Goal: Task Accomplishment & Management: Manage account settings

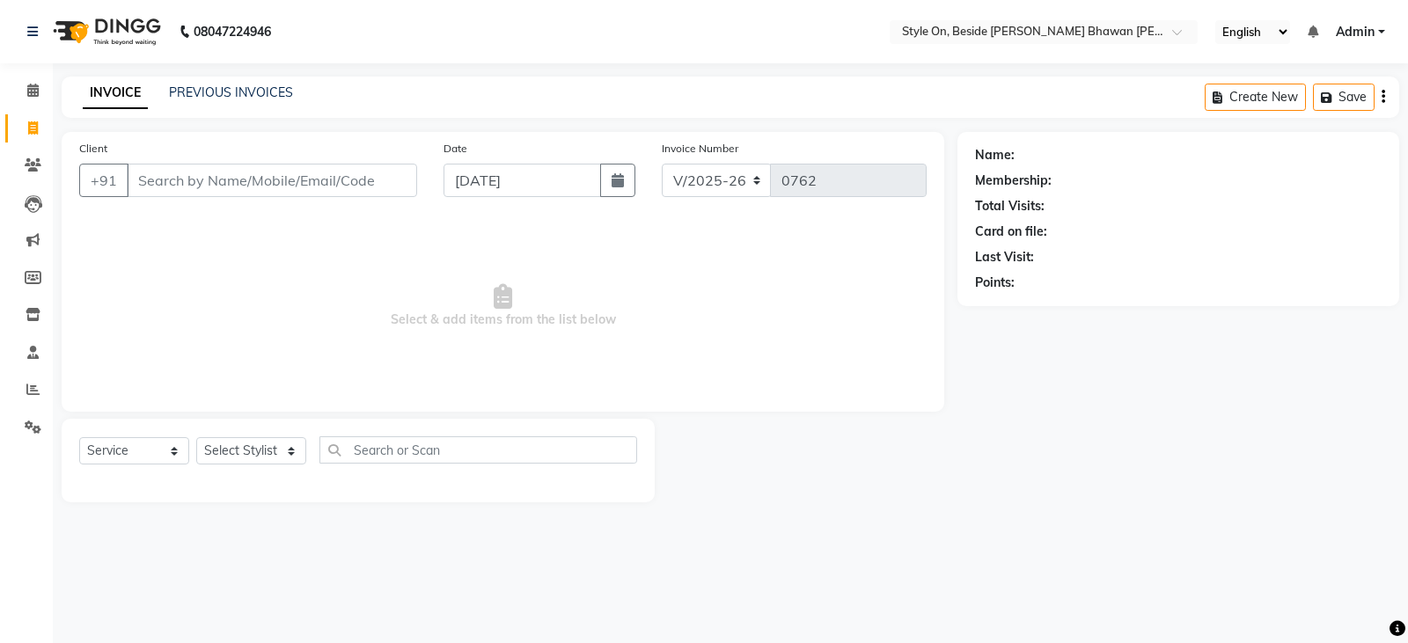
select select "4700"
select select "service"
click at [279, 181] on input "Client" at bounding box center [272, 180] width 290 height 33
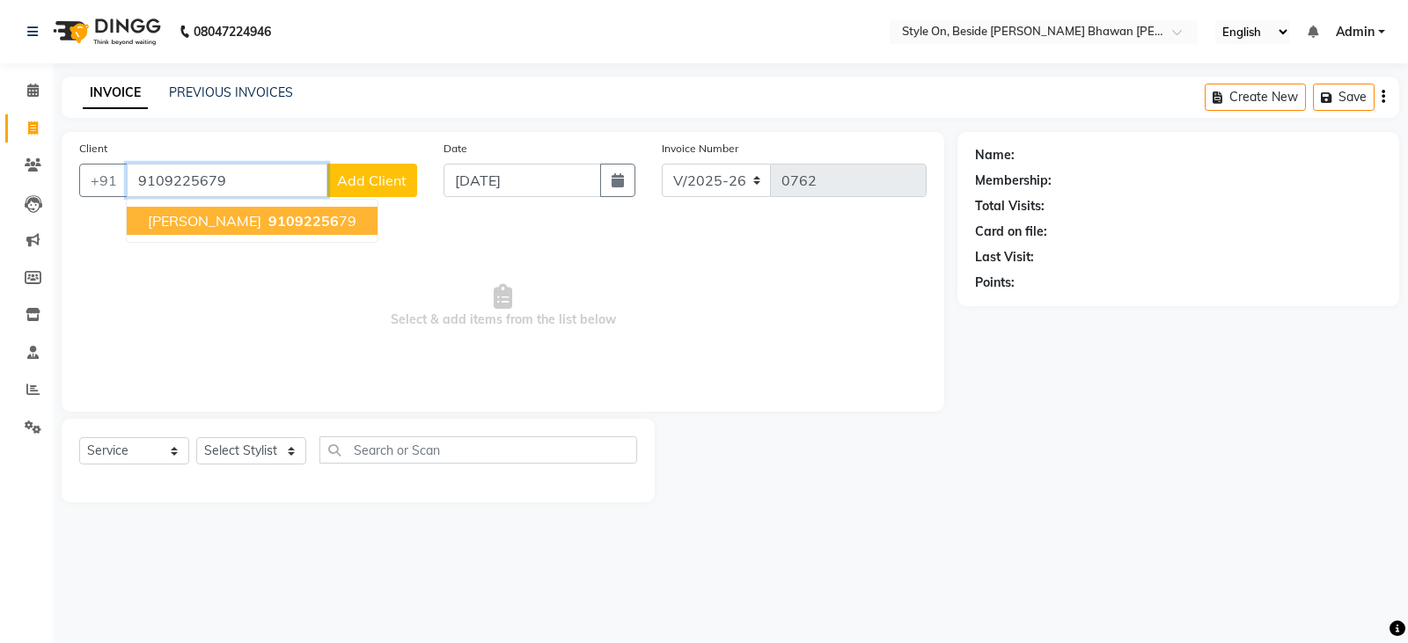
type input "9109225679"
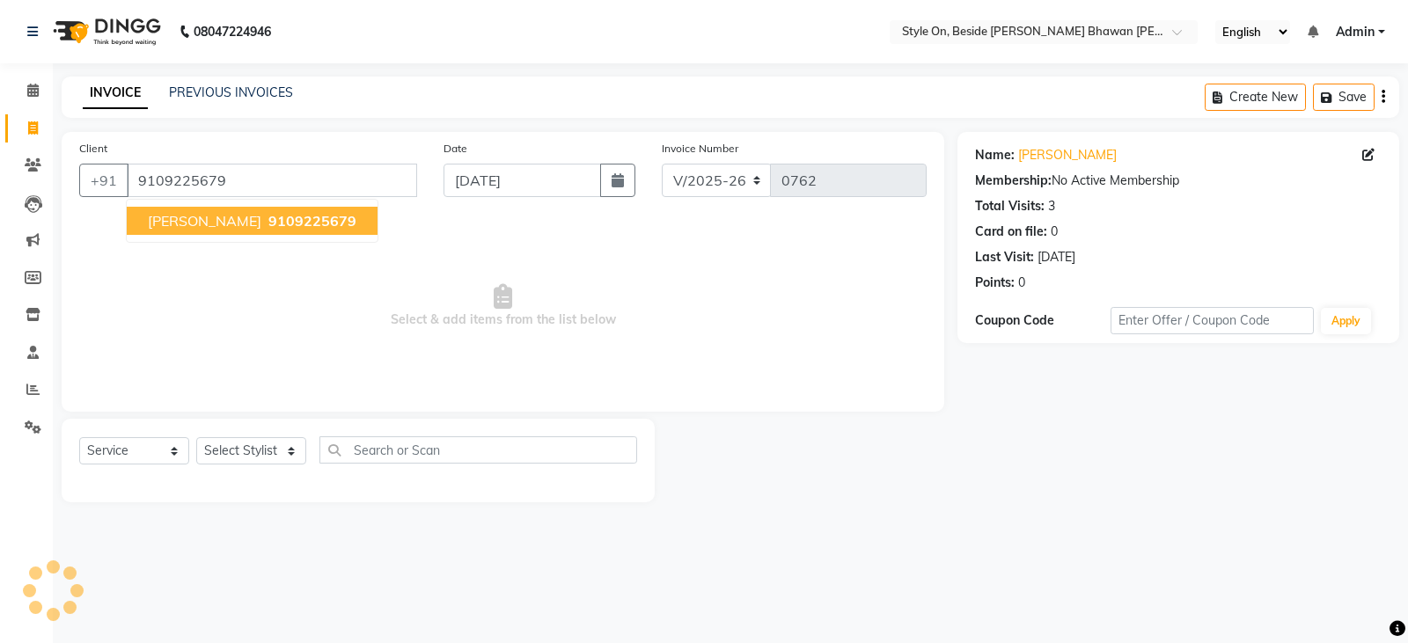
click at [268, 226] on span "9109225679" at bounding box center [312, 221] width 88 height 18
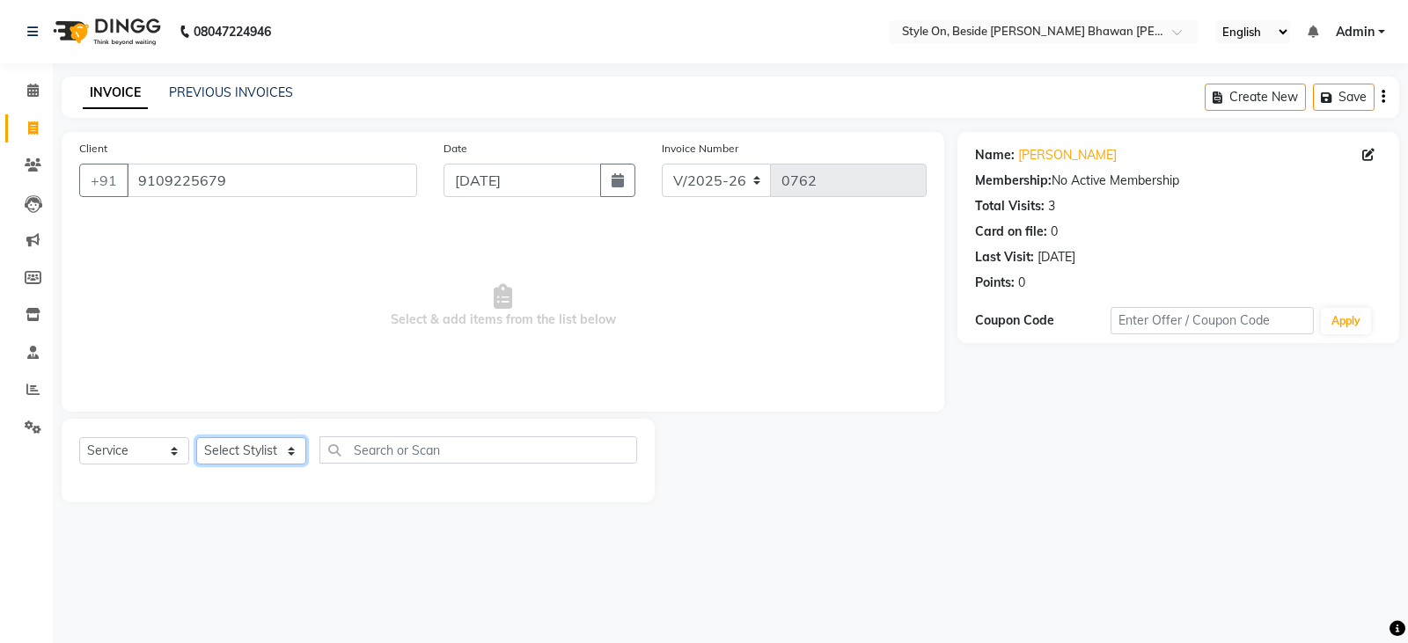
click at [218, 443] on select "Select Stylist [PERSON_NAME] Anju [PERSON_NAME] [PERSON_NAME] [PERSON_NAME] [PE…" at bounding box center [251, 450] width 110 height 27
select select "28057"
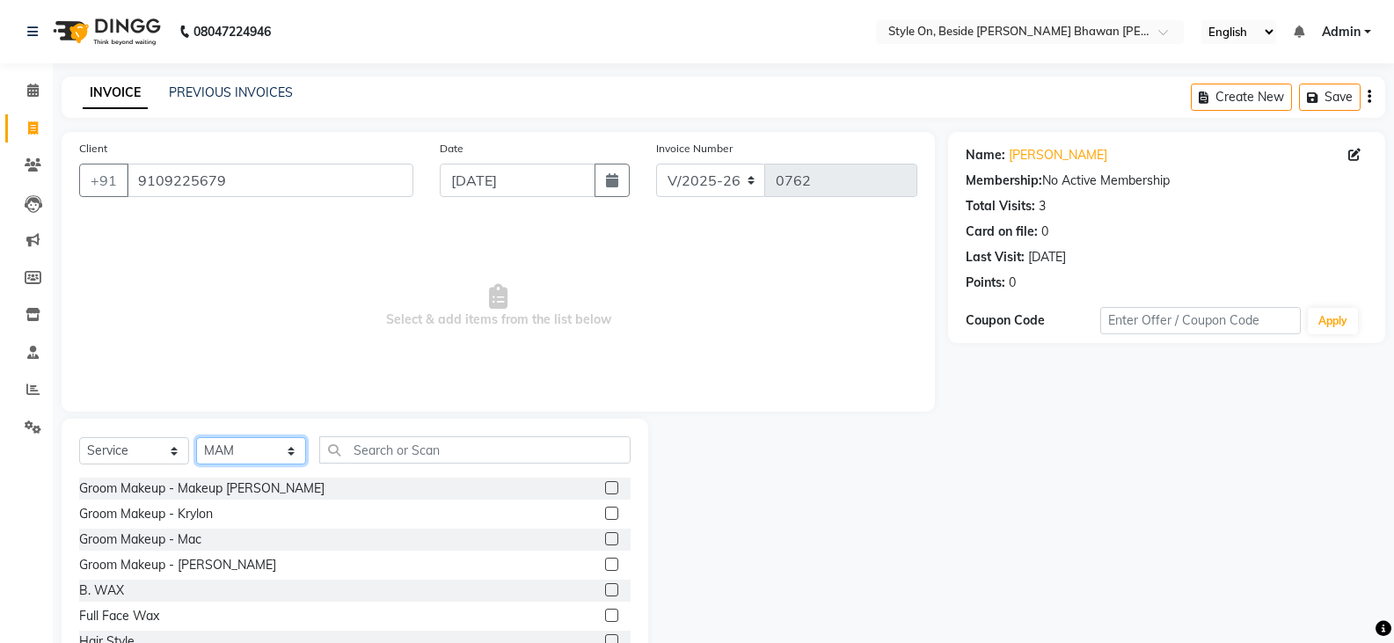
click at [250, 446] on select "Select Stylist [PERSON_NAME] Anju [PERSON_NAME] [PERSON_NAME] [PERSON_NAME] [PE…" at bounding box center [251, 450] width 110 height 27
click at [395, 448] on input "text" at bounding box center [474, 449] width 311 height 27
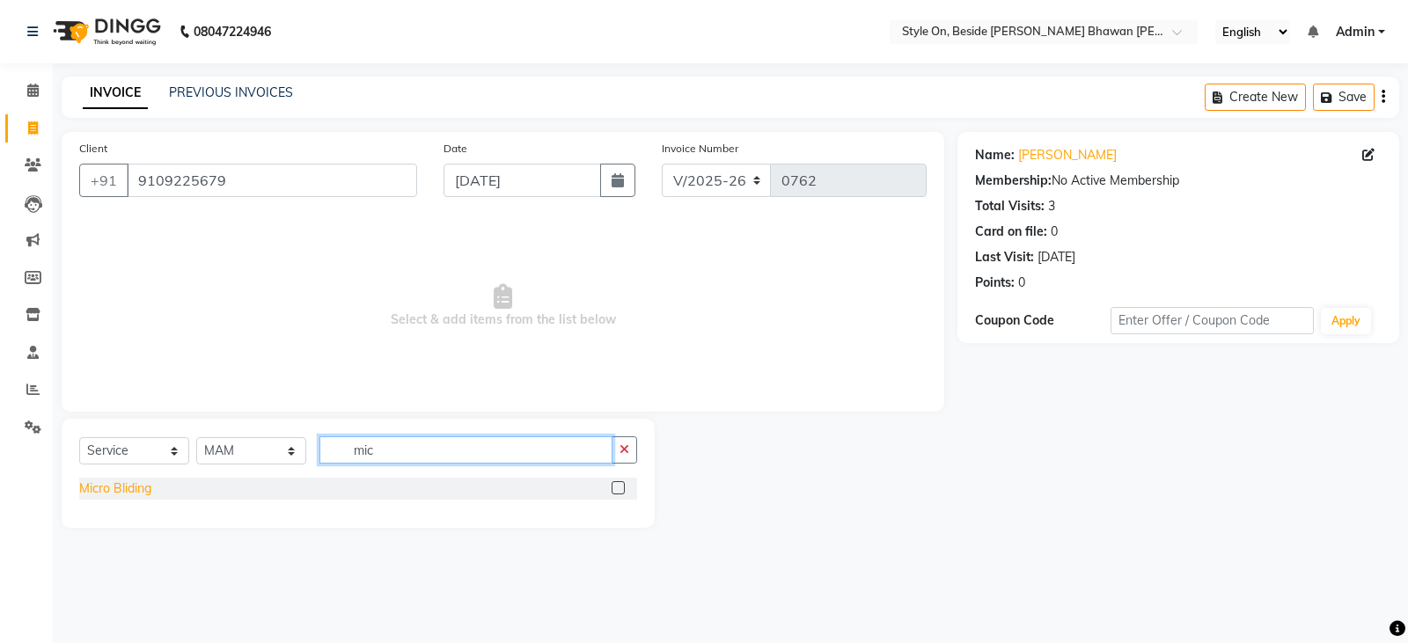
type input "mic"
click at [139, 485] on div "Micro Bliding" at bounding box center [115, 488] width 72 height 18
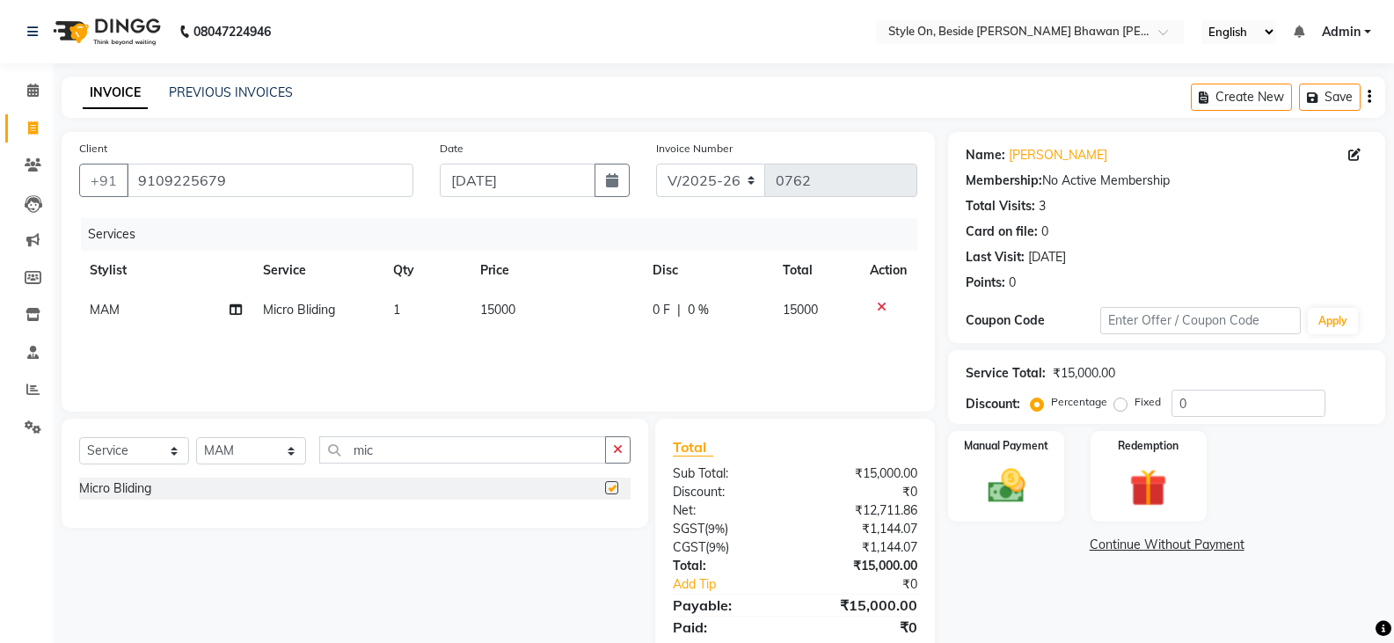
checkbox input "false"
click at [508, 326] on td "15000" at bounding box center [556, 310] width 173 height 40
select select "28057"
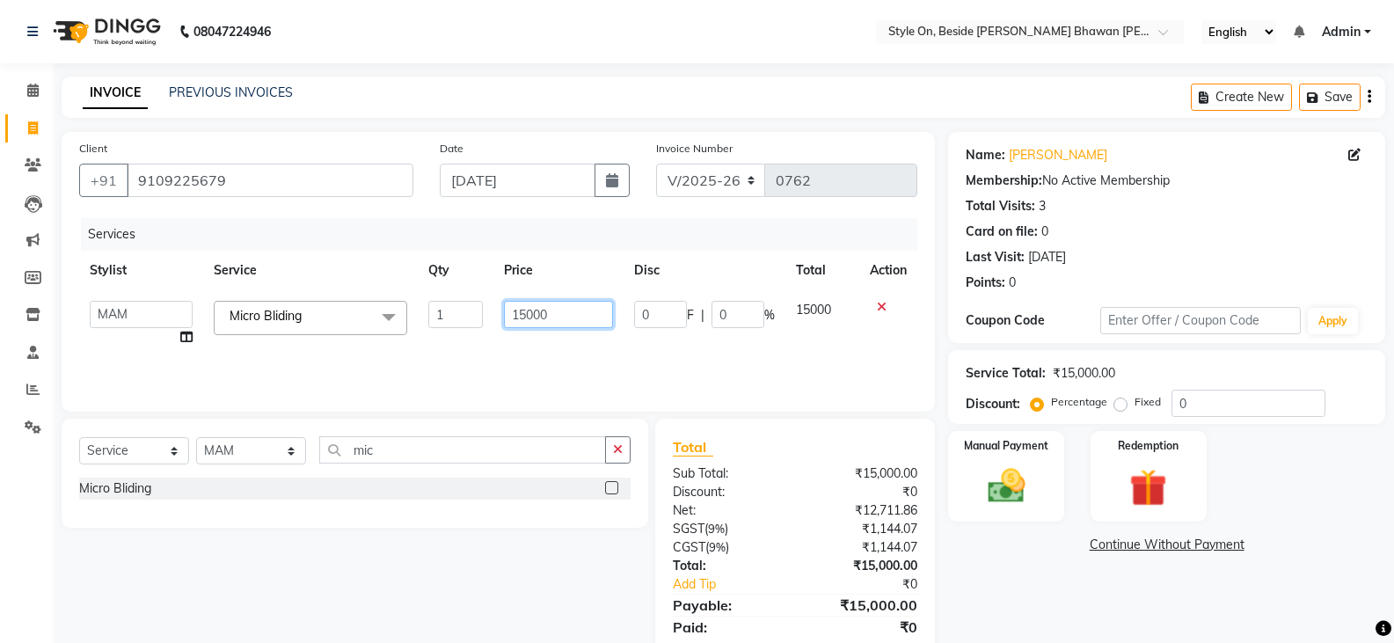
click at [524, 315] on input "15000" at bounding box center [559, 314] width 110 height 27
type input "12000"
click at [526, 351] on div "Services Stylist Service Qty Price Disc Total Action [PERSON_NAME] Anju [PERSON…" at bounding box center [498, 306] width 838 height 176
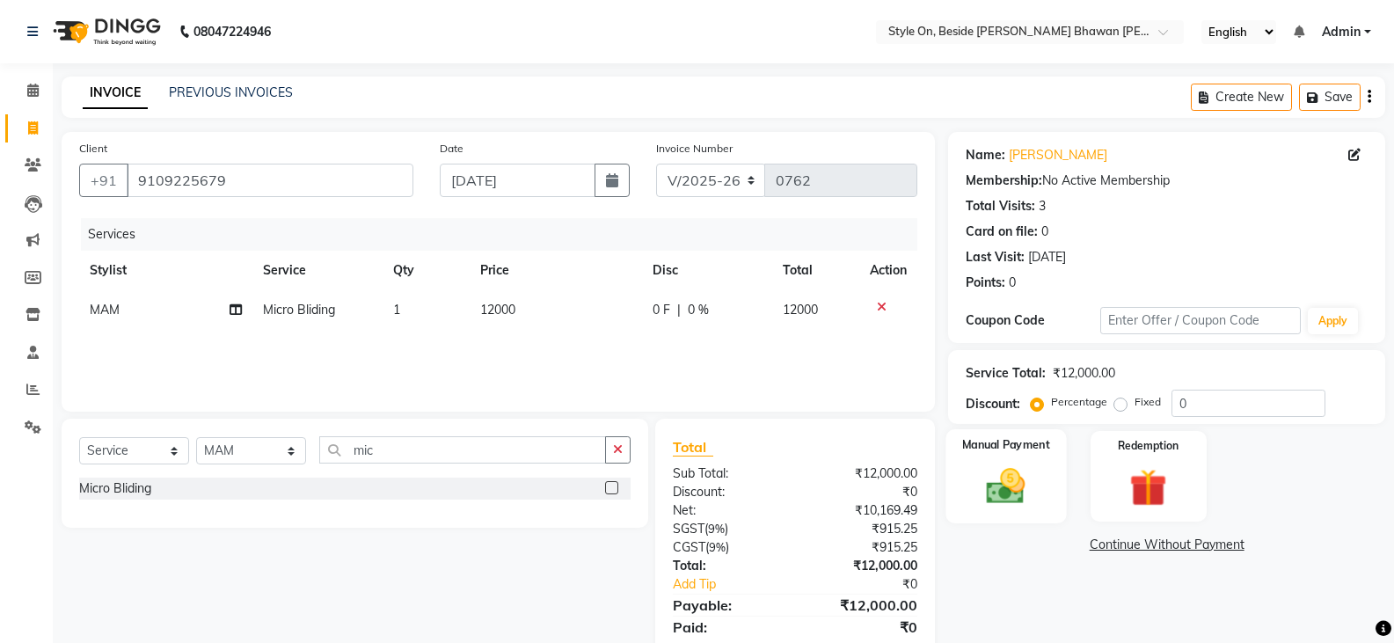
click at [1021, 476] on img at bounding box center [1006, 486] width 62 height 45
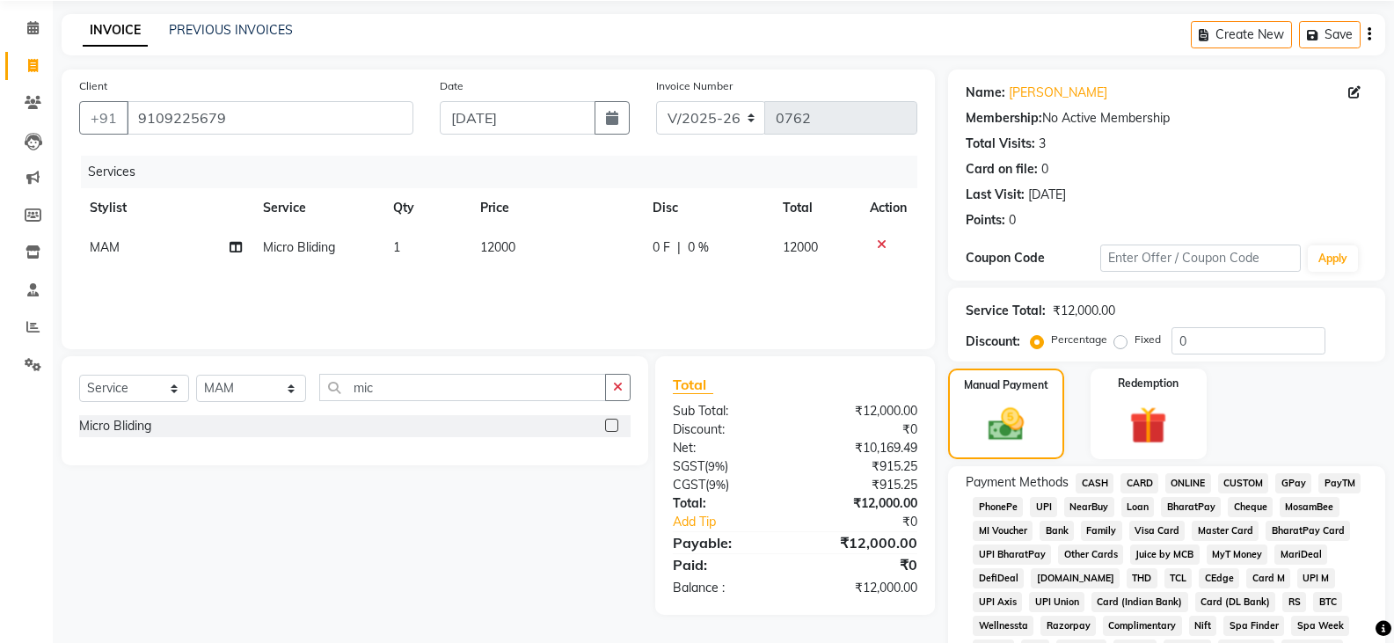
scroll to position [88, 0]
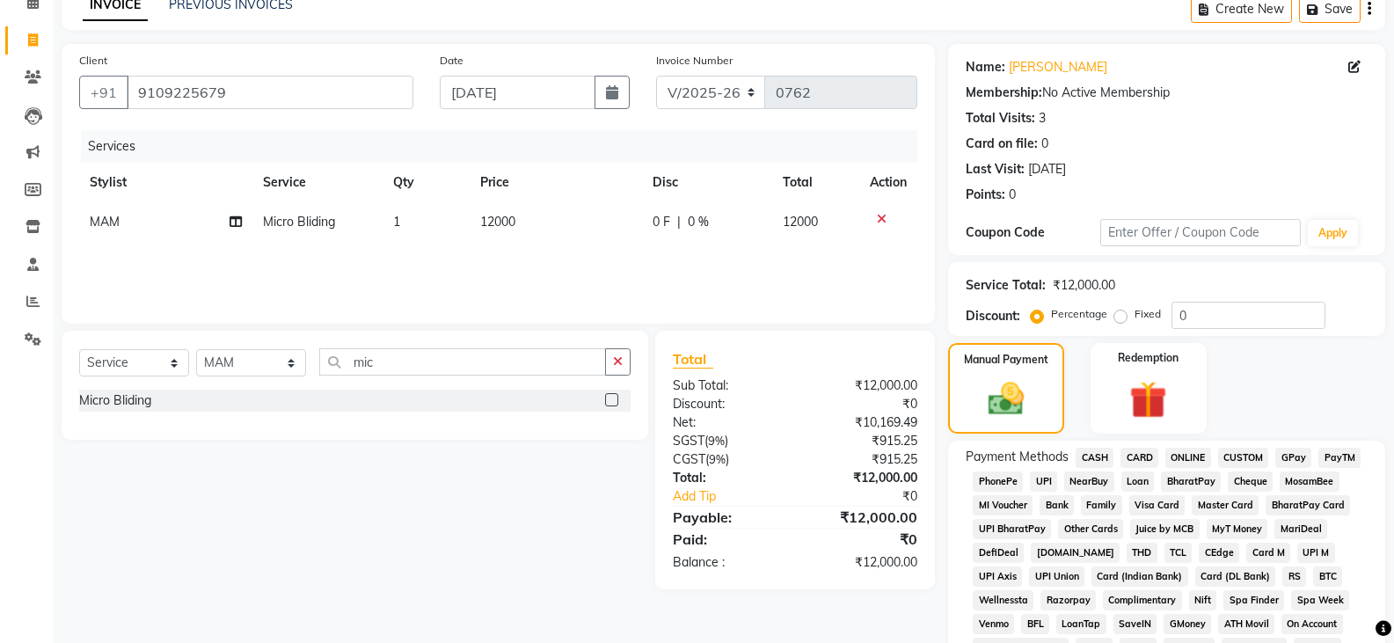
click at [1325, 454] on span "PayTM" at bounding box center [1340, 458] width 42 height 20
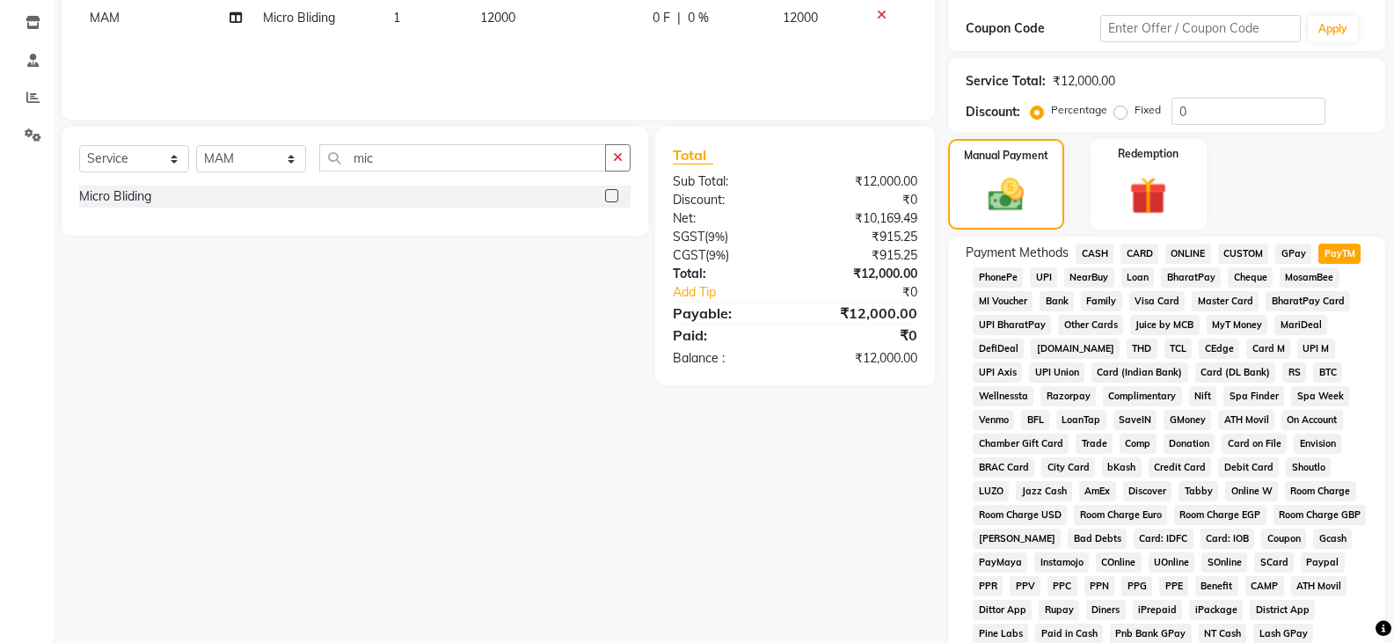
scroll to position [528, 0]
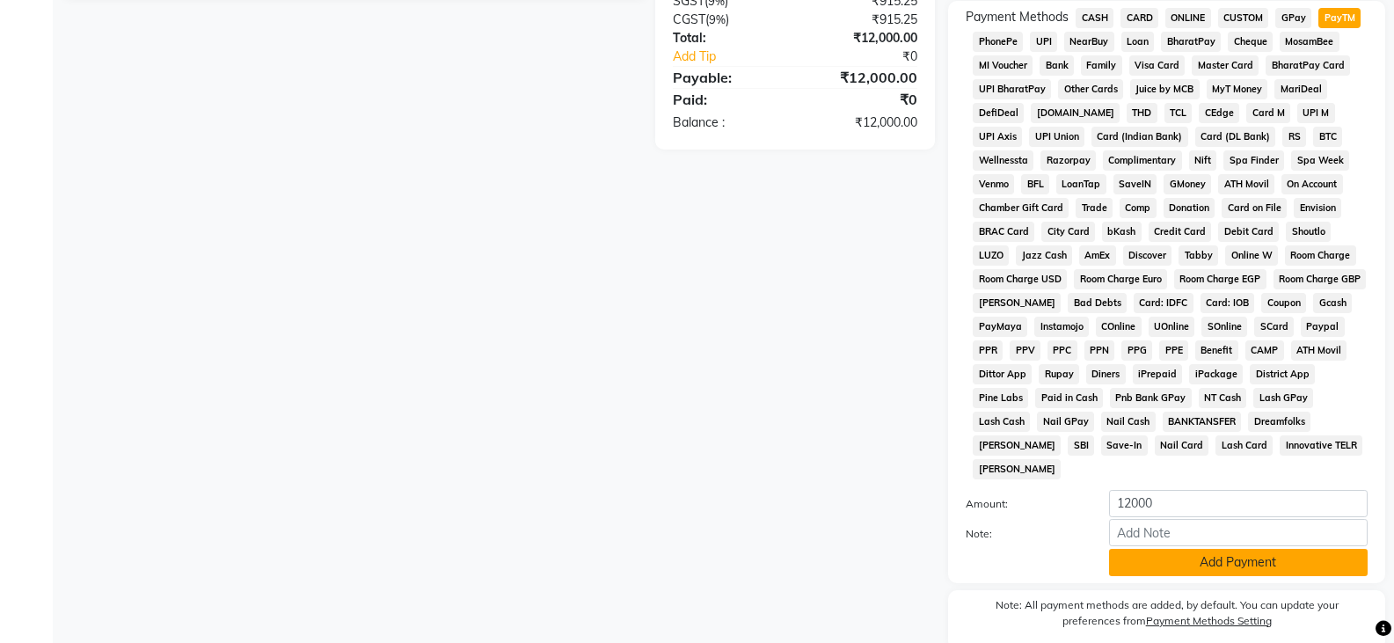
click at [1181, 549] on button "Add Payment" at bounding box center [1238, 562] width 259 height 27
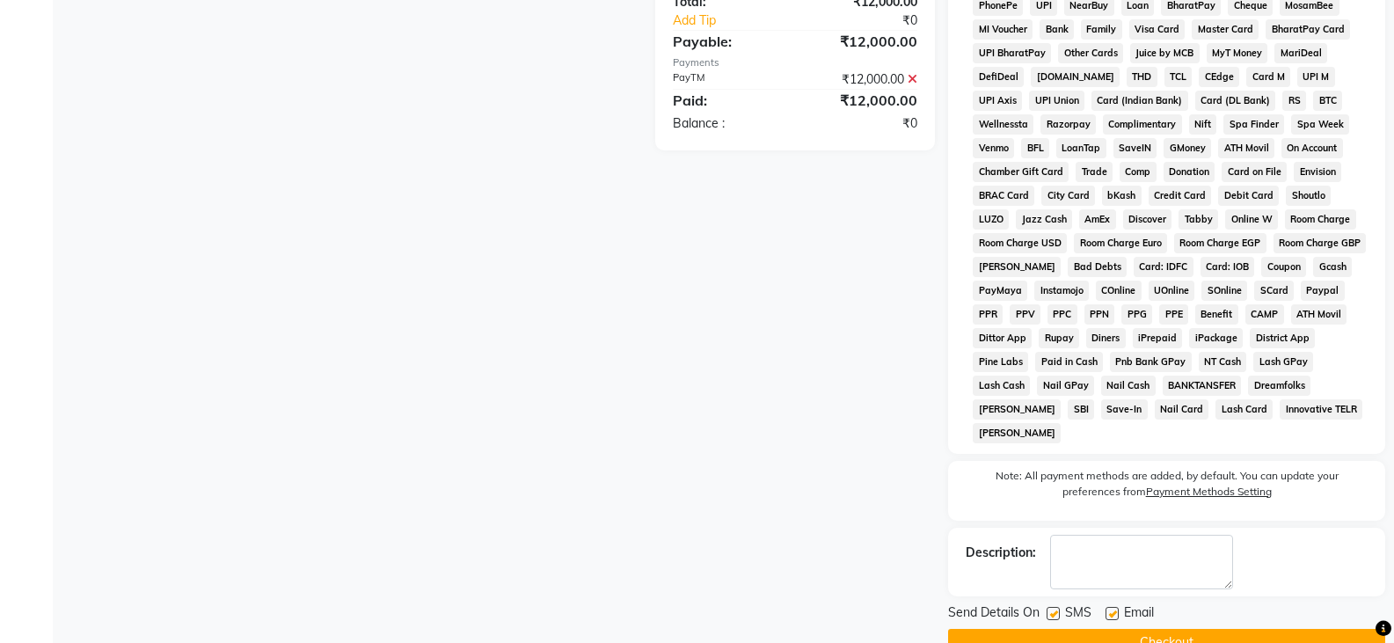
scroll to position [580, 0]
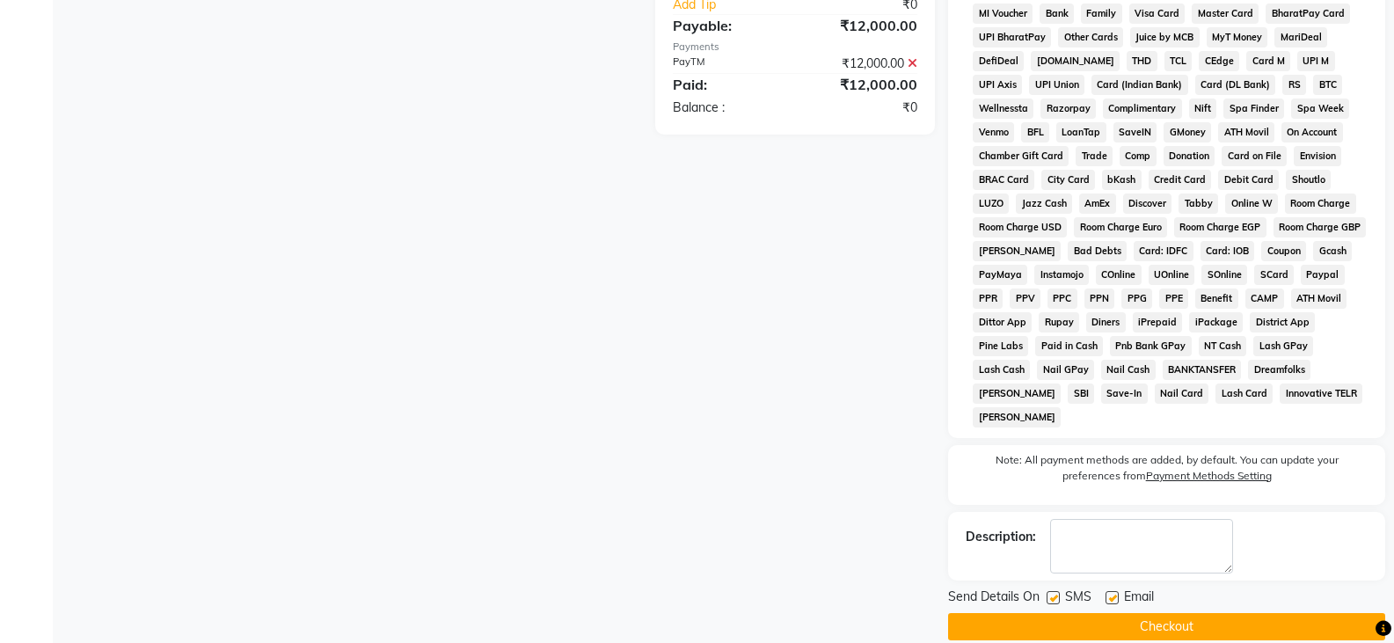
click at [1163, 613] on button "Checkout" at bounding box center [1166, 626] width 437 height 27
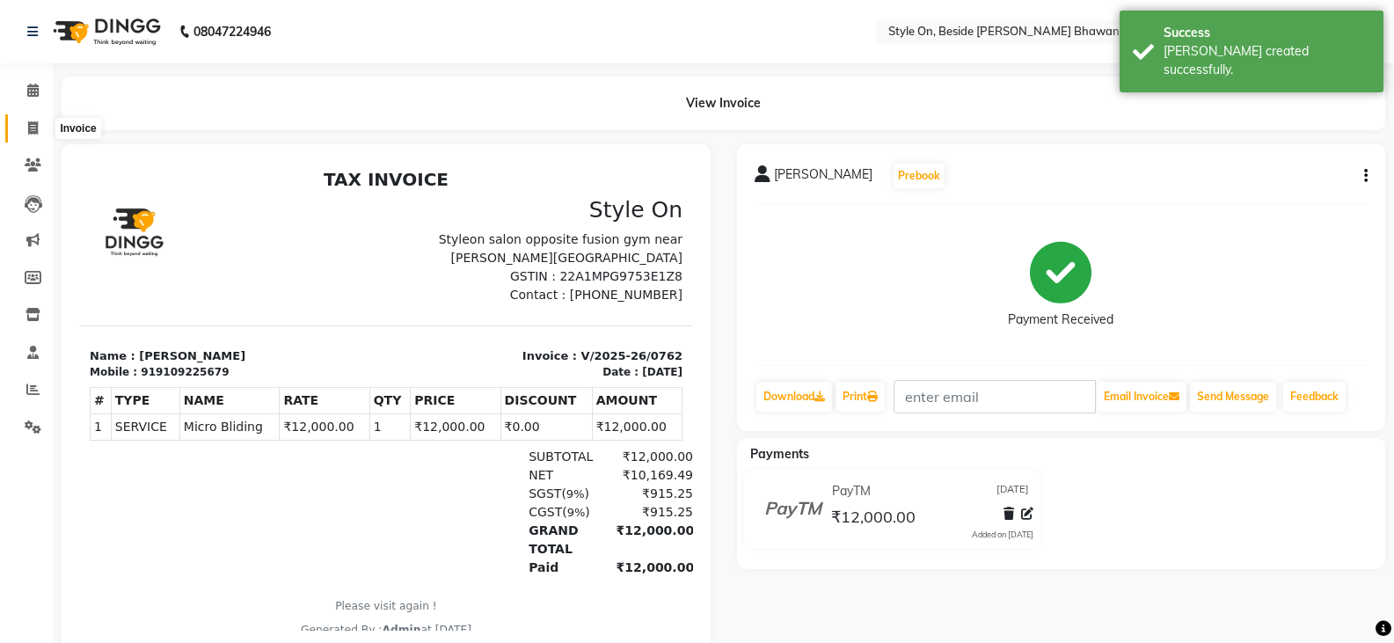
click at [34, 121] on icon at bounding box center [33, 127] width 10 height 13
select select "service"
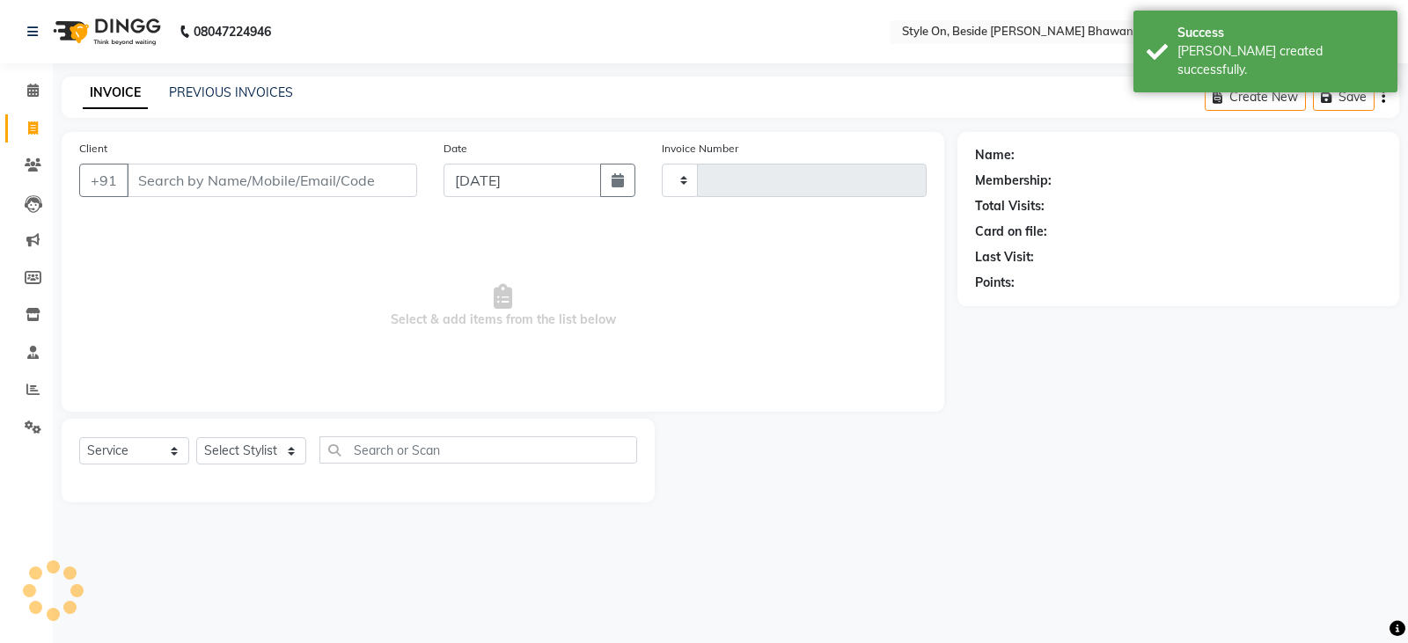
type input "0763"
select select "4700"
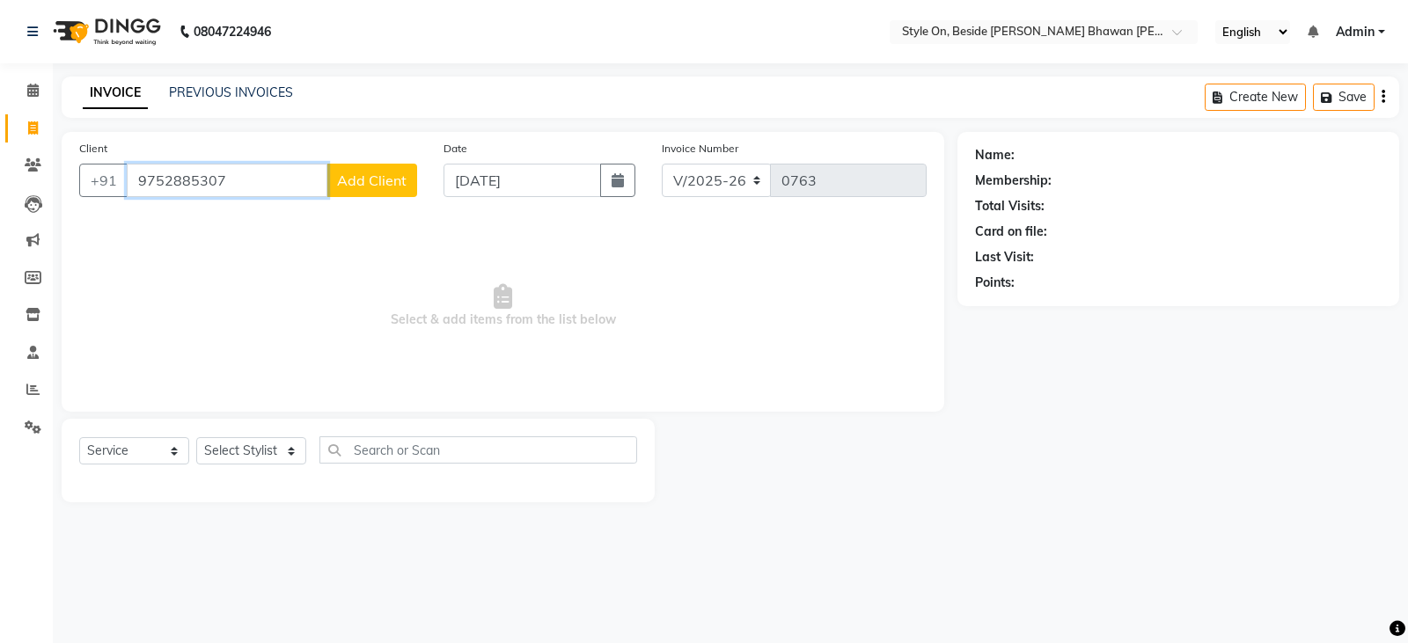
type input "9752885307"
click at [371, 174] on span "Add Client" at bounding box center [371, 181] width 69 height 18
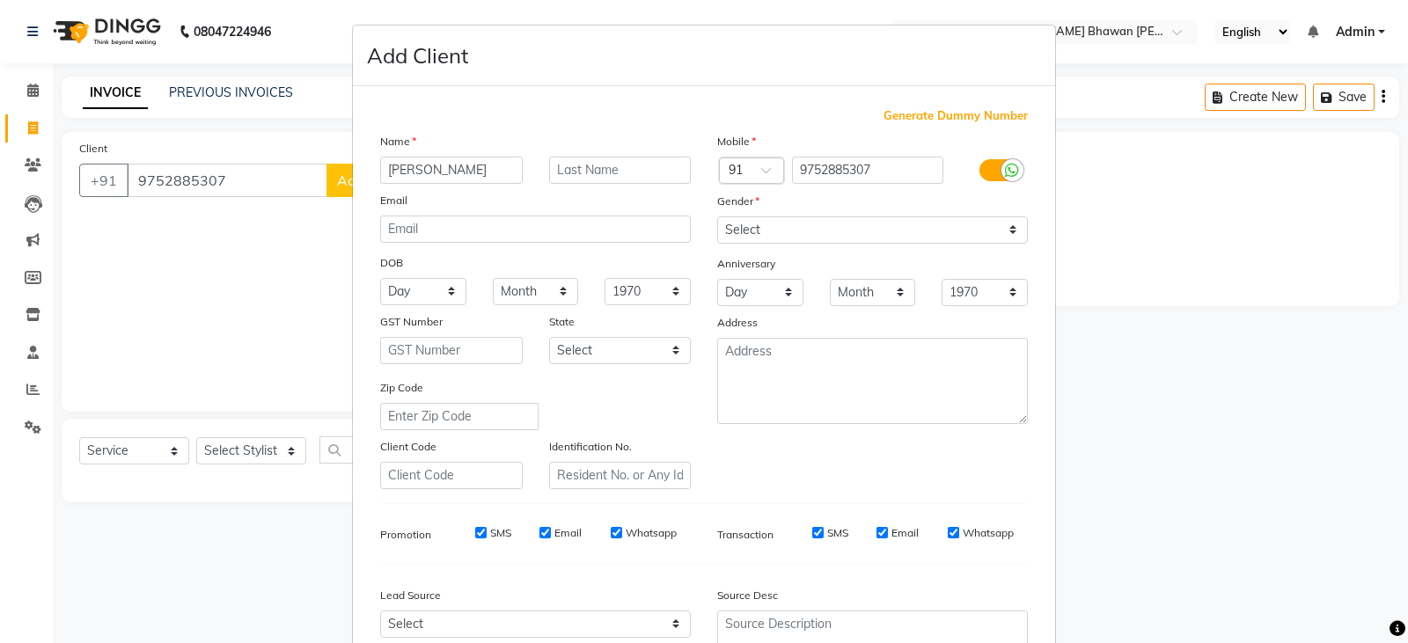
type input "[PERSON_NAME]"
click at [737, 224] on select "Select [DEMOGRAPHIC_DATA] [DEMOGRAPHIC_DATA] Other Prefer Not To Say" at bounding box center [872, 229] width 311 height 27
select select "[DEMOGRAPHIC_DATA]"
click at [717, 216] on select "Select [DEMOGRAPHIC_DATA] [DEMOGRAPHIC_DATA] Other Prefer Not To Say" at bounding box center [872, 229] width 311 height 27
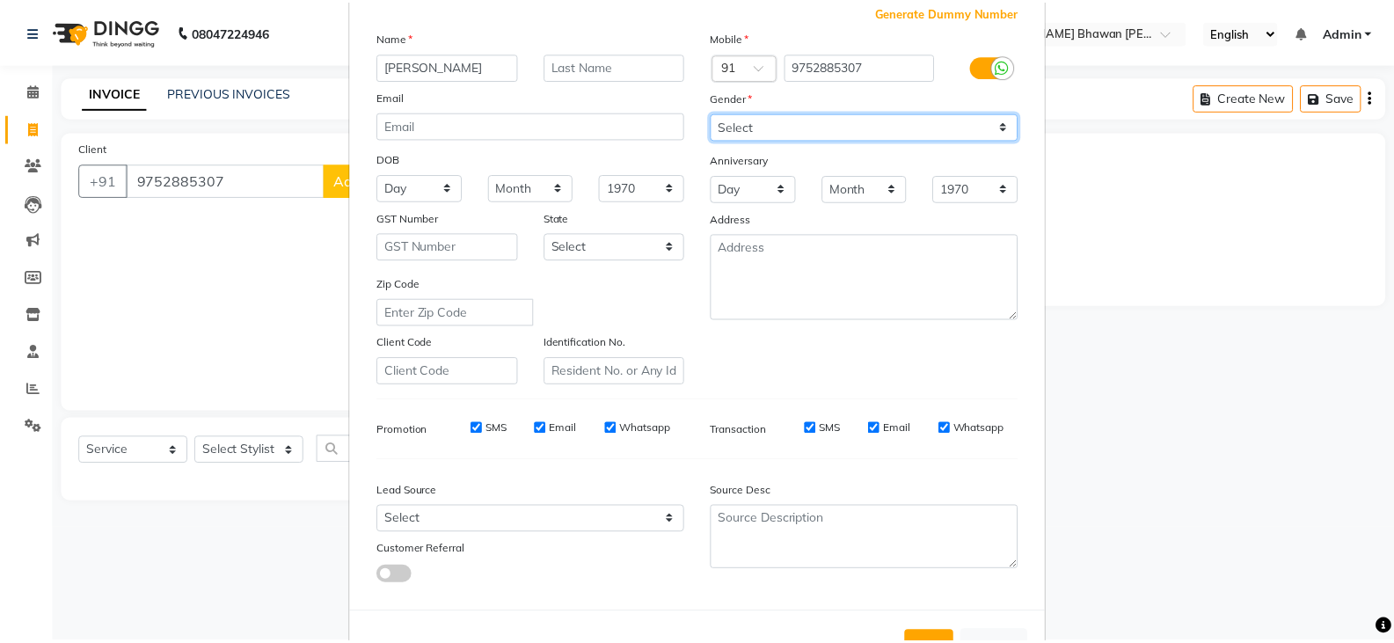
scroll to position [169, 0]
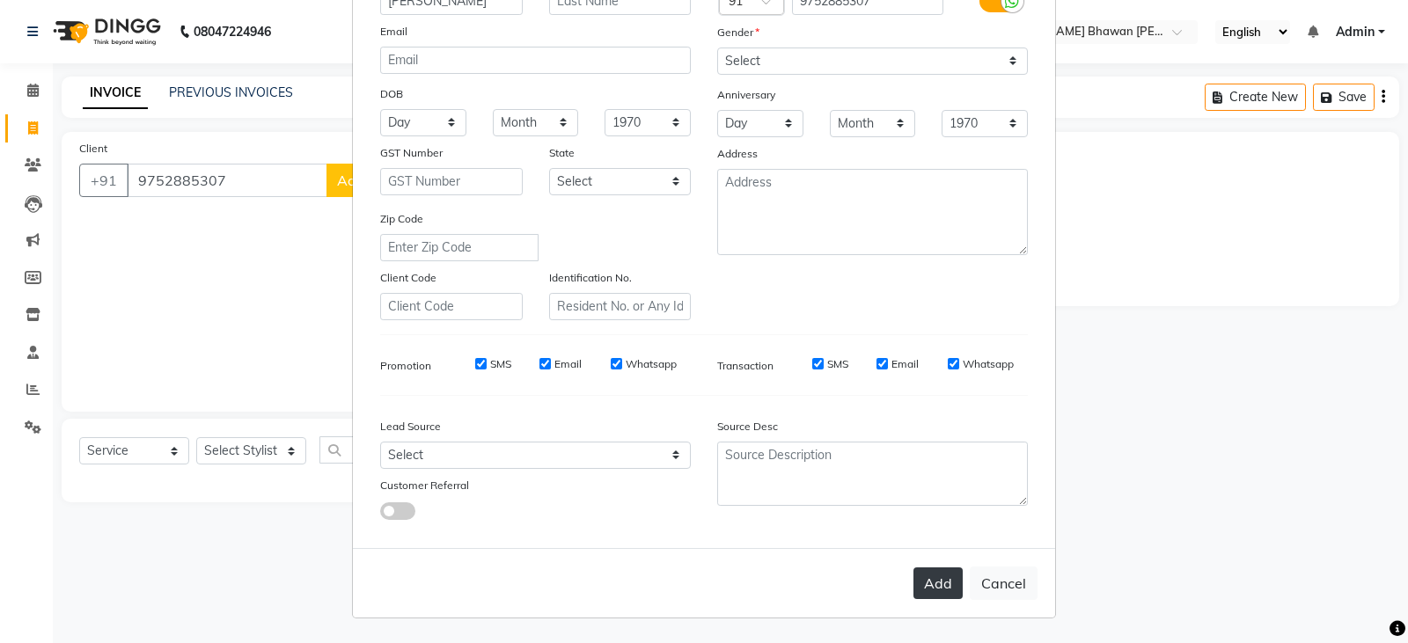
click at [932, 592] on button "Add" at bounding box center [937, 583] width 49 height 32
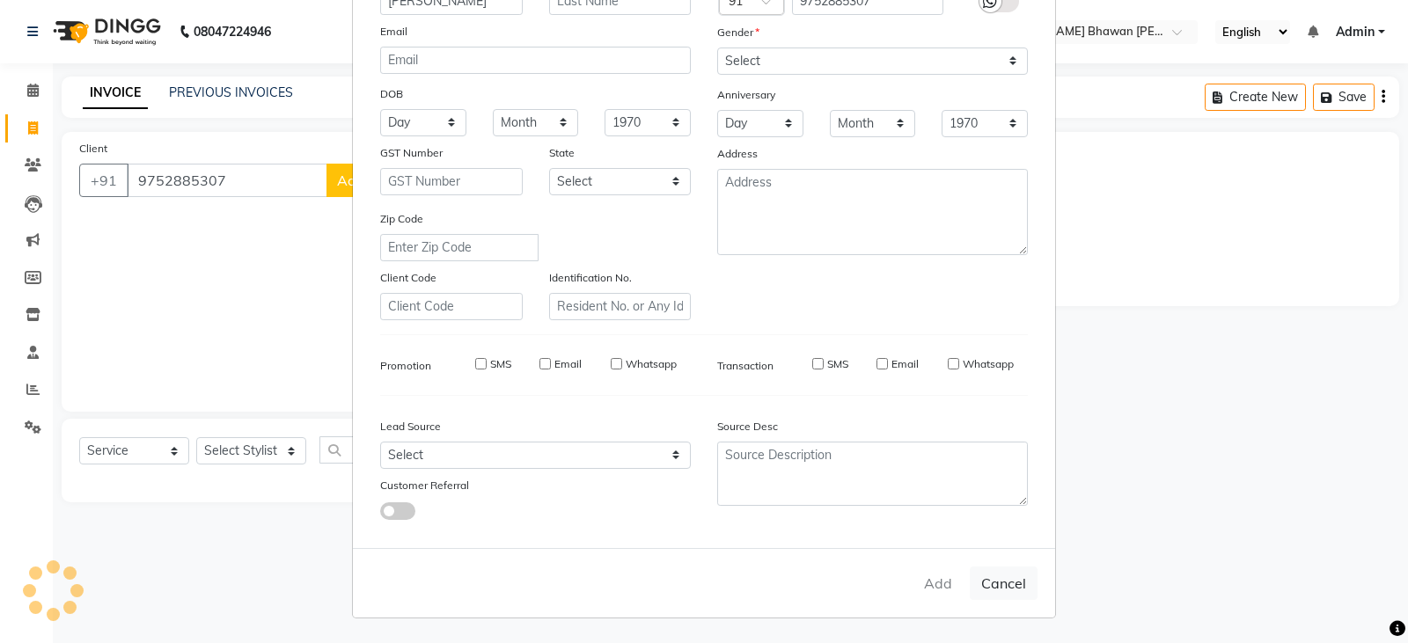
select select
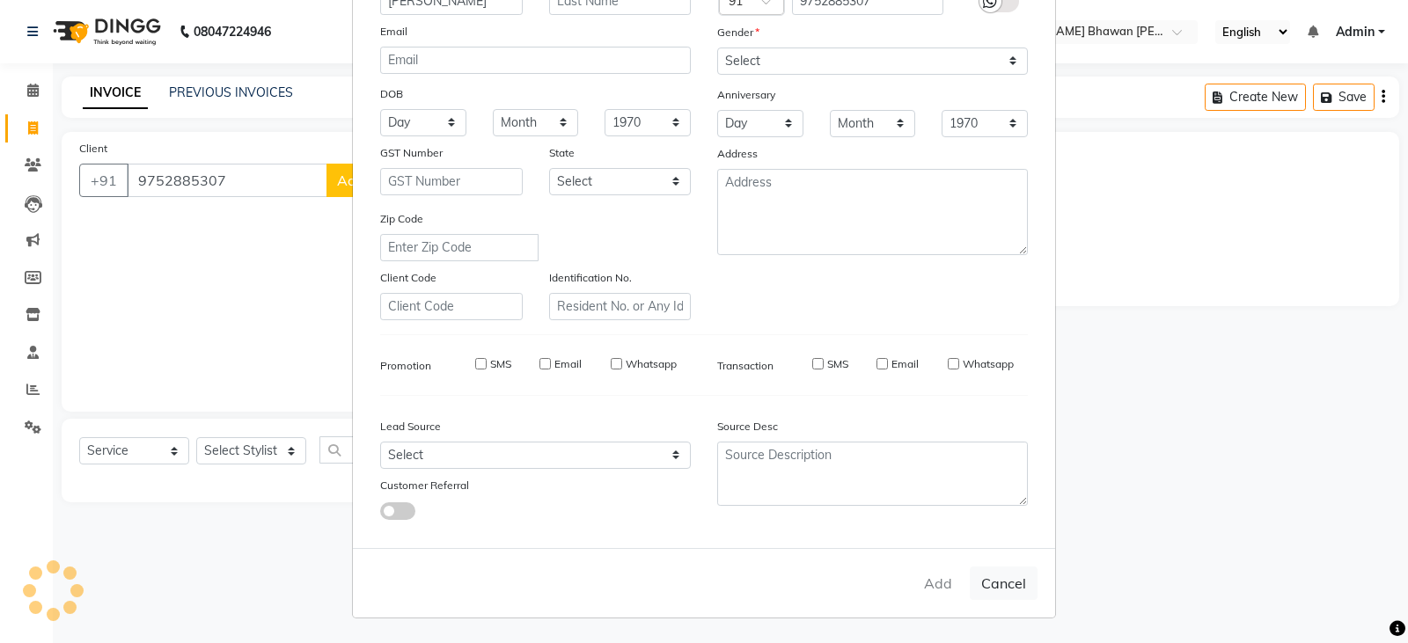
select select
checkbox input "false"
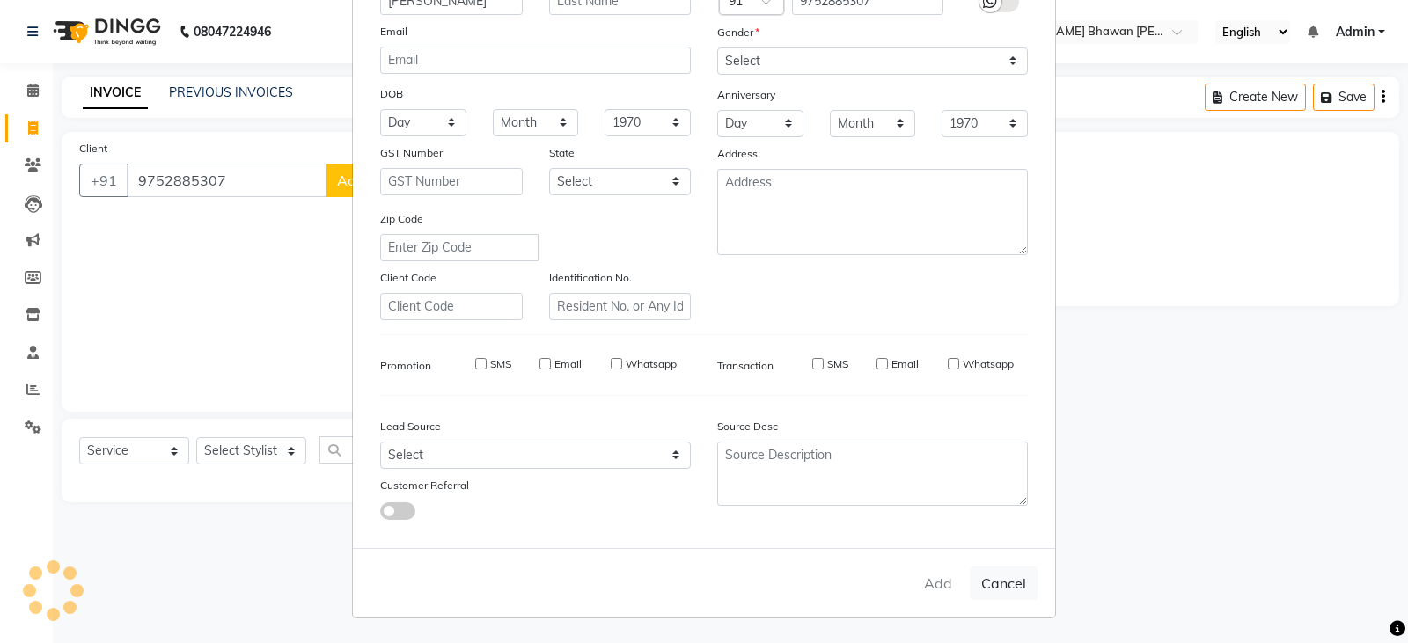
checkbox input "false"
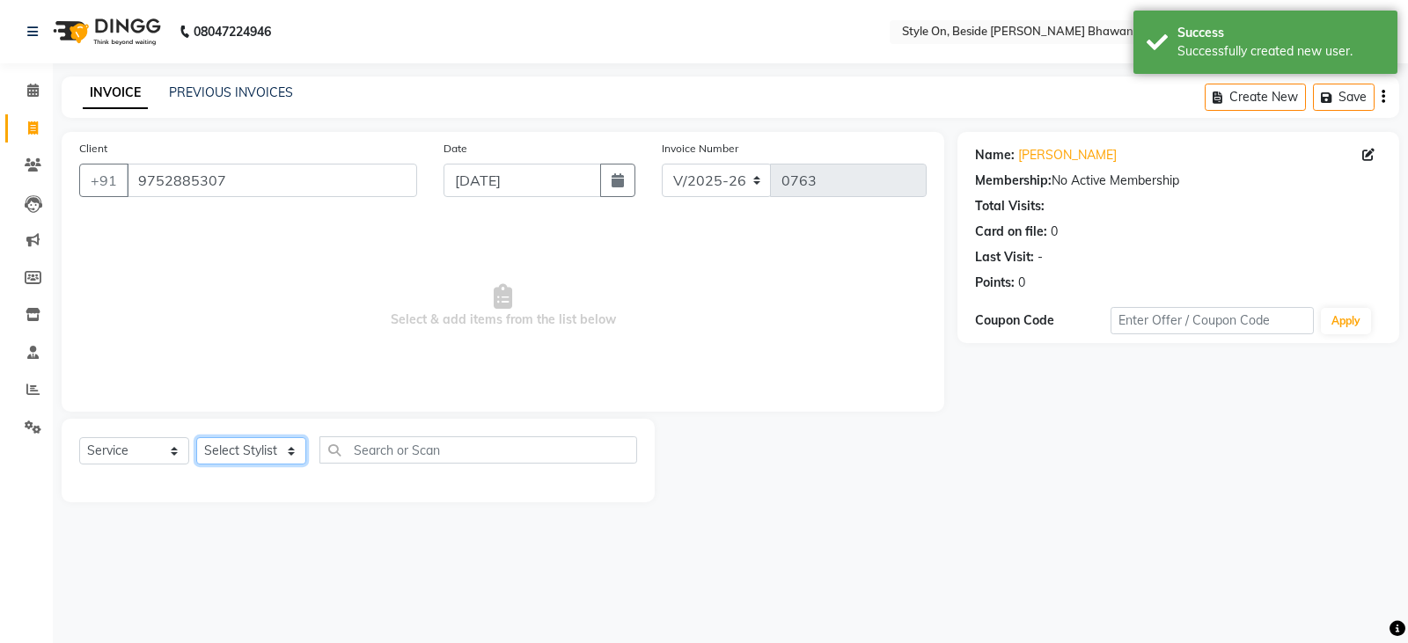
click at [252, 450] on select "Select Stylist [PERSON_NAME] Anju [PERSON_NAME] [PERSON_NAME] [PERSON_NAME] [PE…" at bounding box center [251, 450] width 110 height 27
click at [614, 372] on span "Select & add items from the list below" at bounding box center [502, 306] width 847 height 176
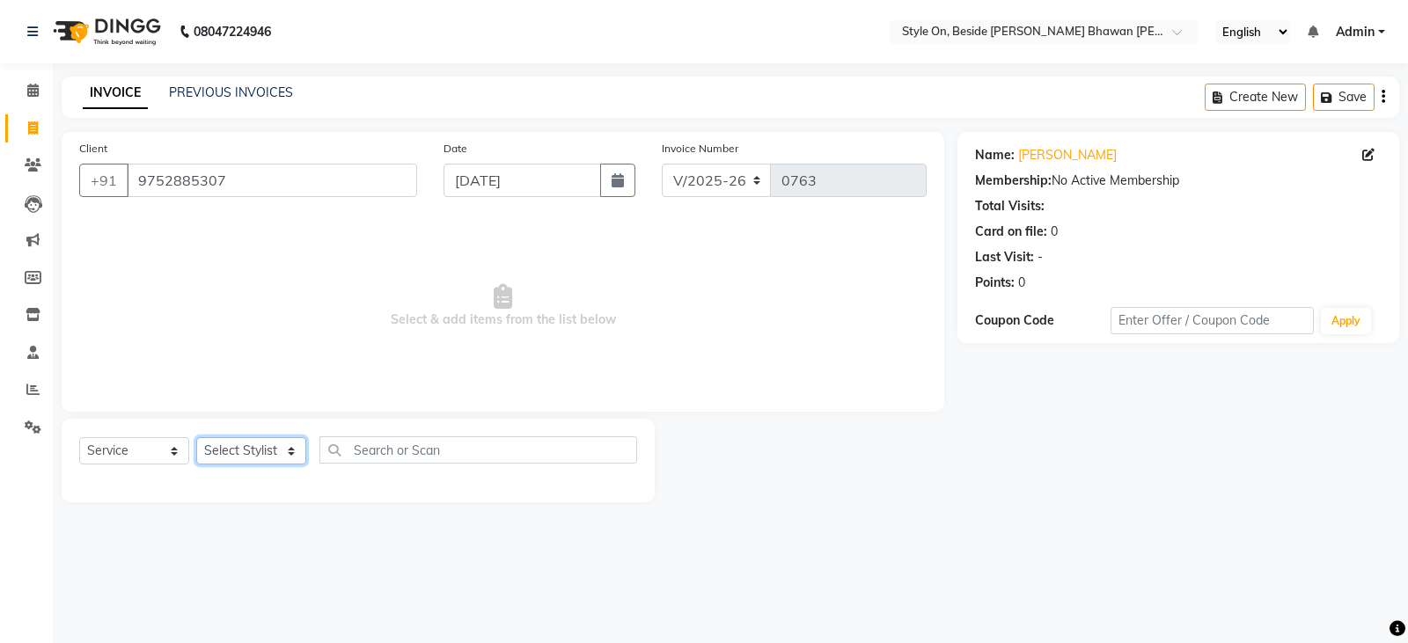
click at [259, 456] on select "Select Stylist [PERSON_NAME] Anju [PERSON_NAME] [PERSON_NAME] [PERSON_NAME] [PE…" at bounding box center [251, 450] width 110 height 27
select select "27831"
click at [196, 437] on select "Select Stylist [PERSON_NAME] Anju [PERSON_NAME] [PERSON_NAME] [PERSON_NAME] [PE…" at bounding box center [251, 450] width 110 height 27
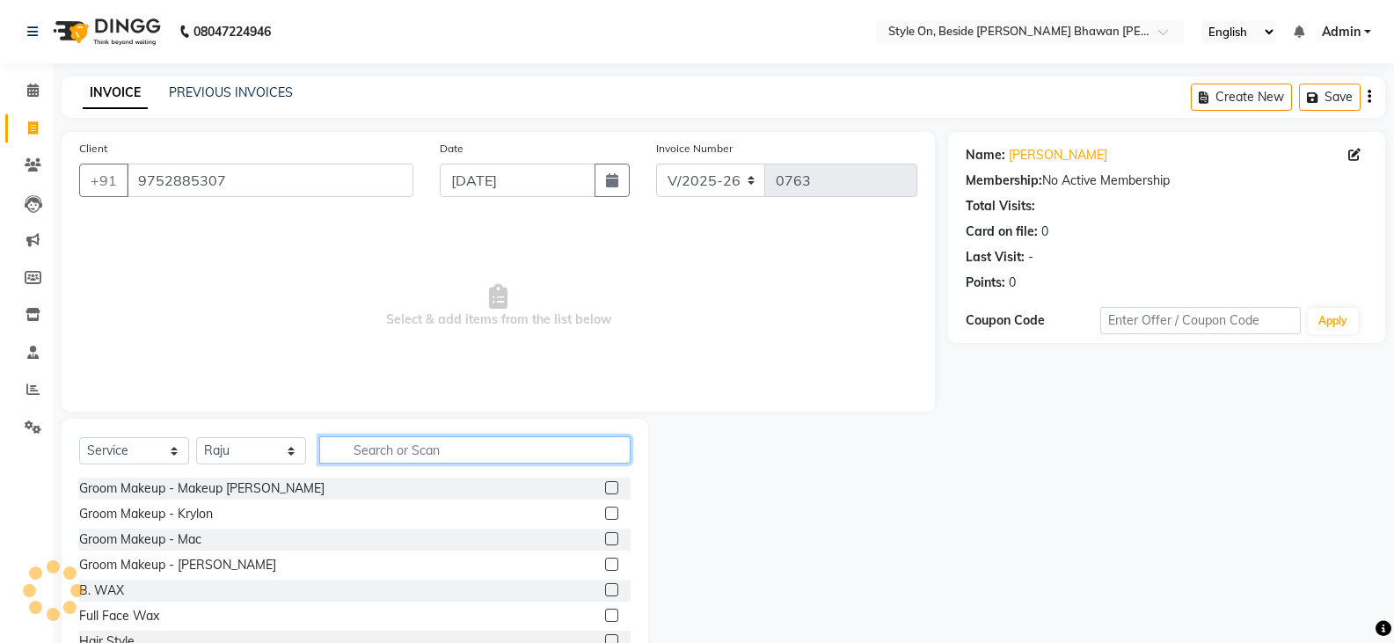
click at [354, 450] on input "text" at bounding box center [474, 449] width 311 height 27
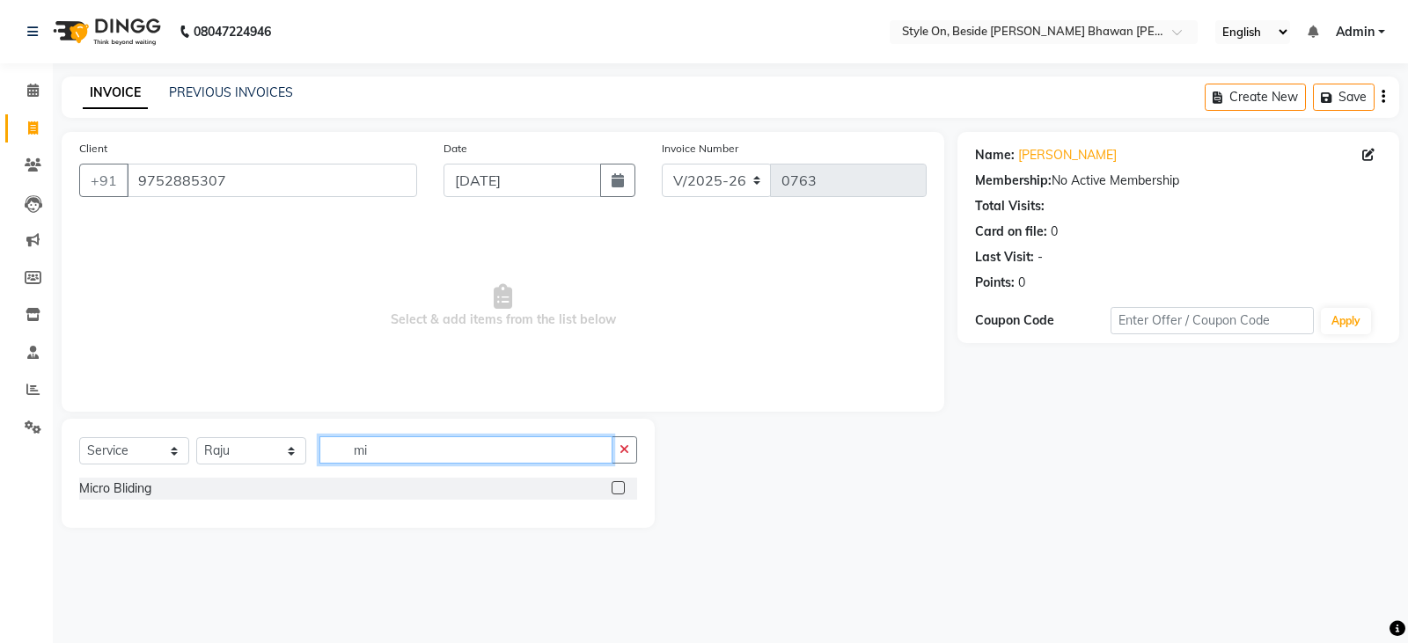
type input "m"
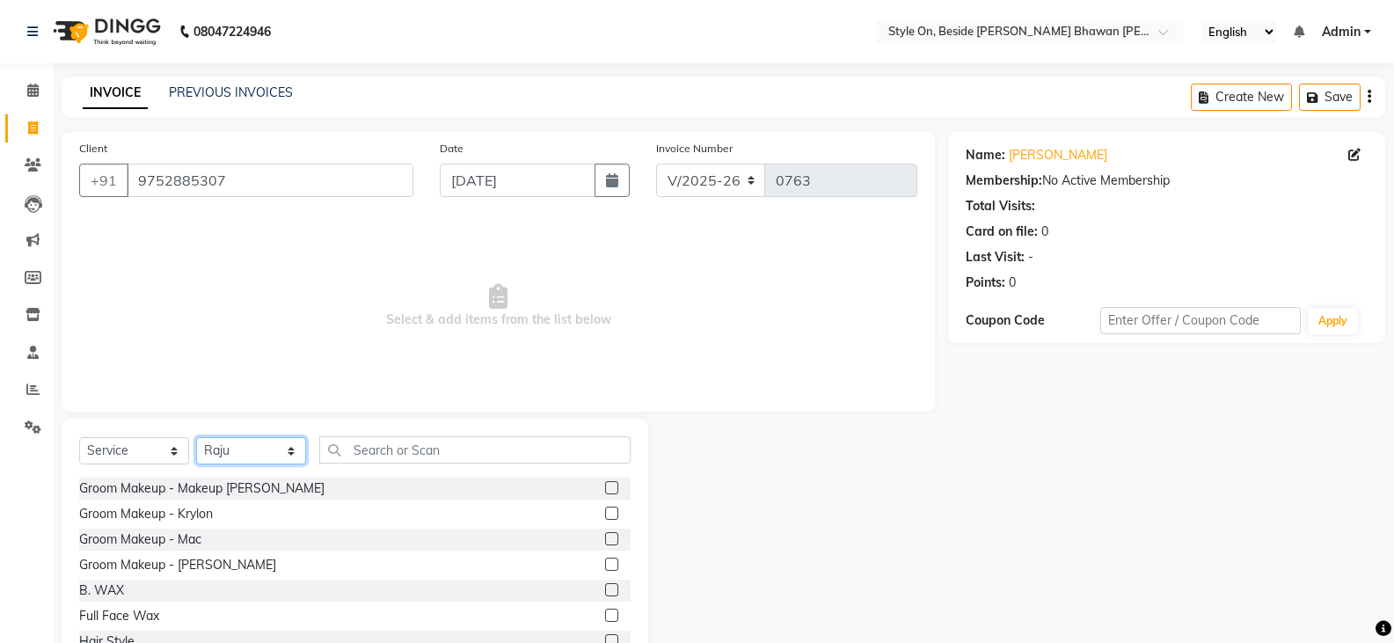
click at [234, 457] on select "Select Stylist [PERSON_NAME] Anju [PERSON_NAME] [PERSON_NAME] [PERSON_NAME] [PE…" at bounding box center [251, 450] width 110 height 27
click at [196, 437] on select "Select Stylist [PERSON_NAME] Anju [PERSON_NAME] [PERSON_NAME] [PERSON_NAME] [PE…" at bounding box center [251, 450] width 110 height 27
click at [251, 448] on select "Select Stylist [PERSON_NAME] Anju [PERSON_NAME] [PERSON_NAME] [PERSON_NAME] [PE…" at bounding box center [251, 450] width 110 height 27
select select "28057"
click at [342, 415] on div "Client [PHONE_NUMBER] Date [DATE] Invoice Number V/2025 V/[PHONE_NUMBER] Select…" at bounding box center [498, 405] width 900 height 546
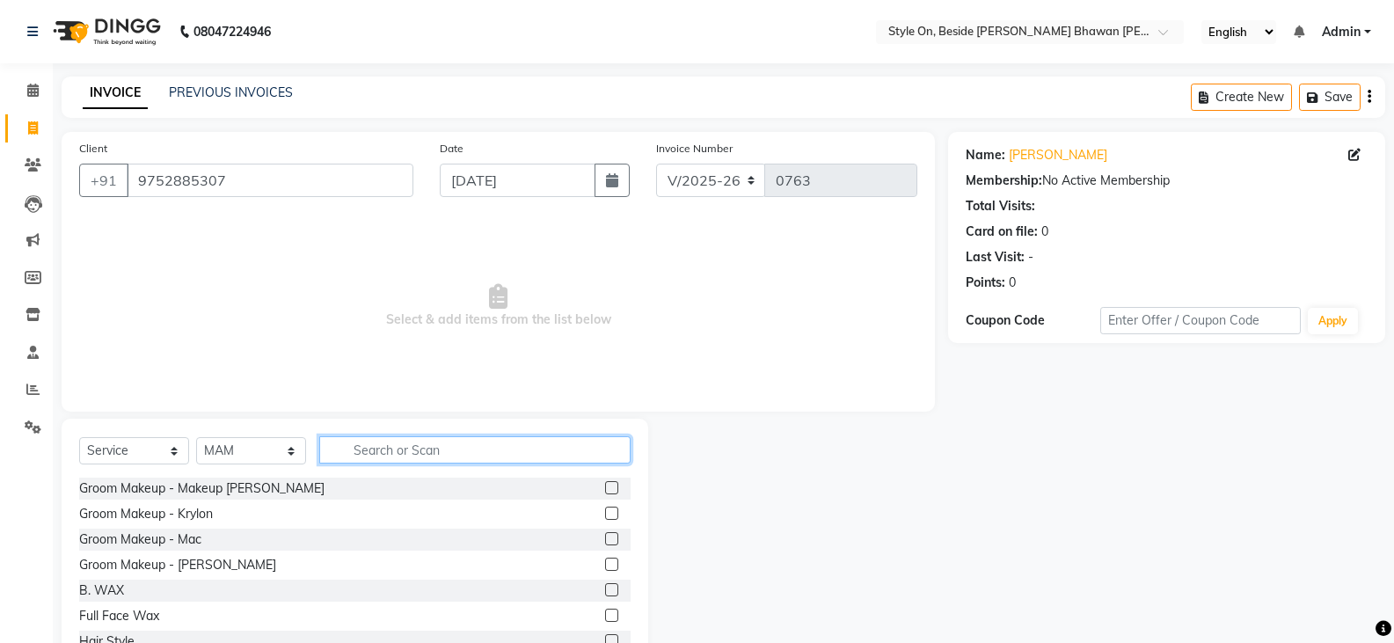
click at [385, 448] on input "text" at bounding box center [474, 449] width 311 height 27
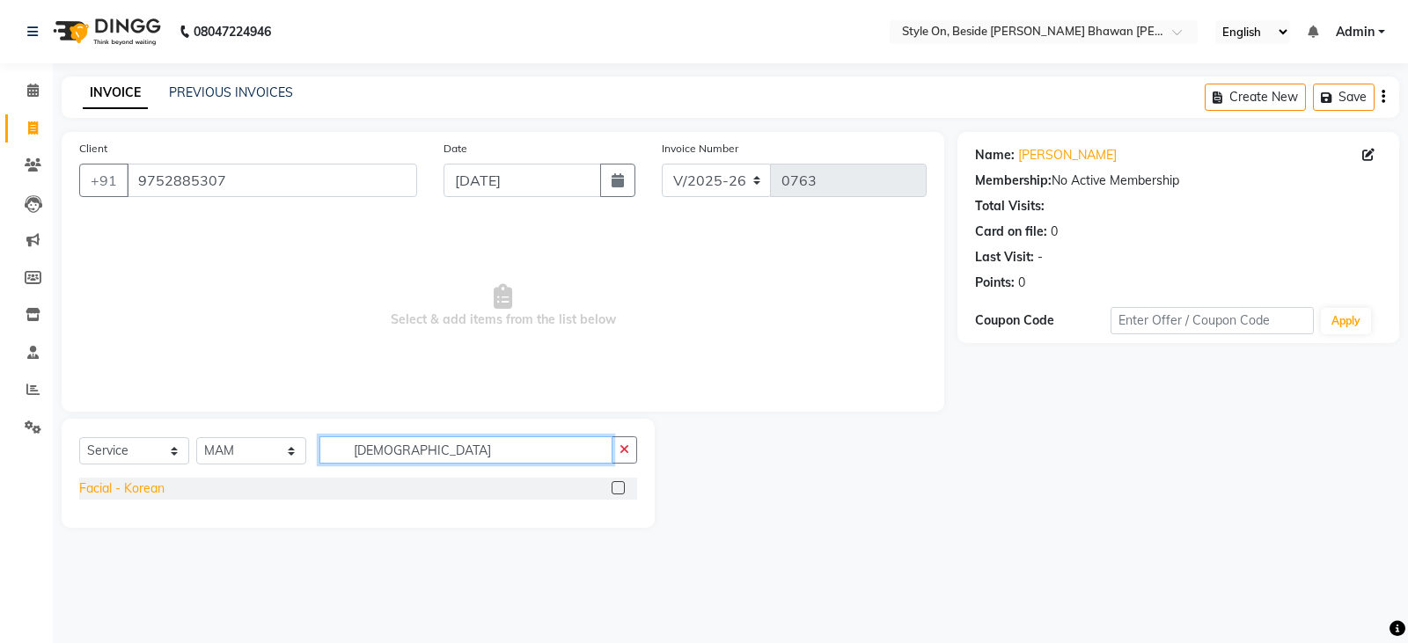
type input "[DEMOGRAPHIC_DATA]"
click at [140, 490] on div "Facial - Korean" at bounding box center [121, 488] width 85 height 18
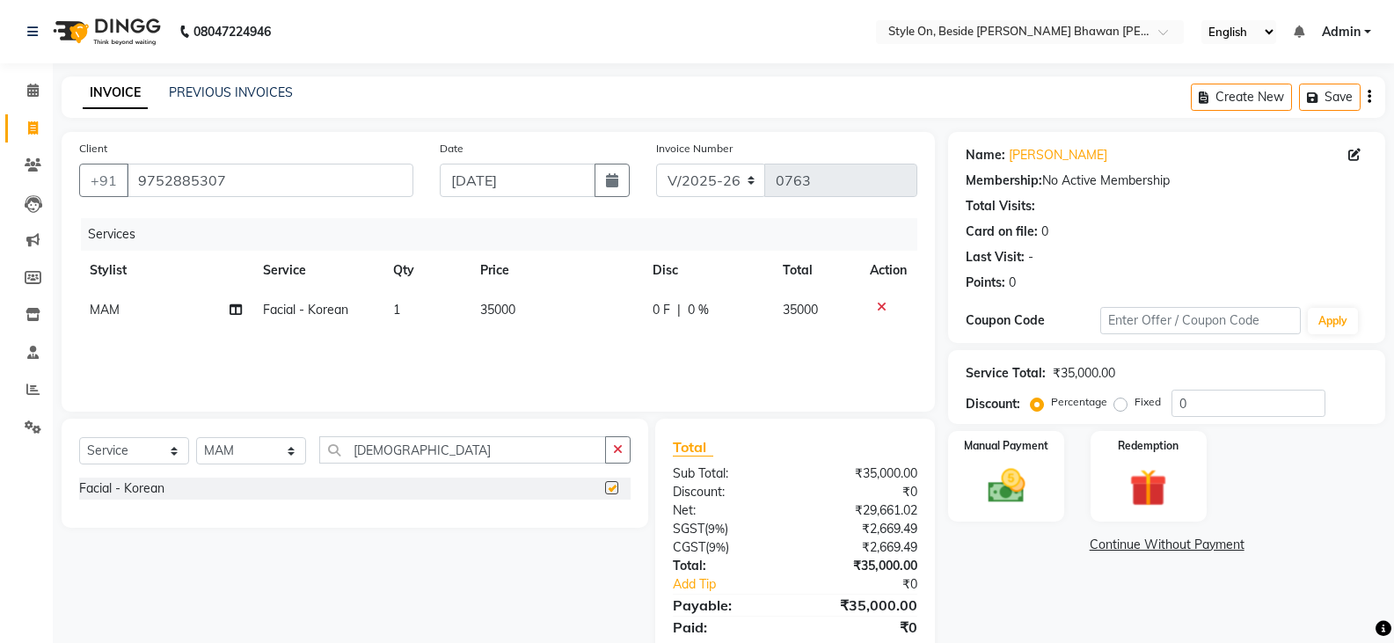
checkbox input "false"
click at [501, 320] on td "35000" at bounding box center [556, 310] width 173 height 40
select select "28057"
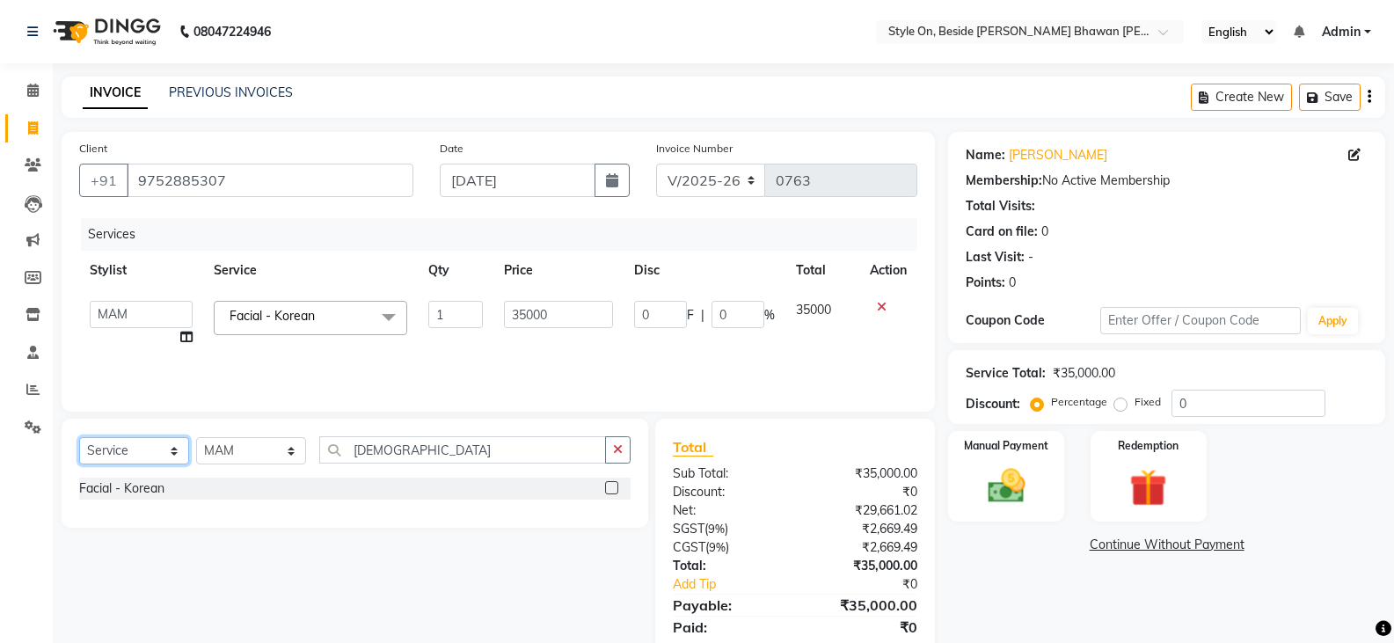
click at [129, 455] on select "Select Service Product Membership Package Voucher Prepaid Gift Card" at bounding box center [134, 450] width 110 height 27
select select "product"
click at [79, 437] on select "Select Service Product Membership Package Voucher Prepaid Gift Card" at bounding box center [134, 450] width 110 height 27
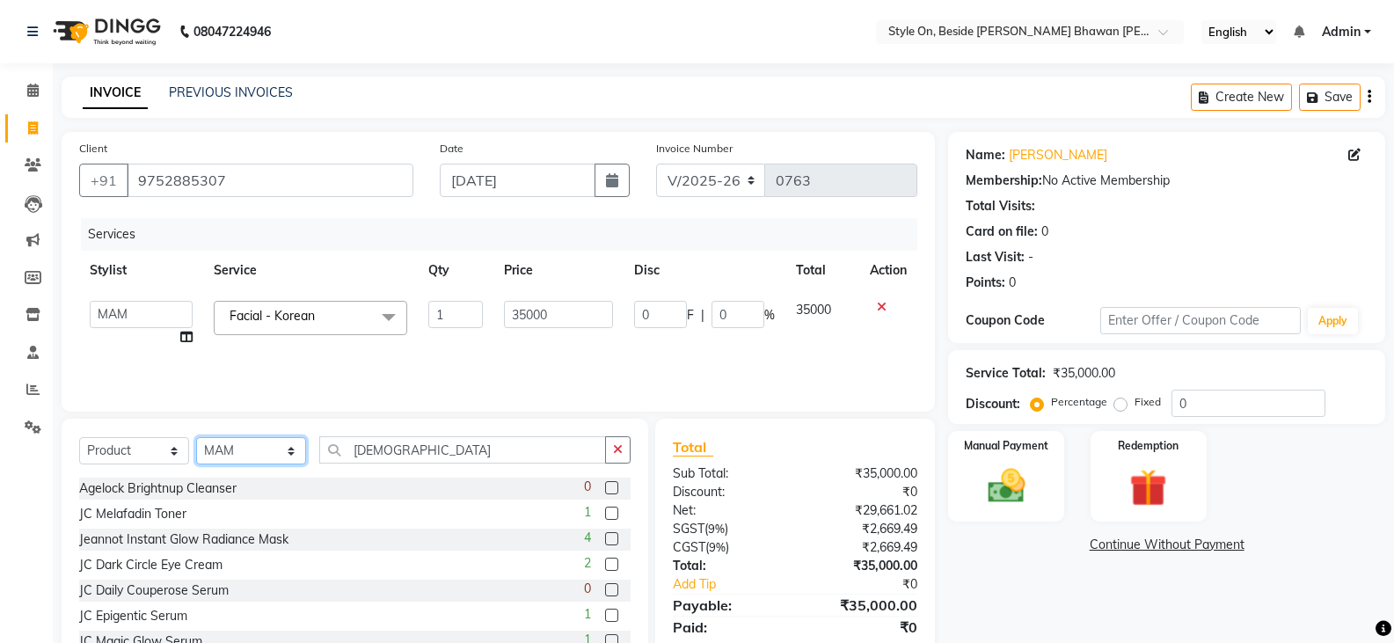
click at [238, 446] on select "Select Stylist [PERSON_NAME] Anju [PERSON_NAME] [PERSON_NAME] [PERSON_NAME] [PE…" at bounding box center [251, 450] width 110 height 27
drag, startPoint x: 428, startPoint y: 451, endPoint x: 296, endPoint y: 473, distance: 133.8
click at [296, 473] on div "Select Service Product Membership Package Voucher Prepaid Gift Card Select Styl…" at bounding box center [355, 456] width 552 height 41
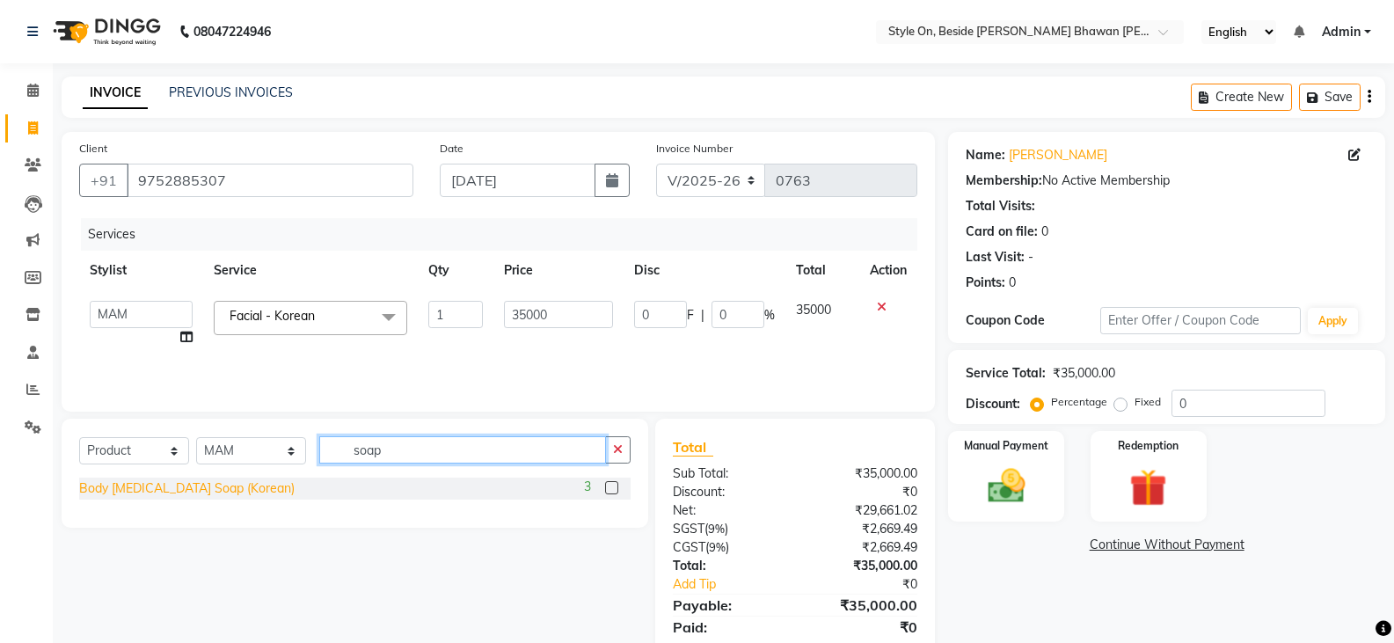
type input "soap"
click at [223, 489] on div "Body [MEDICAL_DATA] Soap (Korean)" at bounding box center [187, 488] width 216 height 18
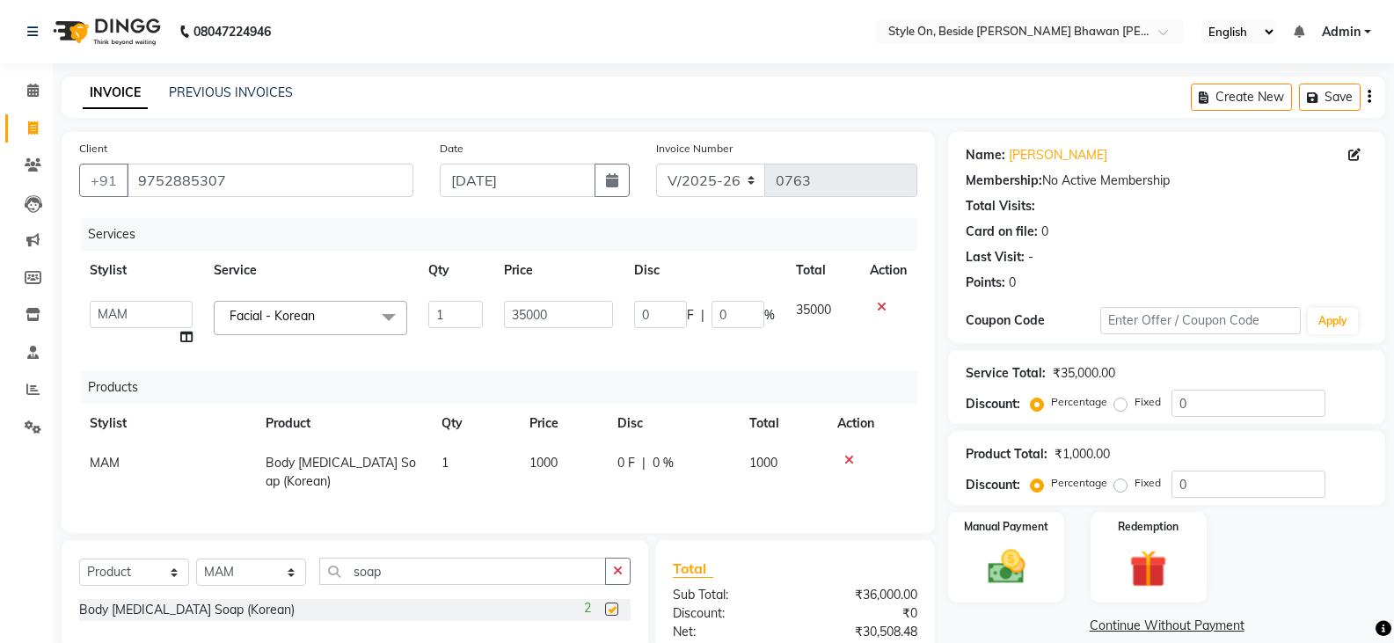
checkbox input "false"
drag, startPoint x: 423, startPoint y: 589, endPoint x: 321, endPoint y: 602, distance: 102.9
click at [321, 599] on div "Select Service Product Membership Package Voucher Prepaid Gift Card Select Styl…" at bounding box center [355, 578] width 552 height 41
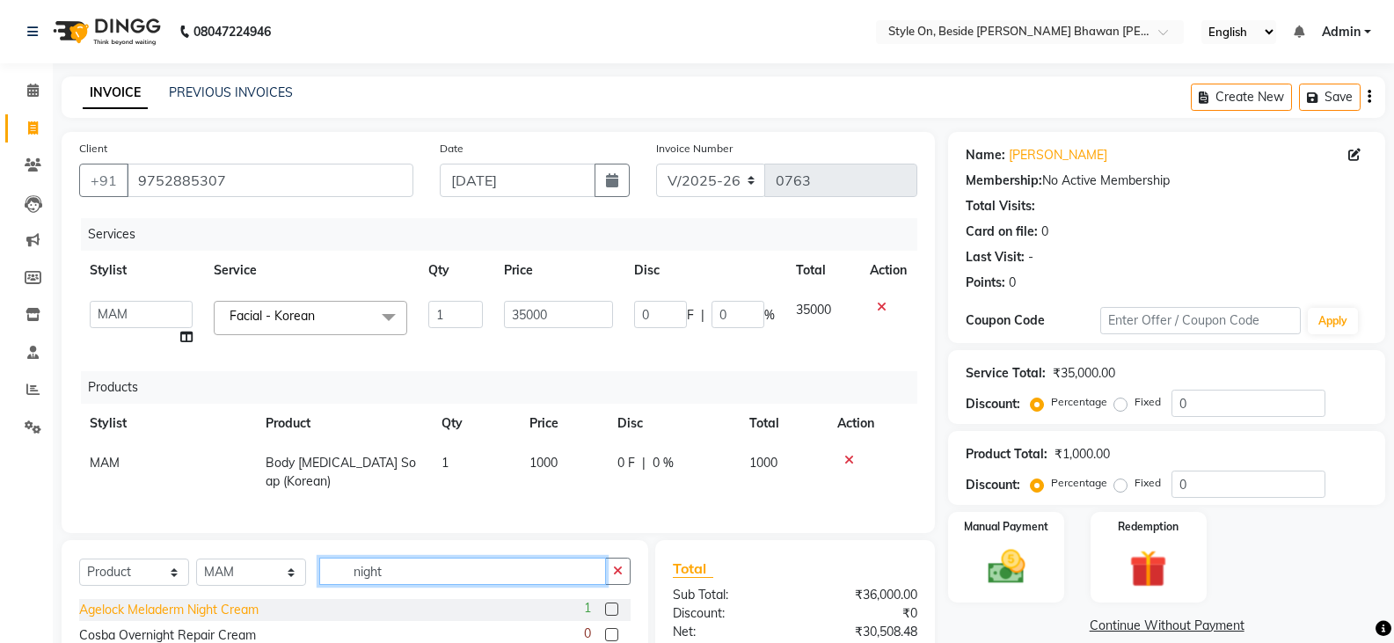
type input "night"
click at [237, 619] on div "Agelock Meladerm Night Cream" at bounding box center [168, 610] width 179 height 18
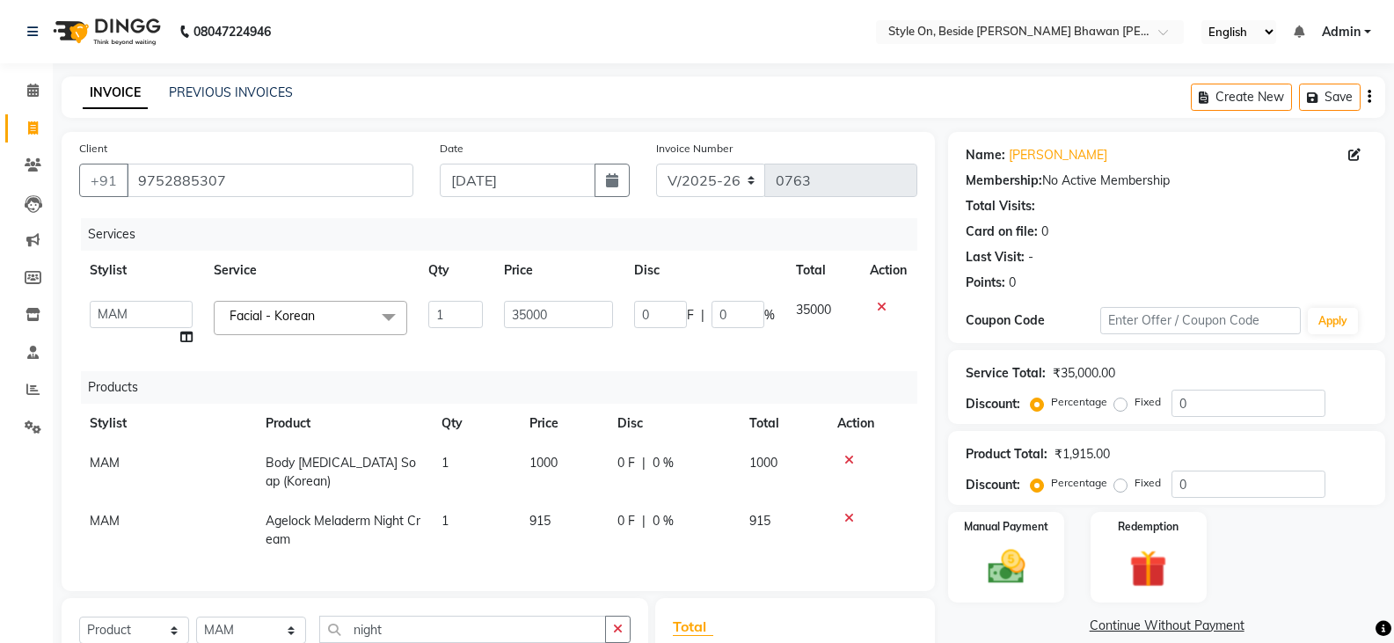
checkbox input "false"
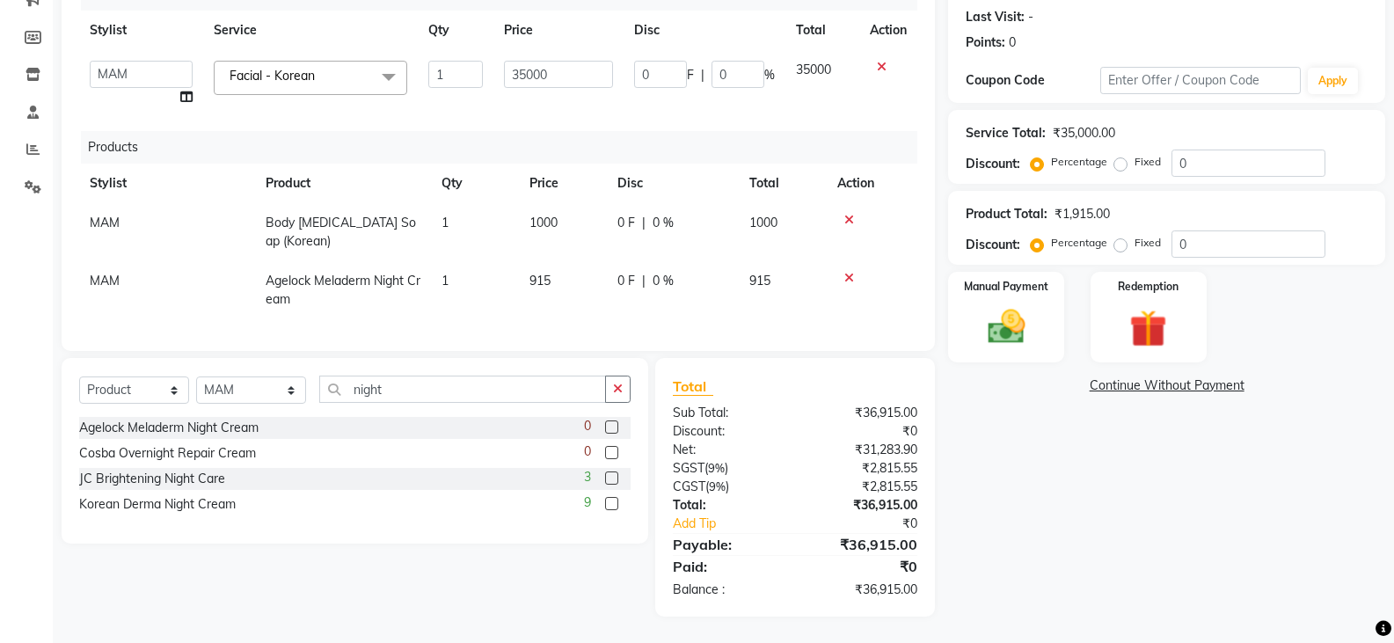
scroll to position [253, 0]
click at [196, 505] on div "Korean Derma Night Cream" at bounding box center [157, 504] width 157 height 18
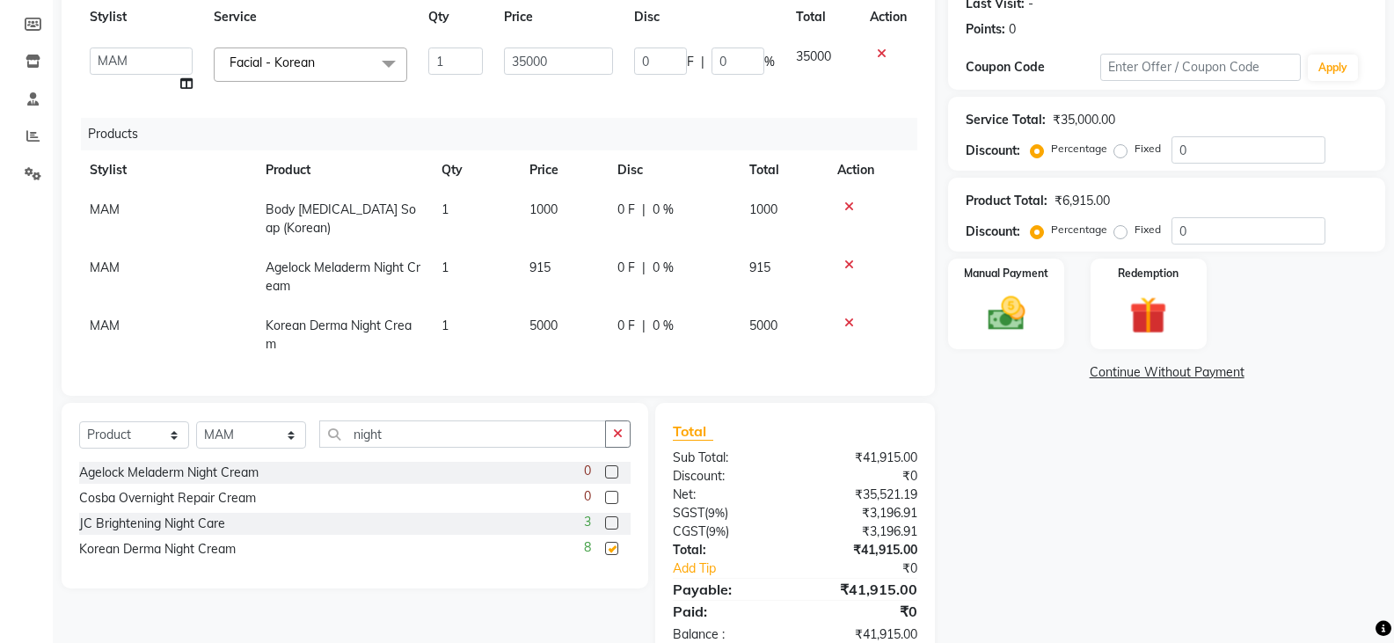
checkbox input "false"
click at [852, 266] on icon at bounding box center [850, 265] width 10 height 12
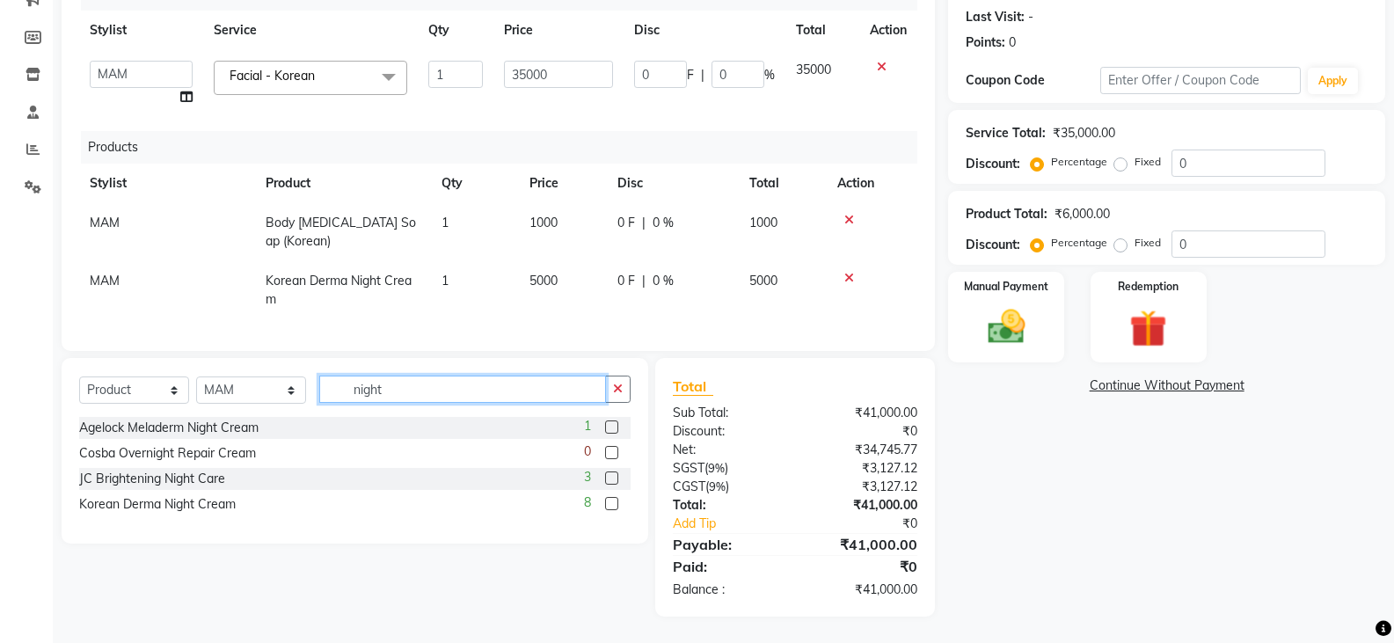
drag, startPoint x: 415, startPoint y: 396, endPoint x: 318, endPoint y: 403, distance: 97.9
click at [318, 403] on div "Select Service Product Membership Package Voucher Prepaid Gift Card Select Styl…" at bounding box center [355, 396] width 552 height 41
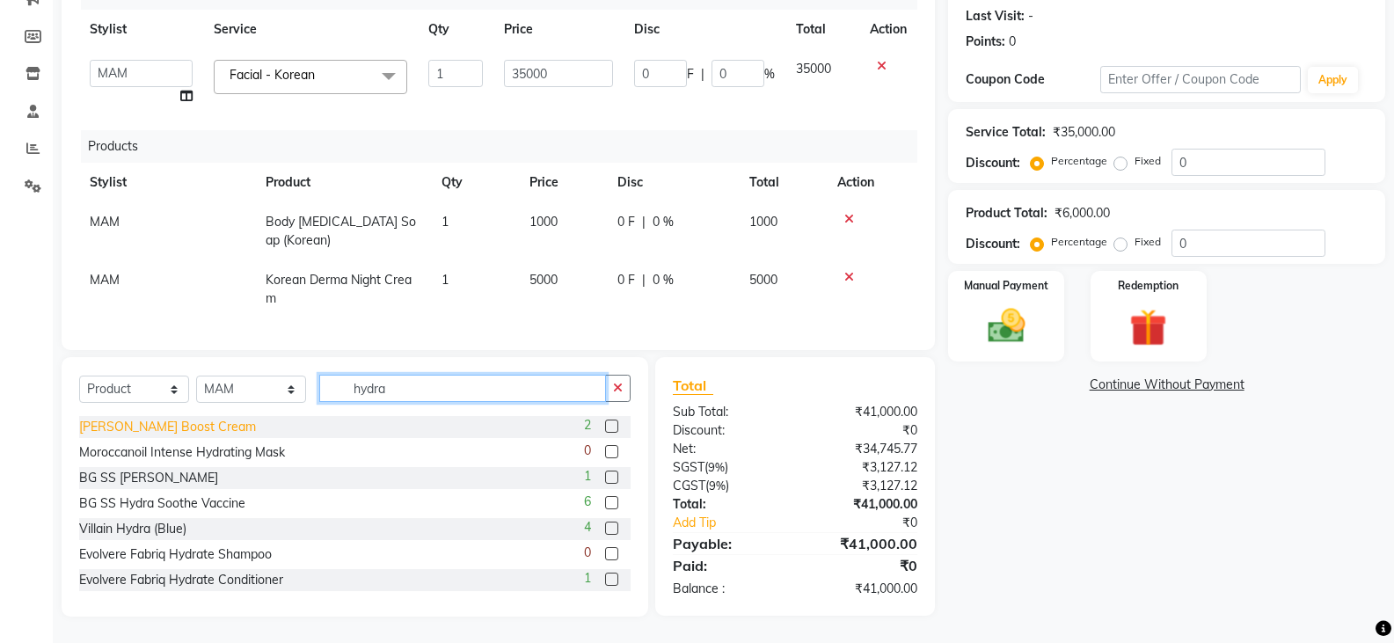
type input "hydra"
click at [209, 428] on div "[PERSON_NAME] Boost Cream" at bounding box center [167, 427] width 177 height 18
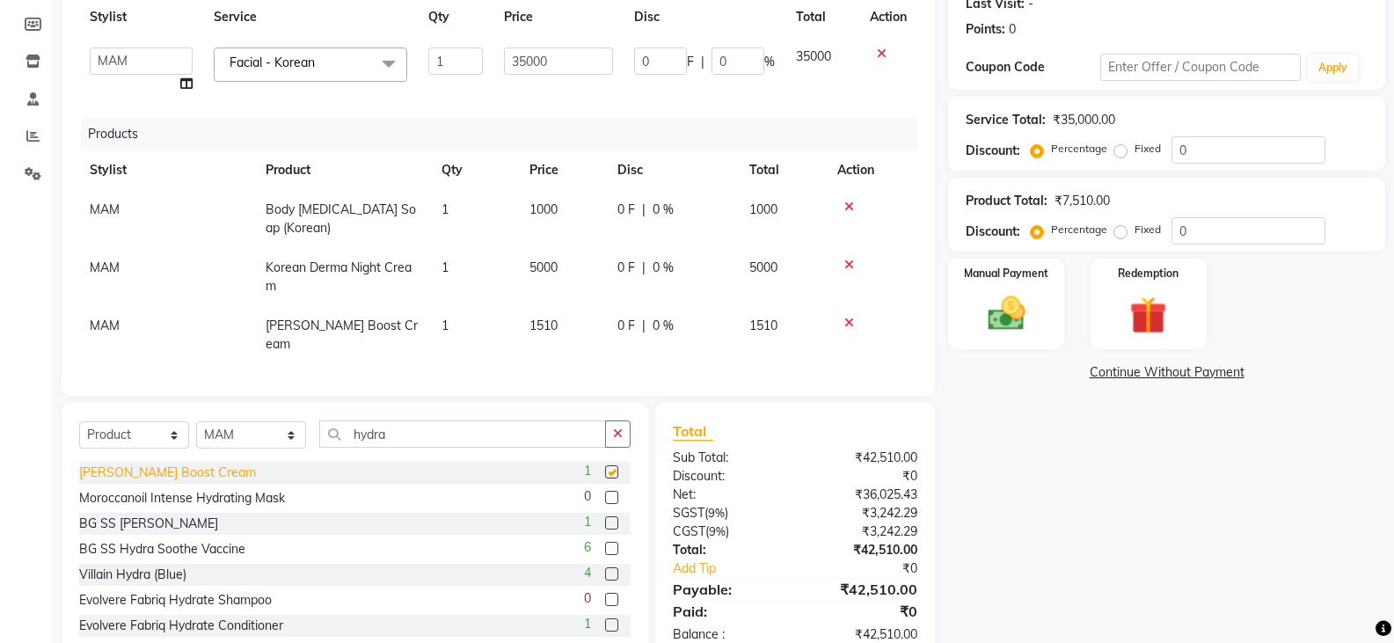
checkbox input "false"
click at [567, 326] on td "1510" at bounding box center [563, 335] width 88 height 58
select select "28057"
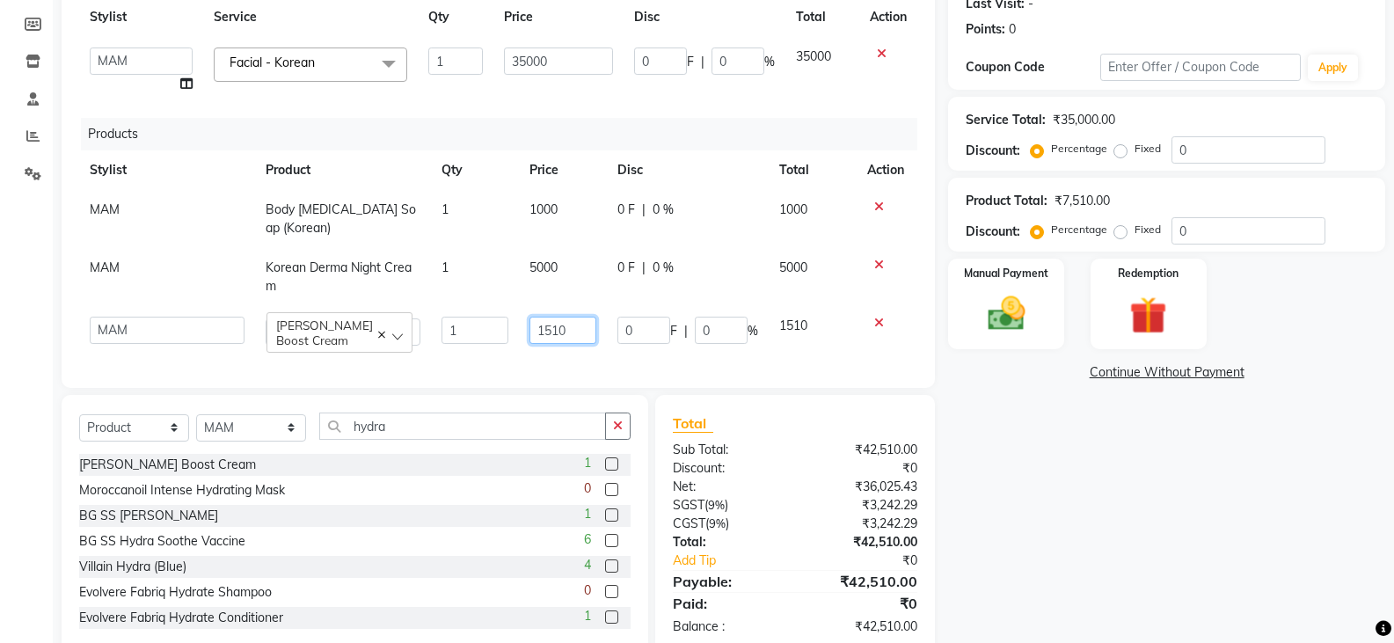
drag, startPoint x: 567, startPoint y: 325, endPoint x: 515, endPoint y: 348, distance: 57.9
click at [515, 348] on tr "[PERSON_NAME] Anju [PERSON_NAME] [PERSON_NAME] [PERSON_NAME] [PERSON_NAME] [PER…" at bounding box center [498, 331] width 838 height 50
drag, startPoint x: 567, startPoint y: 332, endPoint x: 519, endPoint y: 346, distance: 49.5
click at [519, 346] on td "1510" at bounding box center [563, 331] width 88 height 50
type input "1660"
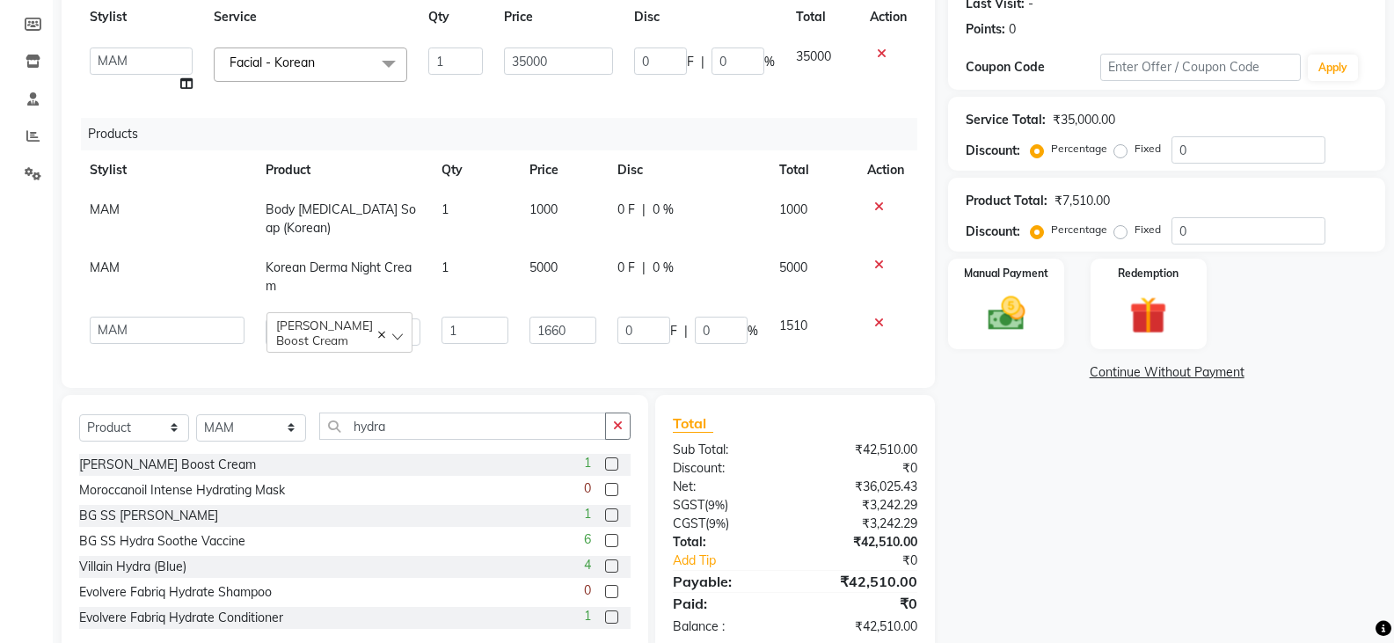
click at [521, 356] on td "1660" at bounding box center [563, 331] width 88 height 50
select select "28057"
drag, startPoint x: 428, startPoint y: 432, endPoint x: 300, endPoint y: 465, distance: 132.7
click at [300, 454] on div "Select Service Product Membership Package Voucher Prepaid Gift Card Select Styl…" at bounding box center [355, 433] width 552 height 41
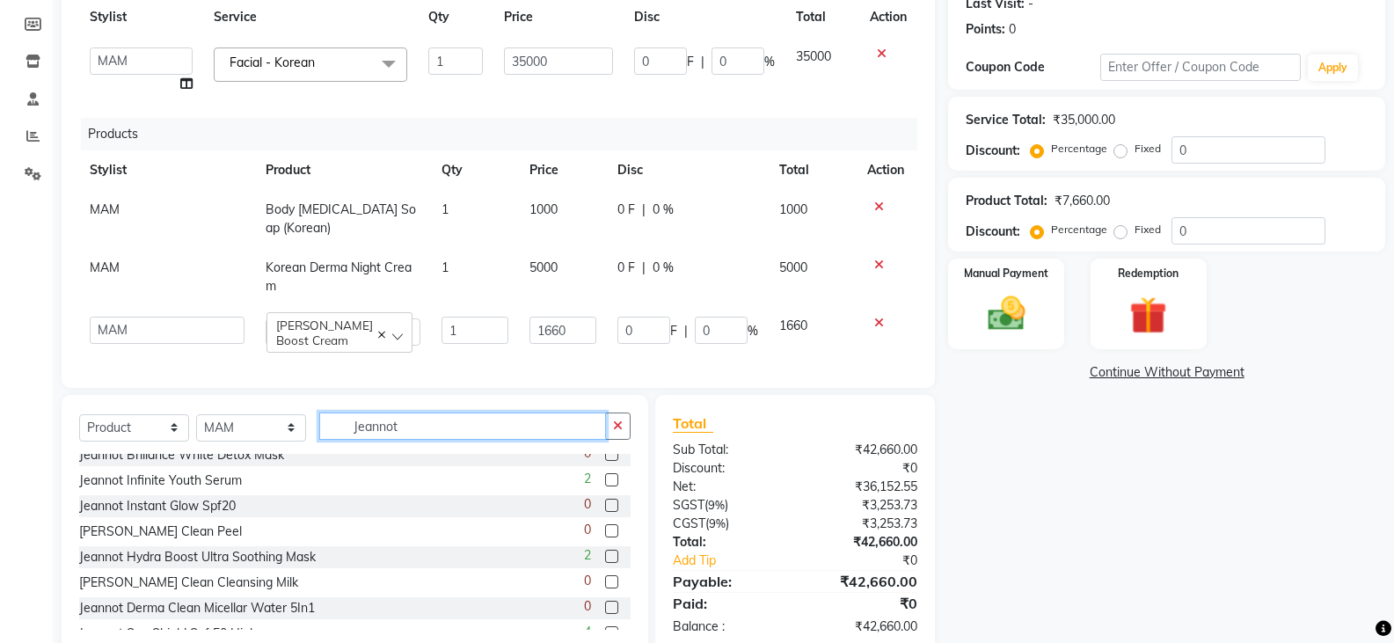
scroll to position [176, 0]
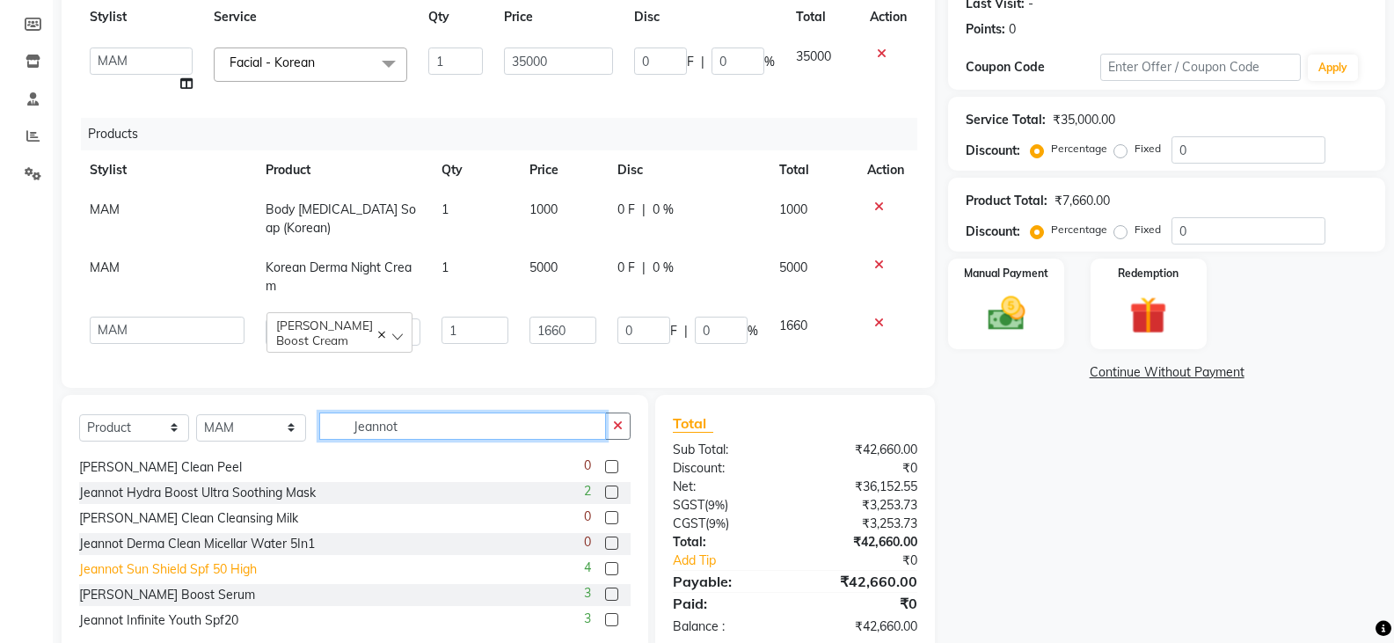
type input "Jeannot"
click at [172, 579] on div "Jeannot Sun Shield Spf 50 High" at bounding box center [168, 569] width 178 height 18
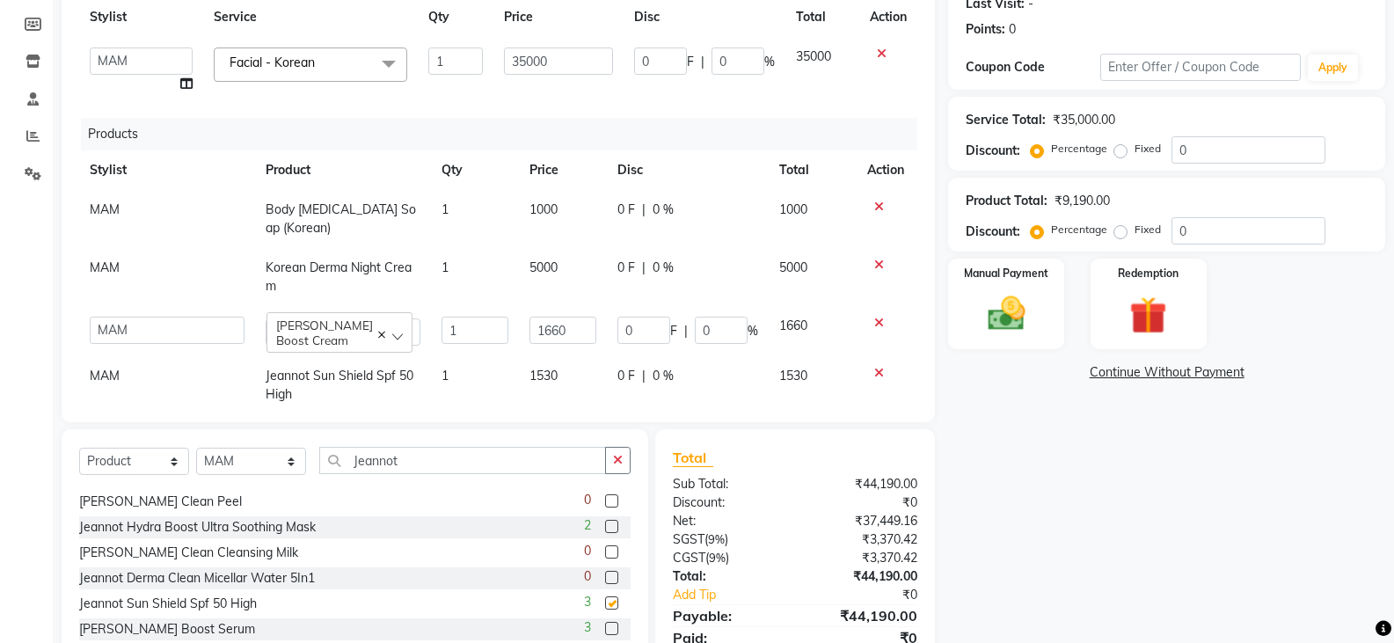
checkbox input "false"
click at [567, 373] on td "1530" at bounding box center [563, 385] width 88 height 58
select select "28057"
click at [491, 304] on td "1" at bounding box center [475, 277] width 88 height 58
select select "28057"
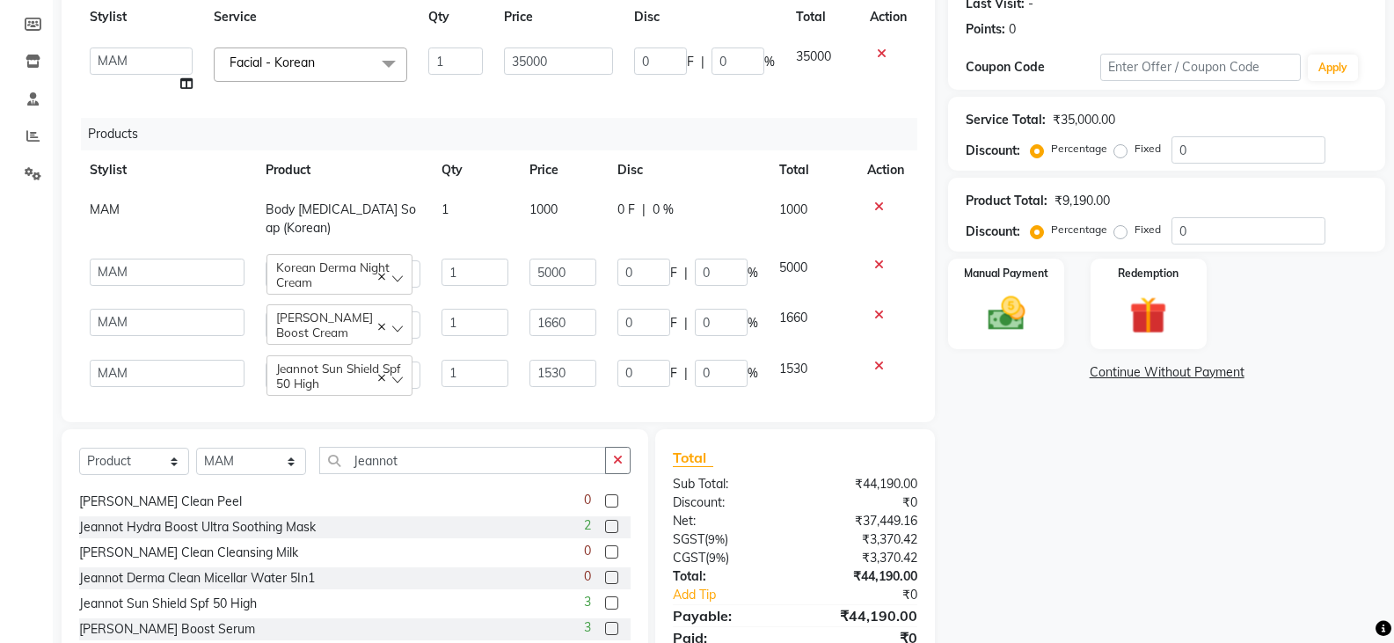
scroll to position [22, 0]
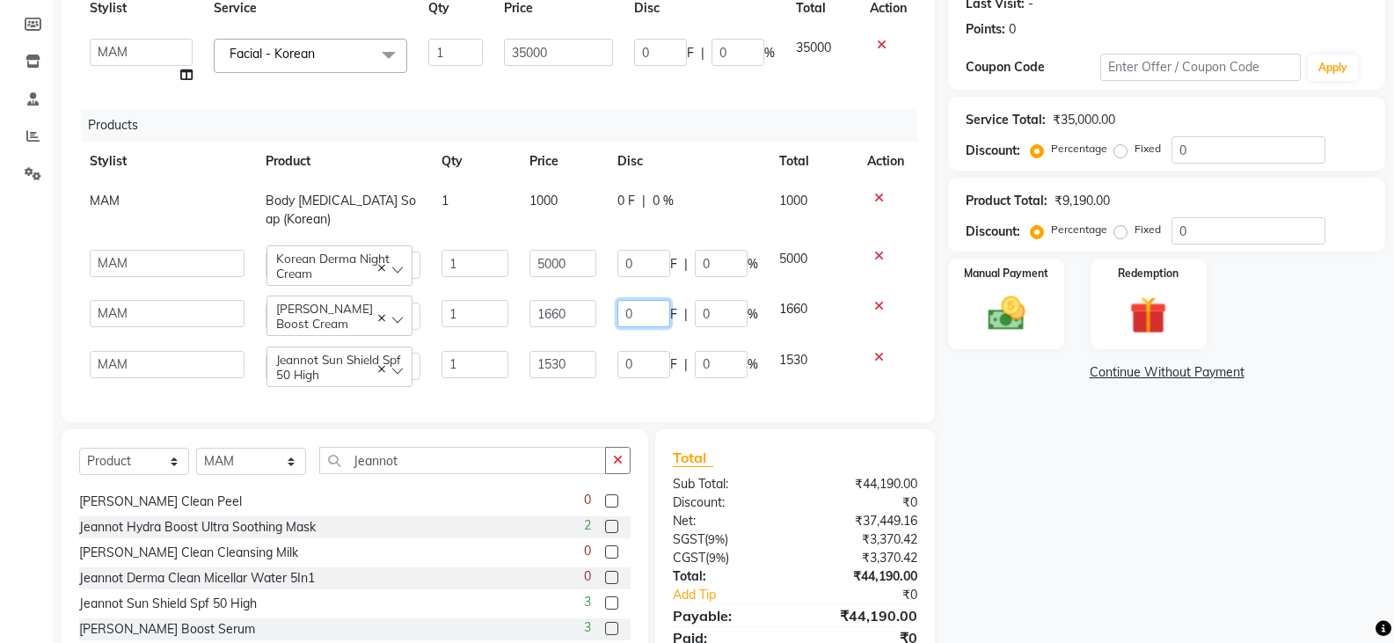
drag, startPoint x: 628, startPoint y: 303, endPoint x: 614, endPoint y: 306, distance: 14.5
click at [618, 306] on input "0" at bounding box center [644, 313] width 53 height 27
type input "133"
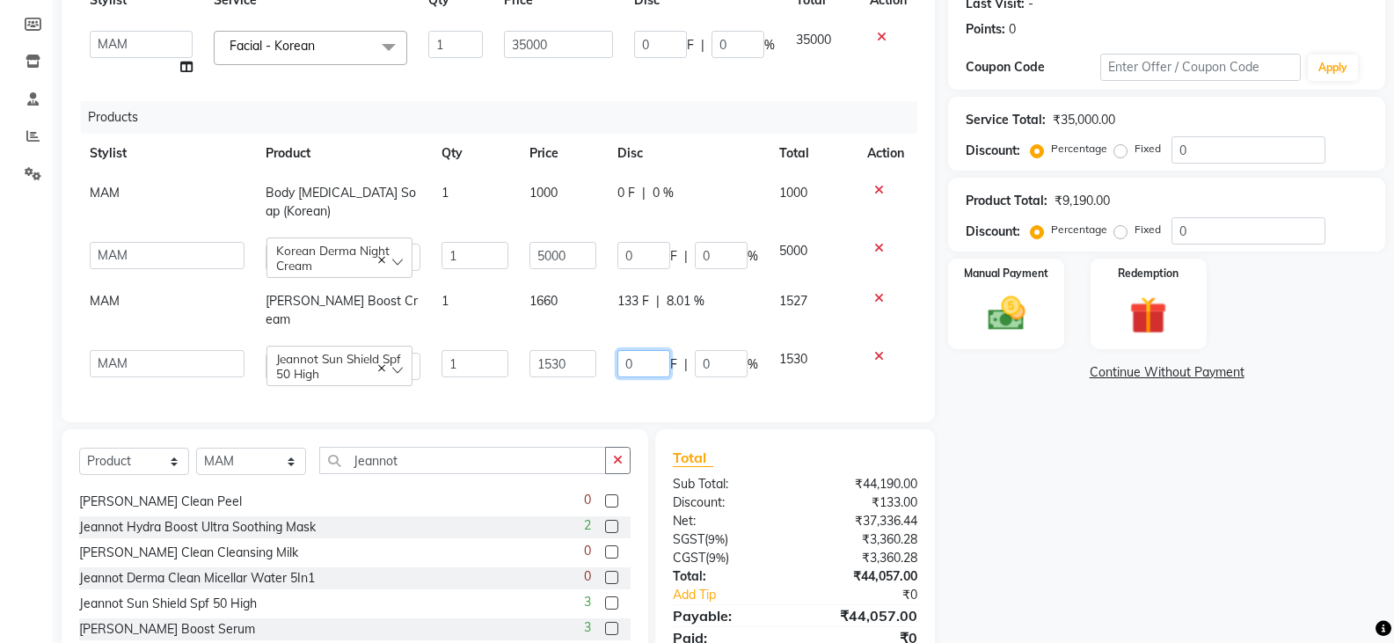
drag, startPoint x: 632, startPoint y: 355, endPoint x: 601, endPoint y: 360, distance: 31.1
click at [607, 360] on td "0 F | 0 %" at bounding box center [688, 365] width 162 height 50
type input "123"
click at [607, 377] on td "123 F | 0 %" at bounding box center [688, 365] width 162 height 50
select select "28057"
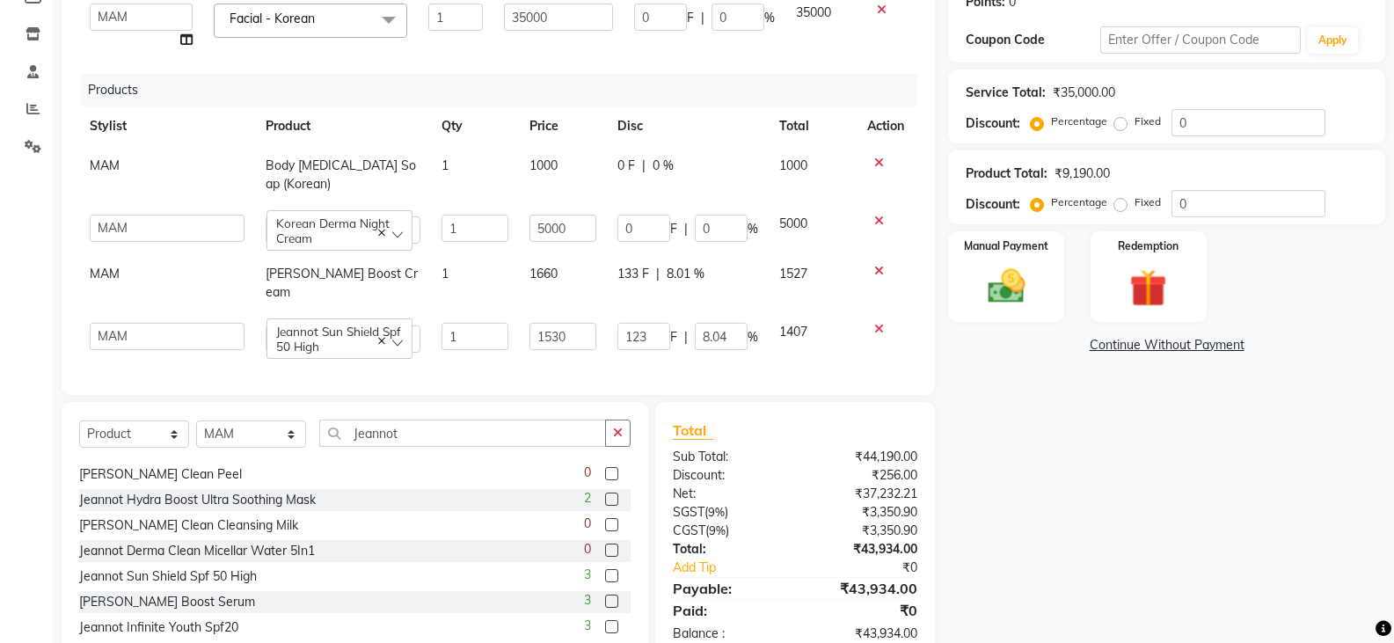
scroll to position [325, 0]
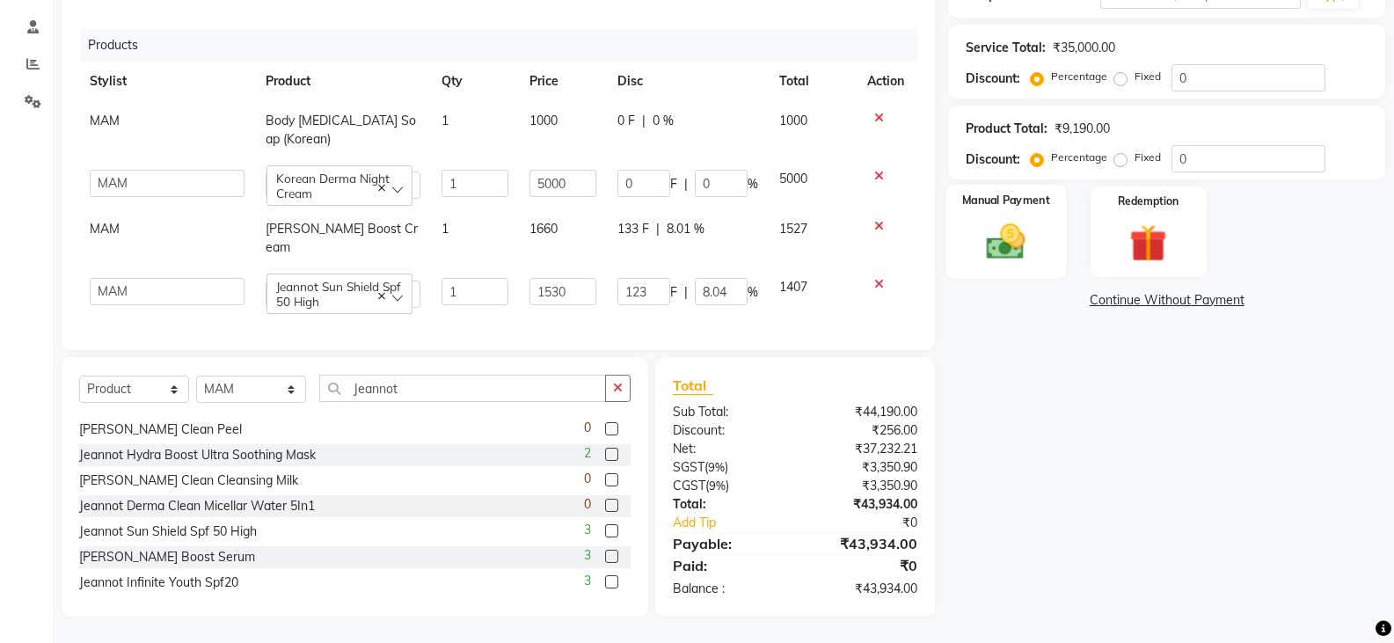
click at [1032, 254] on img at bounding box center [1006, 241] width 62 height 45
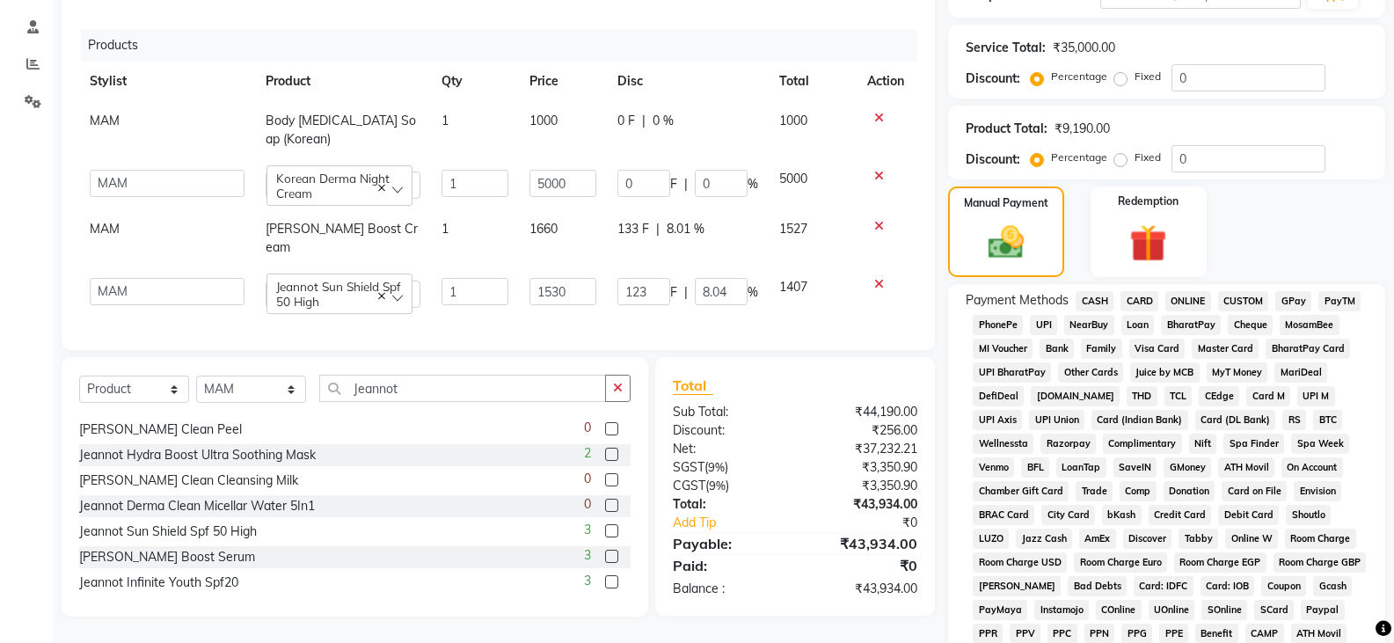
click at [1098, 304] on span "CASH" at bounding box center [1095, 301] width 38 height 20
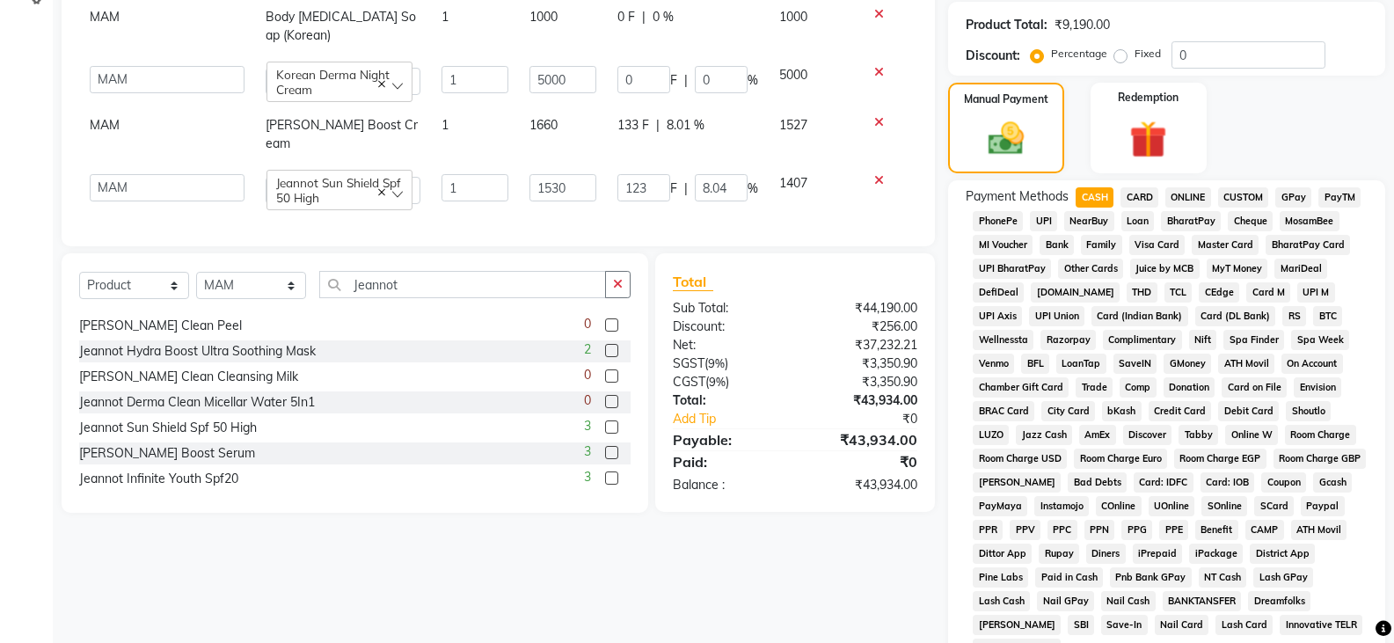
scroll to position [655, 0]
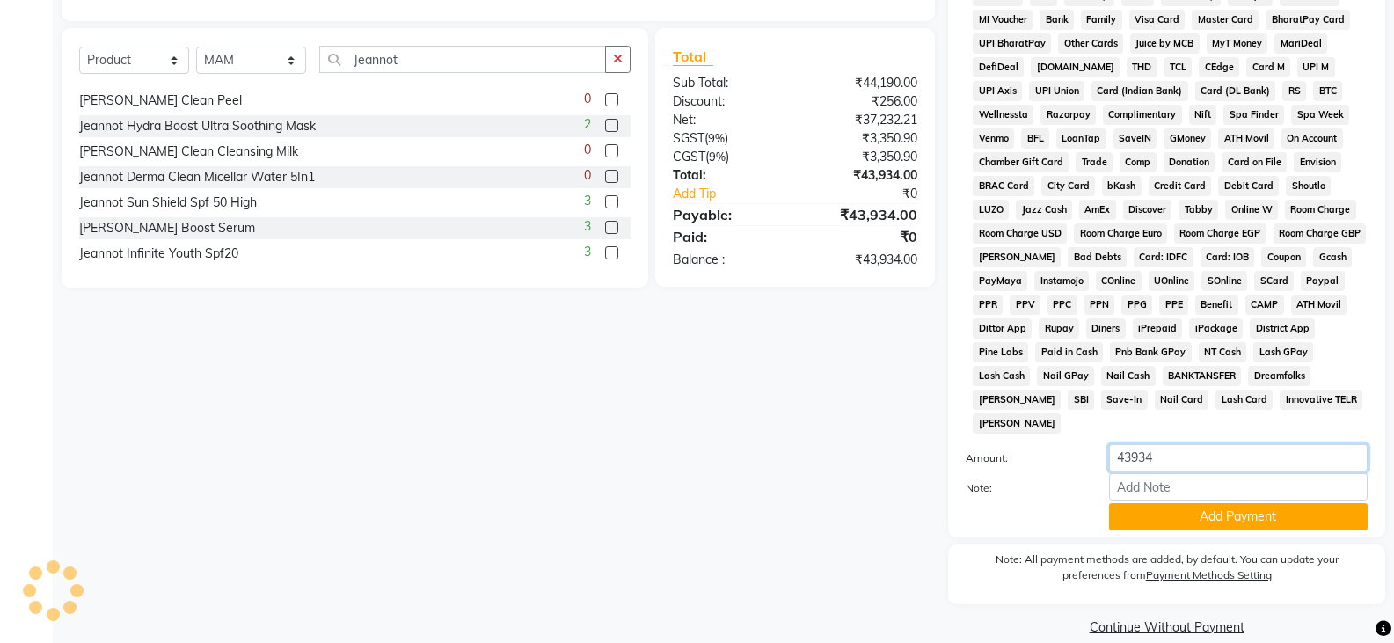
drag, startPoint x: 1159, startPoint y: 436, endPoint x: 1078, endPoint y: 450, distance: 82.1
click at [1078, 450] on div "Amount: 43934 Note: Add Payment" at bounding box center [1167, 487] width 402 height 86
type input "40200"
click at [1192, 503] on button "Add Payment" at bounding box center [1238, 516] width 259 height 27
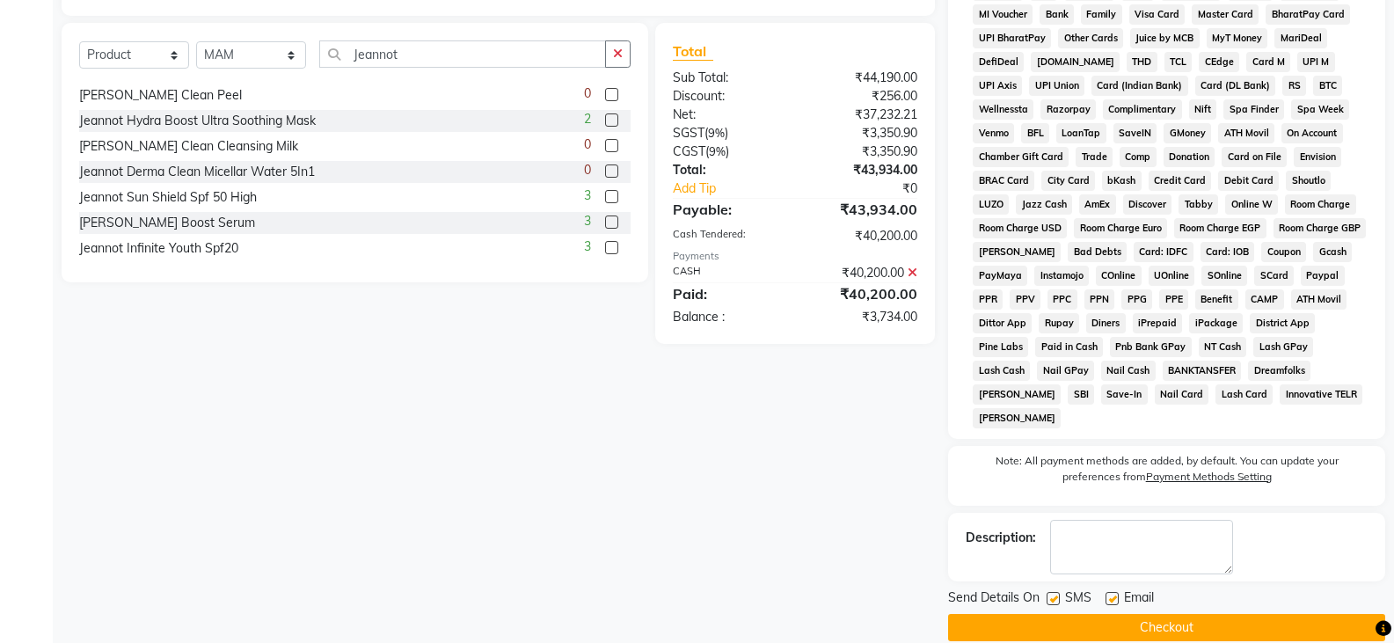
scroll to position [661, 0]
click at [1108, 613] on button "Checkout" at bounding box center [1166, 626] width 437 height 27
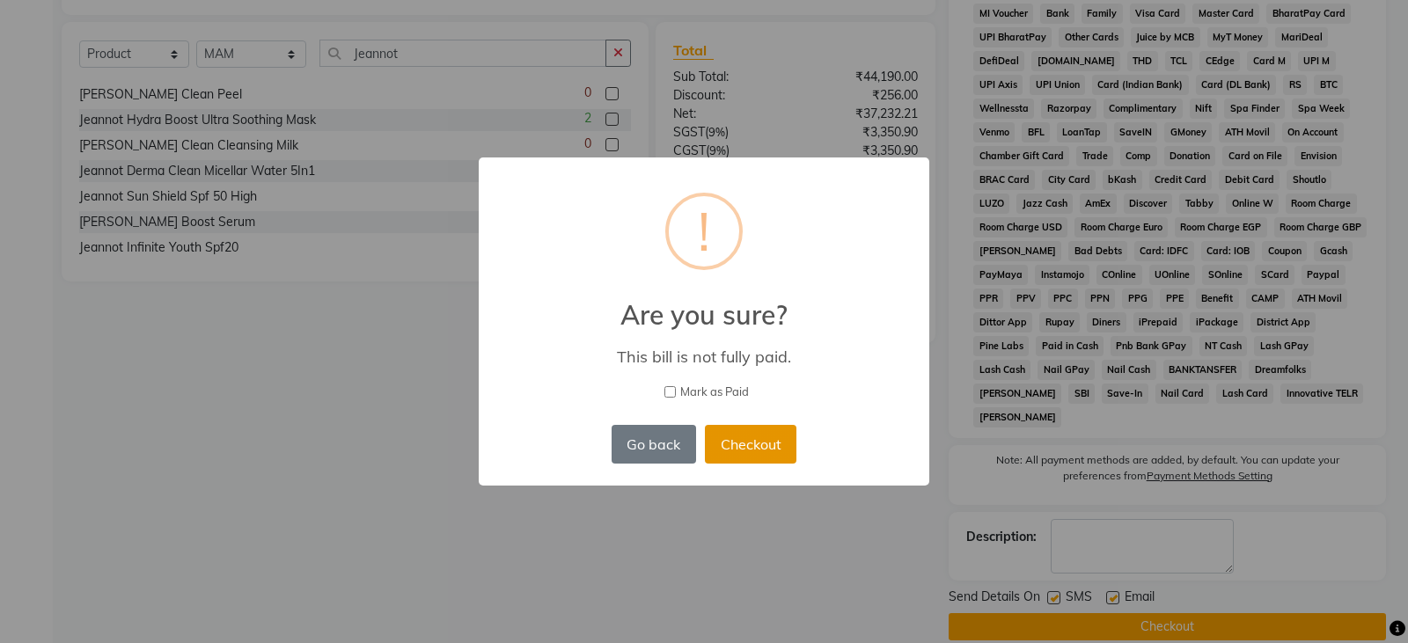
click at [731, 440] on button "Checkout" at bounding box center [750, 444] width 91 height 39
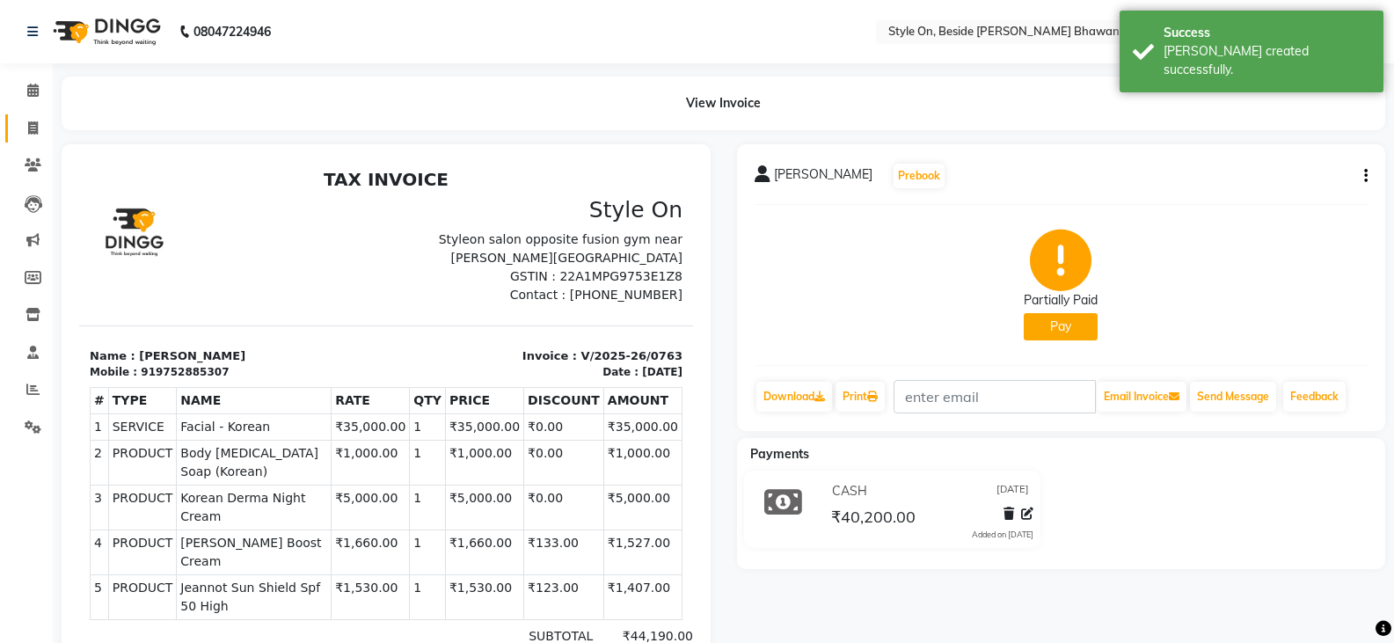
click at [29, 127] on icon at bounding box center [33, 127] width 10 height 13
select select "service"
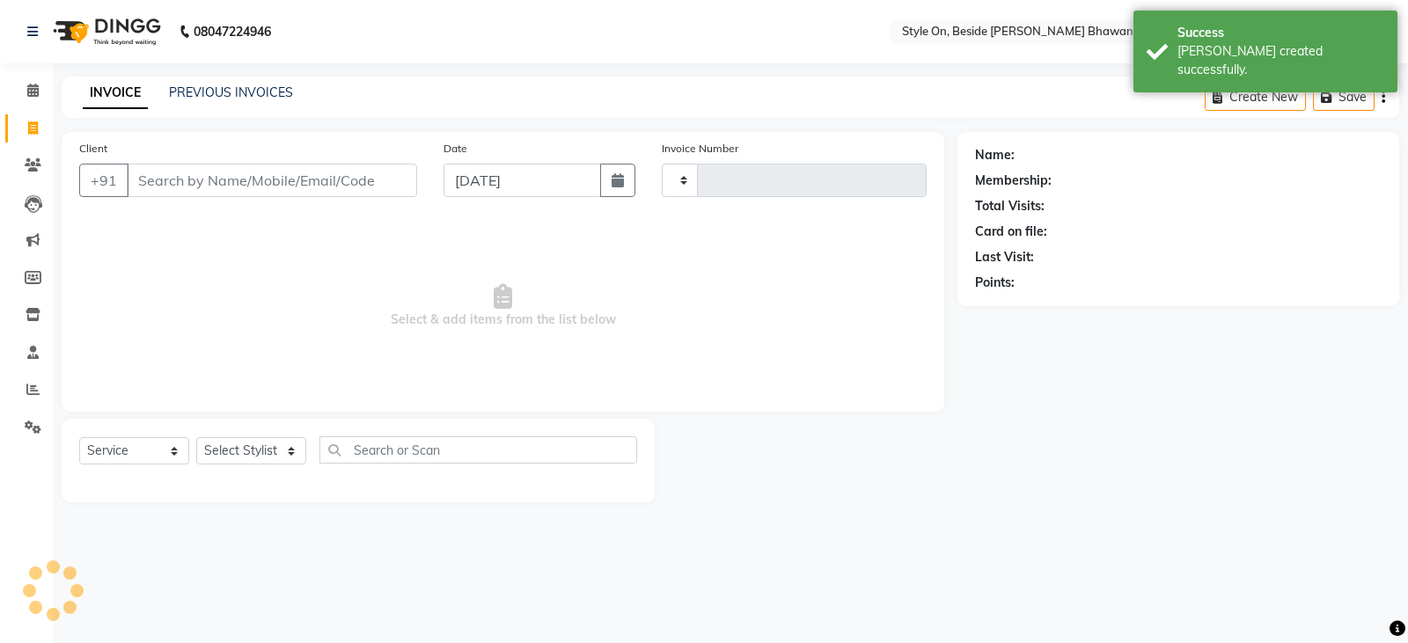
type input "0764"
select select "4700"
click at [33, 319] on icon at bounding box center [33, 314] width 15 height 13
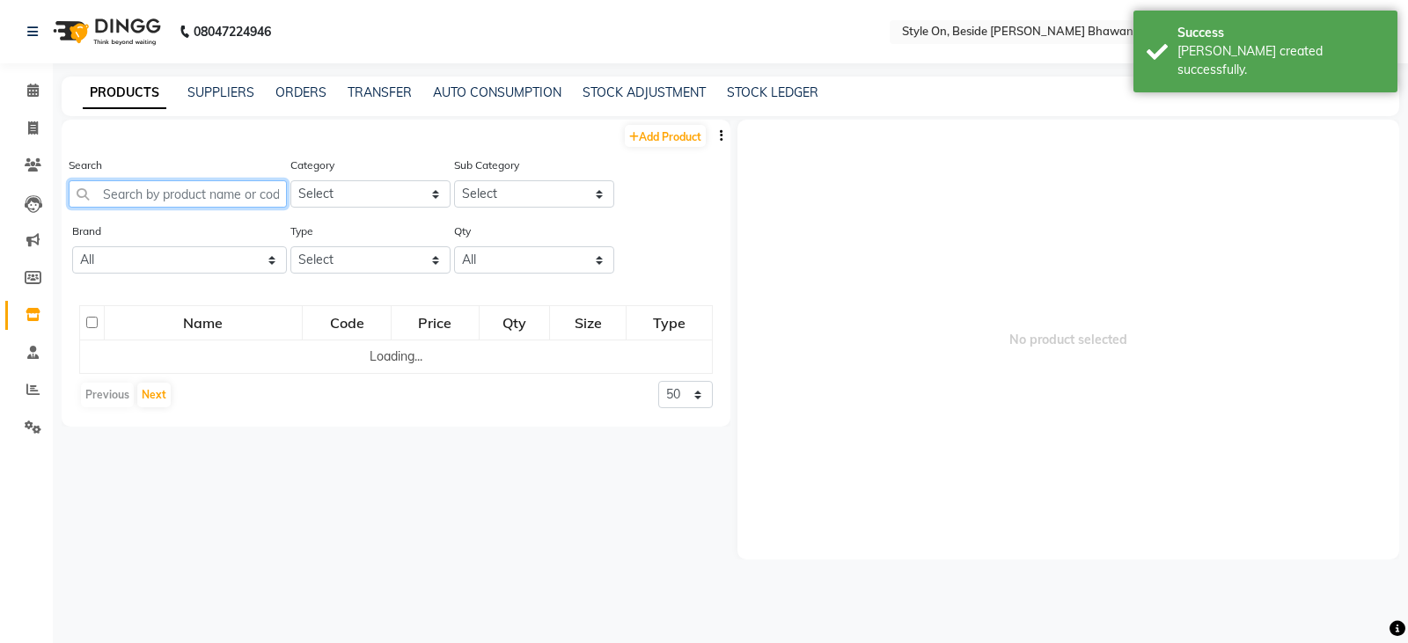
click at [217, 194] on input "text" at bounding box center [178, 193] width 218 height 27
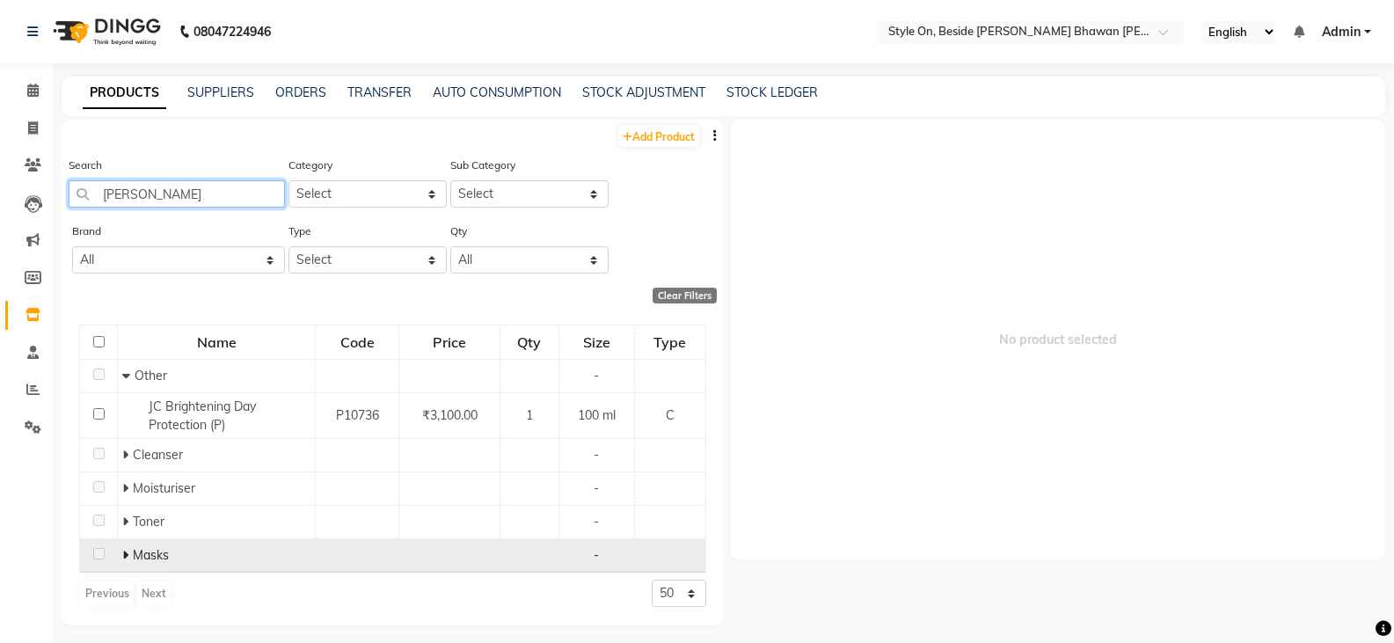
type input "[PERSON_NAME]"
click at [125, 554] on icon at bounding box center [125, 555] width 6 height 12
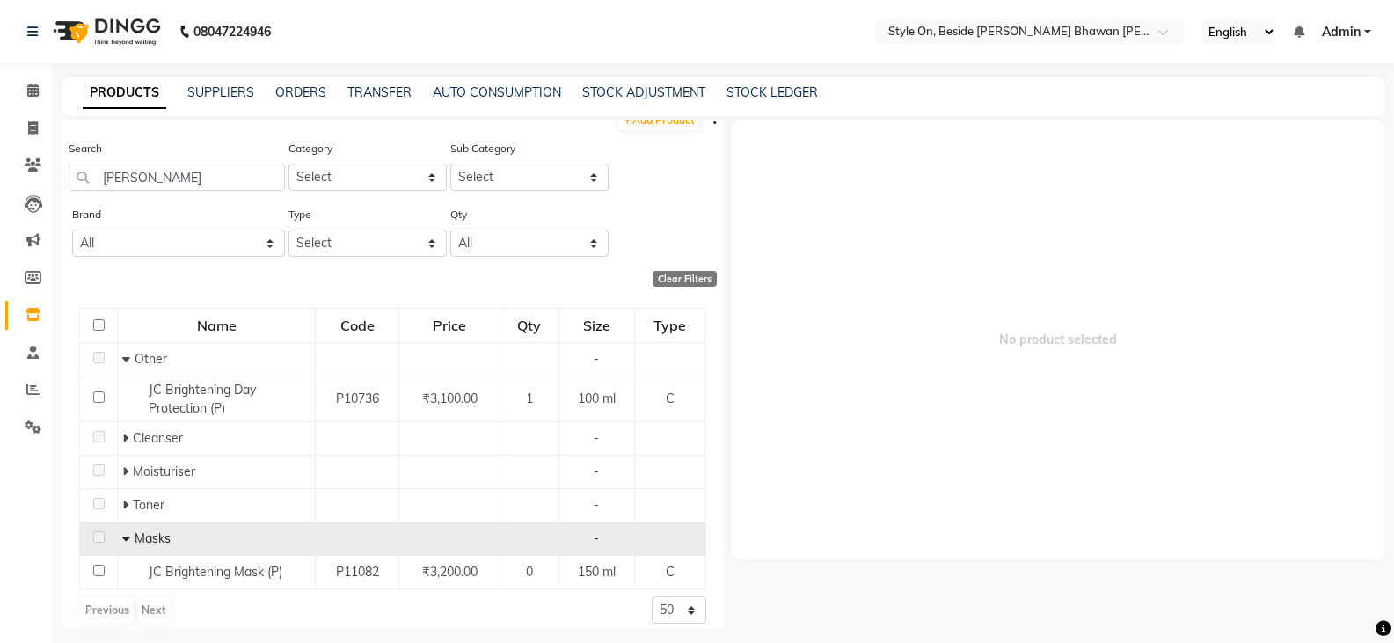
scroll to position [31, 0]
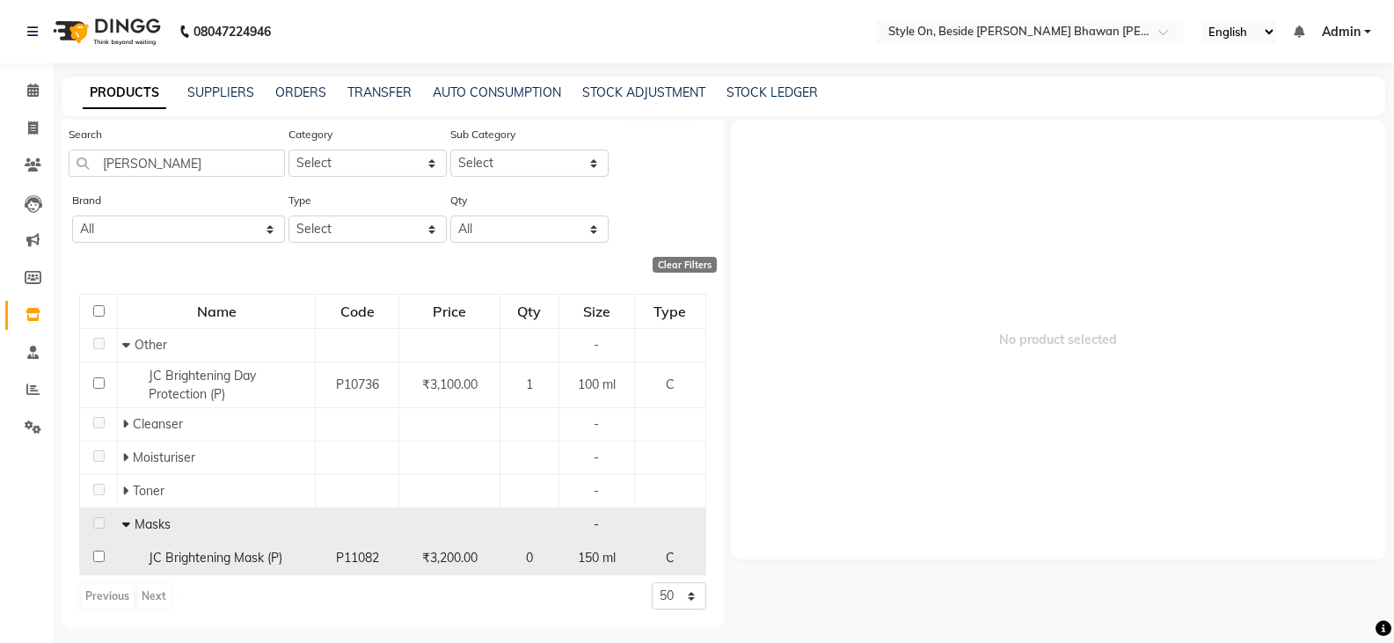
click at [244, 554] on span "JC Brightening Mask (P)" at bounding box center [216, 558] width 134 height 16
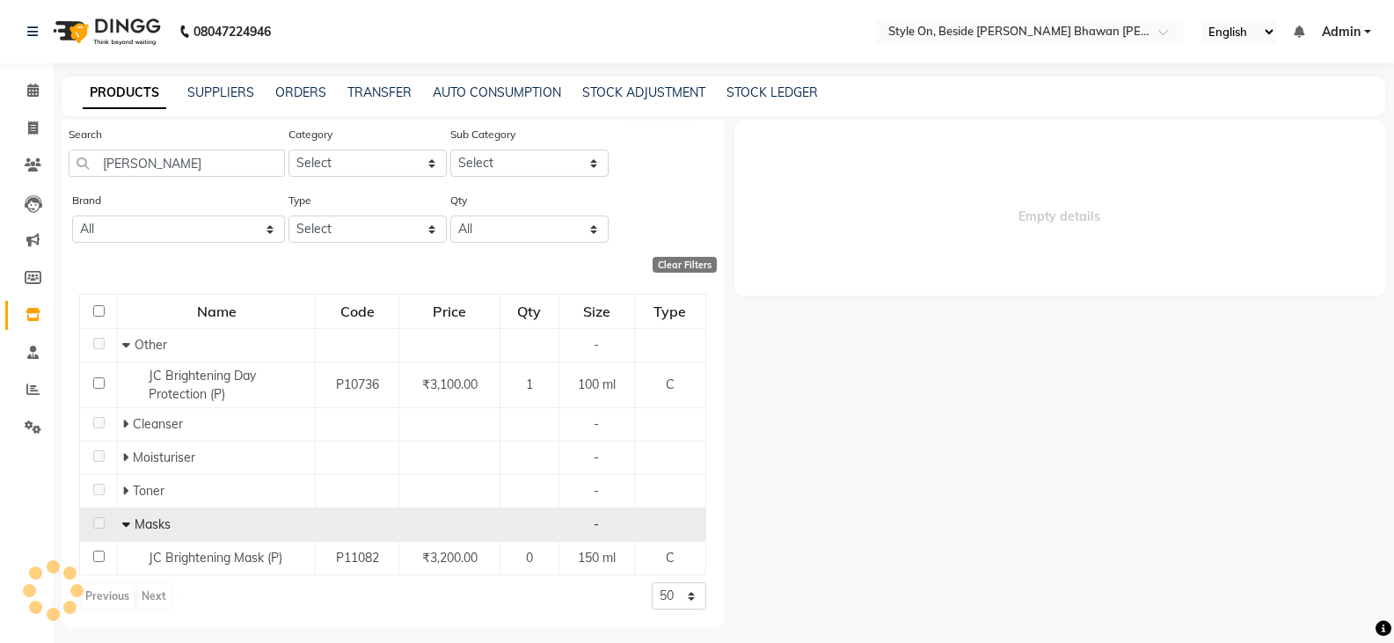
select select
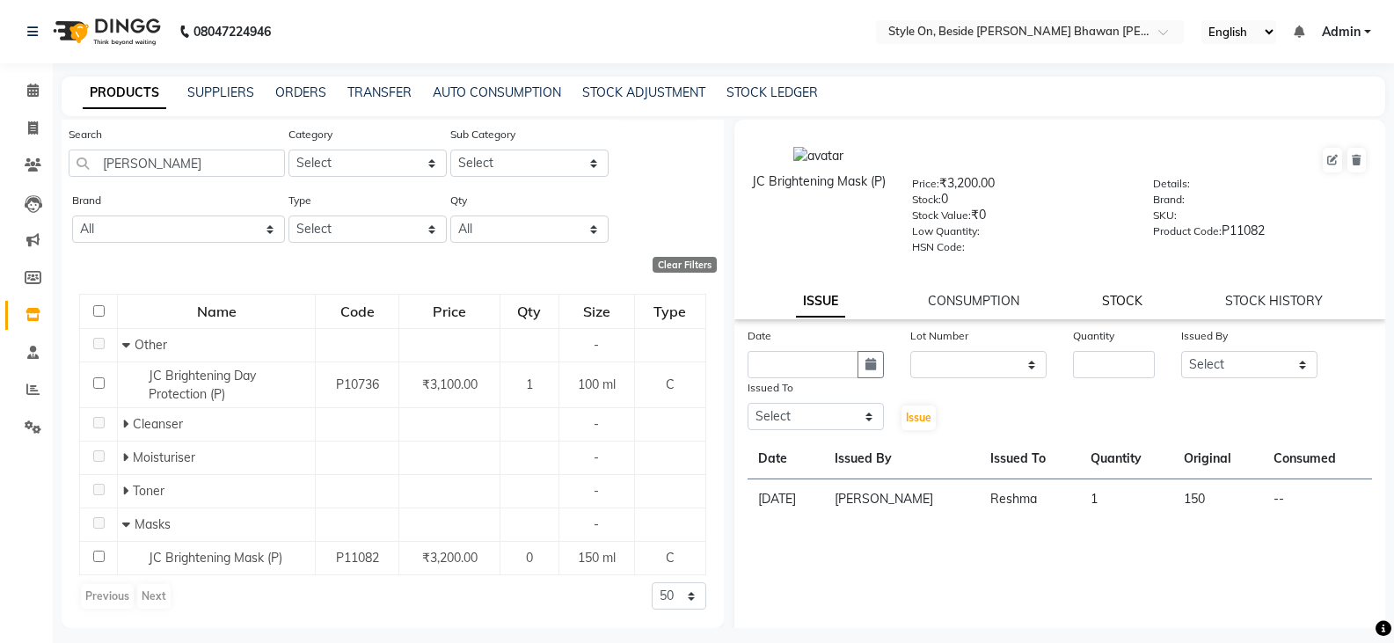
click at [1105, 304] on link "STOCK" at bounding box center [1122, 301] width 40 height 16
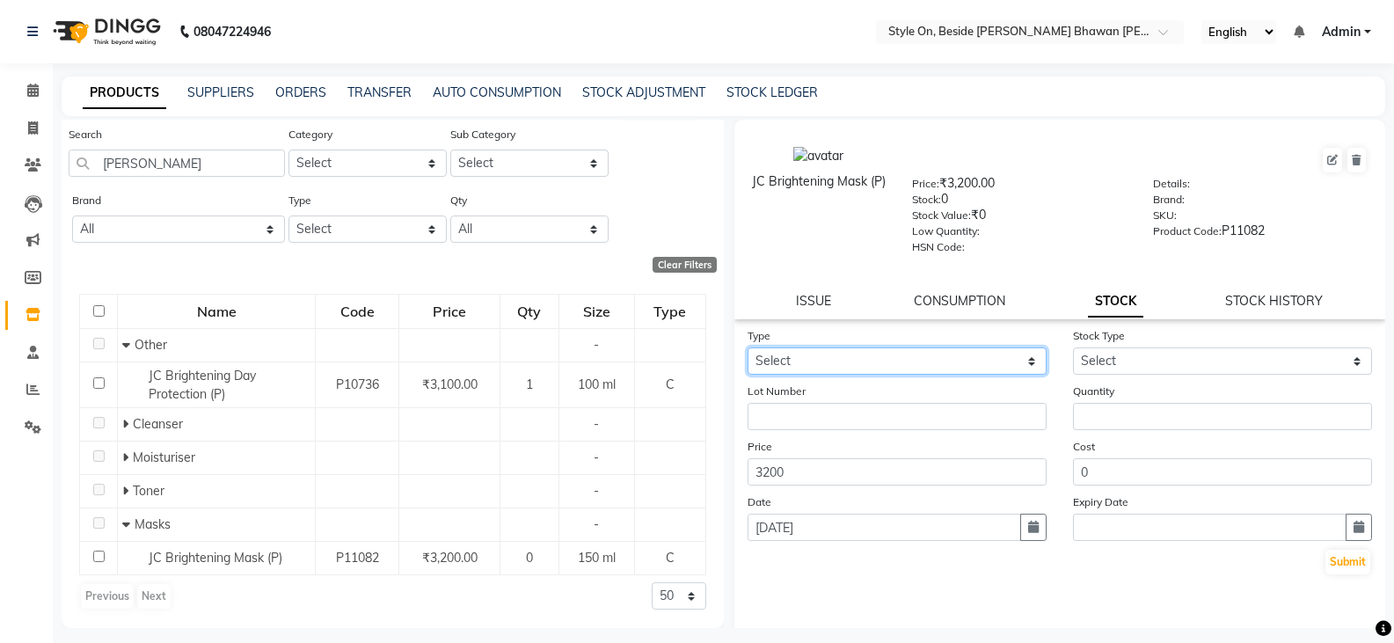
click at [828, 360] on select "Select In Out" at bounding box center [897, 360] width 299 height 27
select select "in"
click at [748, 347] on select "Select In Out" at bounding box center [897, 360] width 299 height 27
click at [1151, 334] on div "Stock Type Select New Stock Adjustment Return Other" at bounding box center [1222, 350] width 325 height 48
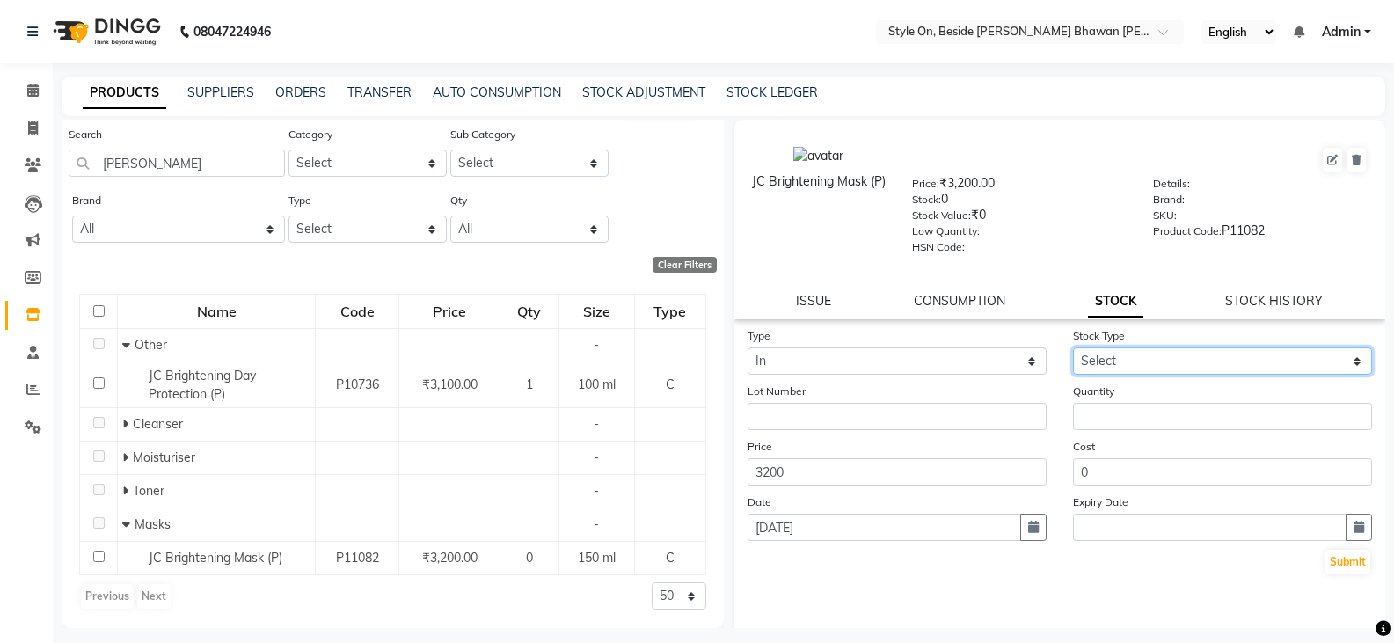
click at [1146, 351] on select "Select New Stock Adjustment Return Other" at bounding box center [1222, 360] width 299 height 27
select select "new stock"
click at [1073, 347] on select "Select New Stock Adjustment Return Other" at bounding box center [1222, 360] width 299 height 27
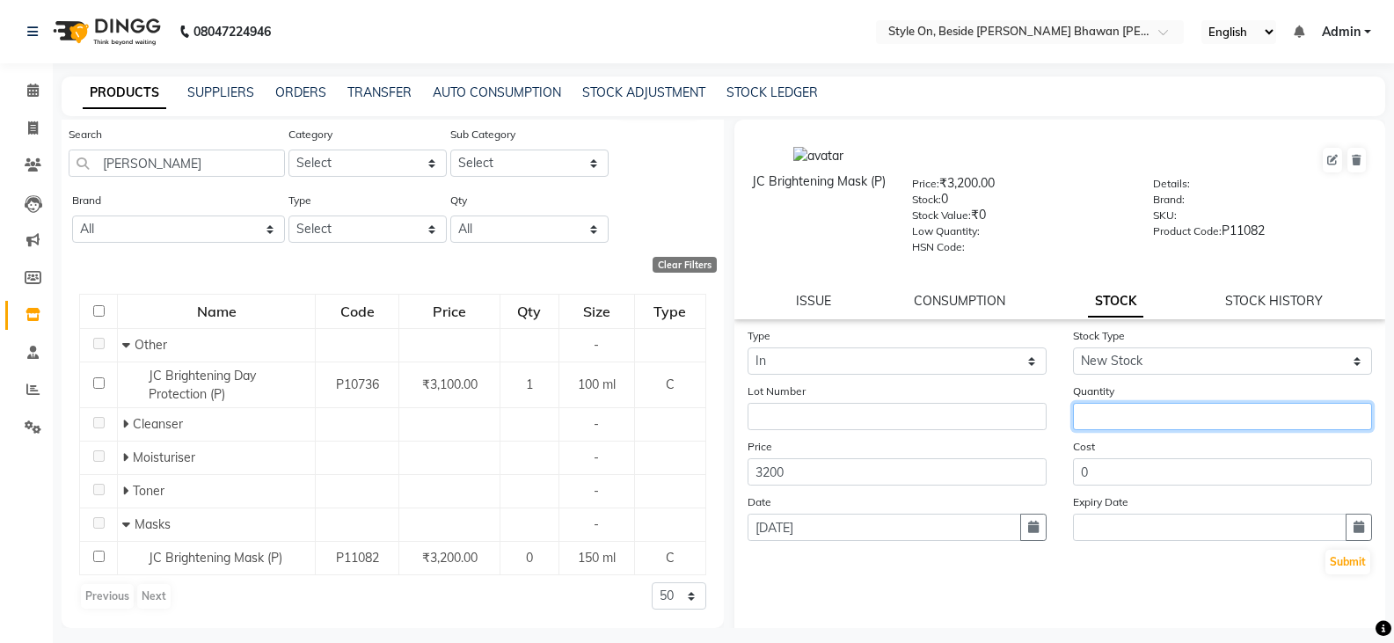
click at [1117, 419] on input "number" at bounding box center [1222, 416] width 299 height 27
type input "1"
click at [1349, 570] on button "Submit" at bounding box center [1348, 562] width 45 height 25
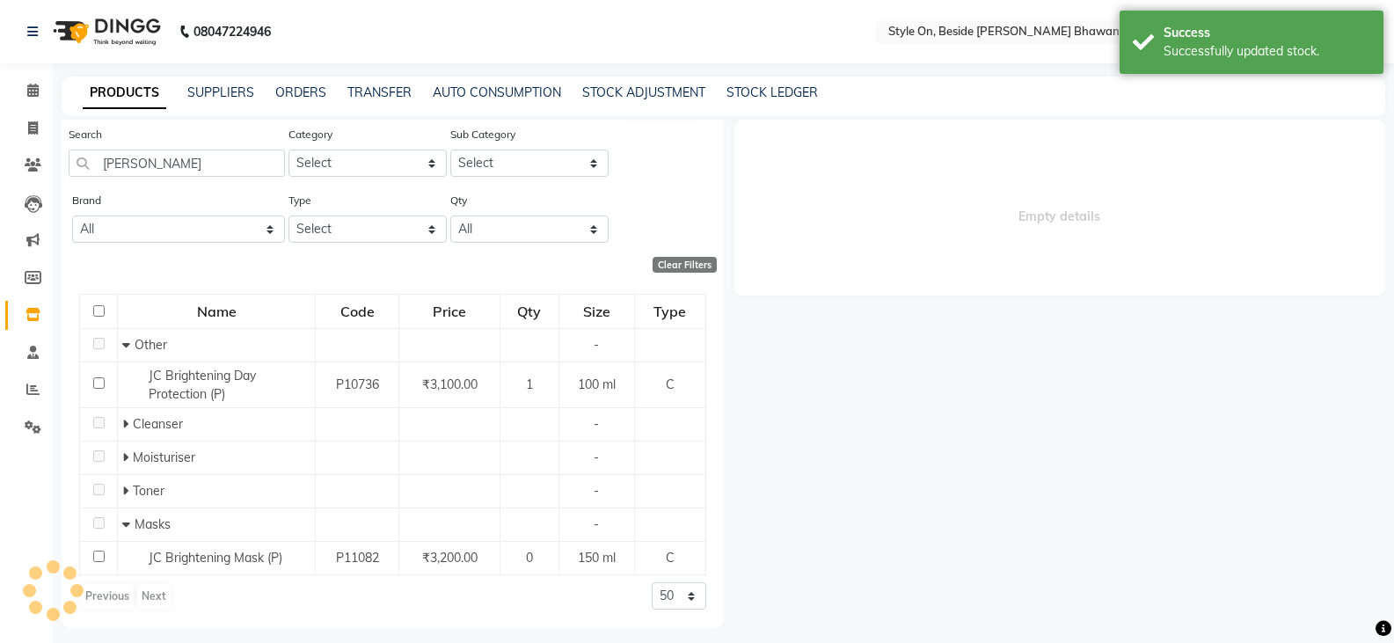
scroll to position [0, 0]
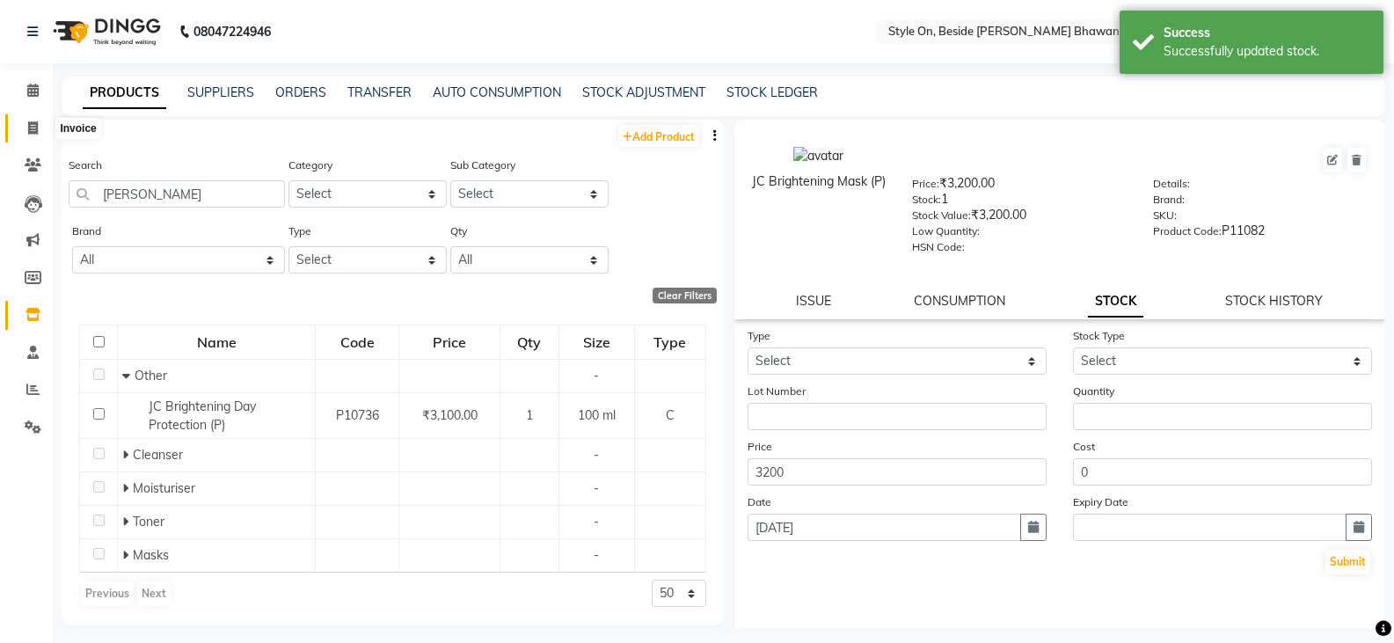
drag, startPoint x: 28, startPoint y: 127, endPoint x: 48, endPoint y: 119, distance: 21.7
click at [29, 127] on icon at bounding box center [33, 127] width 10 height 13
select select "service"
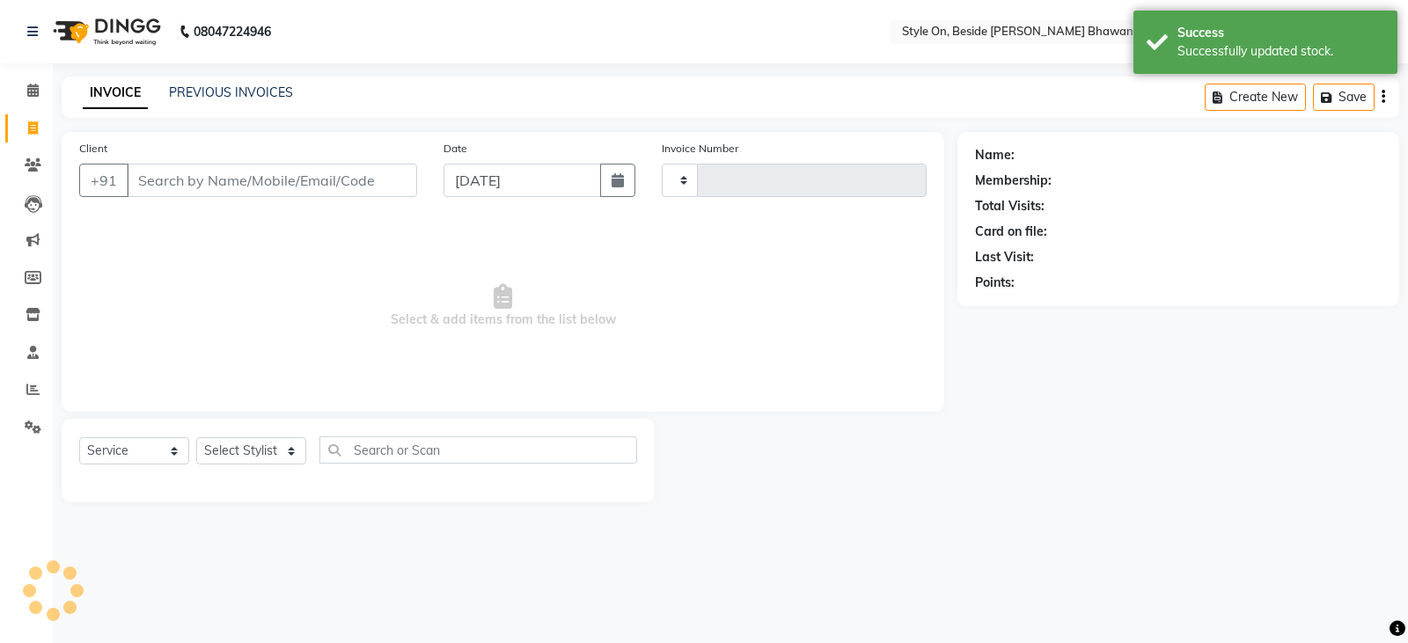
type input "0764"
select select "4700"
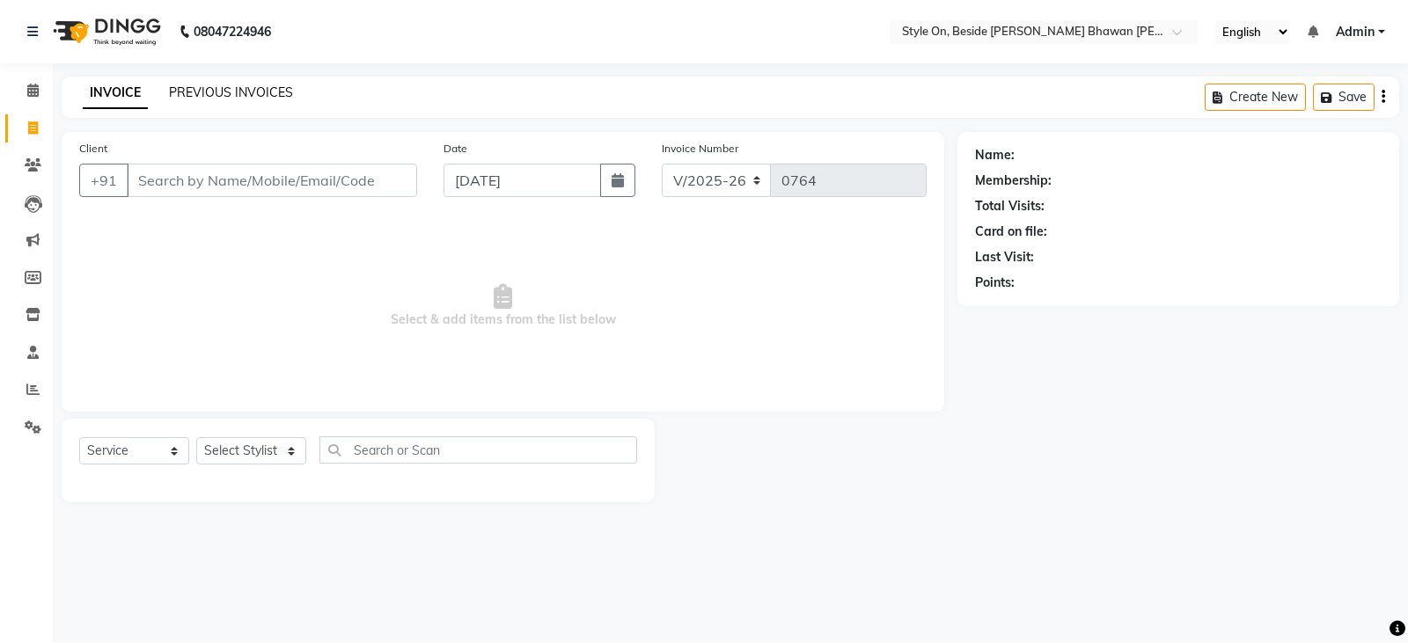
click at [244, 92] on link "PREVIOUS INVOICES" at bounding box center [231, 92] width 124 height 16
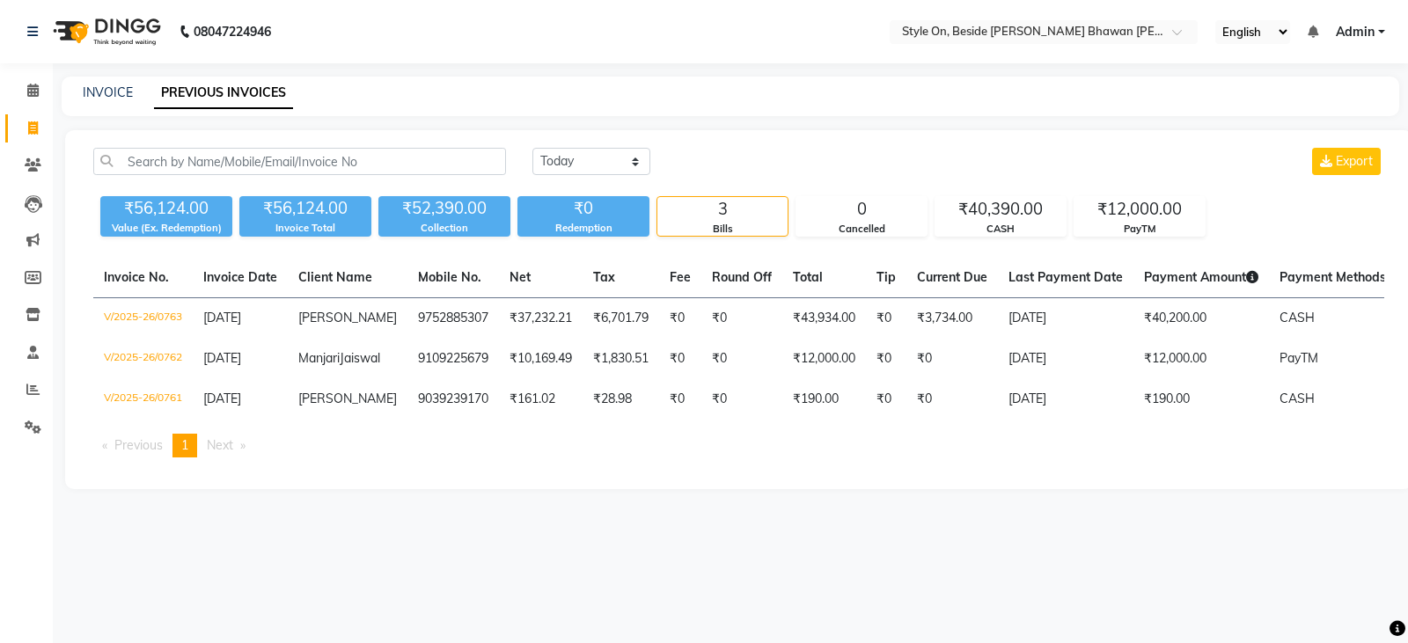
click at [92, 84] on div "INVOICE" at bounding box center [108, 93] width 50 height 18
click at [114, 84] on link "INVOICE" at bounding box center [108, 92] width 50 height 16
select select "4700"
select select "service"
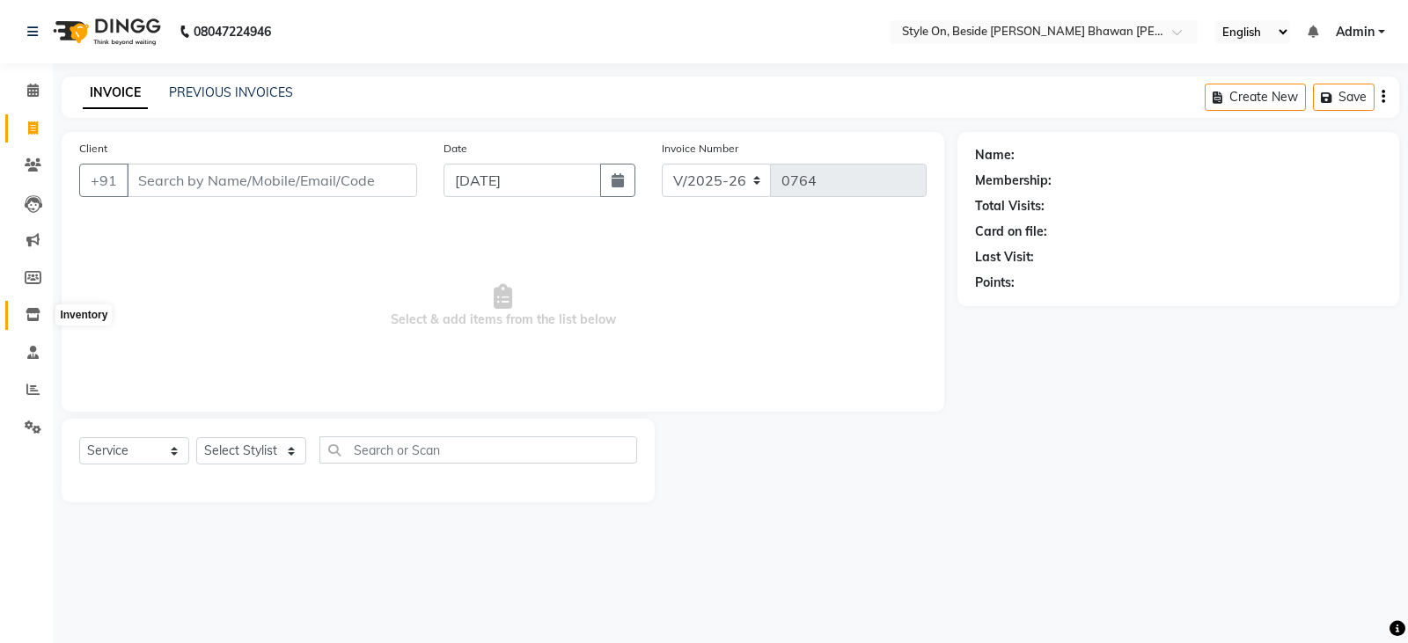
click at [27, 317] on icon at bounding box center [33, 314] width 15 height 13
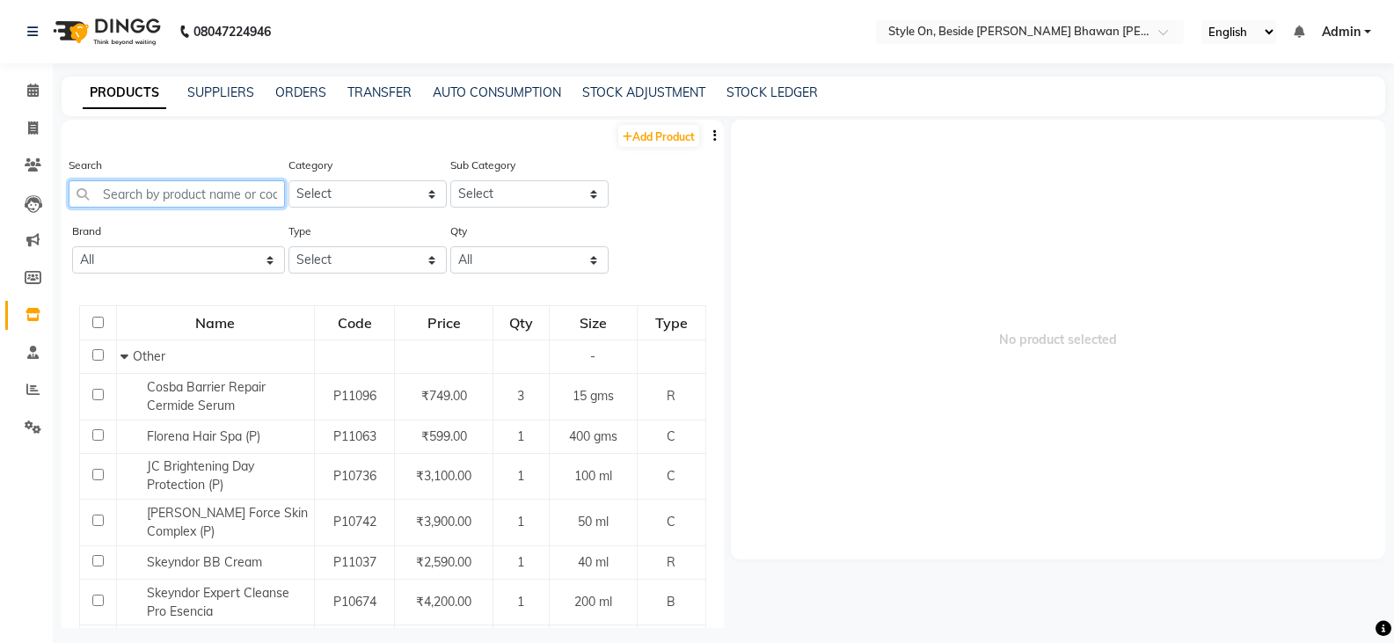
click at [226, 201] on input "text" at bounding box center [177, 193] width 216 height 27
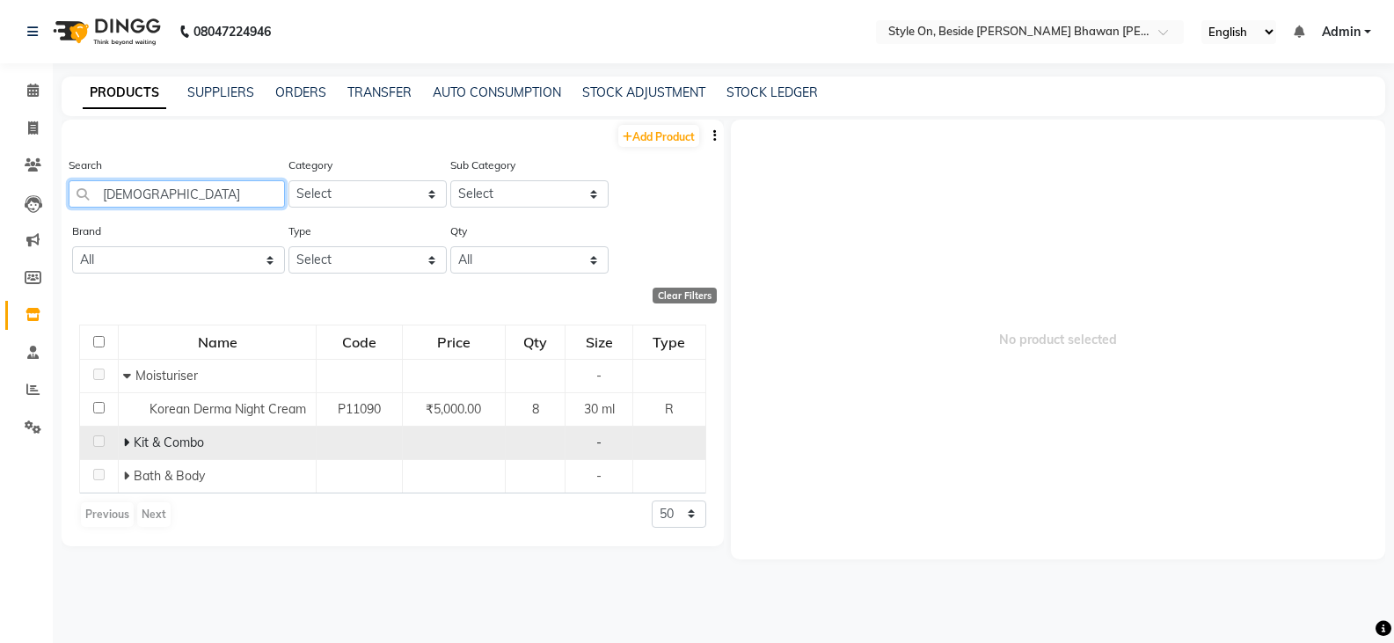
type input "[DEMOGRAPHIC_DATA]"
click at [128, 444] on icon at bounding box center [126, 442] width 6 height 12
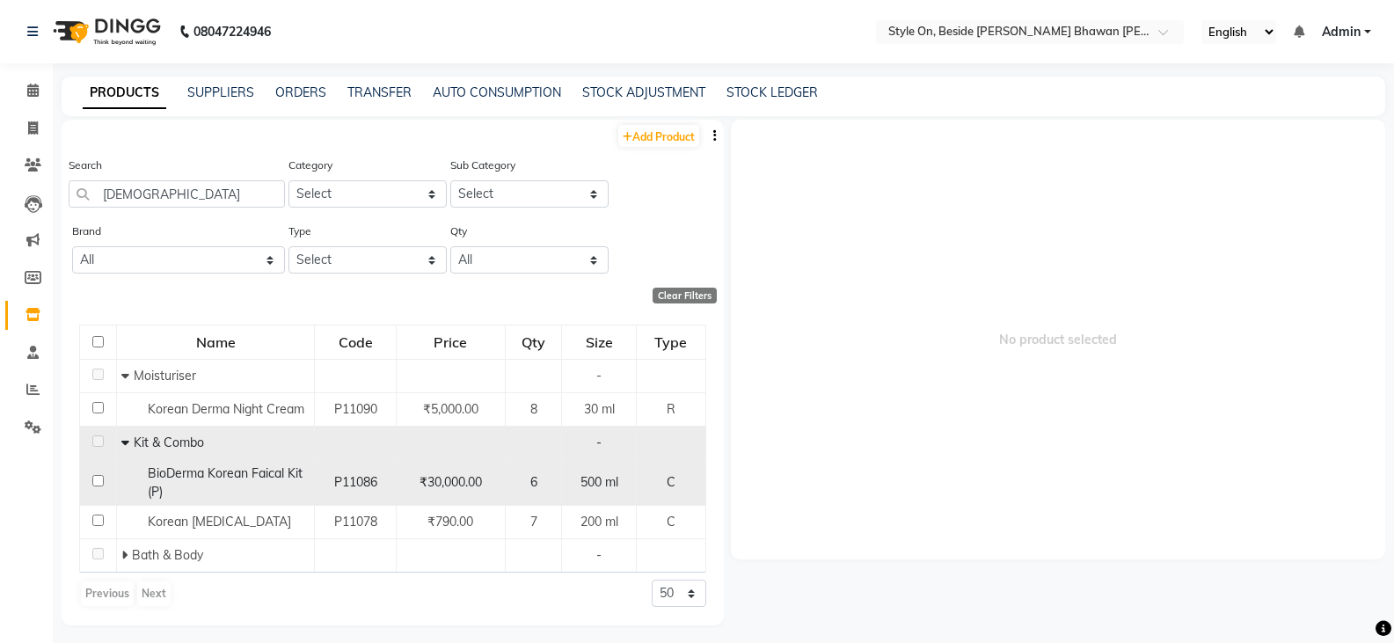
click at [278, 472] on span "BioDerma Korean Faical Kit (P)" at bounding box center [225, 482] width 155 height 34
select select
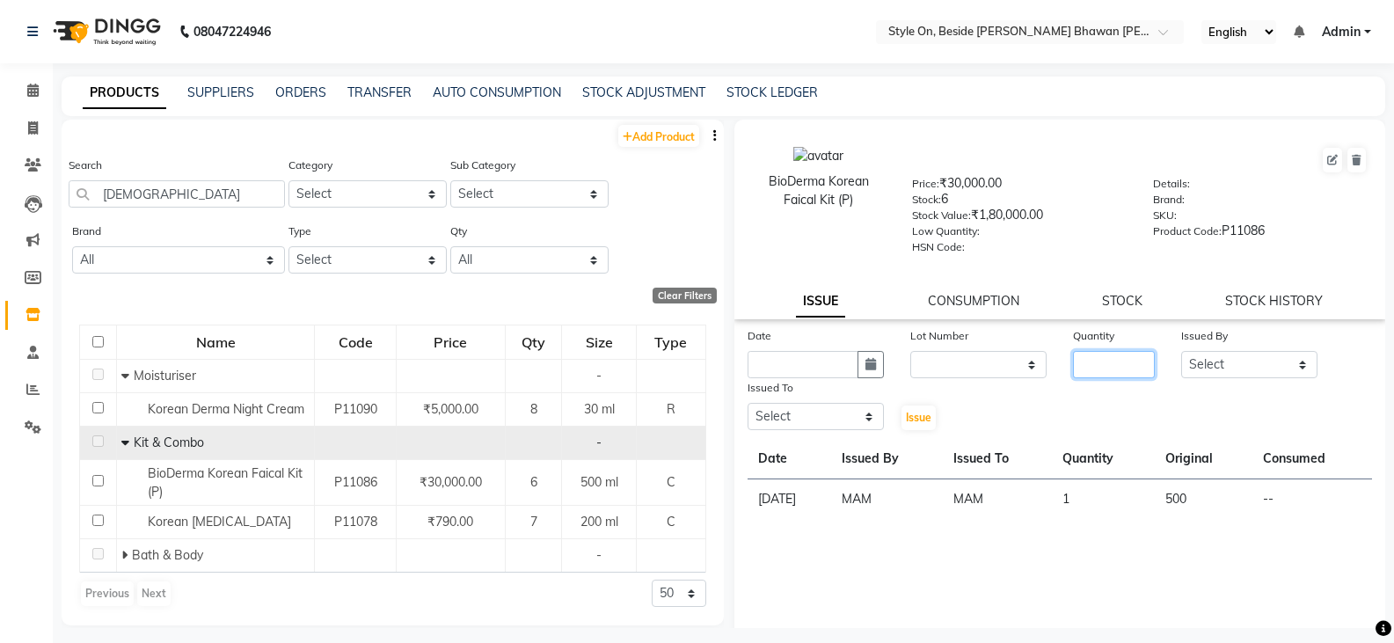
click at [1094, 362] on input "number" at bounding box center [1114, 364] width 82 height 27
type input "1"
click at [1226, 369] on select "Select [PERSON_NAME] Anju [PERSON_NAME] [PERSON_NAME] [PERSON_NAME] [PERSON_NAM…" at bounding box center [1249, 364] width 136 height 27
select select "32959"
click at [1181, 351] on select "Select [PERSON_NAME] Anju [PERSON_NAME] [PERSON_NAME] [PERSON_NAME] [PERSON_NAM…" at bounding box center [1249, 364] width 136 height 27
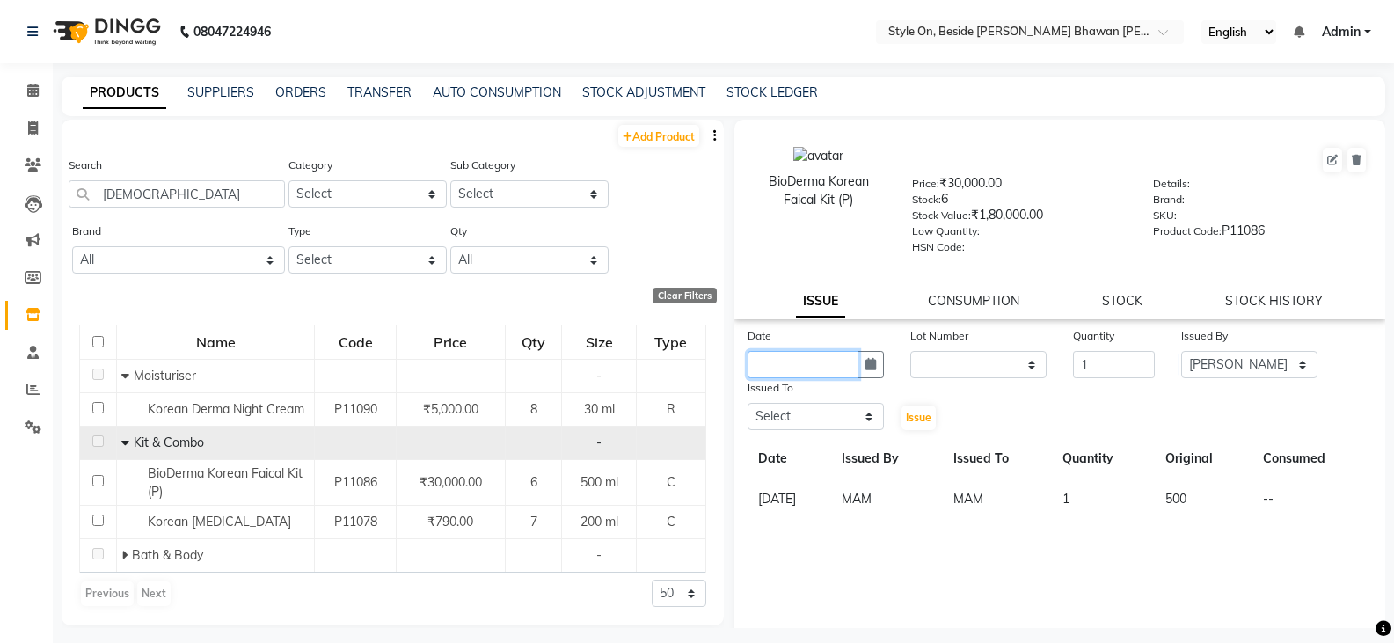
click at [789, 356] on input "text" at bounding box center [803, 364] width 111 height 27
select select "9"
select select "2025"
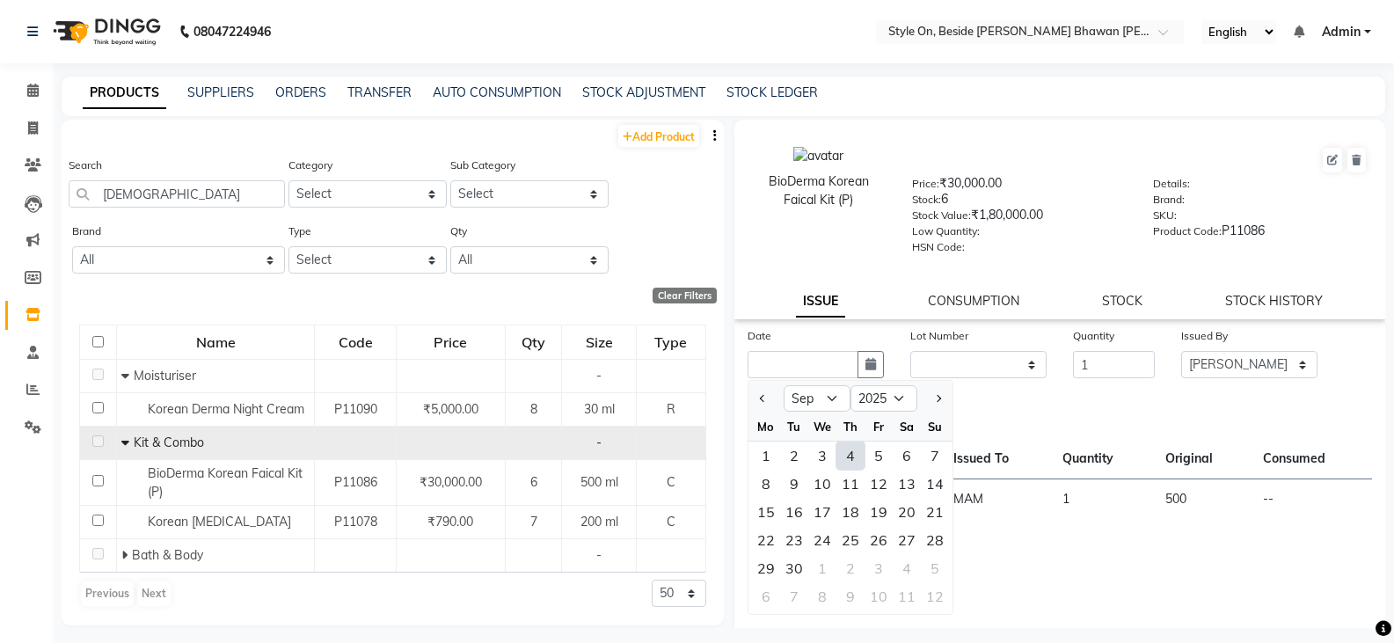
click at [852, 455] on div "4" at bounding box center [851, 456] width 28 height 28
type input "[DATE]"
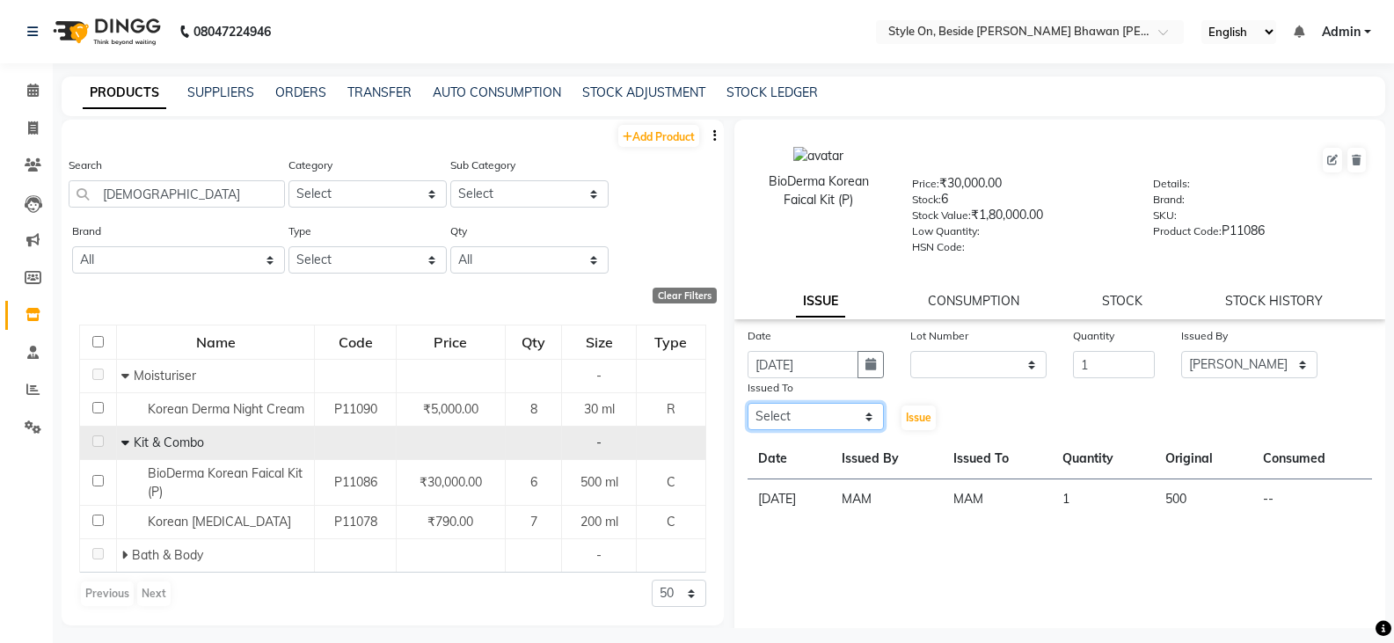
click at [803, 415] on select "Select [PERSON_NAME] Anju [PERSON_NAME] [PERSON_NAME] [PERSON_NAME] [PERSON_NAM…" at bounding box center [816, 416] width 136 height 27
select select "27820"
click at [748, 403] on select "Select [PERSON_NAME] Anju [PERSON_NAME] [PERSON_NAME] [PERSON_NAME] [PERSON_NAM…" at bounding box center [816, 416] width 136 height 27
click at [912, 413] on span "Issue" at bounding box center [919, 417] width 26 height 13
select select
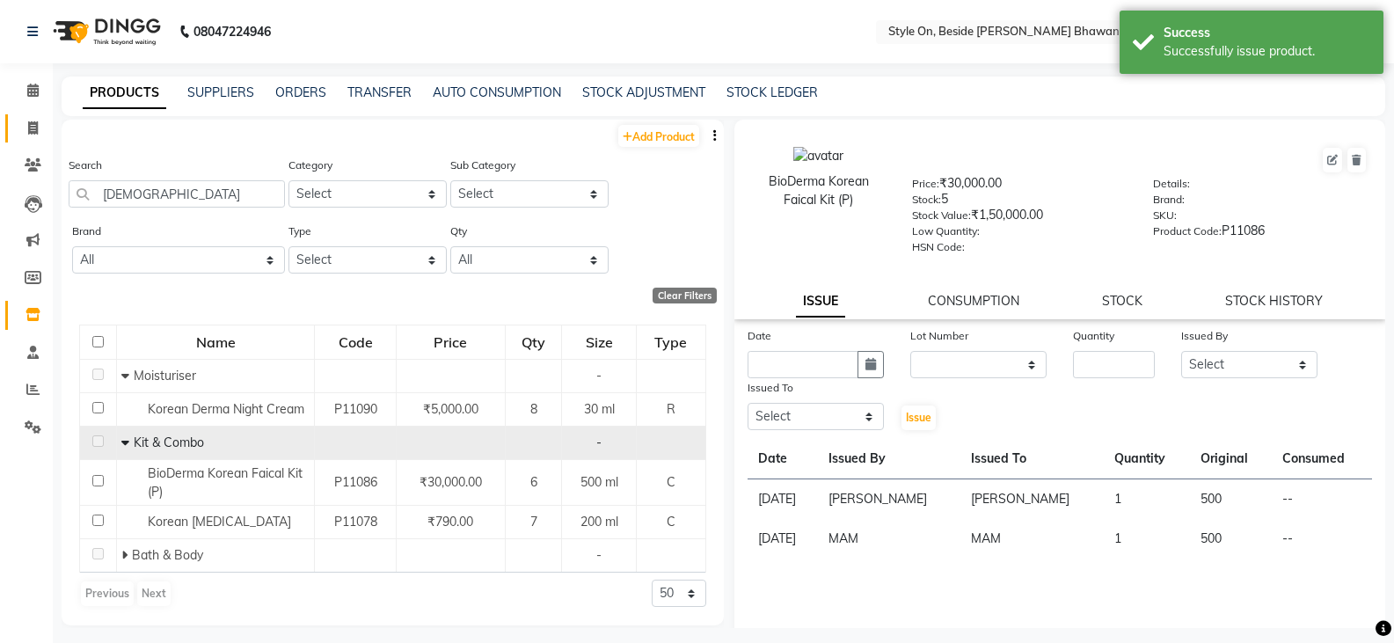
click at [36, 117] on link "Invoice" at bounding box center [26, 128] width 42 height 29
select select "service"
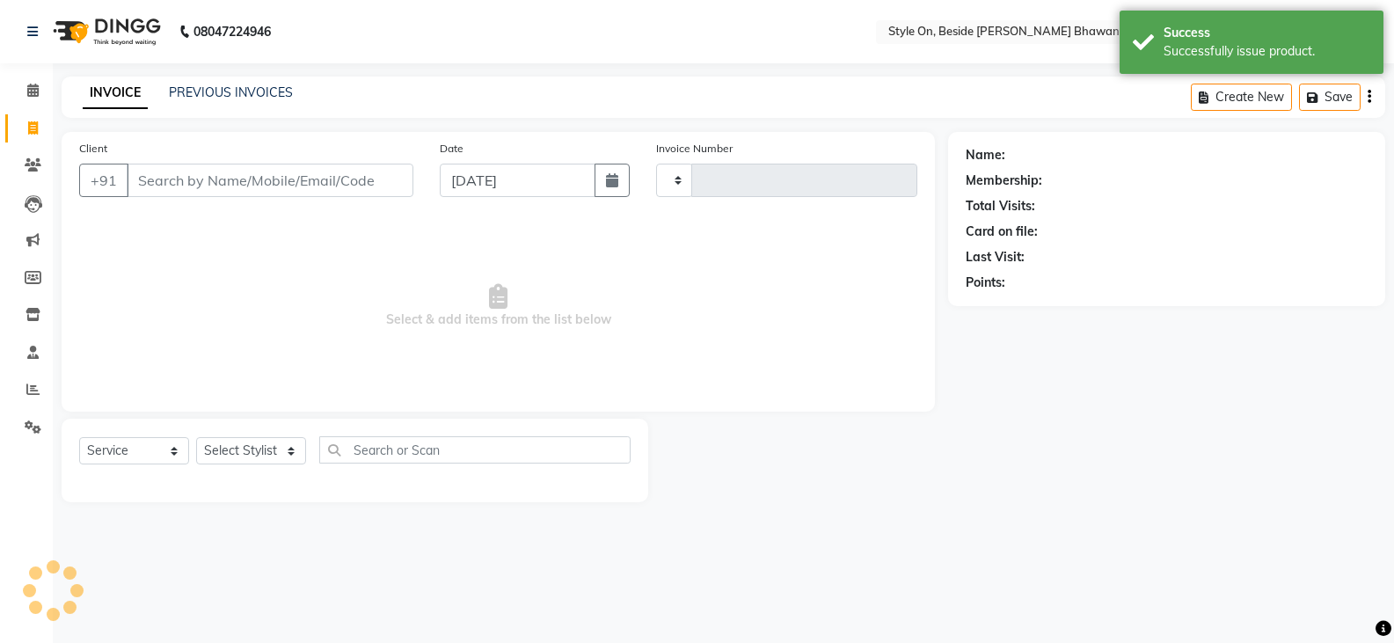
type input "0764"
select select "4700"
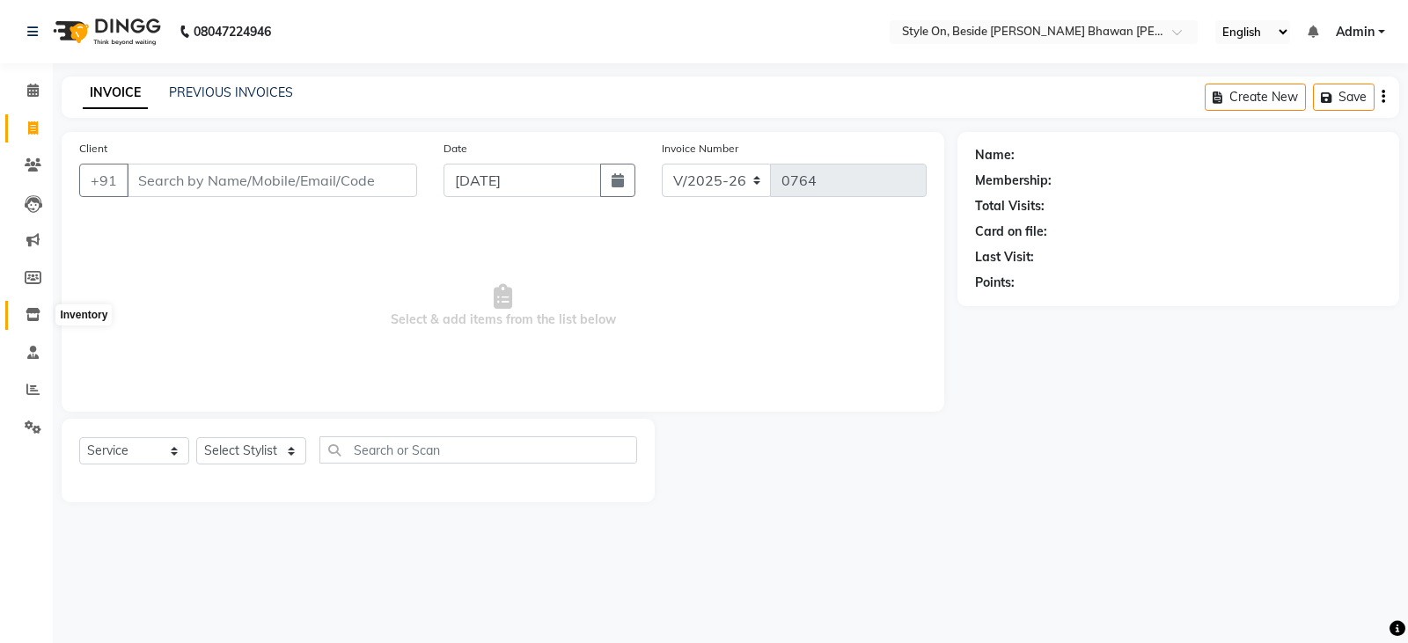
click at [26, 314] on icon at bounding box center [33, 314] width 15 height 13
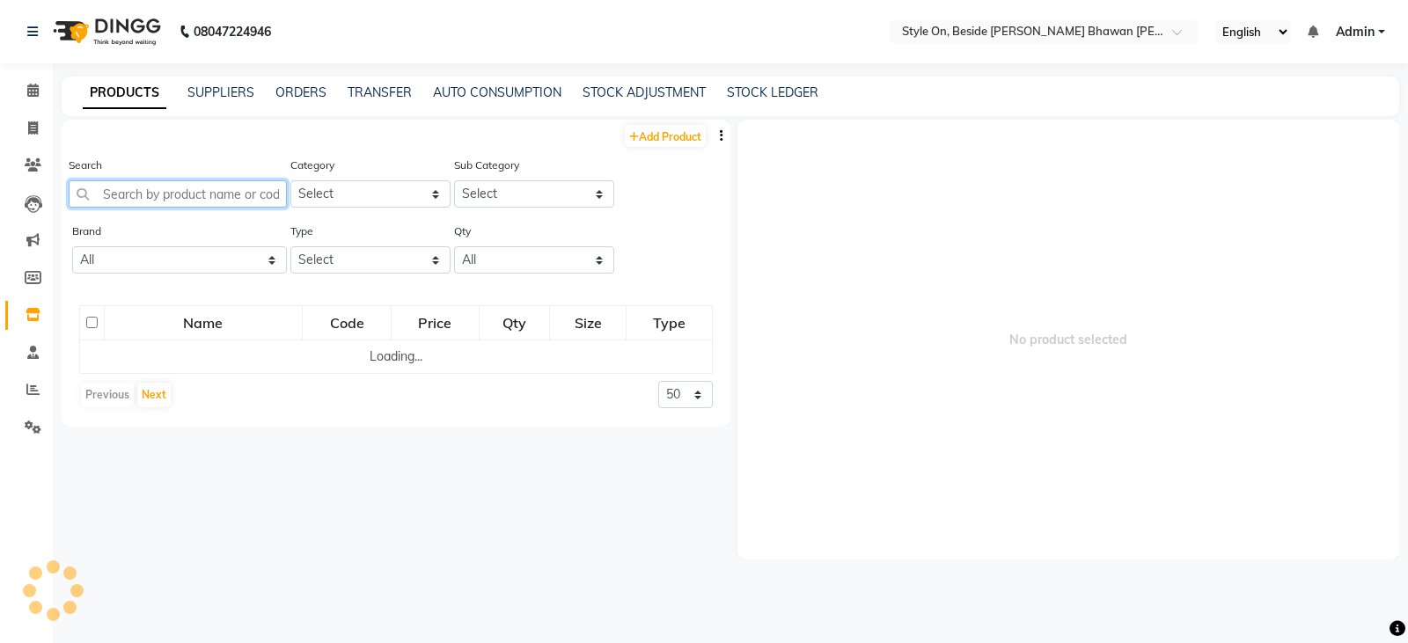
click at [225, 192] on input "text" at bounding box center [178, 193] width 218 height 27
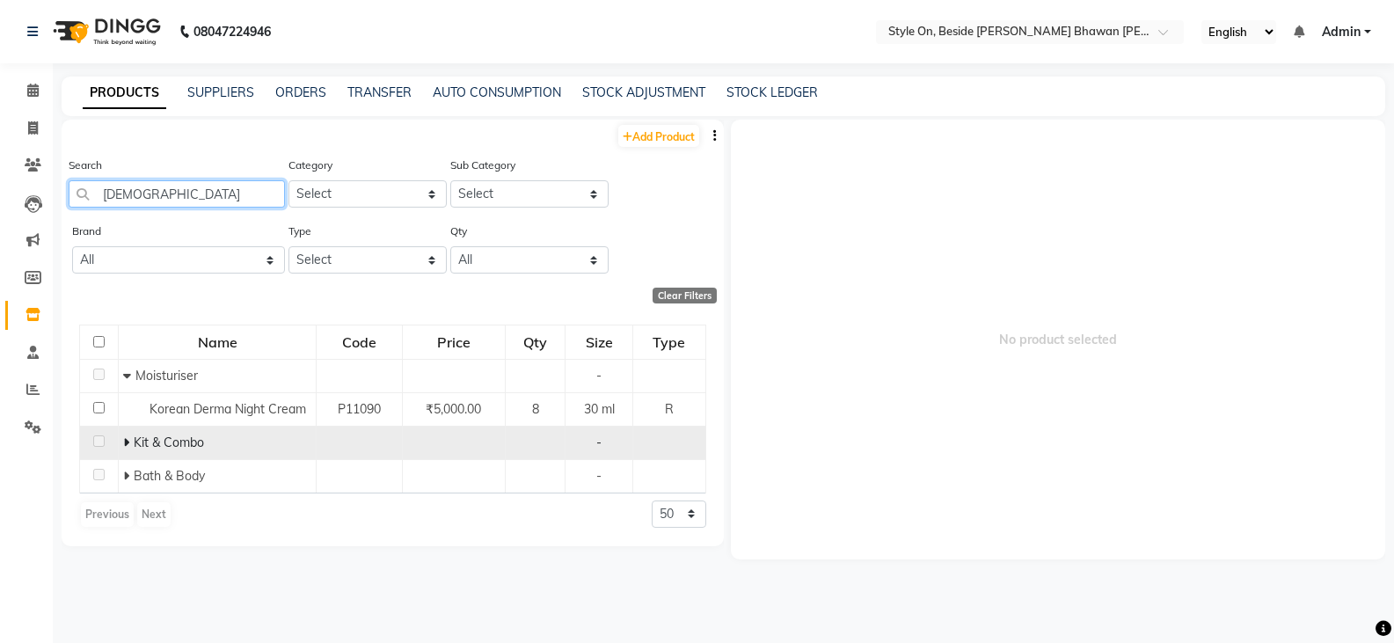
type input "[DEMOGRAPHIC_DATA]"
click at [121, 440] on td "Kit & Combo" at bounding box center [218, 442] width 198 height 33
click at [123, 444] on icon at bounding box center [126, 442] width 6 height 12
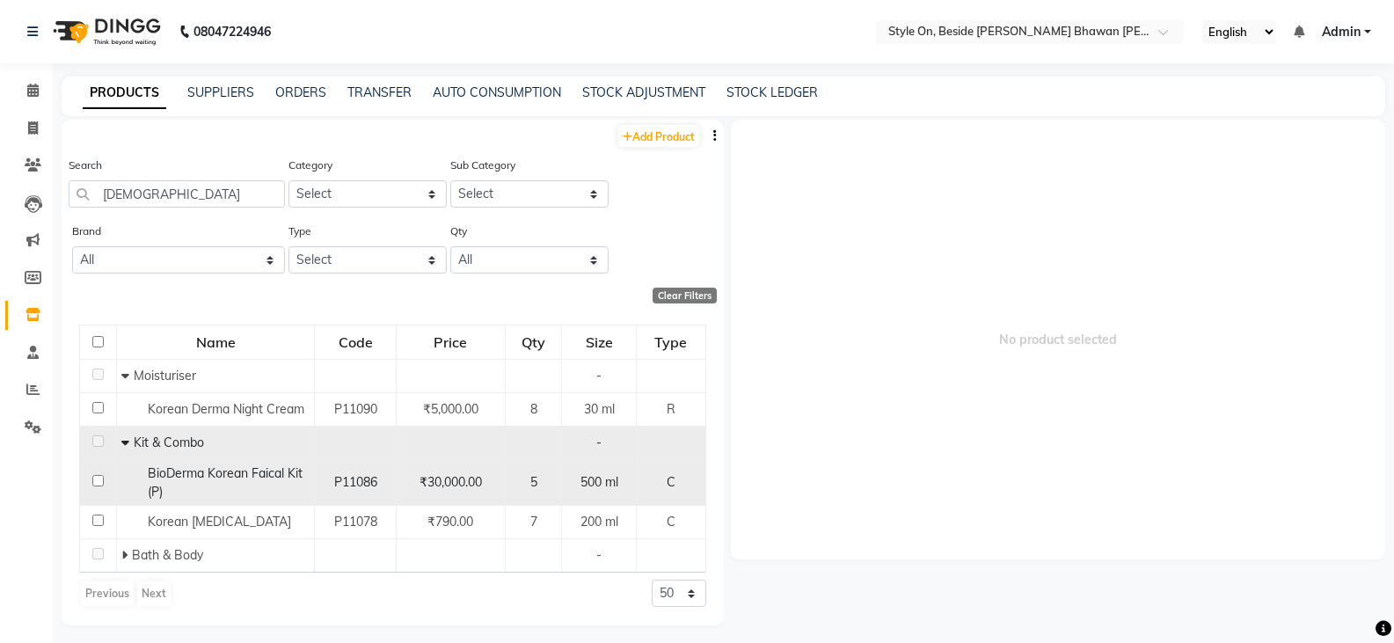
click at [239, 482] on div "BioDerma Korean Faical Kit (P)" at bounding box center [215, 482] width 188 height 37
select select
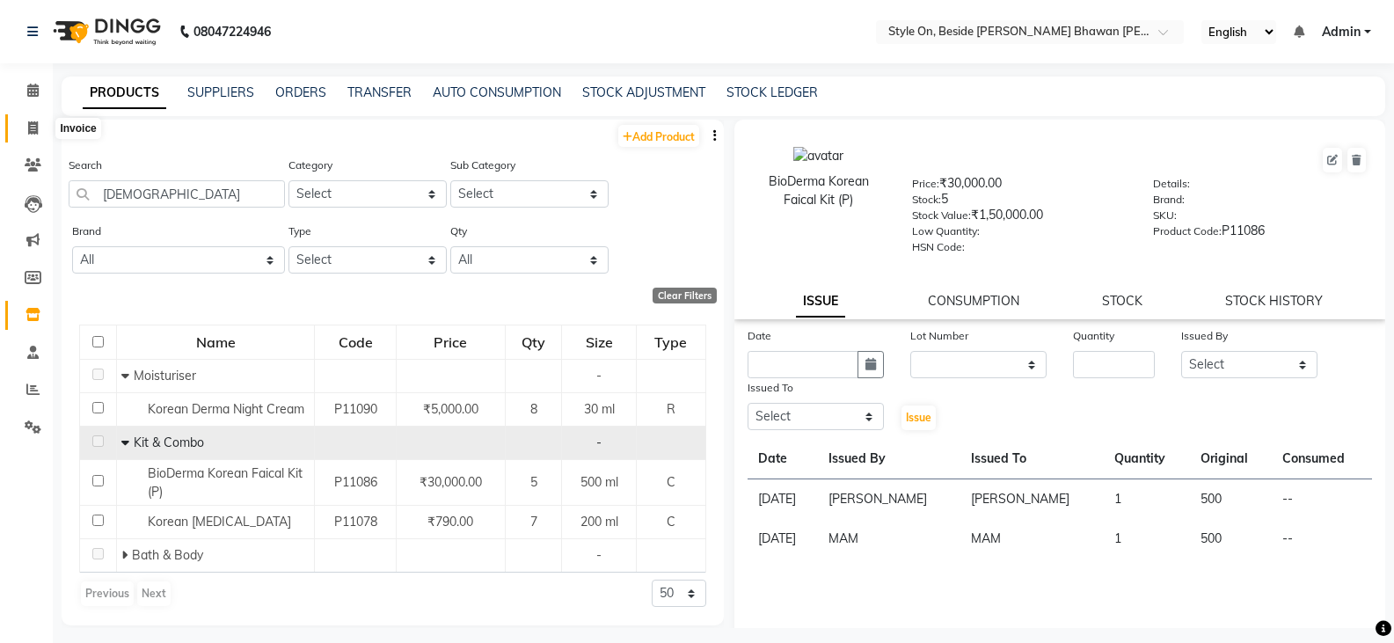
click at [32, 127] on icon at bounding box center [33, 127] width 10 height 13
select select "service"
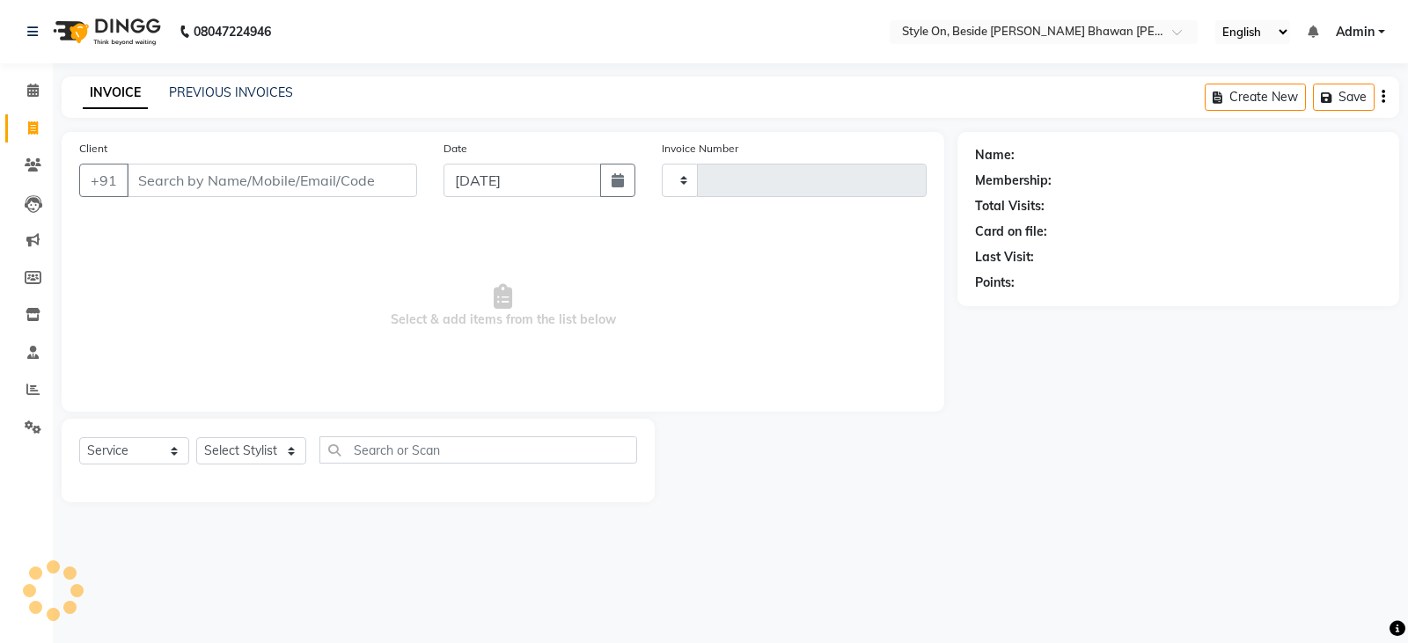
type input "0764"
select select "4700"
click at [33, 320] on icon at bounding box center [33, 314] width 15 height 13
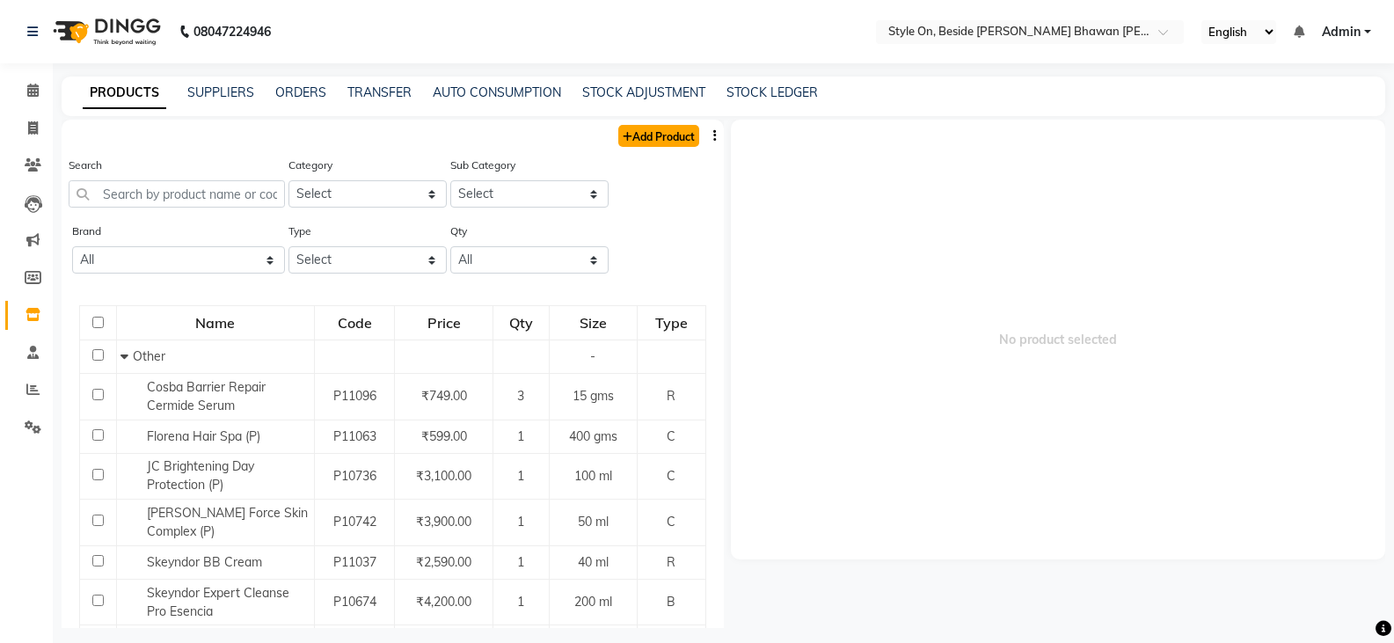
click at [656, 136] on link "Add Product" at bounding box center [658, 136] width 81 height 22
select select "true"
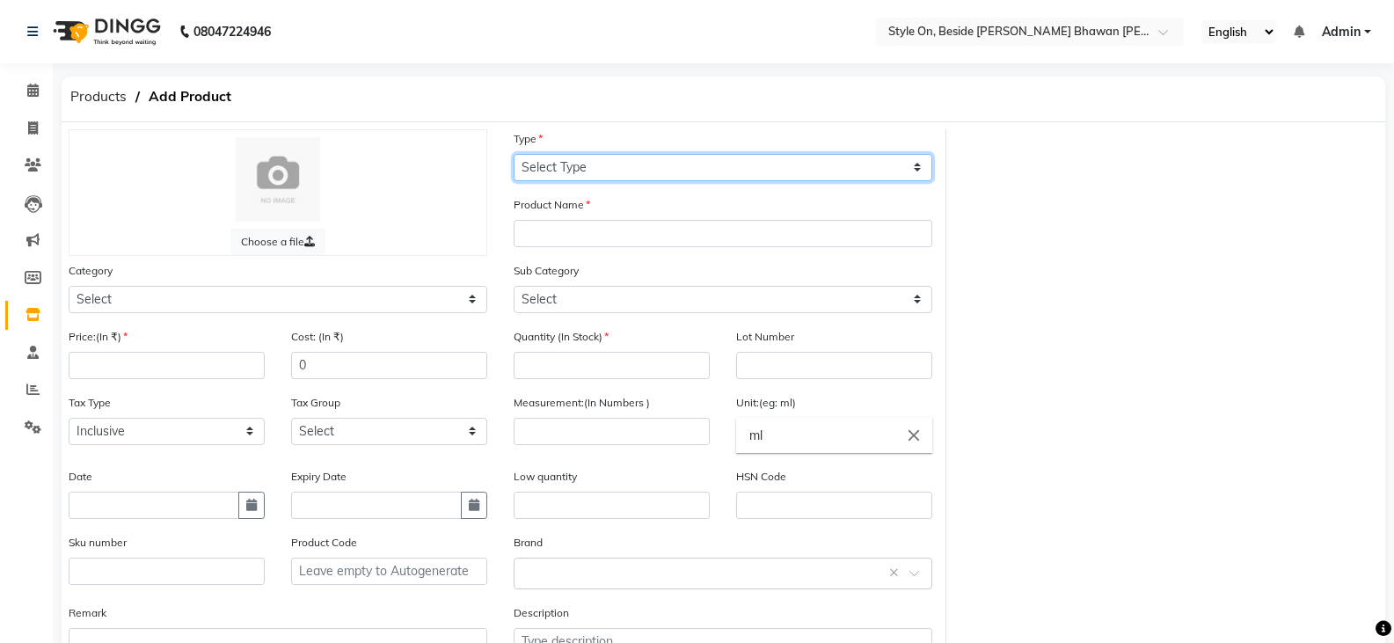
click at [567, 157] on select "Select Type Both Retail Consumable" at bounding box center [723, 167] width 419 height 27
click at [430, 135] on div "Choose a file" at bounding box center [278, 192] width 419 height 127
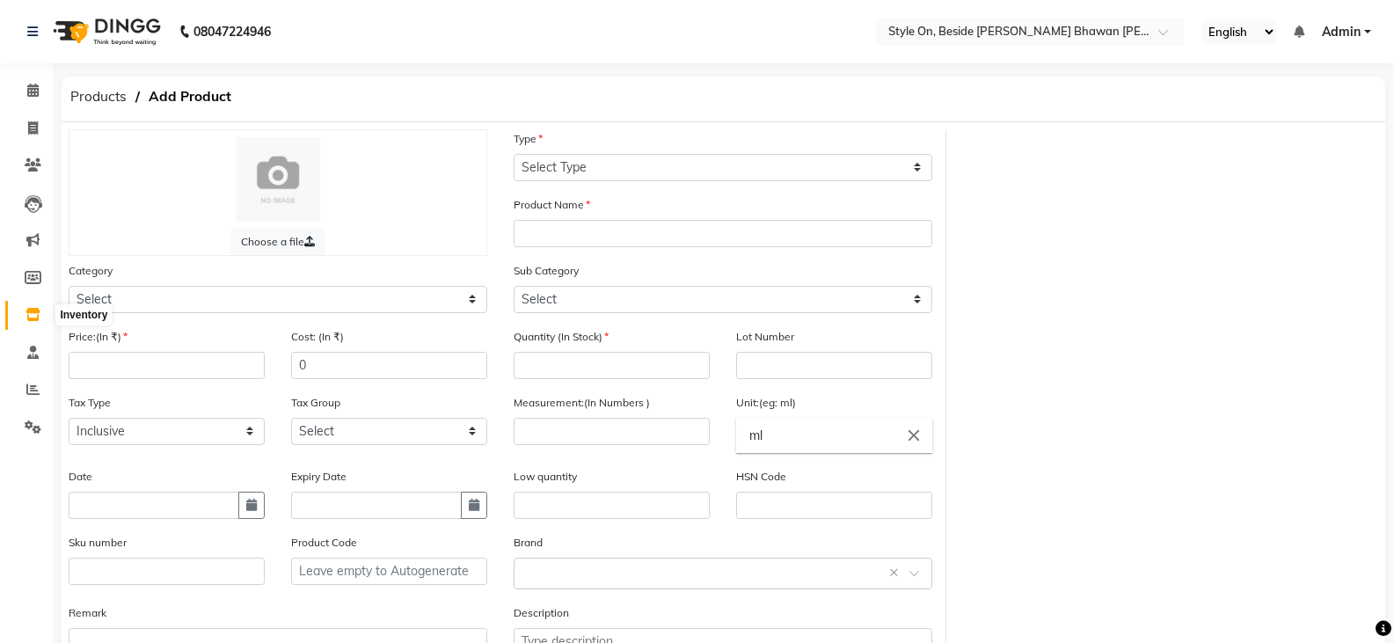
click at [39, 316] on icon at bounding box center [33, 314] width 15 height 13
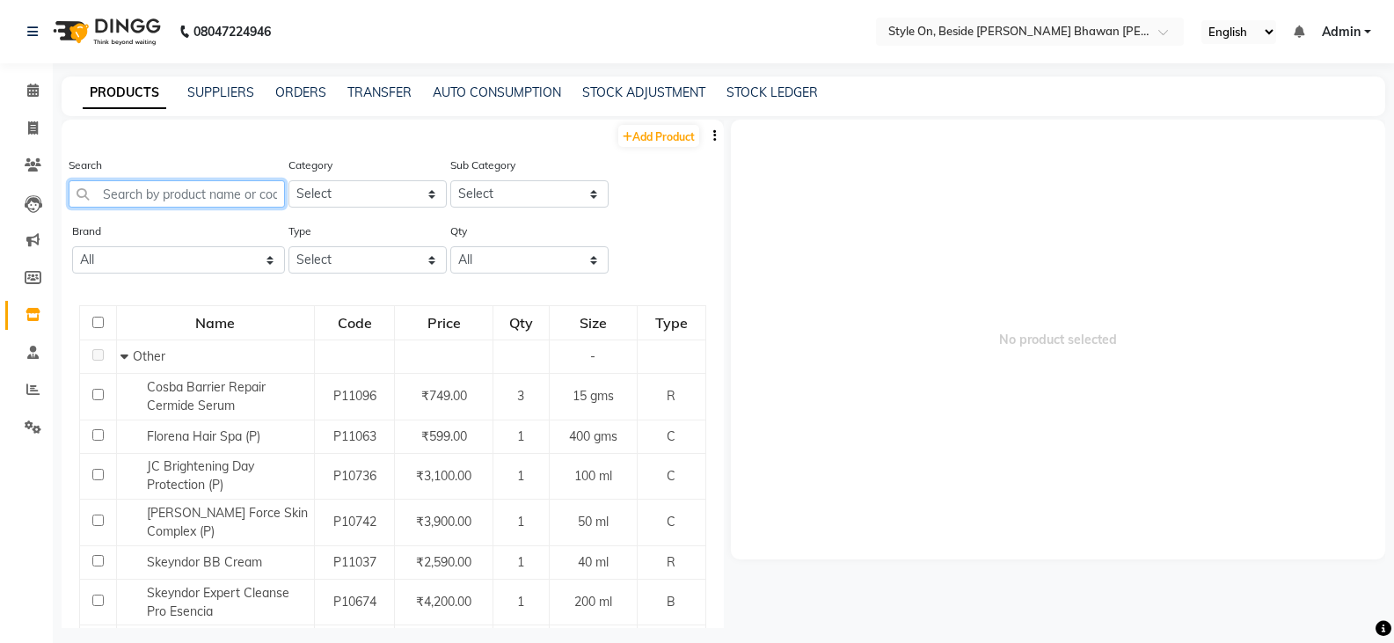
click at [199, 197] on input "text" at bounding box center [177, 193] width 216 height 27
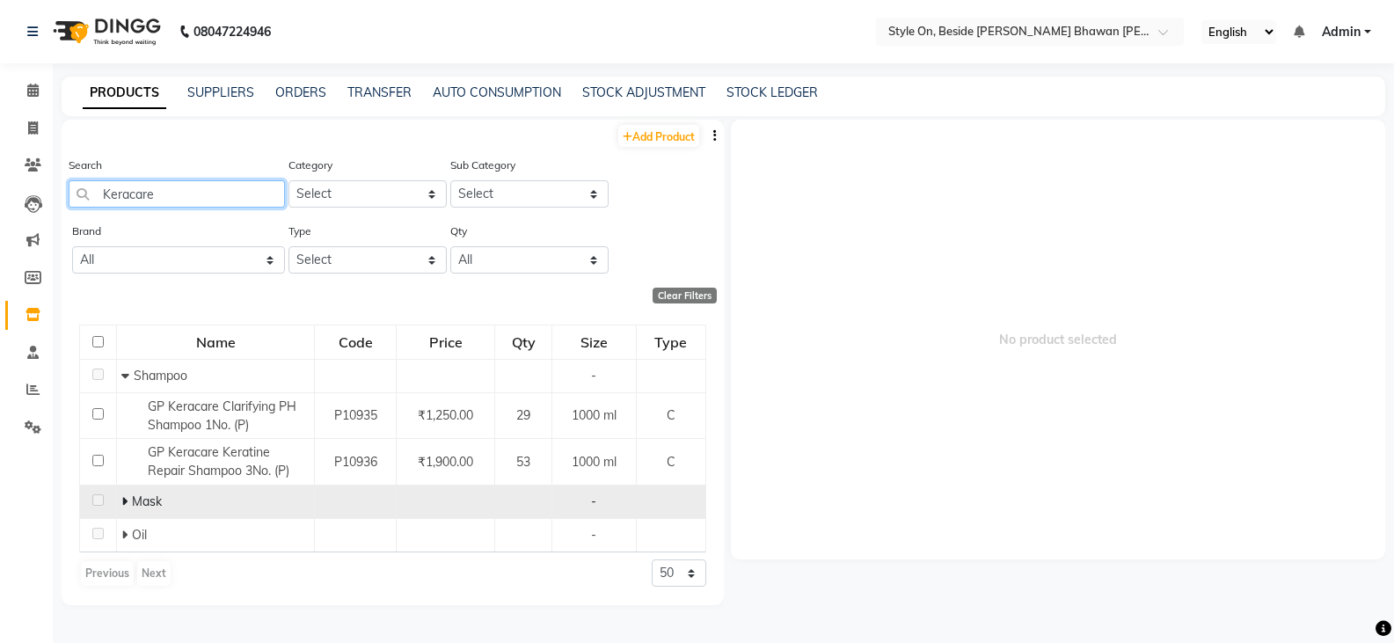
type input "Keracare"
click at [120, 500] on td "Mask" at bounding box center [216, 502] width 198 height 33
click at [122, 500] on icon at bounding box center [124, 501] width 6 height 12
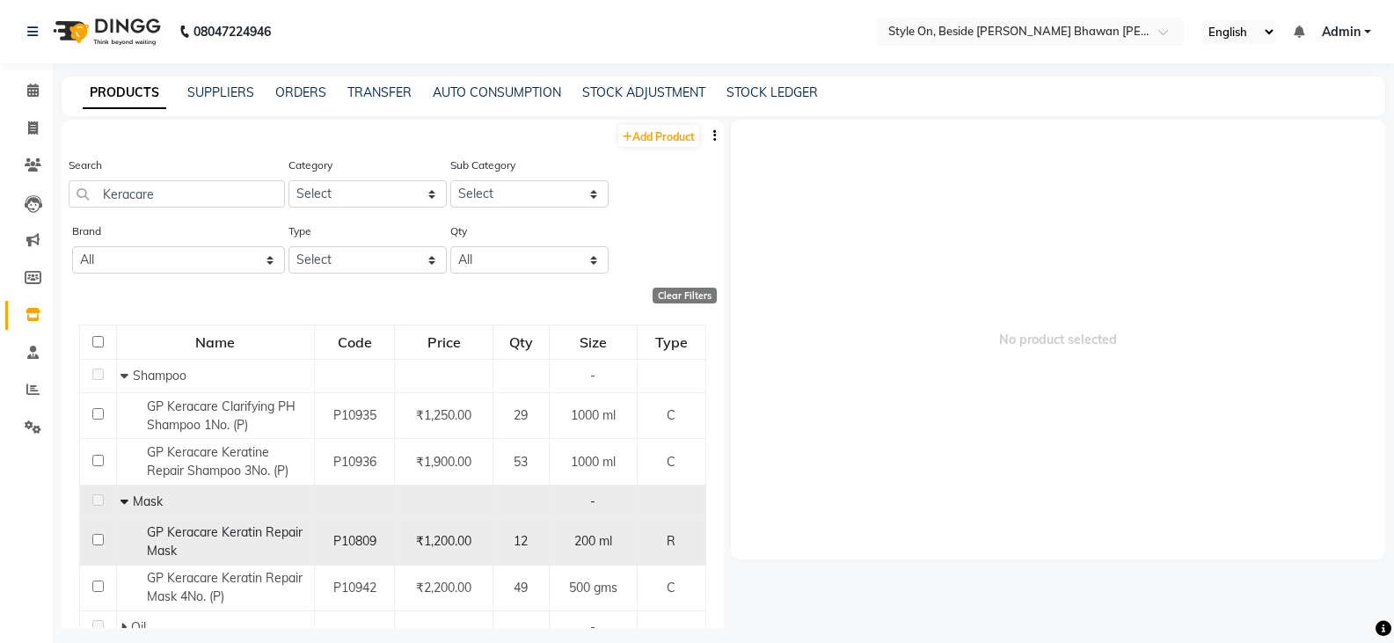
click at [208, 532] on span "GP Keracare Keratin Repair Mask" at bounding box center [225, 541] width 156 height 34
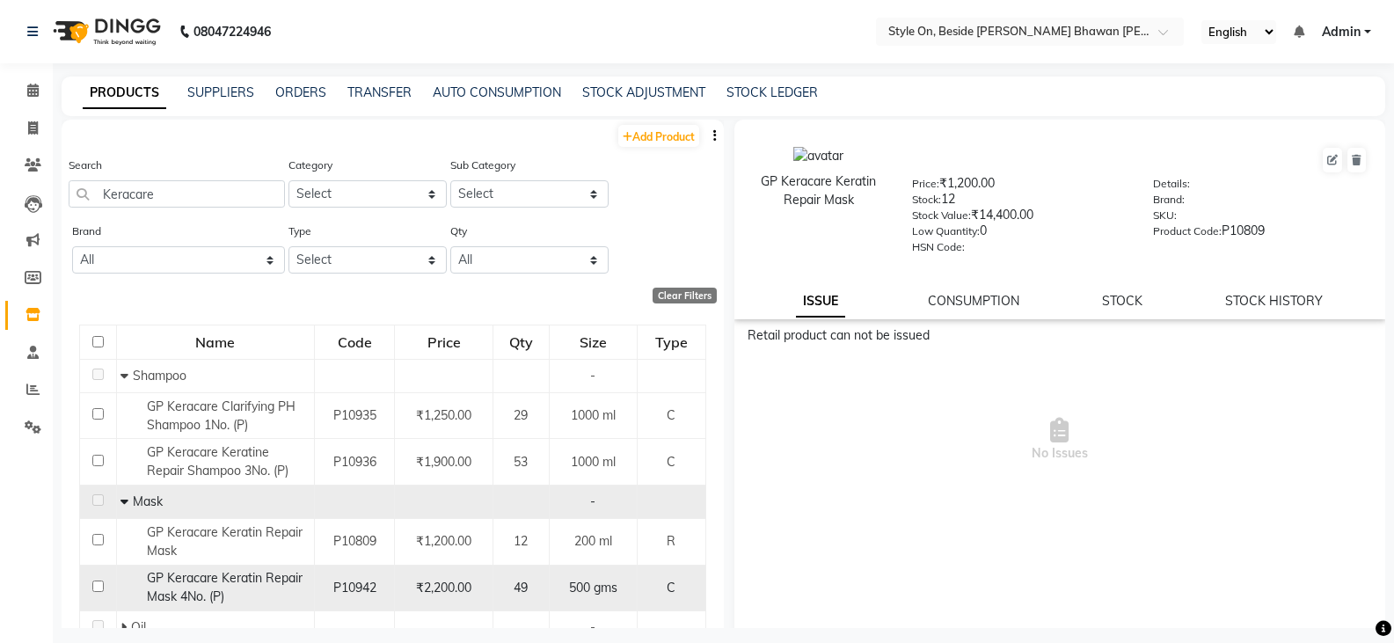
click at [226, 579] on span "GP Keracare Keratin Repair Mask 4No. (P)" at bounding box center [225, 587] width 156 height 34
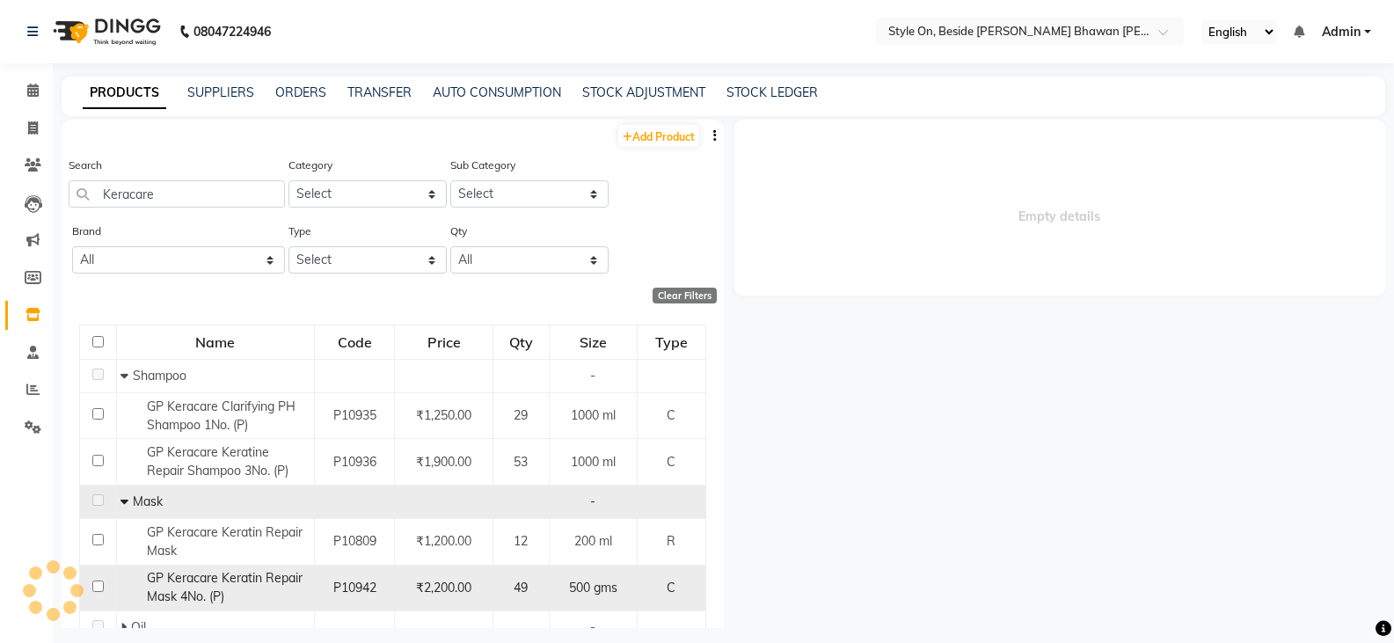
select select
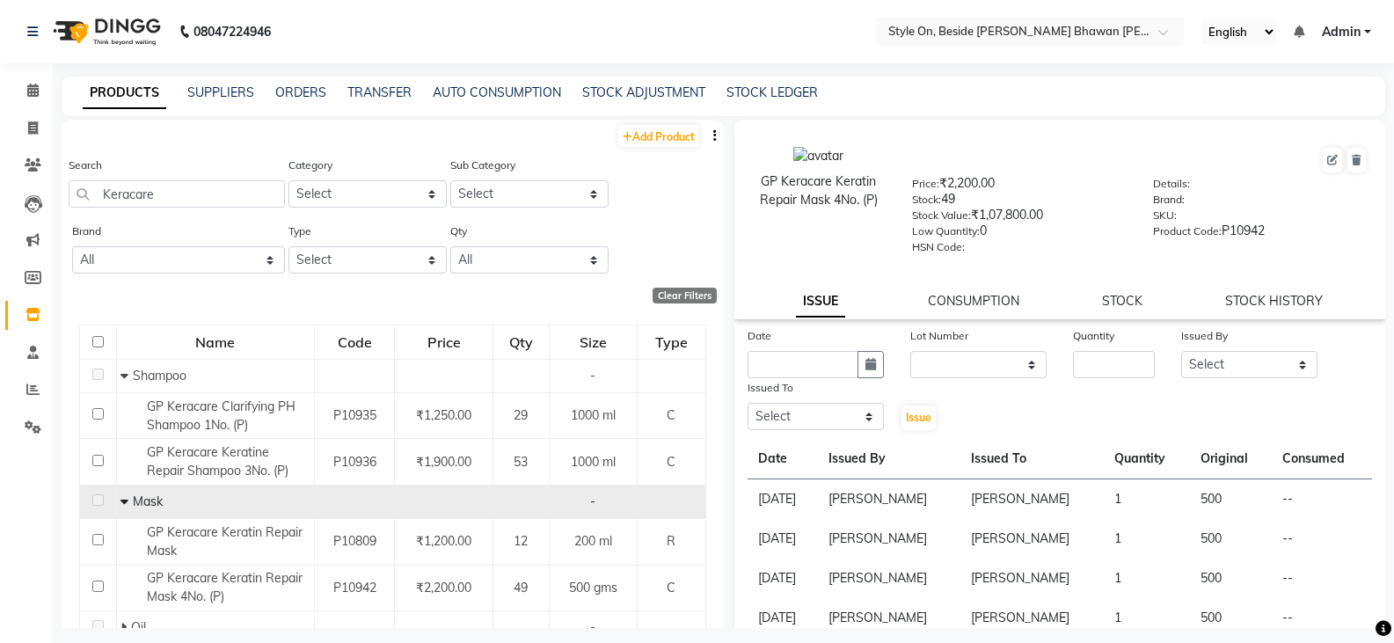
scroll to position [69, 0]
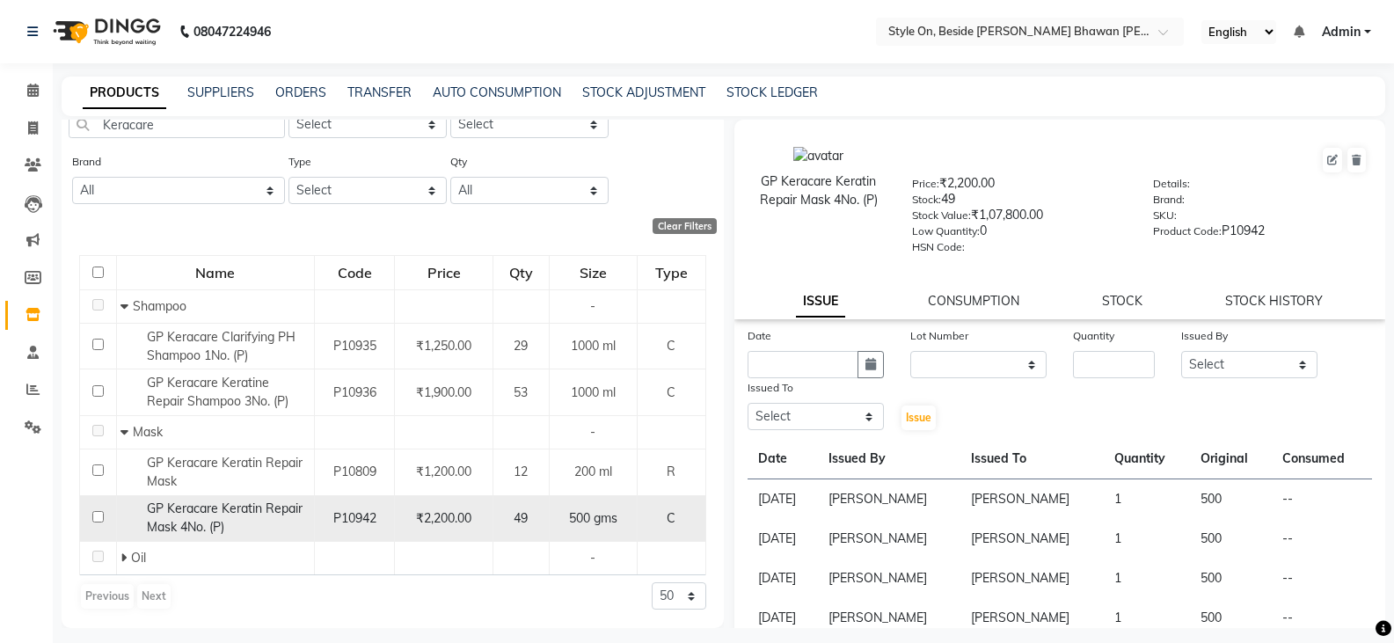
click at [262, 508] on span "GP Keracare Keratin Repair Mask 4No. (P)" at bounding box center [225, 518] width 156 height 34
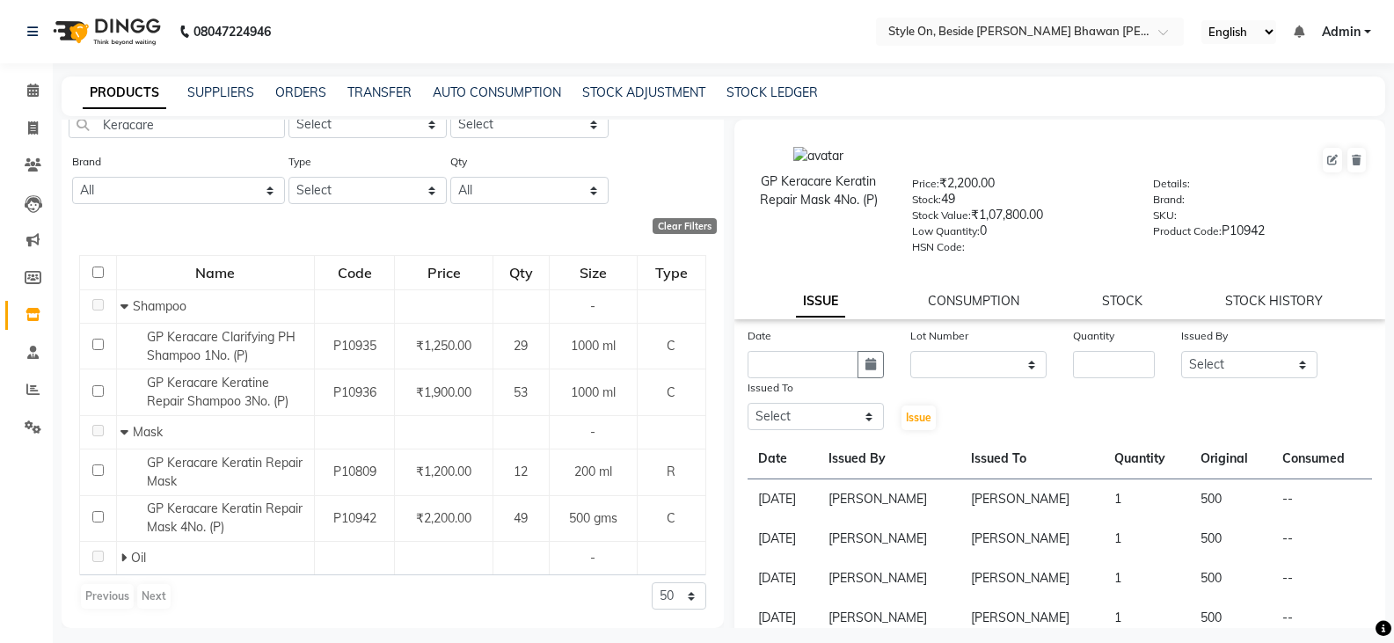
click at [1073, 347] on div "Quantity" at bounding box center [1114, 338] width 82 height 25
click at [1089, 369] on input "number" at bounding box center [1114, 364] width 82 height 27
type input "1"
click at [1236, 369] on select "Select [PERSON_NAME] Anju [PERSON_NAME] [PERSON_NAME] [PERSON_NAME] [PERSON_NAM…" at bounding box center [1249, 364] width 136 height 27
select select "32959"
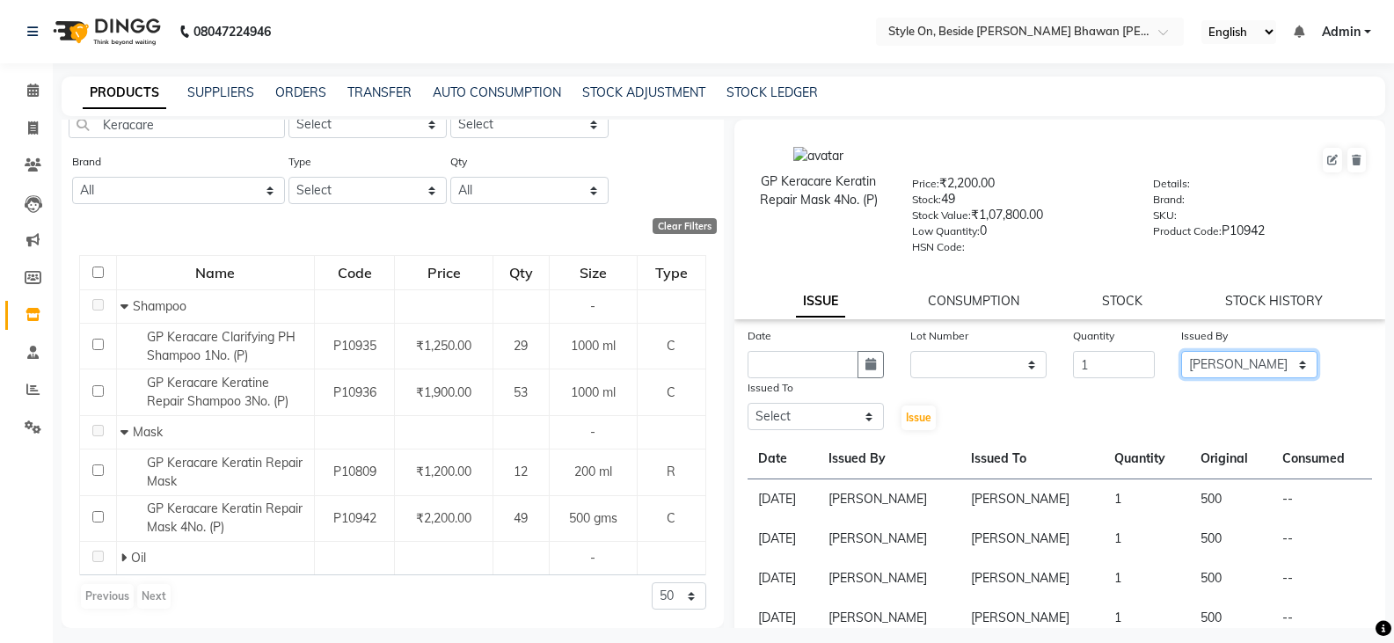
click at [1181, 351] on select "Select [PERSON_NAME] Anju [PERSON_NAME] [PERSON_NAME] [PERSON_NAME] [PERSON_NAM…" at bounding box center [1249, 364] width 136 height 27
click at [796, 356] on input "text" at bounding box center [803, 364] width 111 height 27
select select "9"
select select "2025"
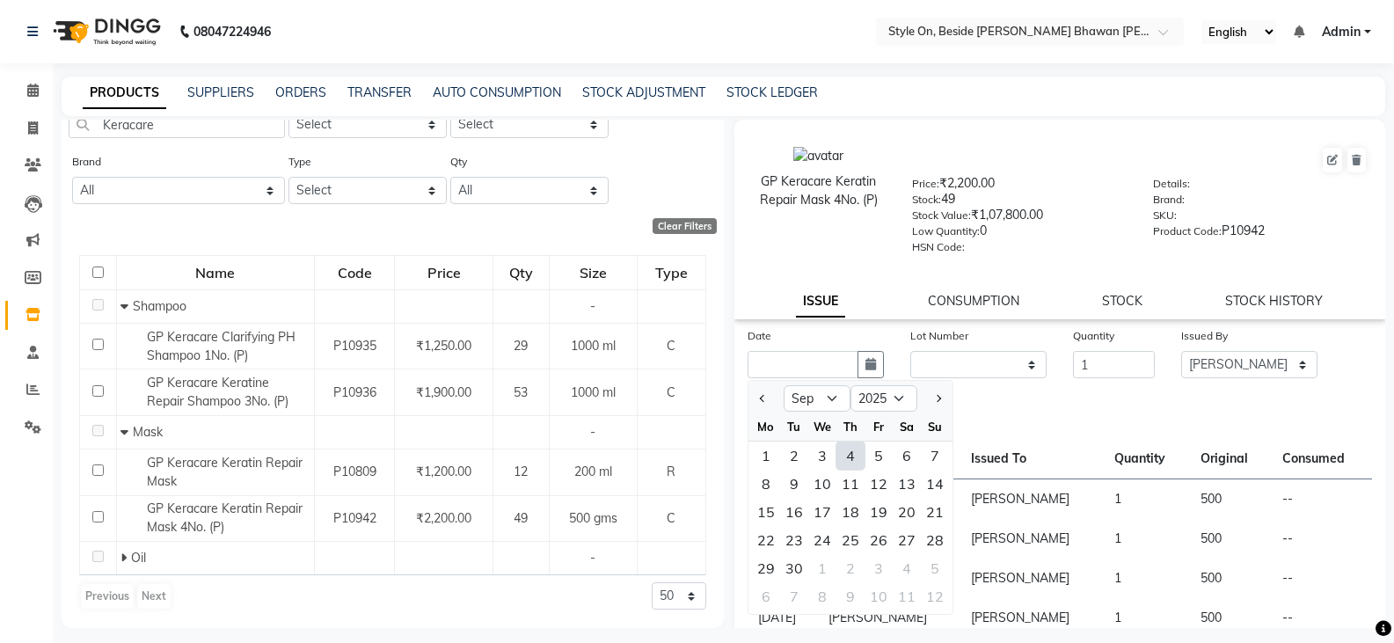
click at [856, 457] on div "4" at bounding box center [851, 456] width 28 height 28
type input "[DATE]"
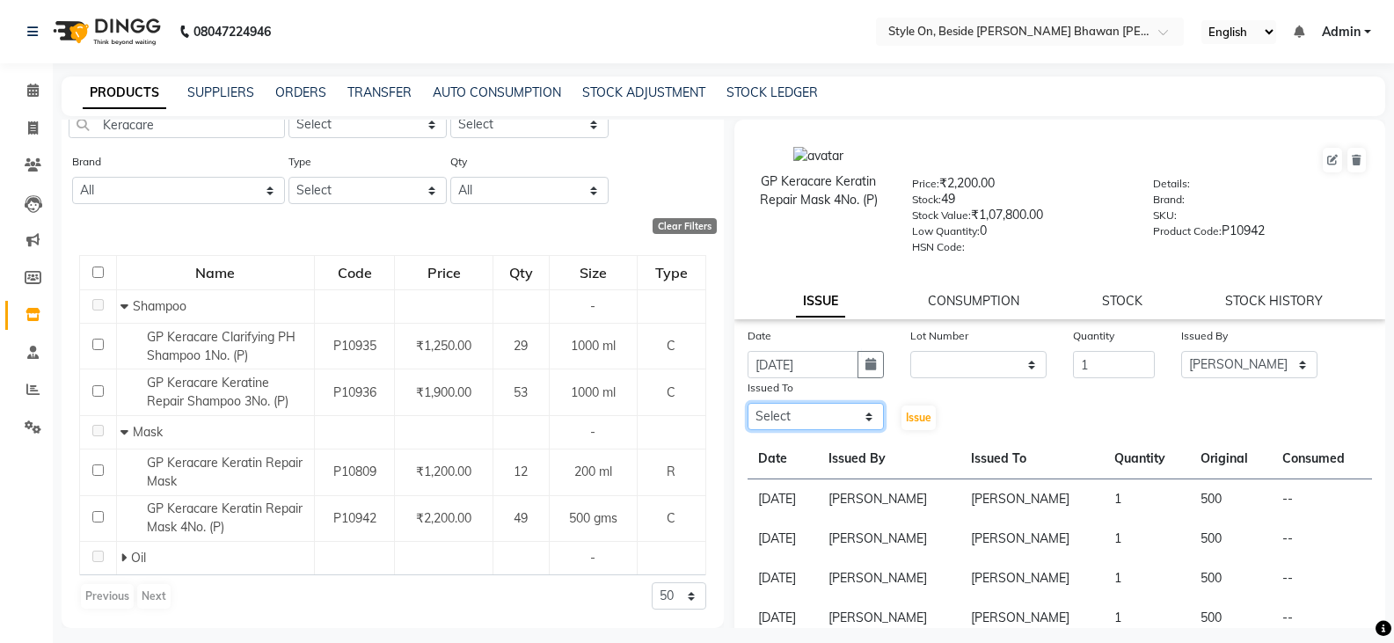
click at [808, 415] on select "Select [PERSON_NAME] Anju [PERSON_NAME] [PERSON_NAME] [PERSON_NAME] [PERSON_NAM…" at bounding box center [816, 416] width 136 height 27
select select "27826"
click at [748, 403] on select "Select [PERSON_NAME] Anju [PERSON_NAME] [PERSON_NAME] [PERSON_NAME] [PERSON_NAM…" at bounding box center [816, 416] width 136 height 27
click at [910, 425] on button "Issue" at bounding box center [919, 418] width 34 height 25
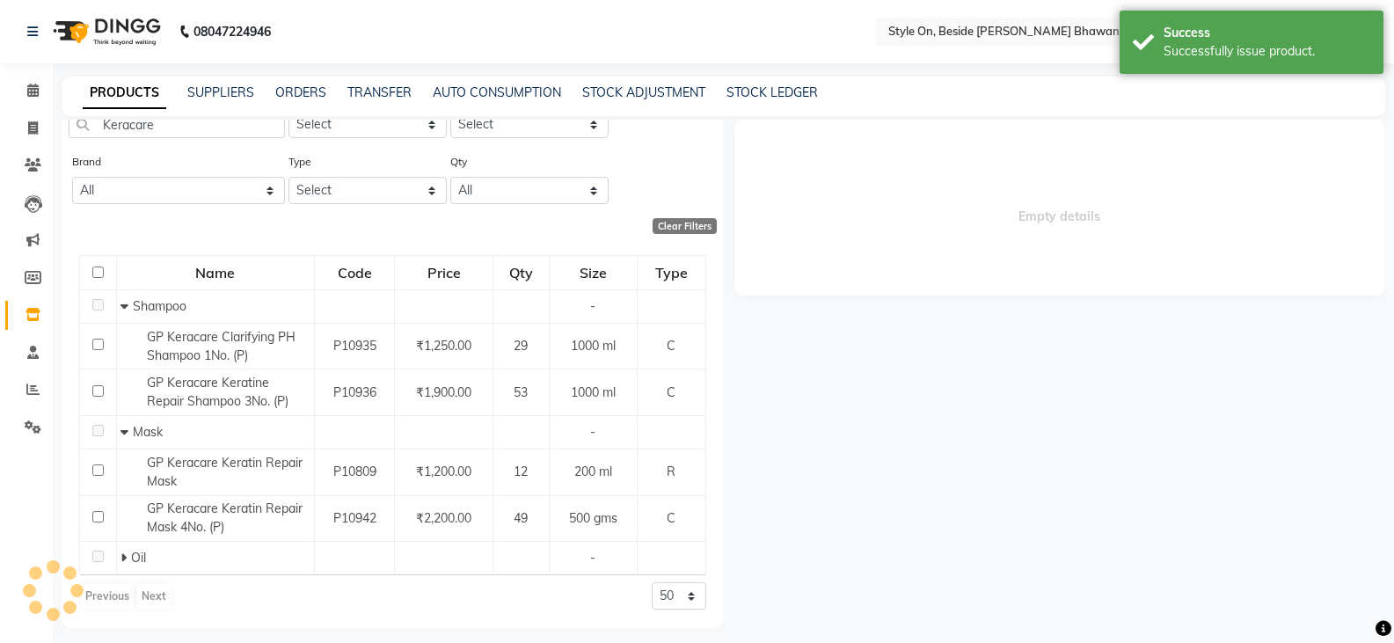
select select
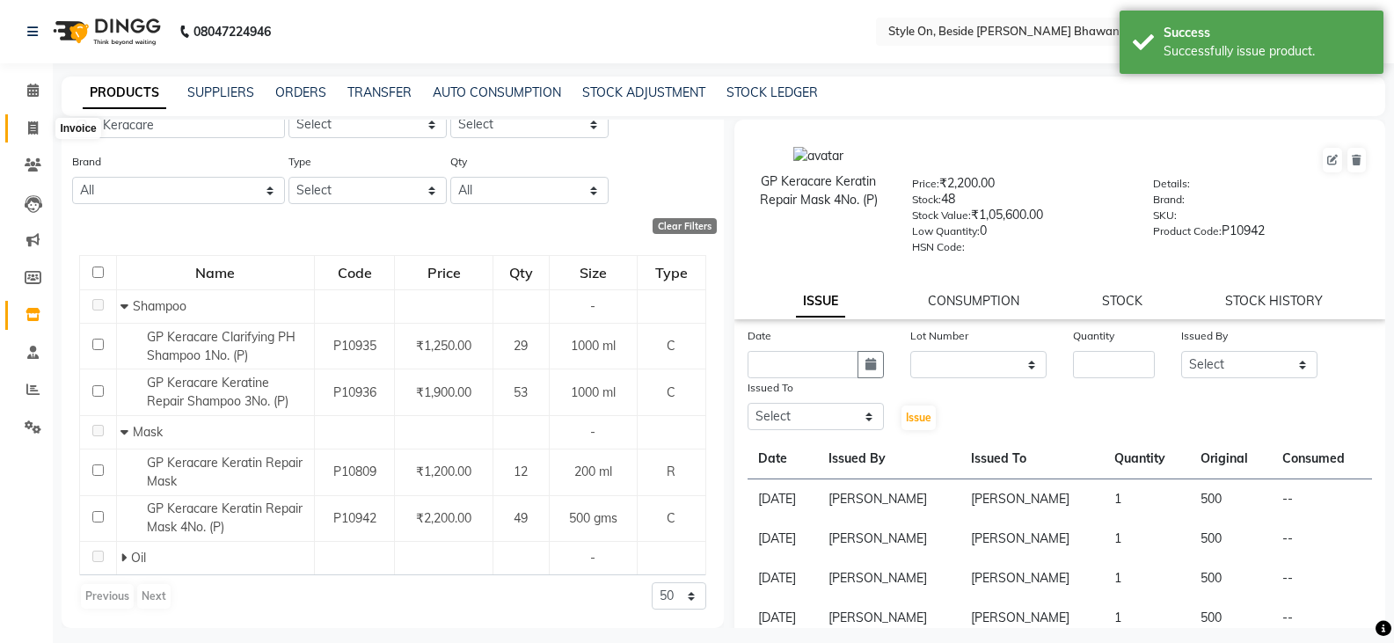
drag, startPoint x: 28, startPoint y: 124, endPoint x: 42, endPoint y: 127, distance: 14.3
click at [28, 124] on icon at bounding box center [33, 127] width 10 height 13
select select "4700"
select select "service"
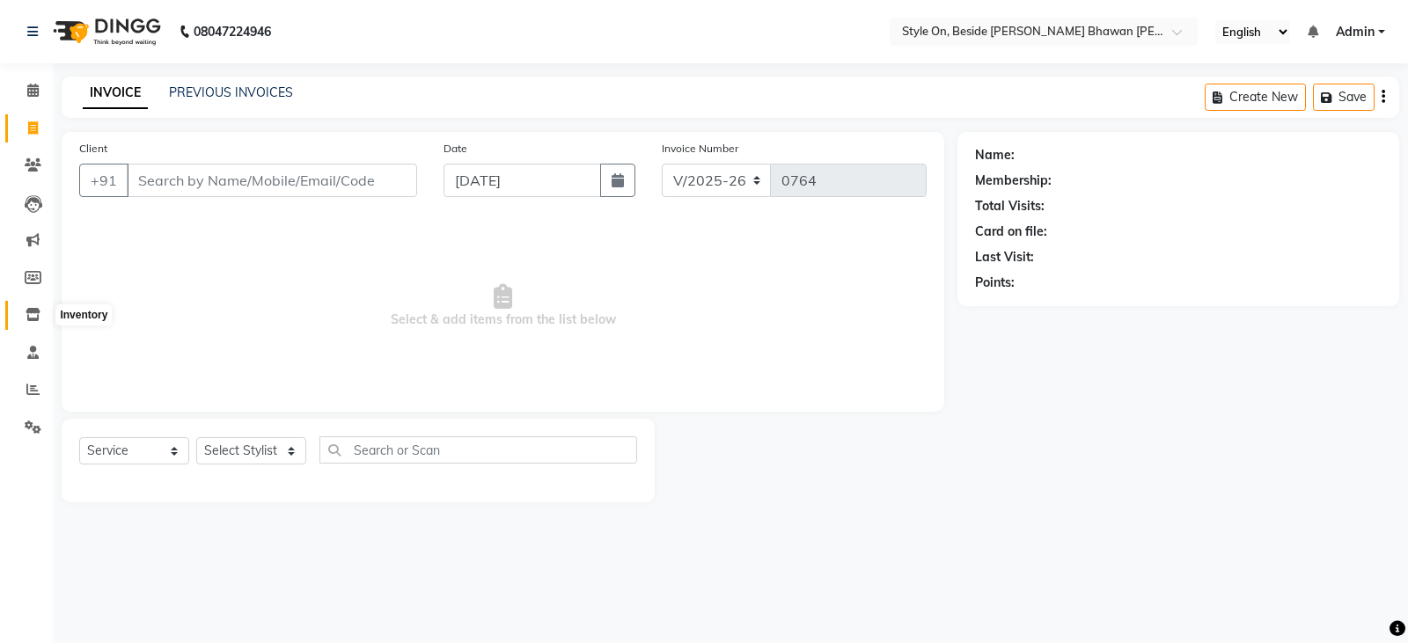
click at [28, 317] on icon at bounding box center [33, 314] width 15 height 13
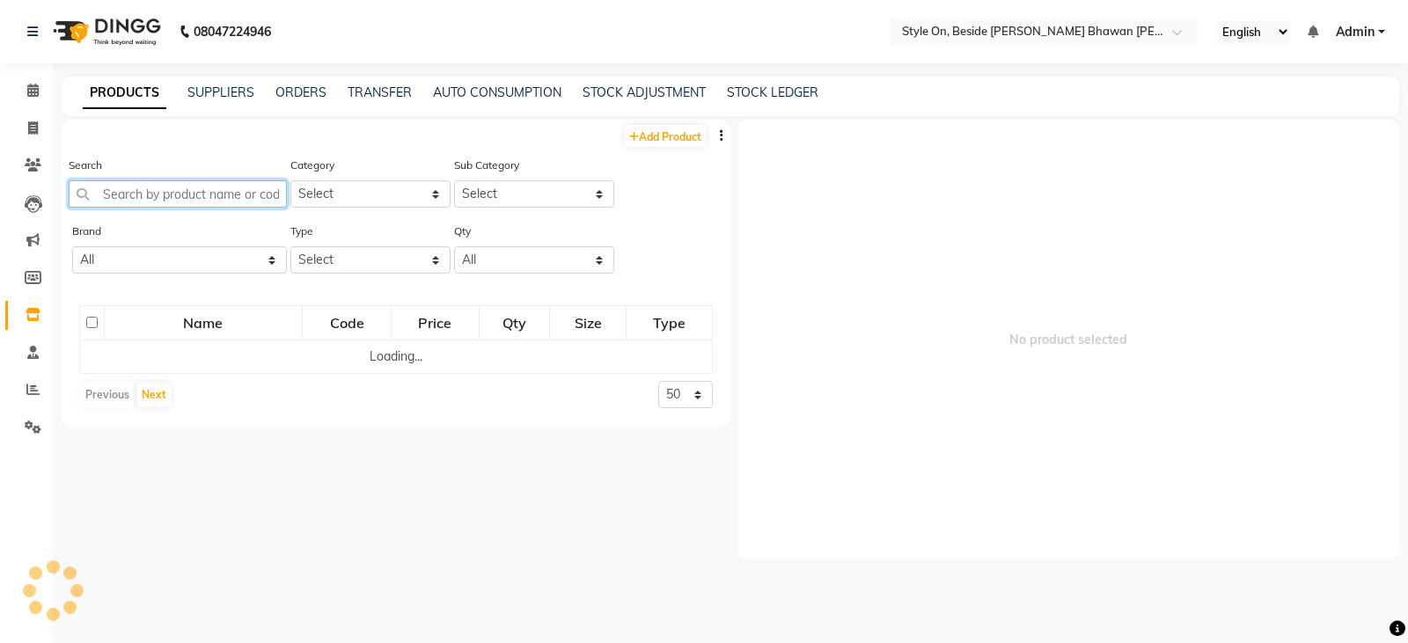
click at [129, 190] on input "text" at bounding box center [178, 193] width 218 height 27
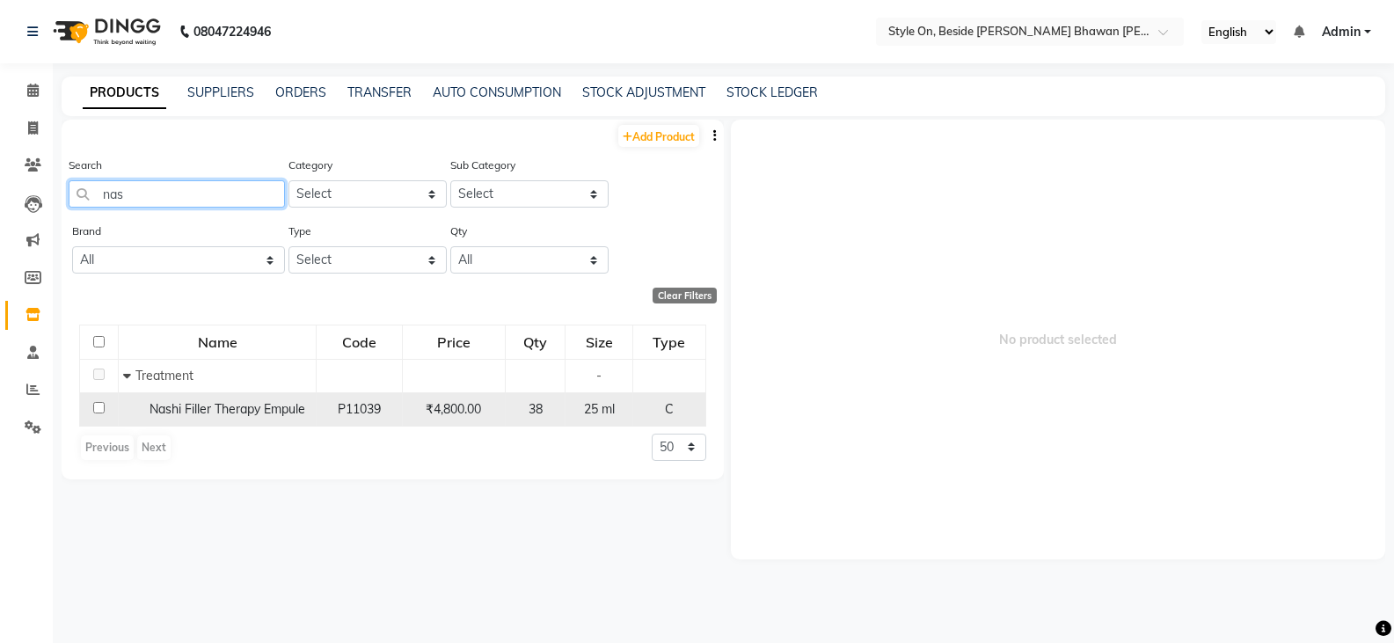
type input "nas"
click at [297, 401] on span "Nashi Filler Therapy Empule" at bounding box center [228, 409] width 156 height 16
select select
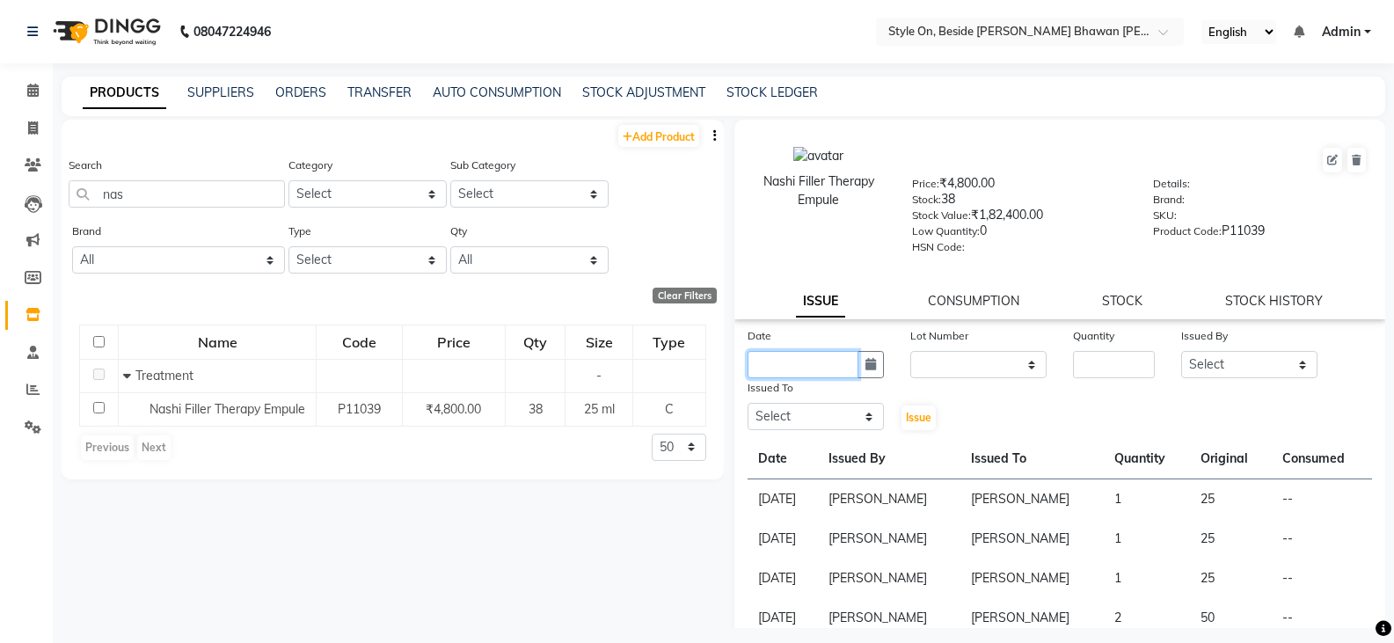
click at [770, 364] on input "text" at bounding box center [803, 364] width 111 height 27
select select "9"
select select "2025"
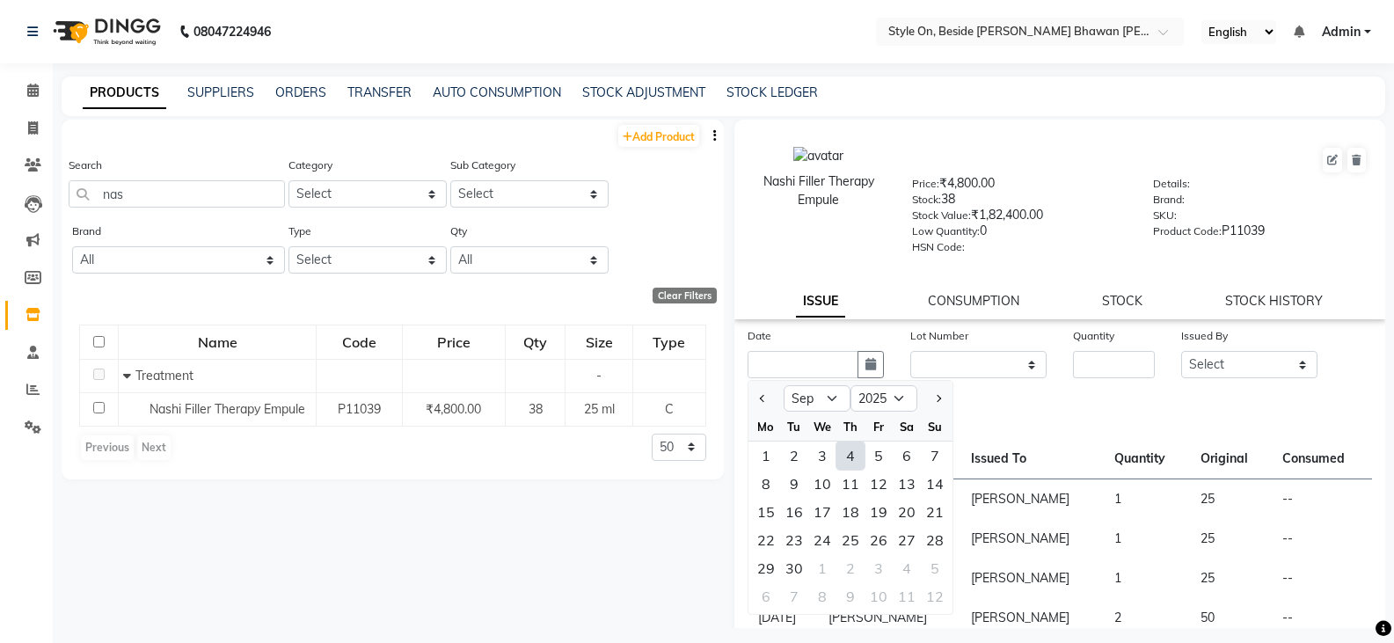
click at [850, 455] on div "4" at bounding box center [851, 456] width 28 height 28
type input "[DATE]"
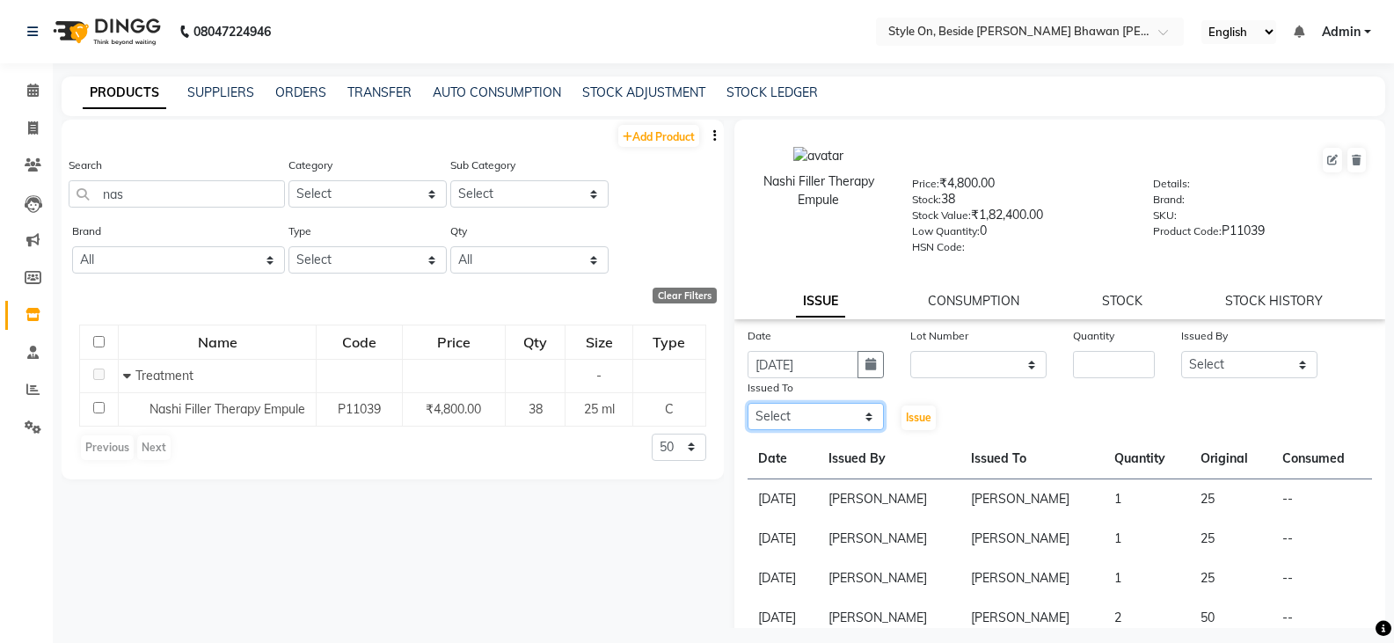
click at [777, 415] on select "Select [PERSON_NAME] Anju [PERSON_NAME] [PERSON_NAME] [PERSON_NAME] [PERSON_NAM…" at bounding box center [816, 416] width 136 height 27
select select "27826"
click at [748, 403] on select "Select [PERSON_NAME] Anju [PERSON_NAME] [PERSON_NAME] [PERSON_NAME] [PERSON_NAM…" at bounding box center [816, 416] width 136 height 27
drag, startPoint x: 1070, startPoint y: 355, endPoint x: 1084, endPoint y: 357, distance: 14.3
click at [1083, 357] on input "number" at bounding box center [1114, 364] width 82 height 27
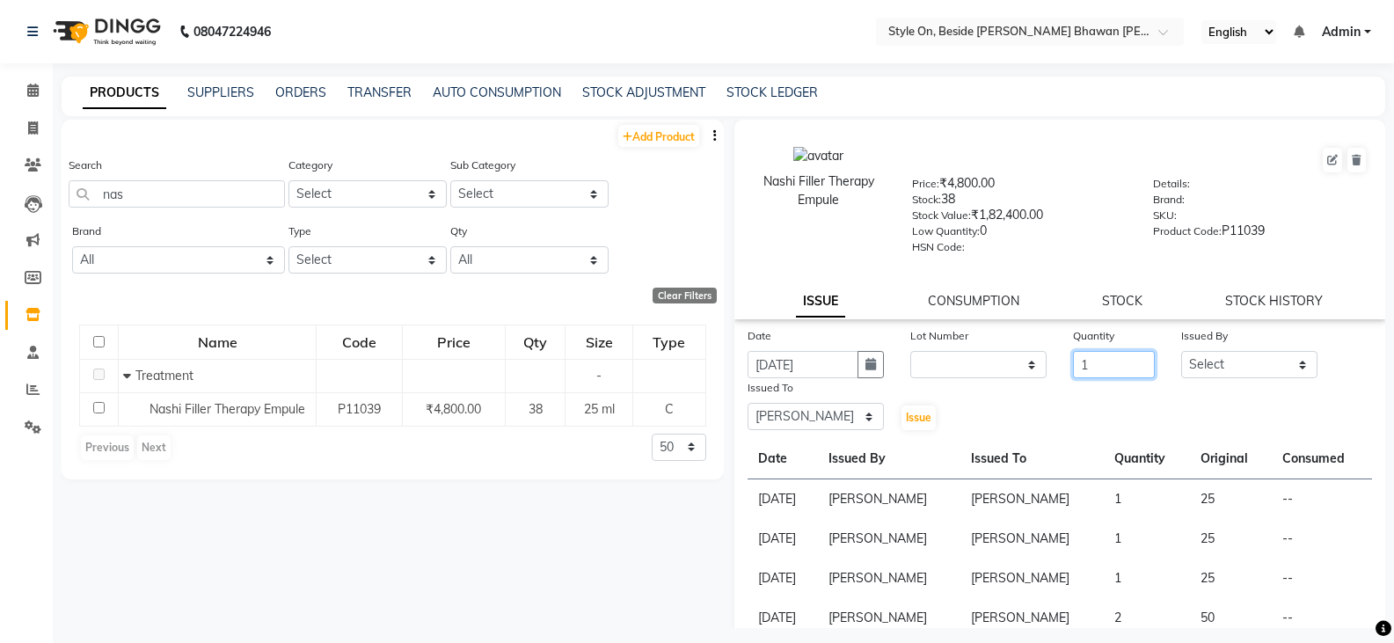
type input "1"
click at [1225, 370] on select "Select [PERSON_NAME] Anju [PERSON_NAME] [PERSON_NAME] [PERSON_NAME] [PERSON_NAM…" at bounding box center [1249, 364] width 136 height 27
select select "87447"
click at [1181, 351] on select "Select [PERSON_NAME] Anju [PERSON_NAME] [PERSON_NAME] [PERSON_NAME] [PERSON_NAM…" at bounding box center [1249, 364] width 136 height 27
click at [925, 419] on span "Issue" at bounding box center [919, 417] width 26 height 13
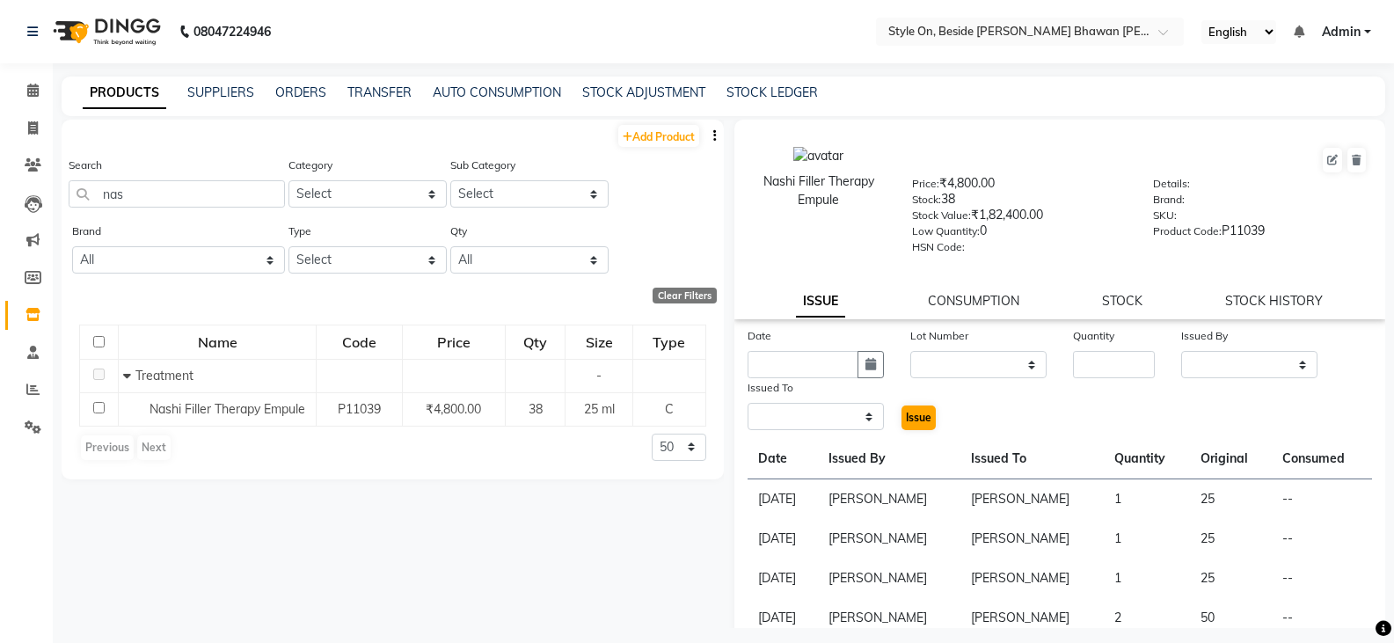
select select
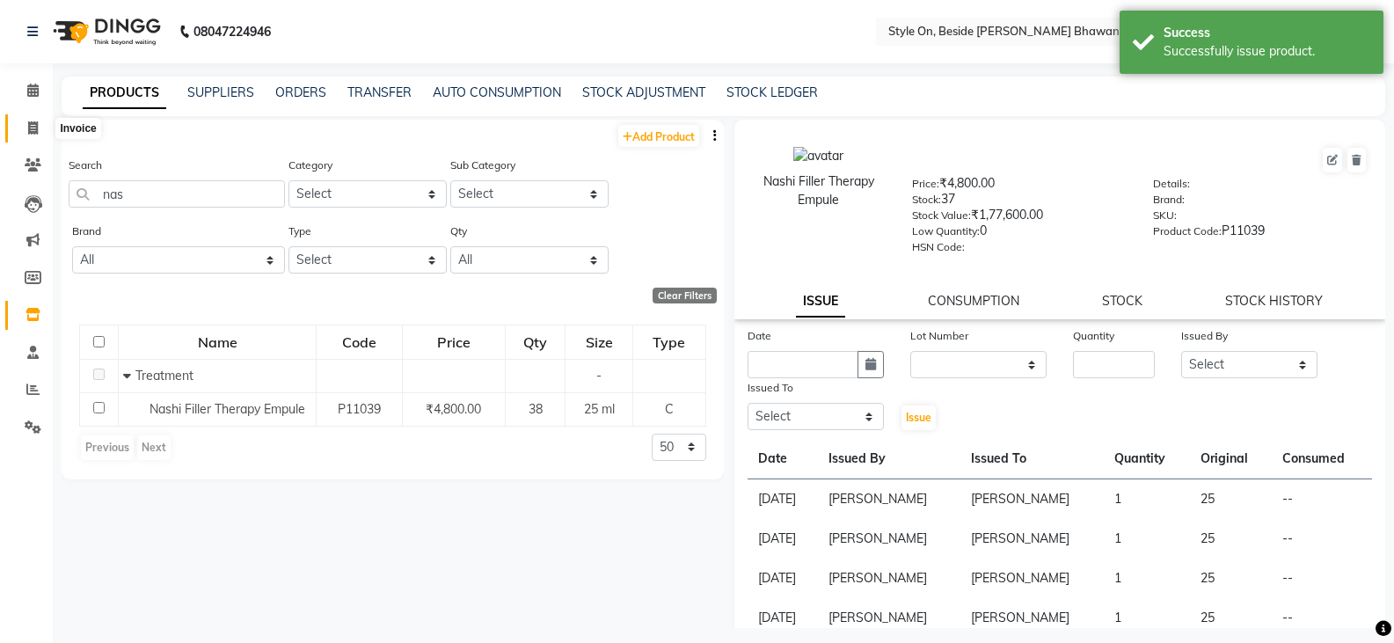
click at [32, 128] on icon at bounding box center [33, 127] width 10 height 13
select select "4700"
select select "service"
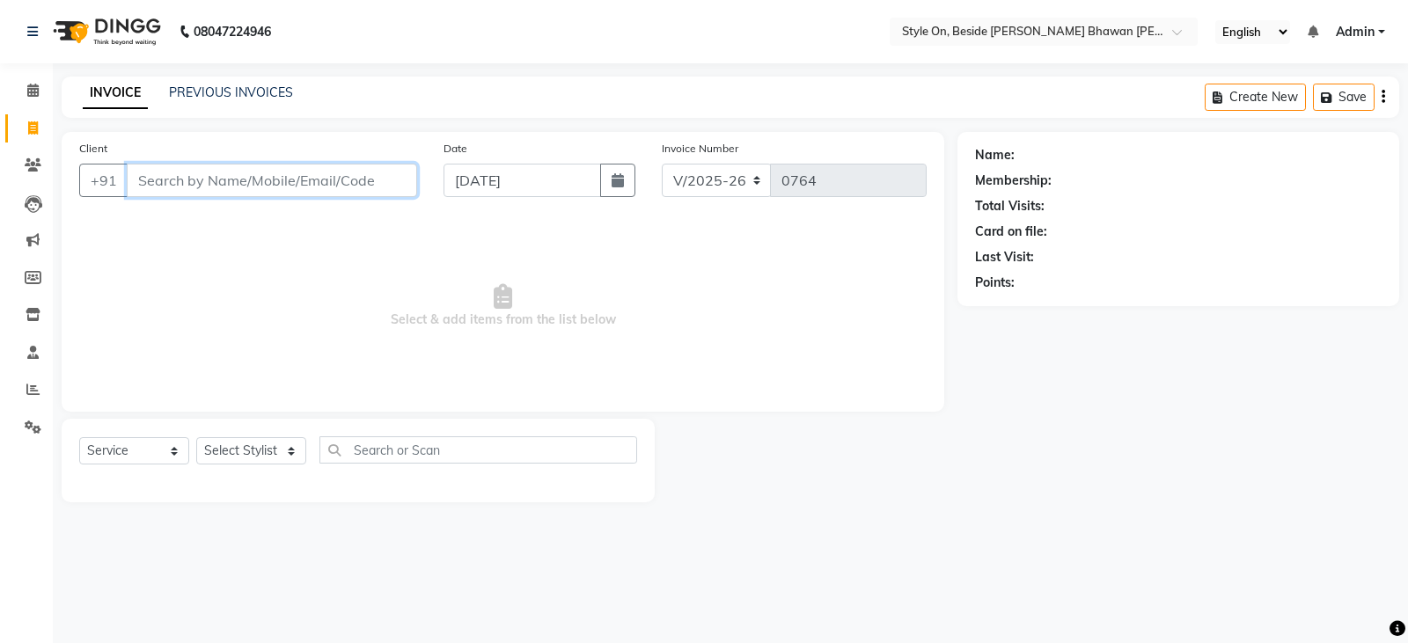
click at [333, 168] on input "Client" at bounding box center [272, 180] width 290 height 33
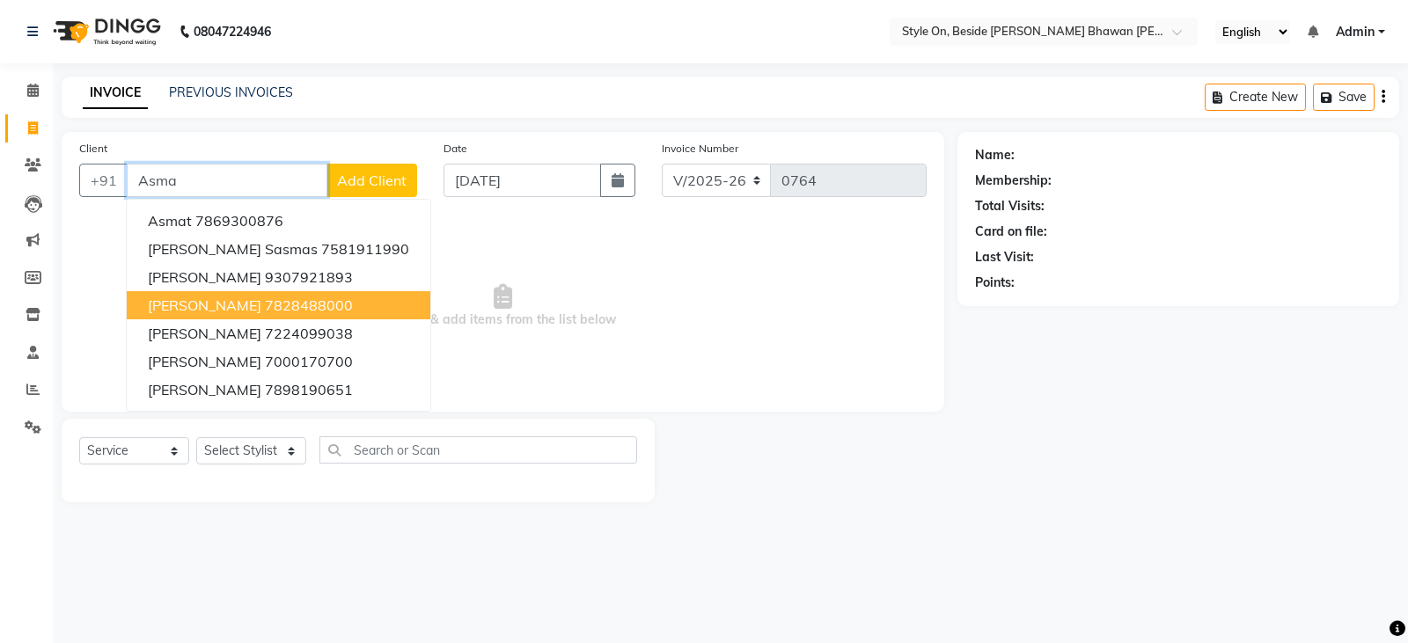
click at [202, 299] on span "[PERSON_NAME]" at bounding box center [204, 305] width 113 height 18
type input "7828488000"
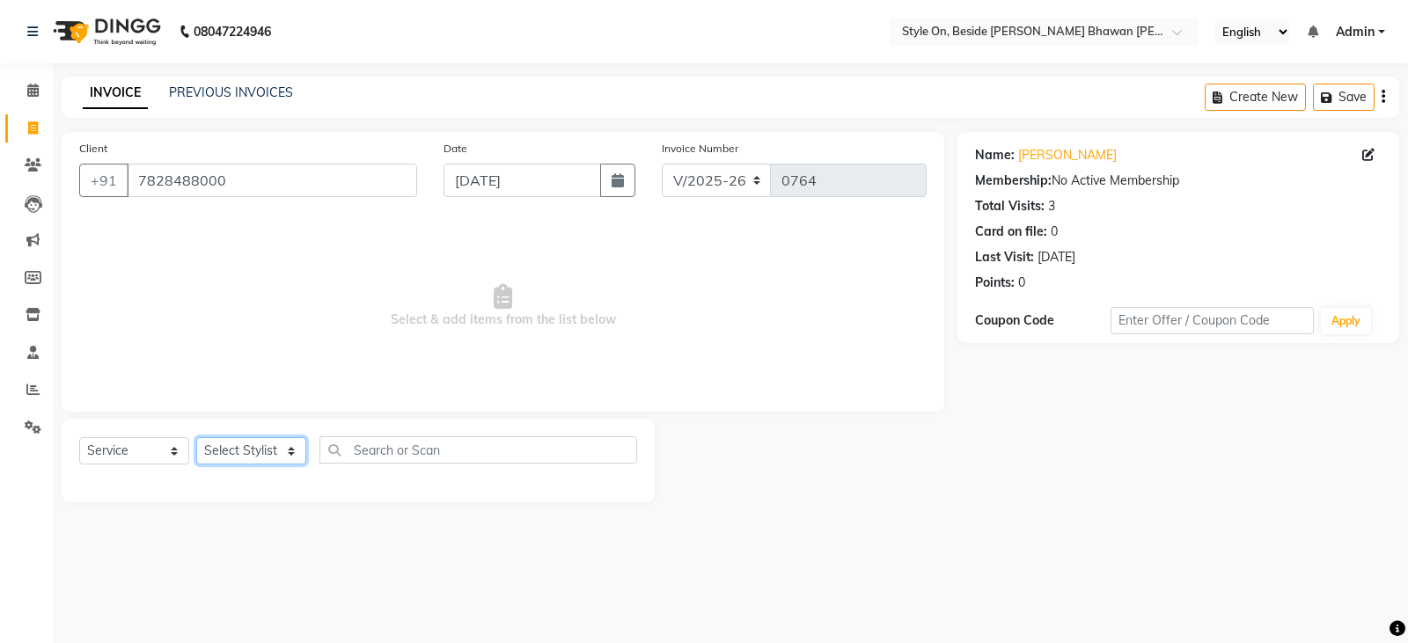
click at [262, 443] on select "Select Stylist [PERSON_NAME] Anju [PERSON_NAME] [PERSON_NAME] [PERSON_NAME] [PE…" at bounding box center [251, 450] width 110 height 27
select select "27824"
click at [196, 437] on select "Select Stylist [PERSON_NAME] Anju [PERSON_NAME] [PERSON_NAME] [PERSON_NAME] [PE…" at bounding box center [251, 450] width 110 height 27
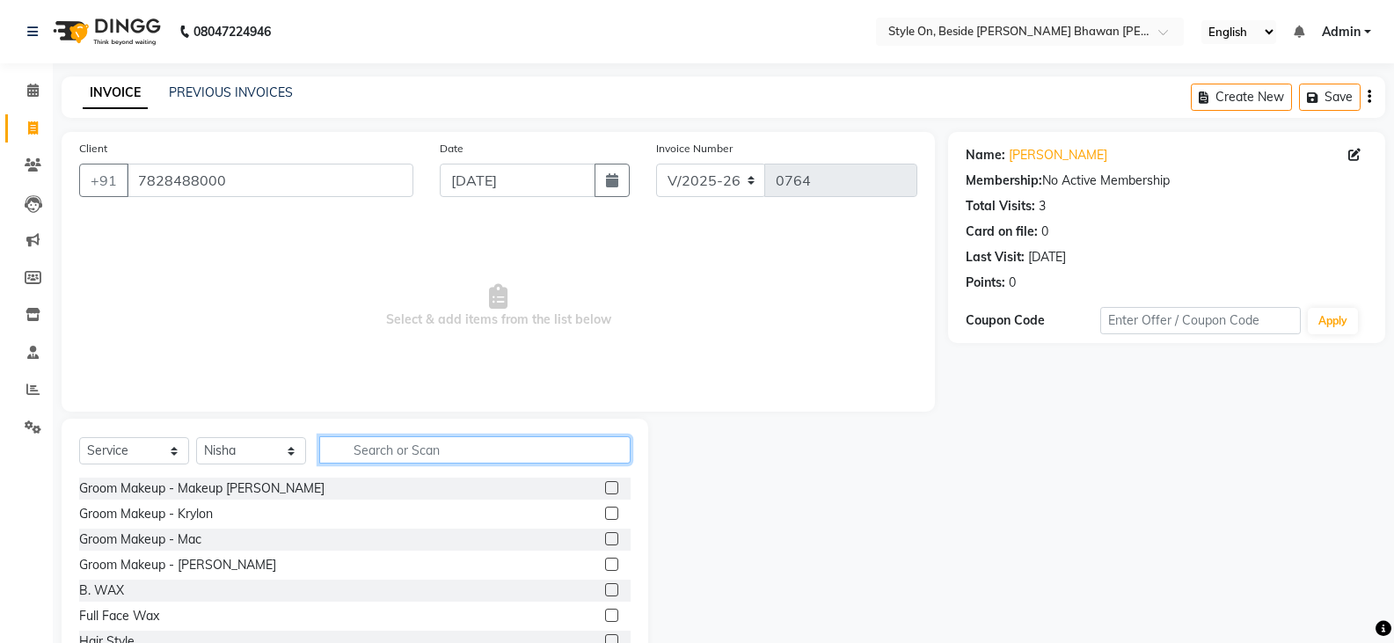
click at [406, 447] on input "text" at bounding box center [474, 449] width 311 height 27
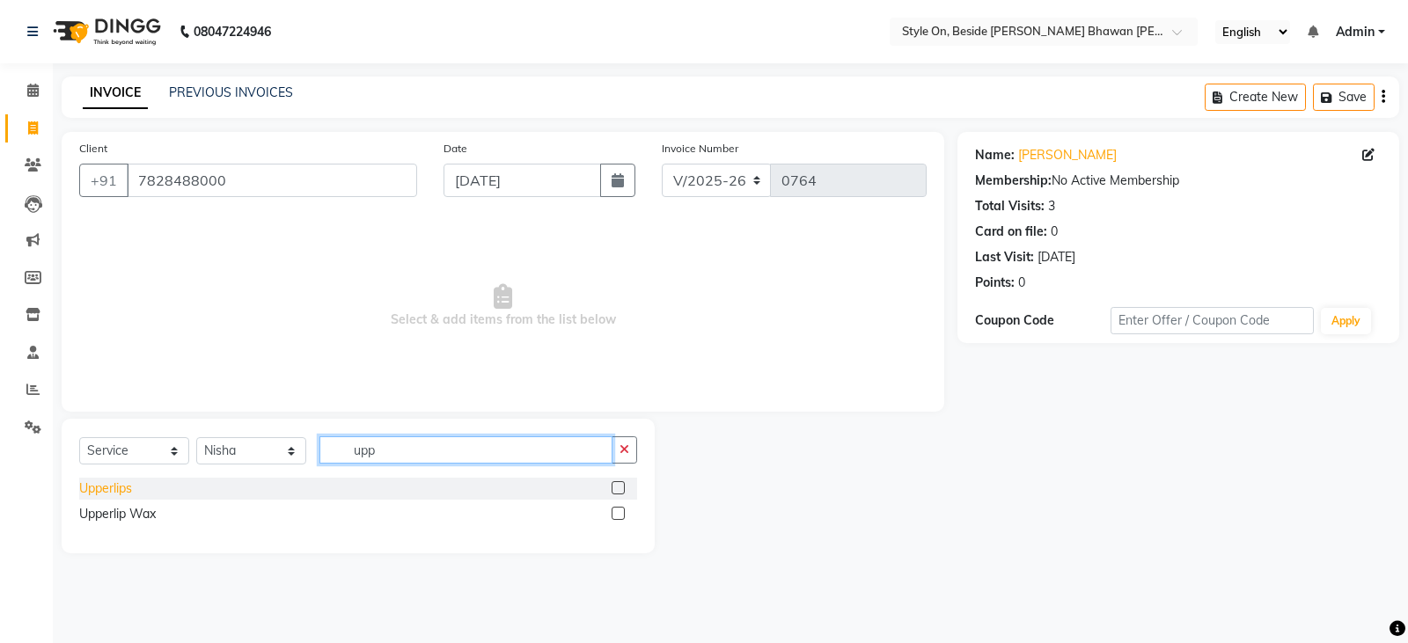
type input "upp"
click at [101, 483] on div "Upperlips" at bounding box center [105, 488] width 53 height 18
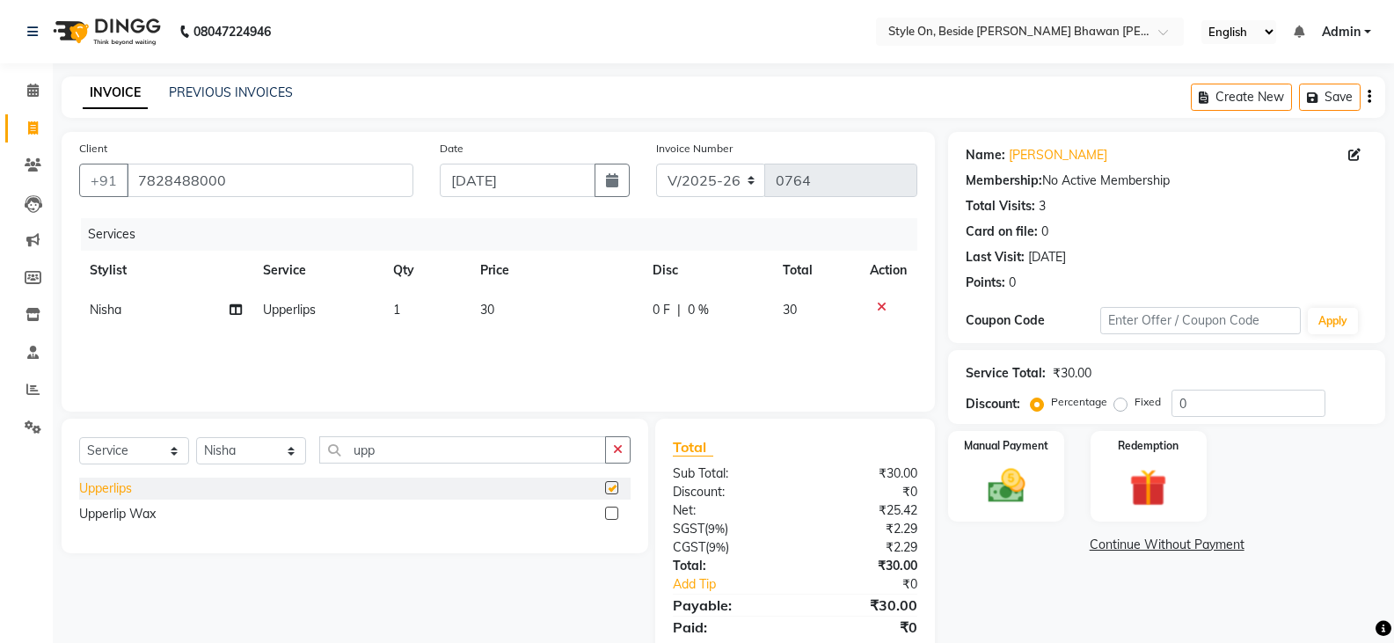
checkbox input "false"
click at [549, 318] on td "30" at bounding box center [556, 310] width 173 height 40
select select "27824"
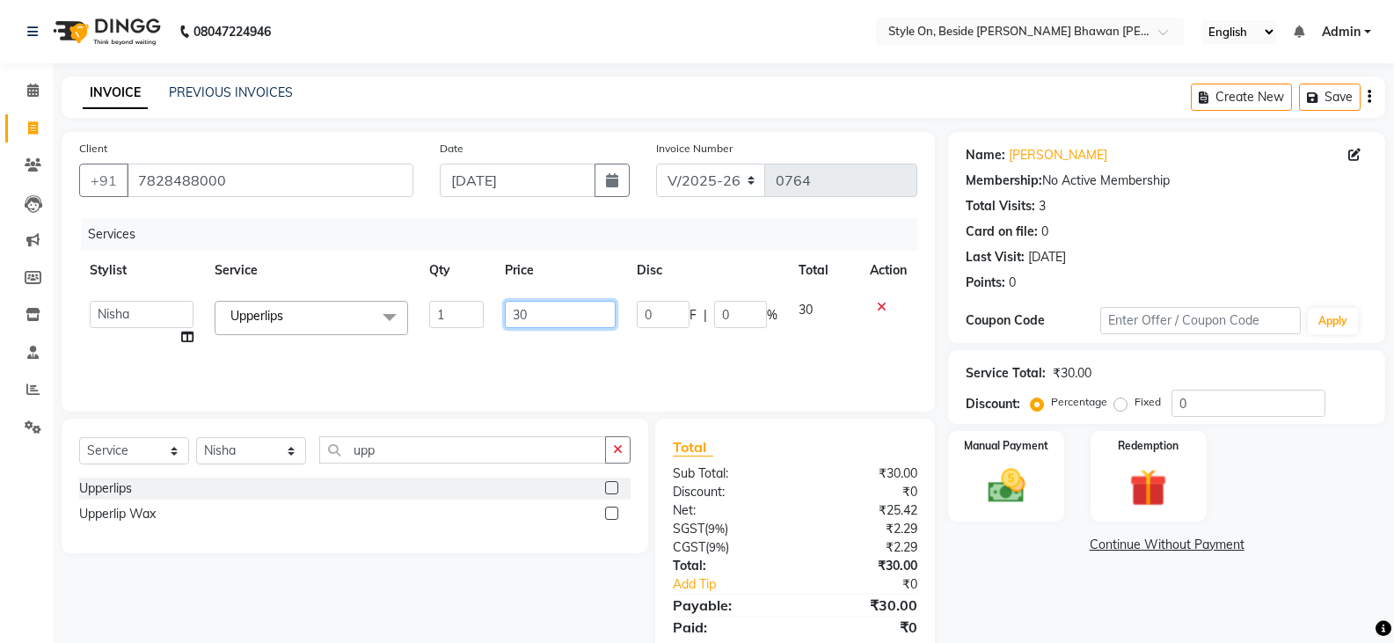
drag, startPoint x: 554, startPoint y: 312, endPoint x: 517, endPoint y: 317, distance: 37.2
click at [517, 317] on input "30" at bounding box center [560, 314] width 110 height 27
type input "3"
type input "40"
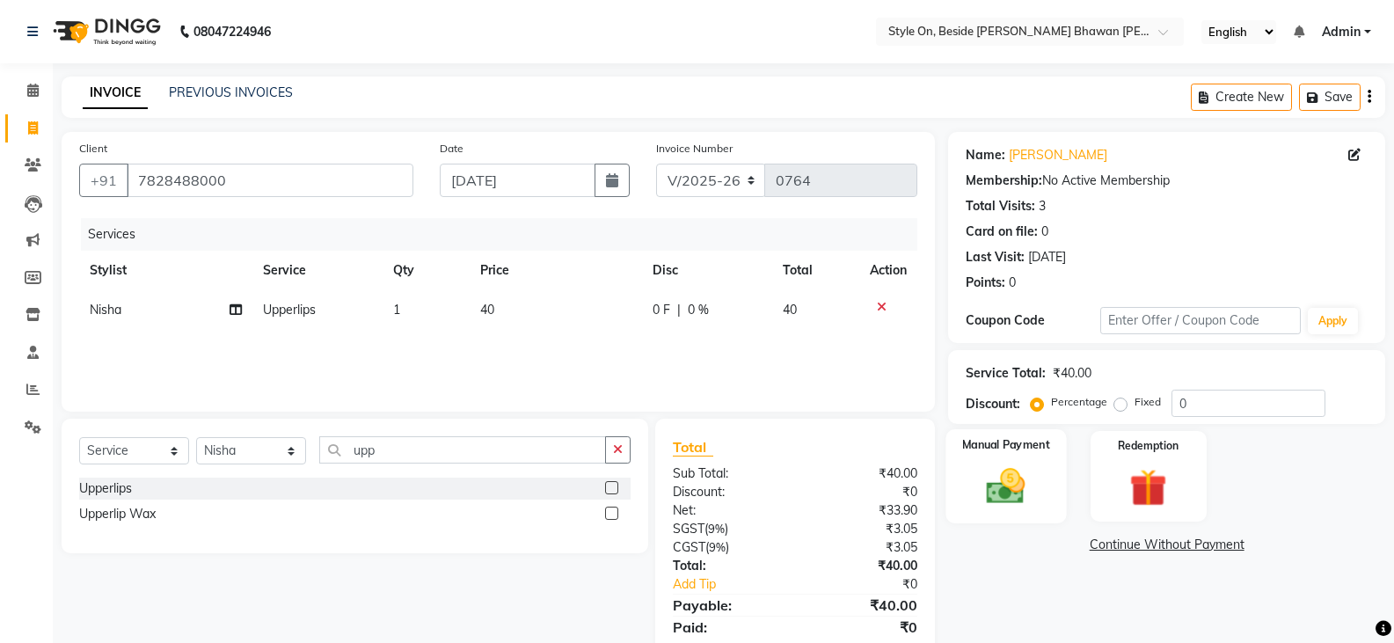
click at [1009, 494] on img at bounding box center [1006, 486] width 62 height 45
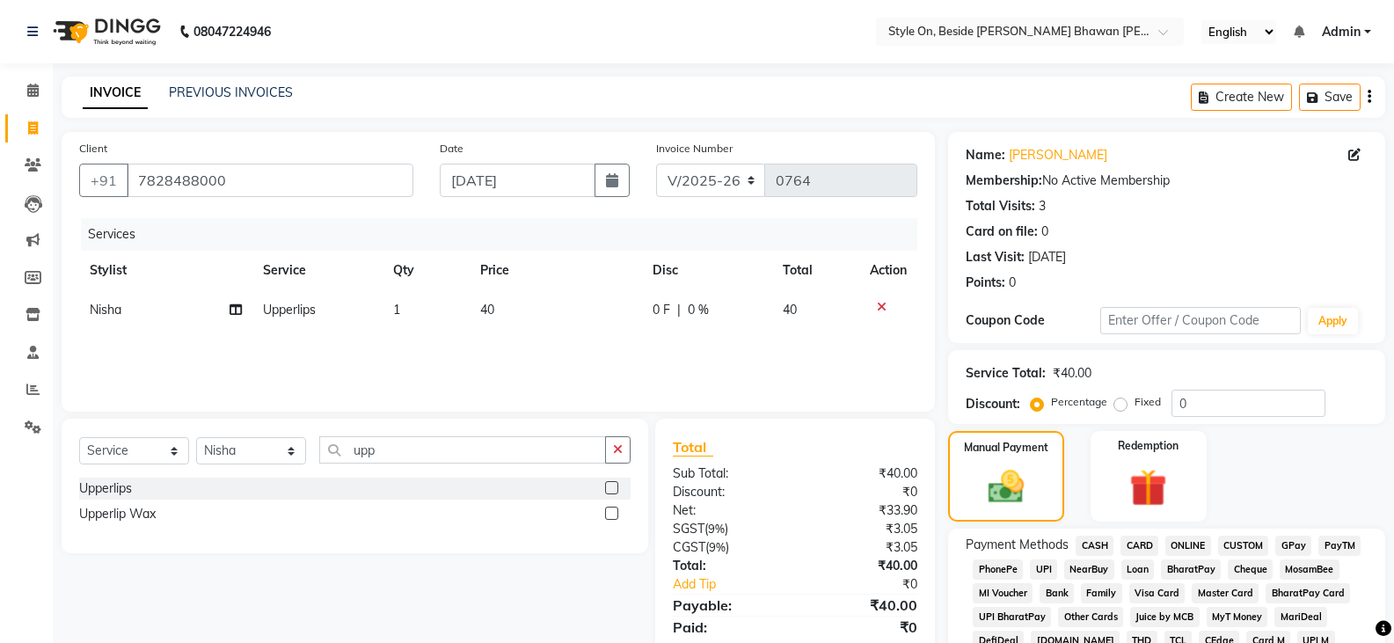
click at [1093, 545] on span "CASH" at bounding box center [1095, 546] width 38 height 20
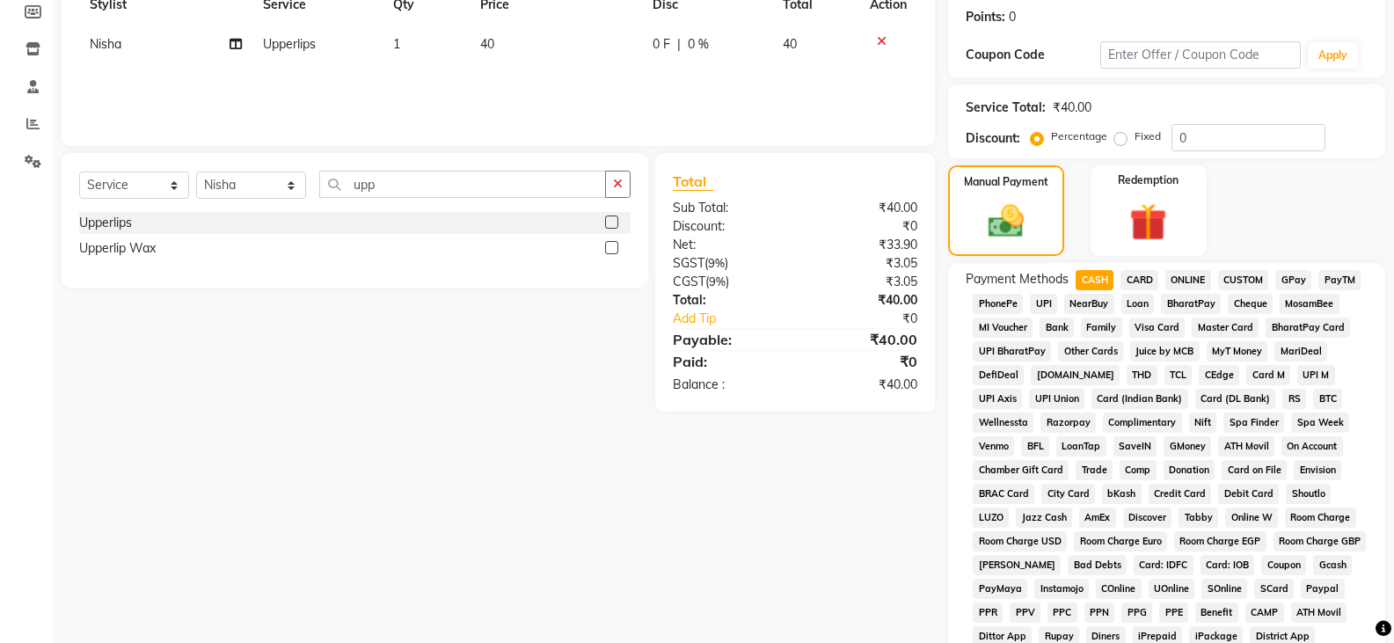
scroll to position [528, 0]
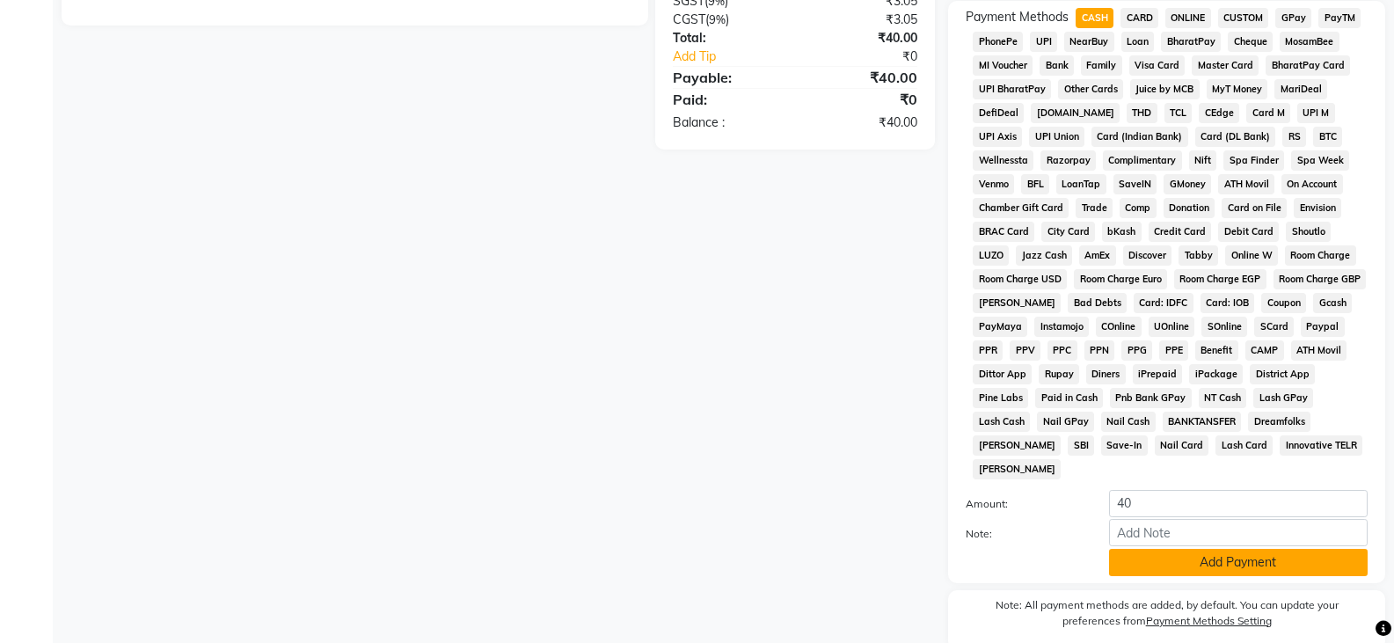
click at [1159, 549] on button "Add Payment" at bounding box center [1238, 562] width 259 height 27
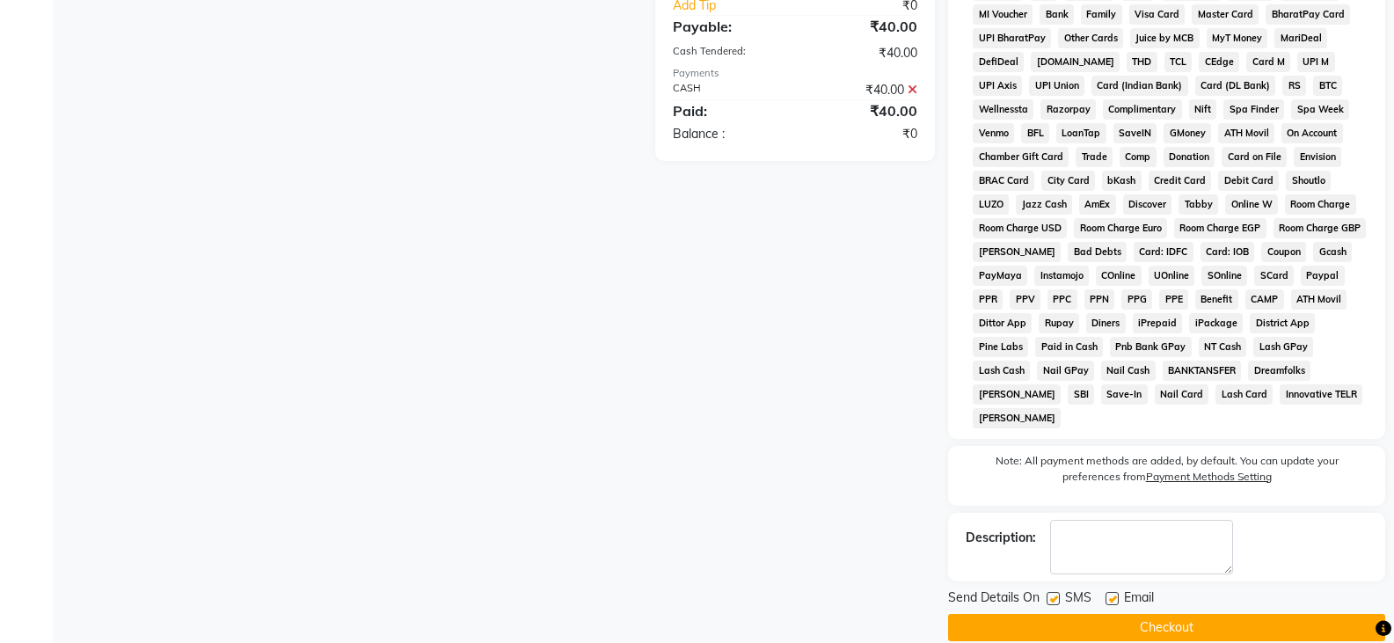
scroll to position [580, 0]
click at [1147, 613] on button "Checkout" at bounding box center [1166, 626] width 437 height 27
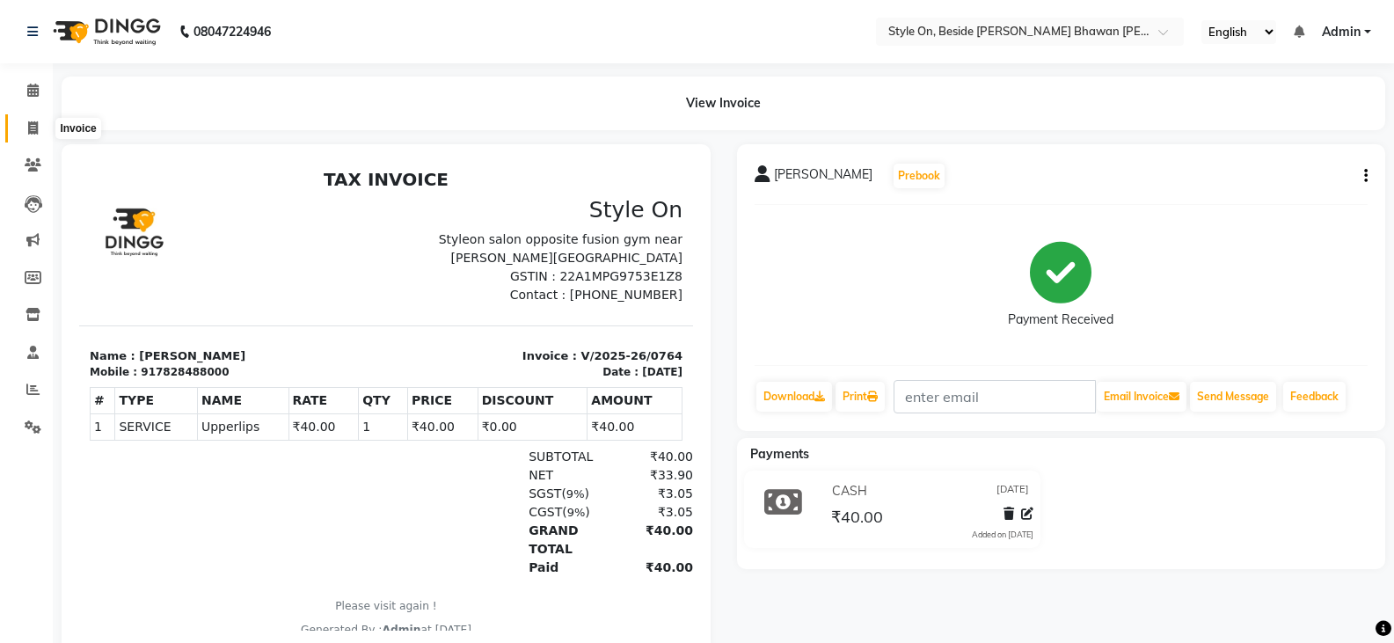
click at [29, 127] on icon at bounding box center [33, 127] width 10 height 13
select select "4700"
select select "service"
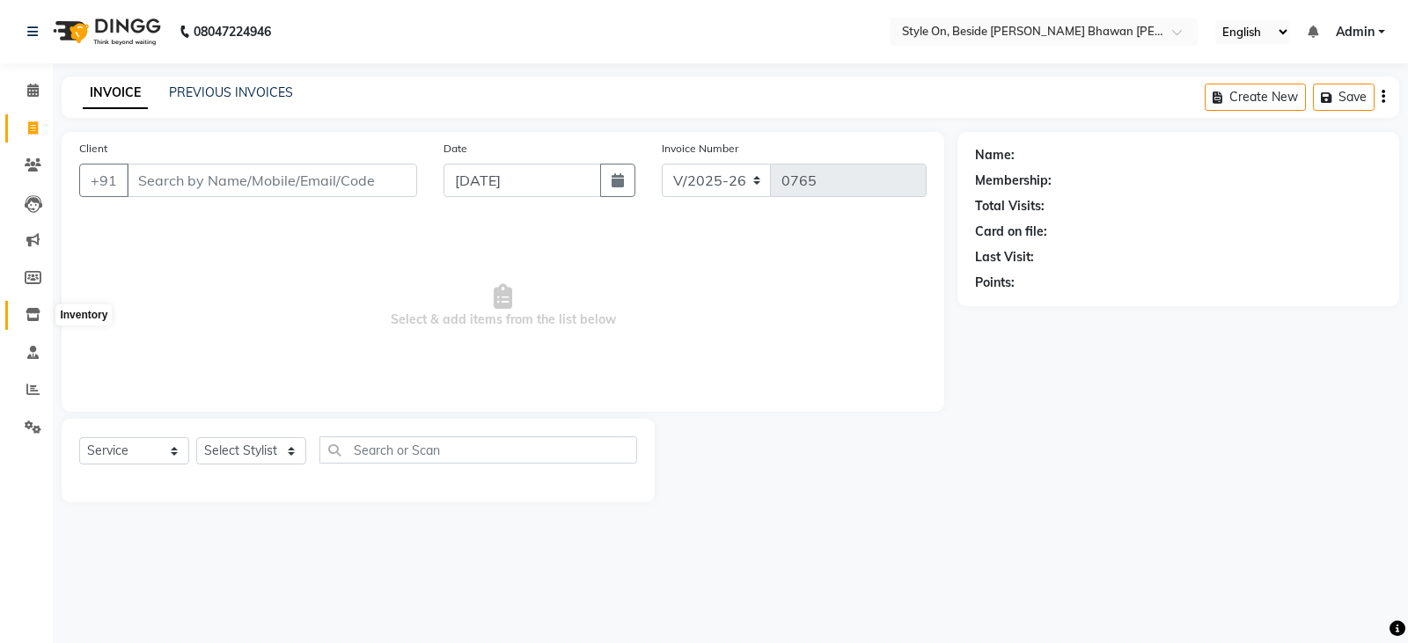
drag, startPoint x: 27, startPoint y: 306, endPoint x: 52, endPoint y: 291, distance: 28.8
click at [29, 306] on span at bounding box center [33, 315] width 31 height 20
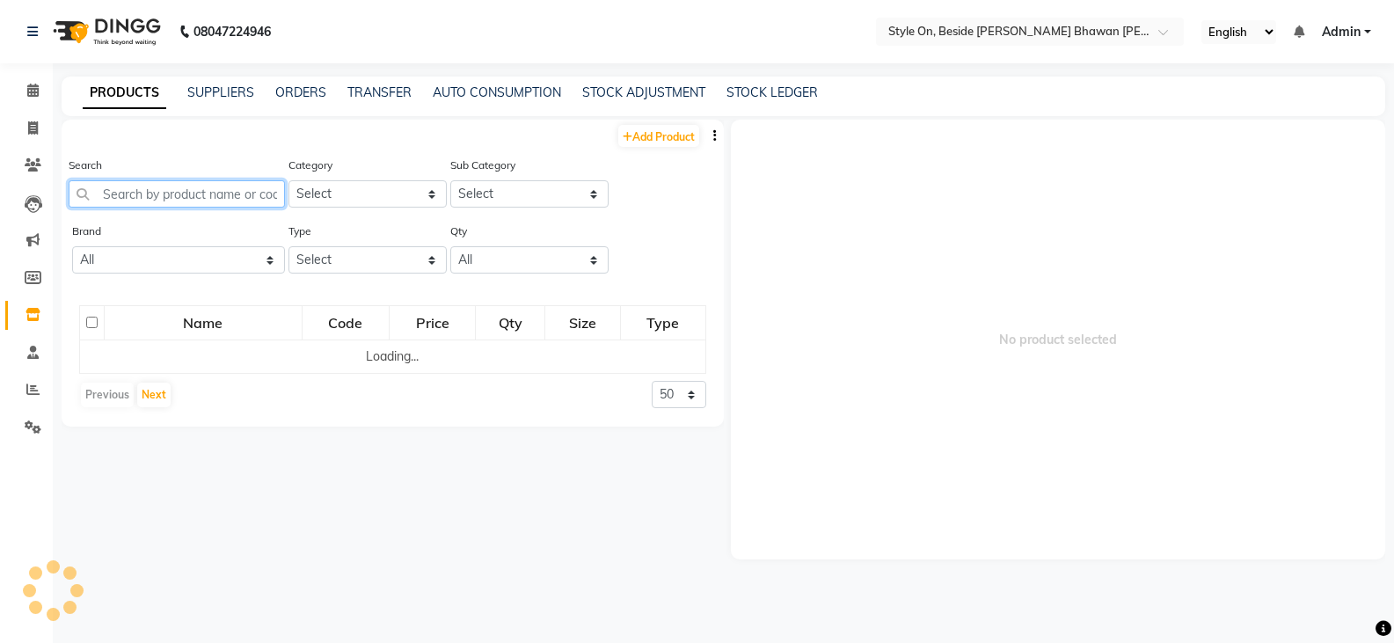
click at [243, 194] on input "text" at bounding box center [177, 193] width 216 height 27
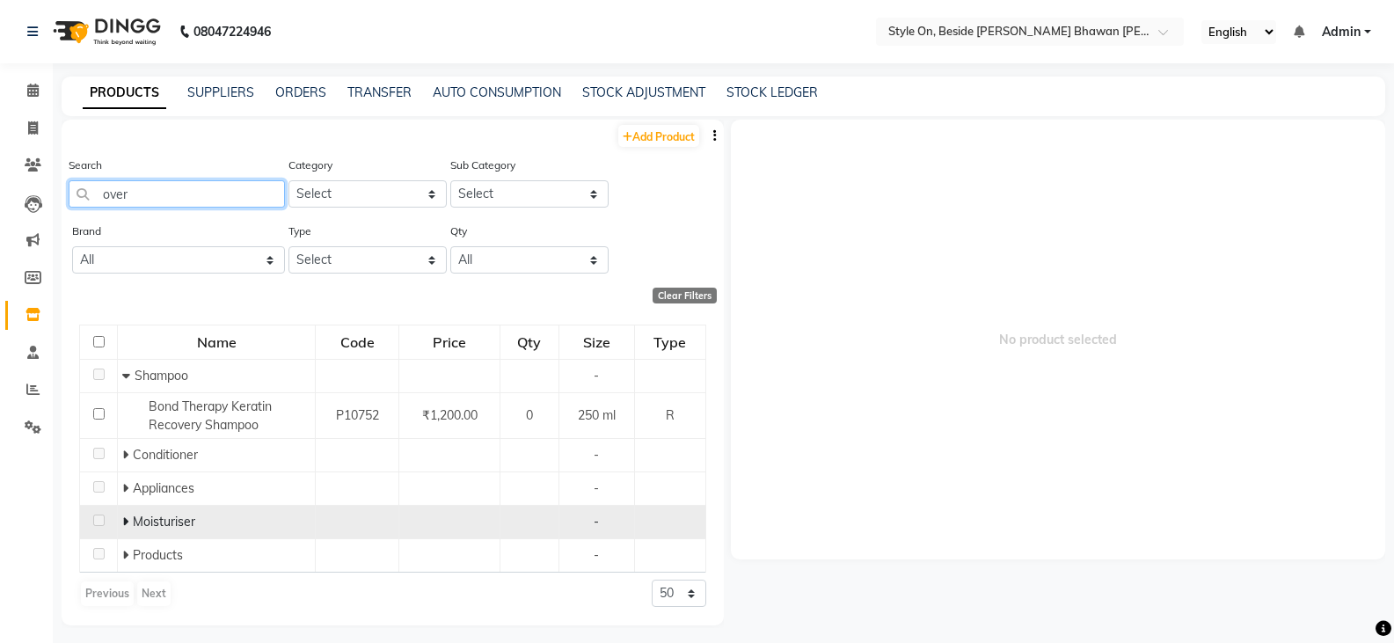
type input "over"
click at [126, 524] on icon at bounding box center [125, 522] width 6 height 12
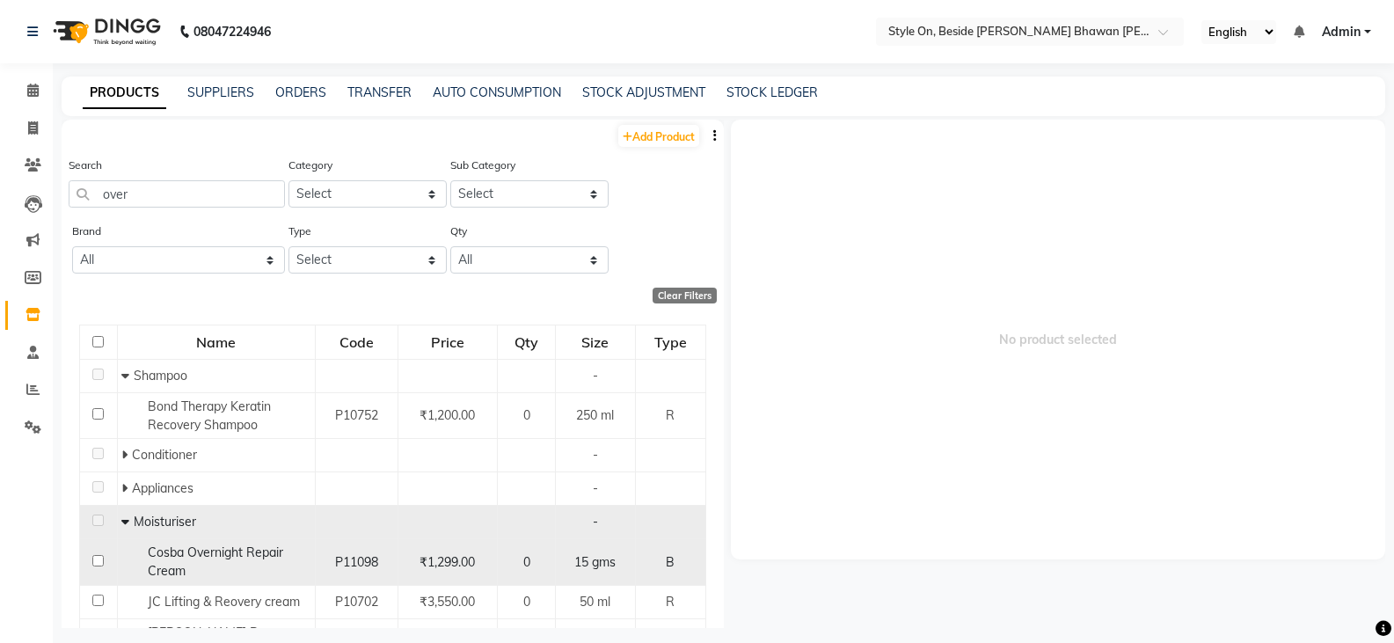
click at [244, 555] on span "Cosba Overnight Repair Cream" at bounding box center [215, 562] width 135 height 34
select select
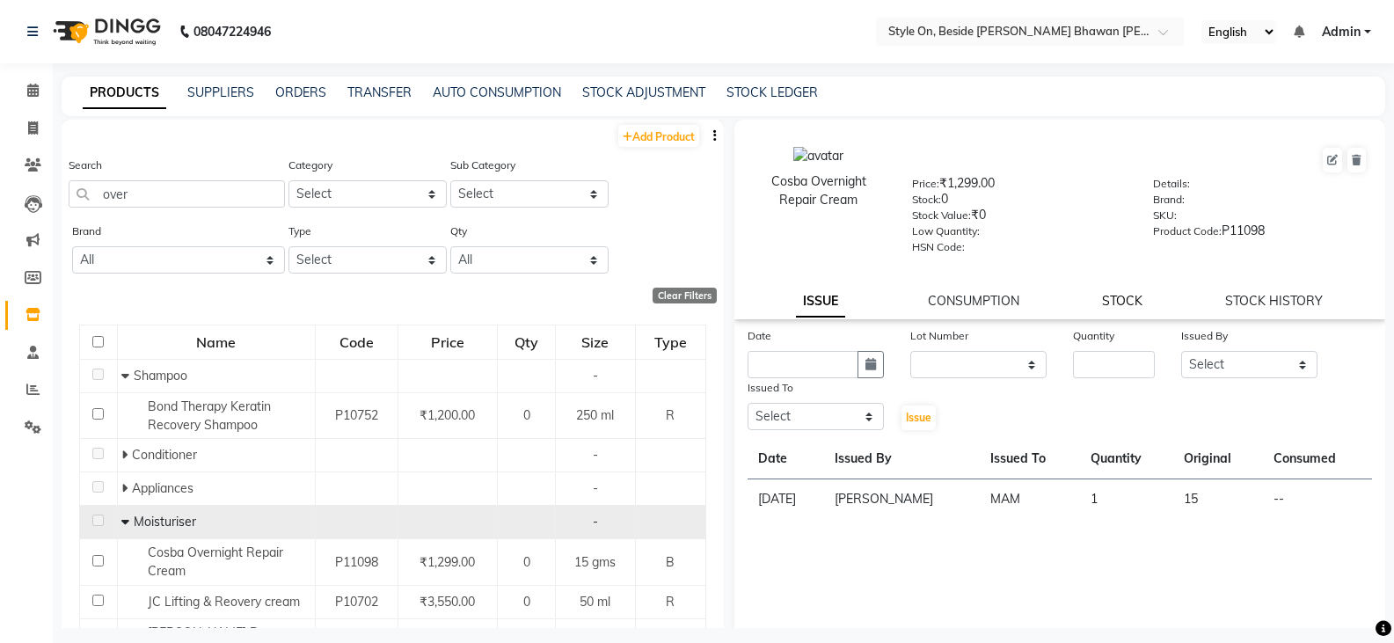
click at [1119, 296] on link "STOCK" at bounding box center [1122, 301] width 40 height 16
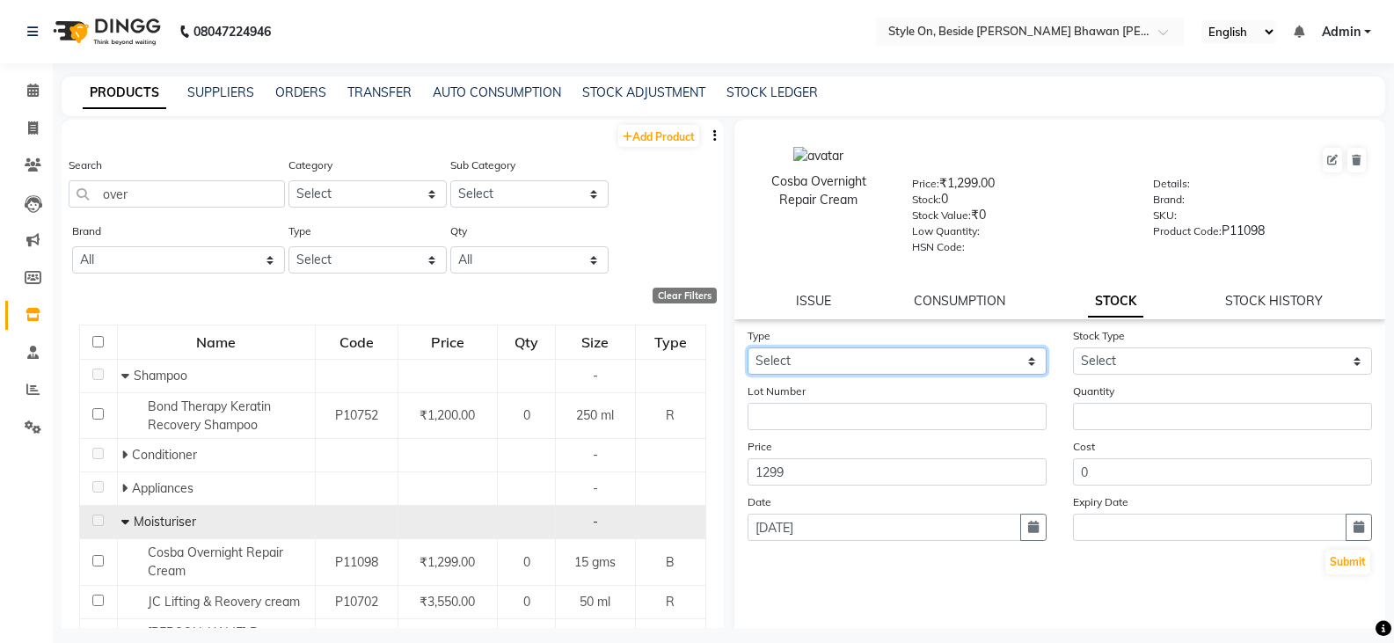
drag, startPoint x: 787, startPoint y: 357, endPoint x: 791, endPoint y: 374, distance: 17.1
click at [787, 357] on select "Select In Out" at bounding box center [897, 360] width 299 height 27
select select "in"
click at [748, 347] on select "Select In Out" at bounding box center [897, 360] width 299 height 27
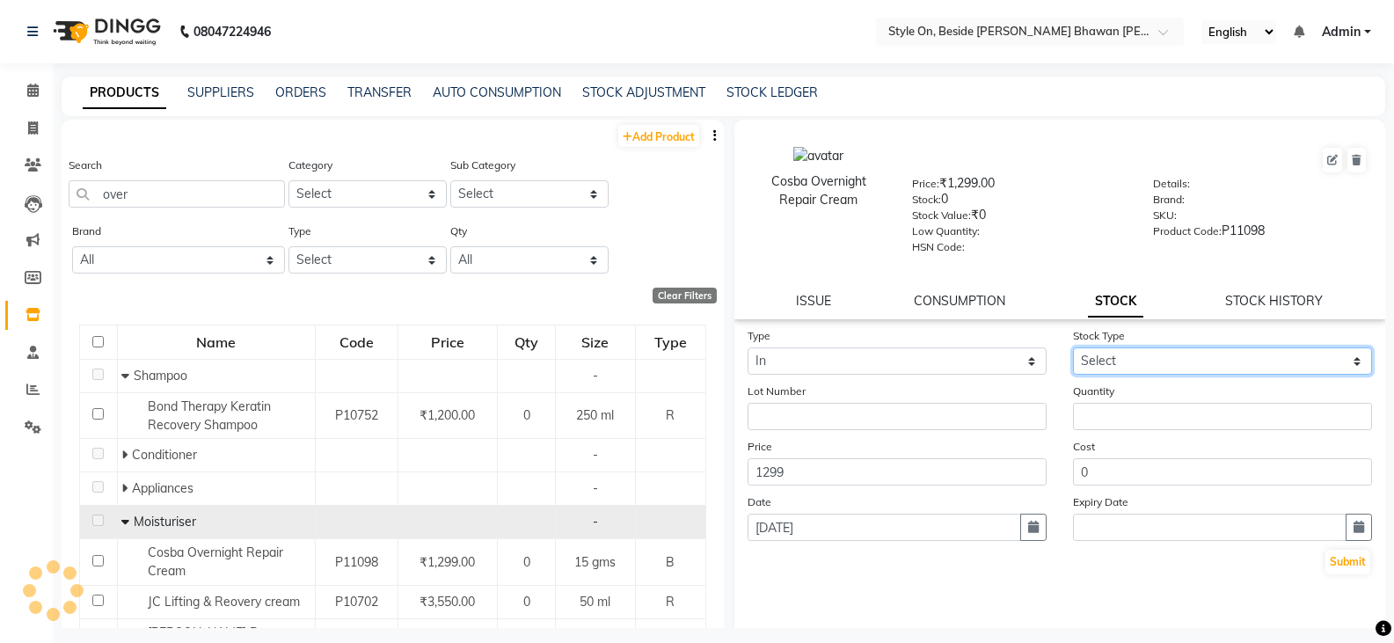
click at [1124, 355] on select "Select New Stock Adjustment Return Other" at bounding box center [1222, 360] width 299 height 27
select select "new stock"
click at [1073, 347] on select "Select New Stock Adjustment Return Other" at bounding box center [1222, 360] width 299 height 27
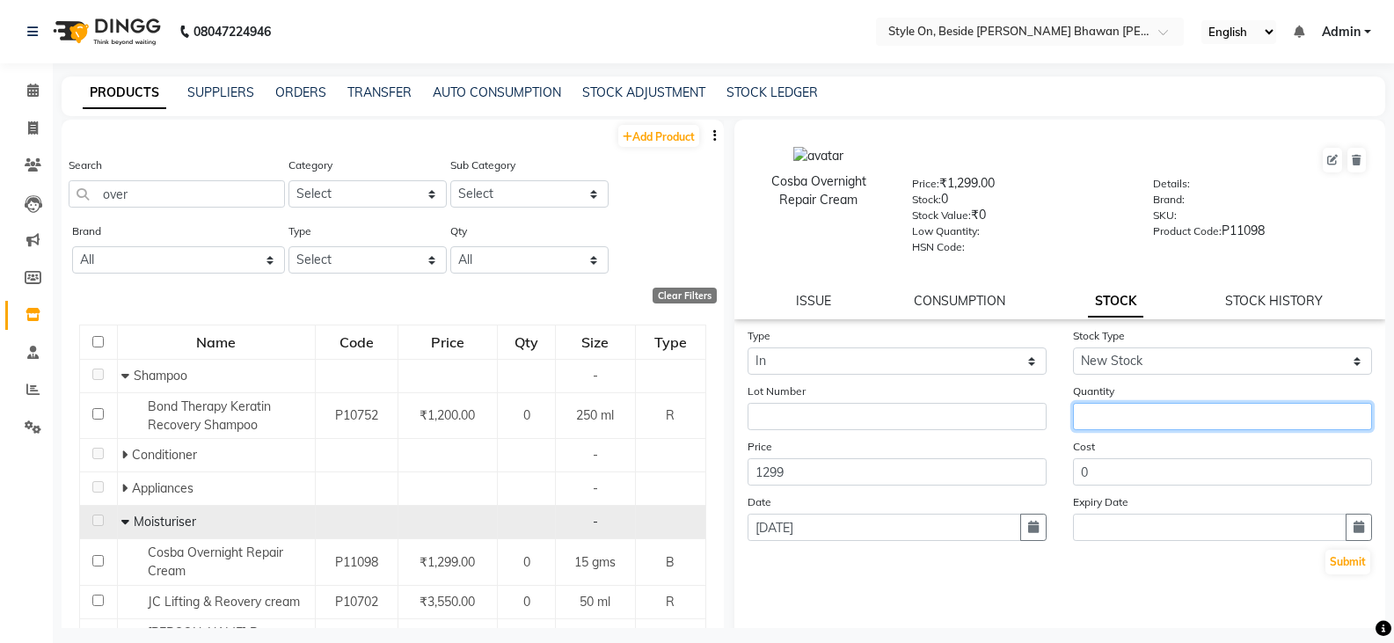
click at [1101, 413] on input "number" at bounding box center [1222, 416] width 299 height 27
type input "3"
click at [1326, 566] on button "Submit" at bounding box center [1348, 562] width 45 height 25
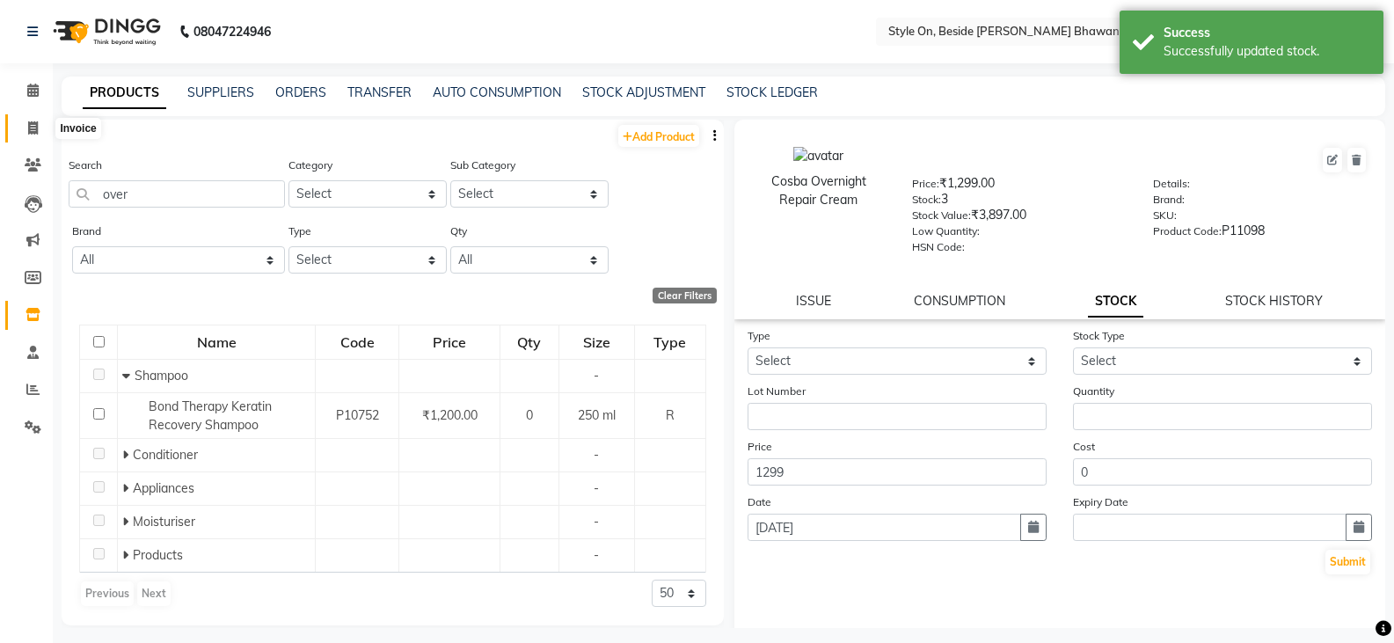
click at [37, 121] on icon at bounding box center [33, 127] width 10 height 13
select select "service"
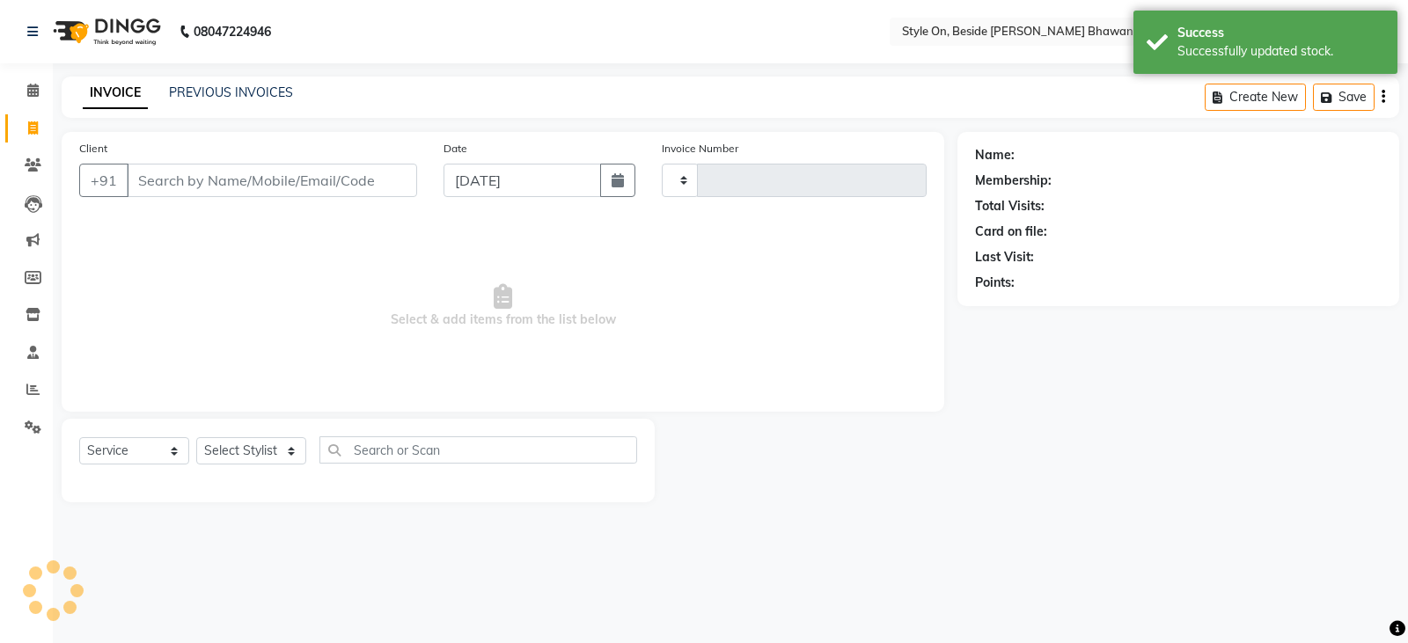
type input "0765"
select select "4700"
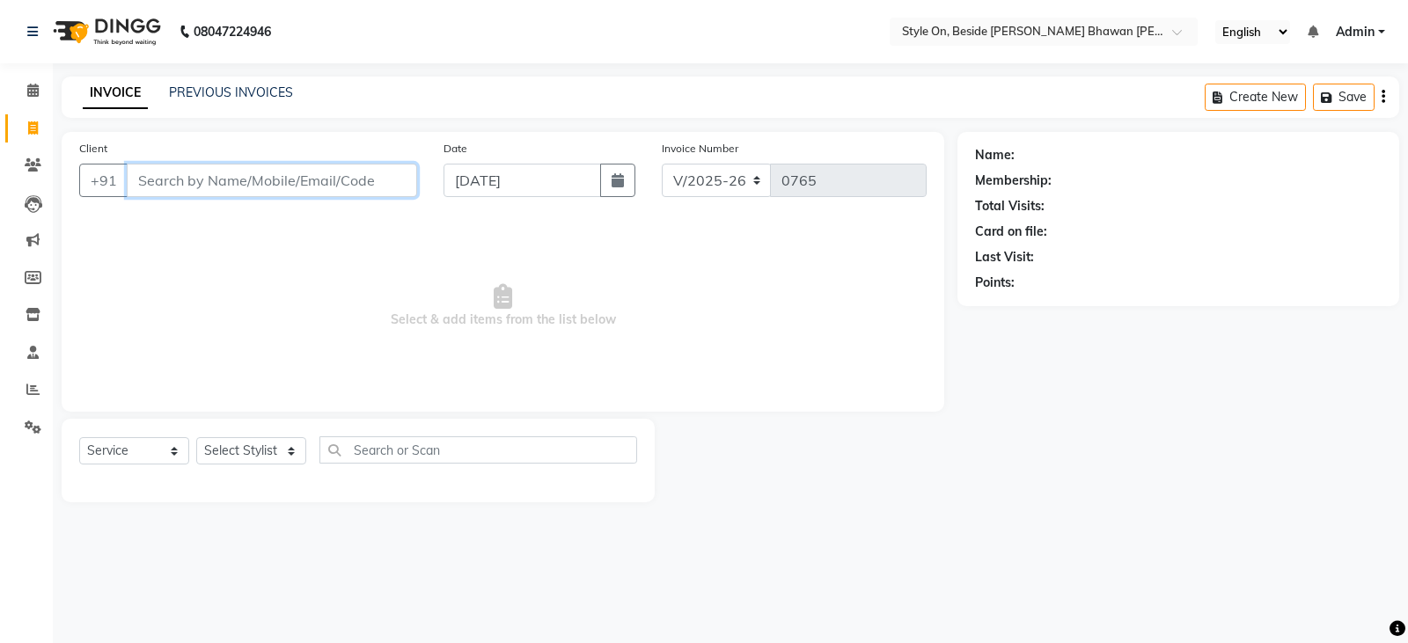
click at [328, 186] on input "Client" at bounding box center [272, 180] width 290 height 33
type input "9098754462"
click at [369, 178] on span "Add Client" at bounding box center [371, 181] width 69 height 18
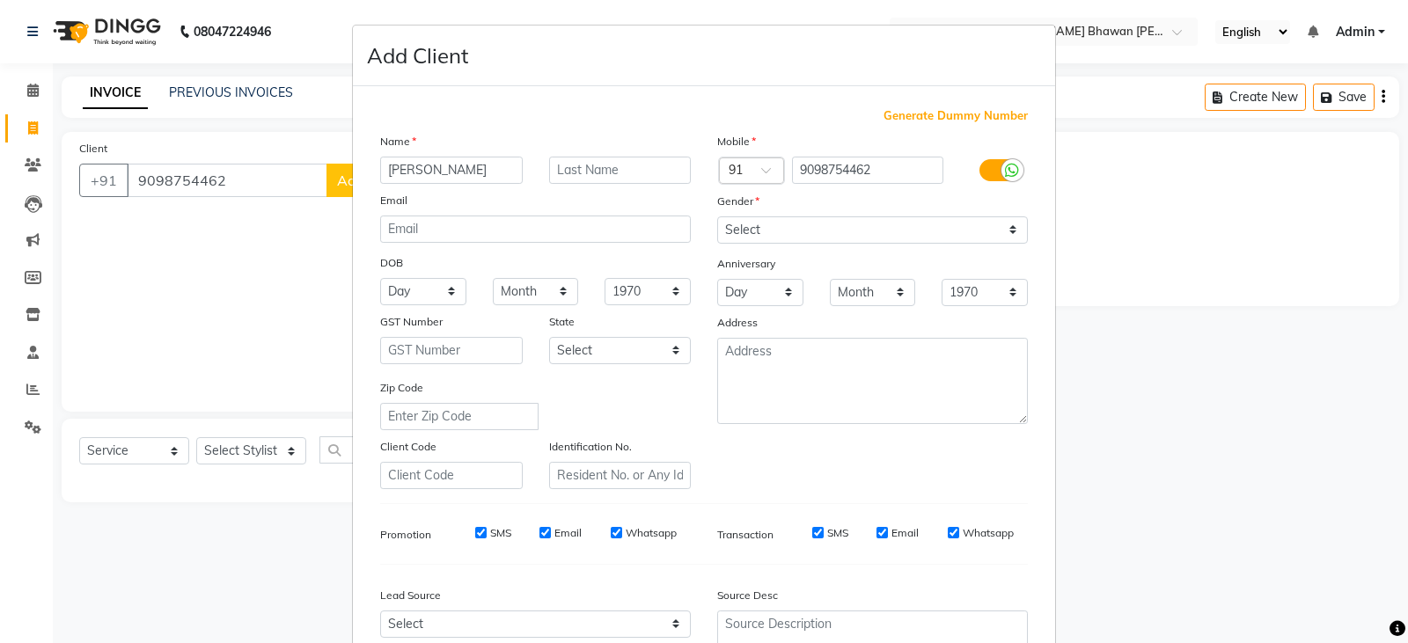
type input "[PERSON_NAME]"
drag, startPoint x: 740, startPoint y: 228, endPoint x: 747, endPoint y: 240, distance: 14.2
click at [740, 228] on select "Select [DEMOGRAPHIC_DATA] [DEMOGRAPHIC_DATA] Other Prefer Not To Say" at bounding box center [872, 229] width 311 height 27
select select "[DEMOGRAPHIC_DATA]"
click at [717, 216] on select "Select [DEMOGRAPHIC_DATA] [DEMOGRAPHIC_DATA] Other Prefer Not To Say" at bounding box center [872, 229] width 311 height 27
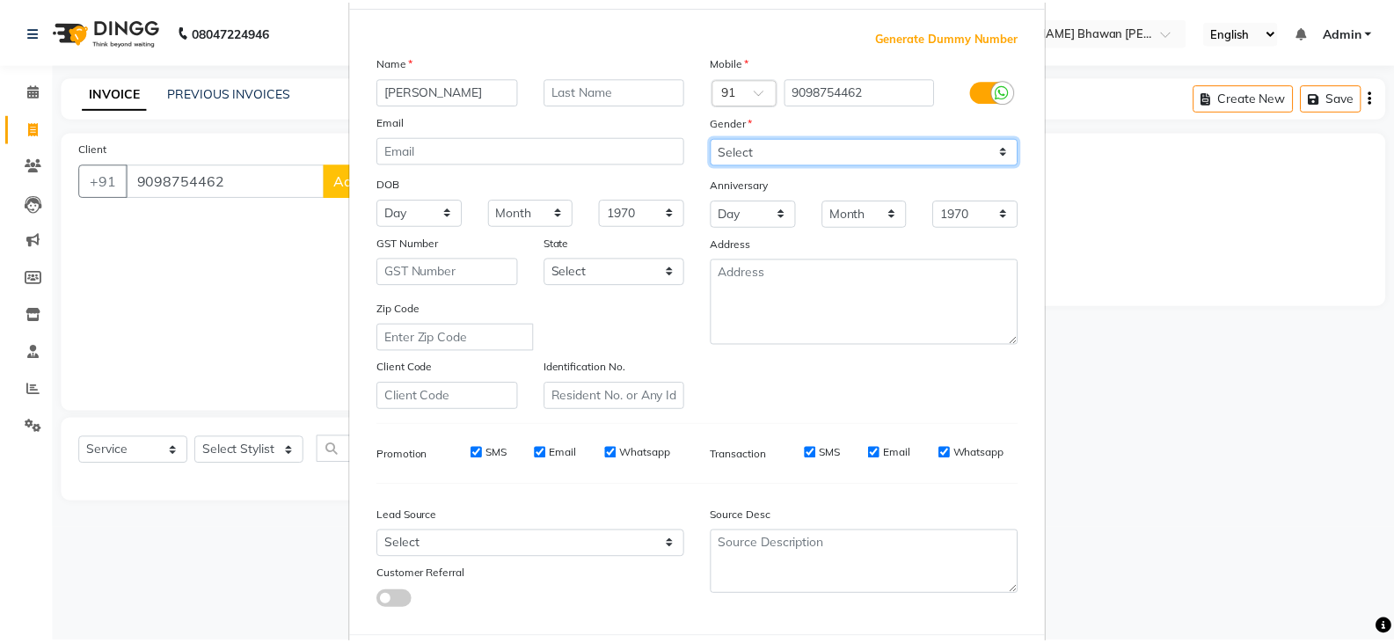
scroll to position [169, 0]
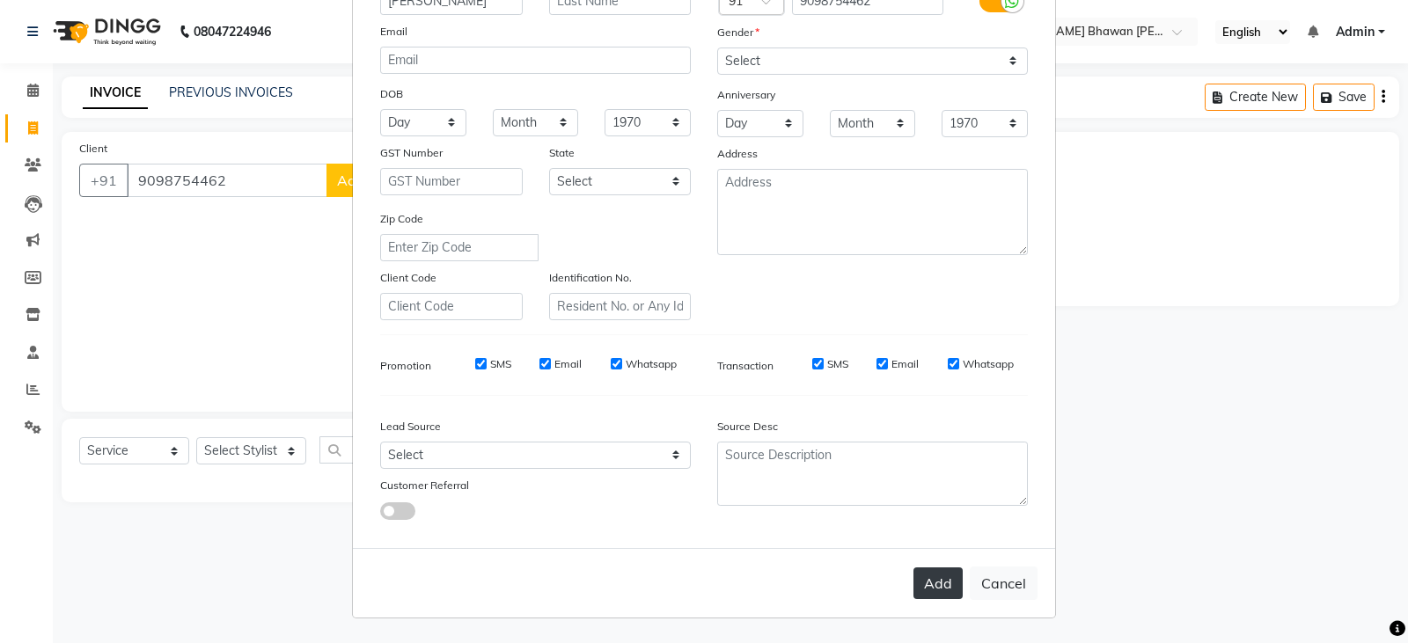
click at [927, 591] on button "Add" at bounding box center [937, 583] width 49 height 32
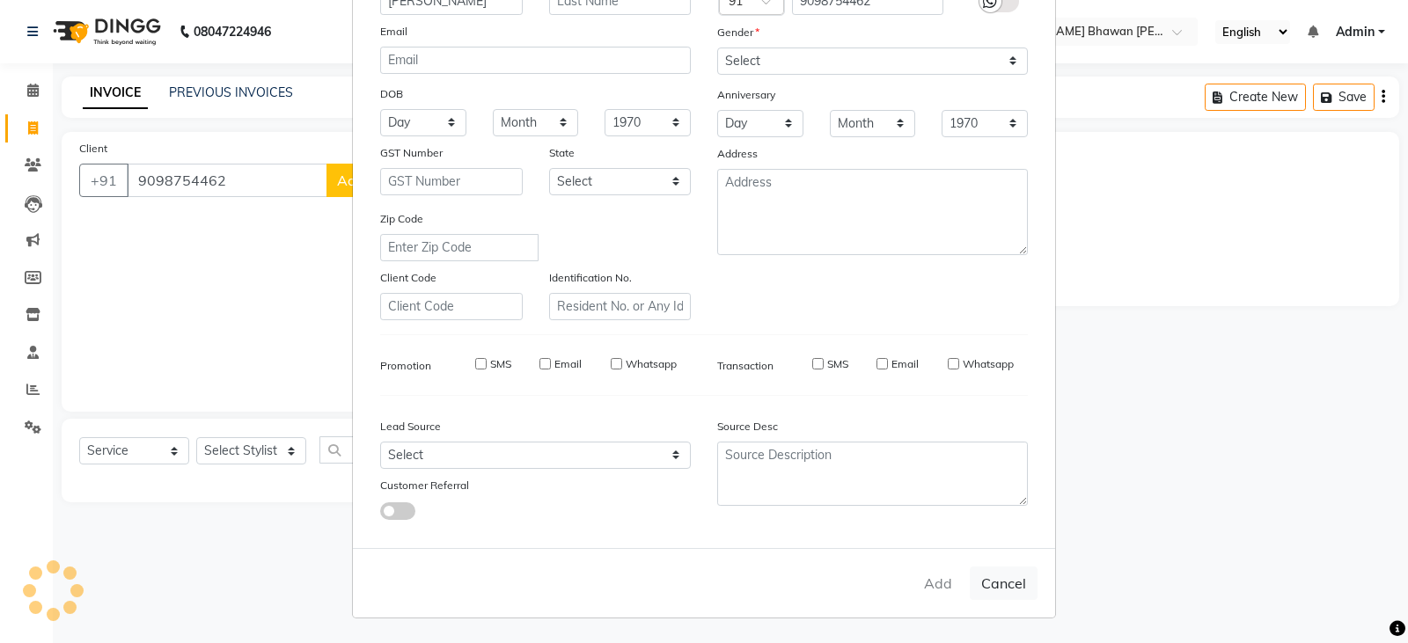
select select
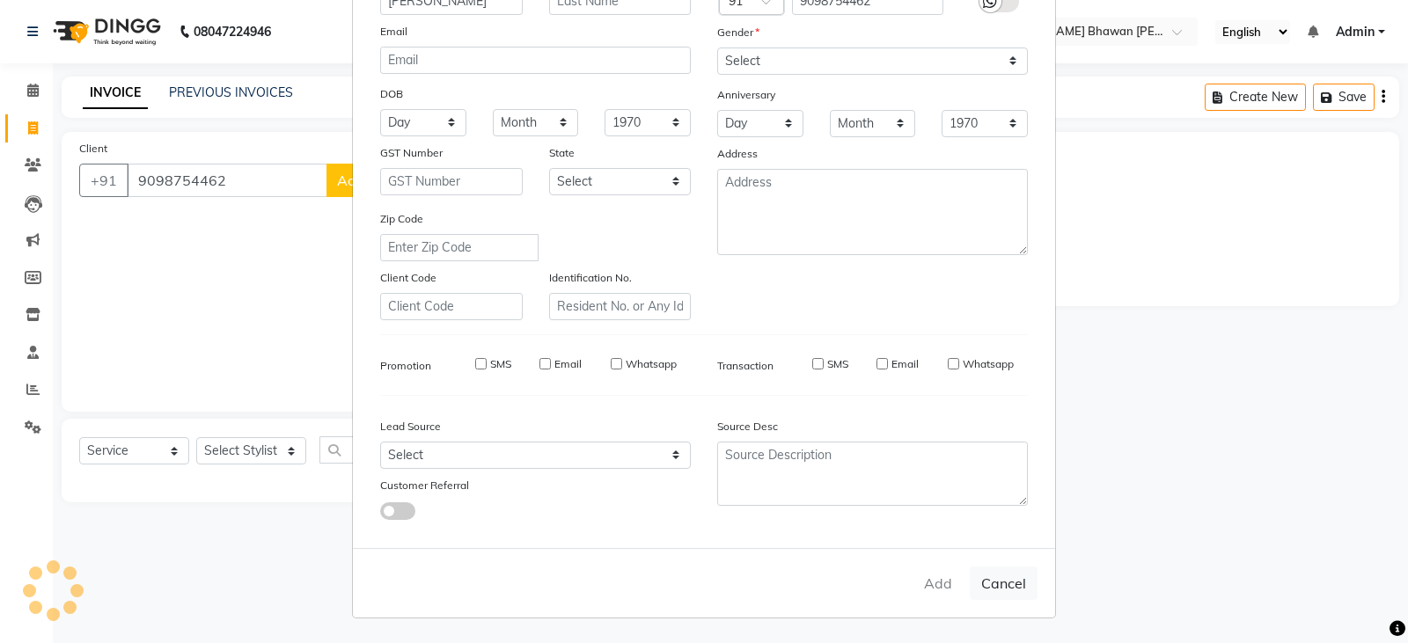
select select
checkbox input "false"
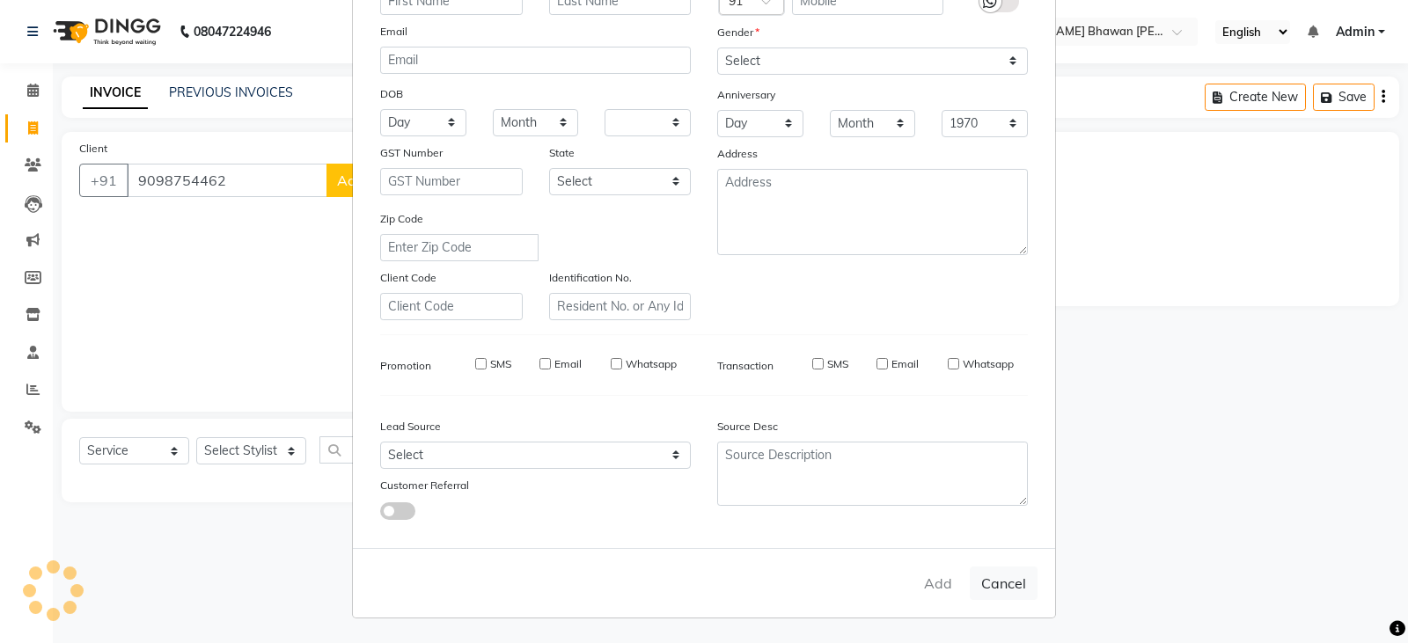
checkbox input "false"
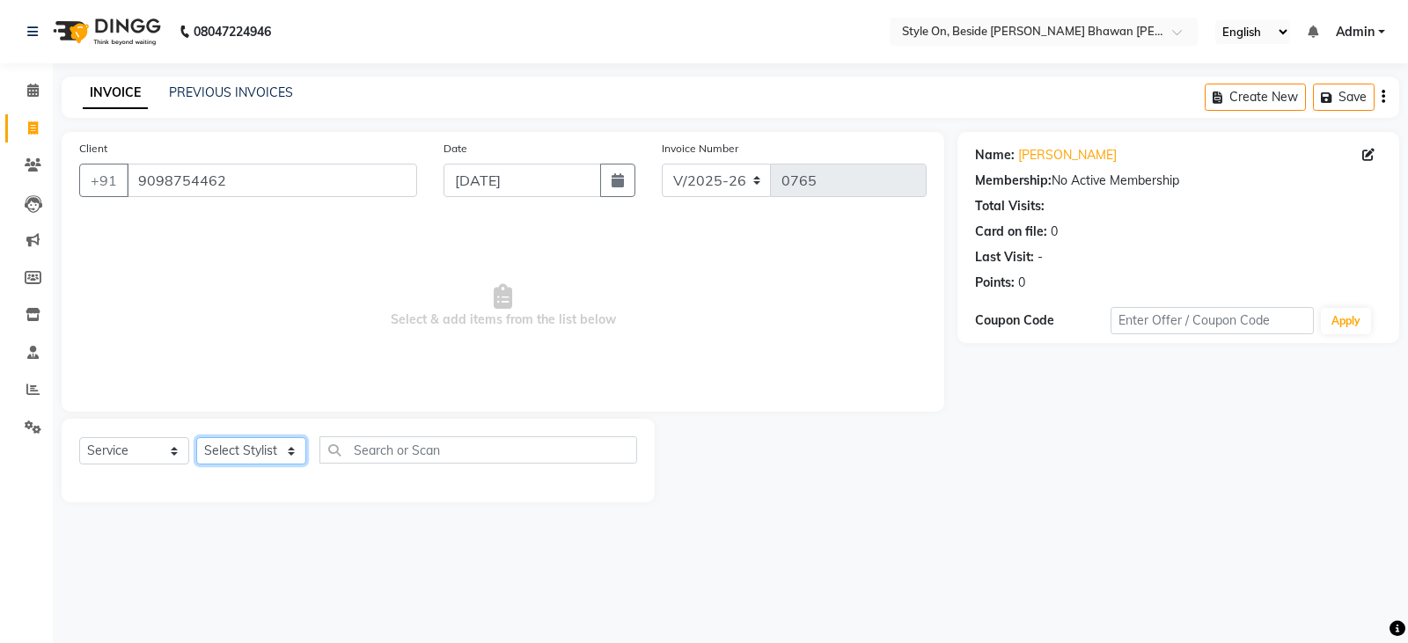
click at [245, 457] on select "Select Stylist [PERSON_NAME] Anju [PERSON_NAME] [PERSON_NAME] [PERSON_NAME] [PE…" at bounding box center [251, 450] width 110 height 27
select select "27827"
click at [196, 437] on select "Select Stylist [PERSON_NAME] Anju [PERSON_NAME] [PERSON_NAME] [PERSON_NAME] [PE…" at bounding box center [251, 450] width 110 height 27
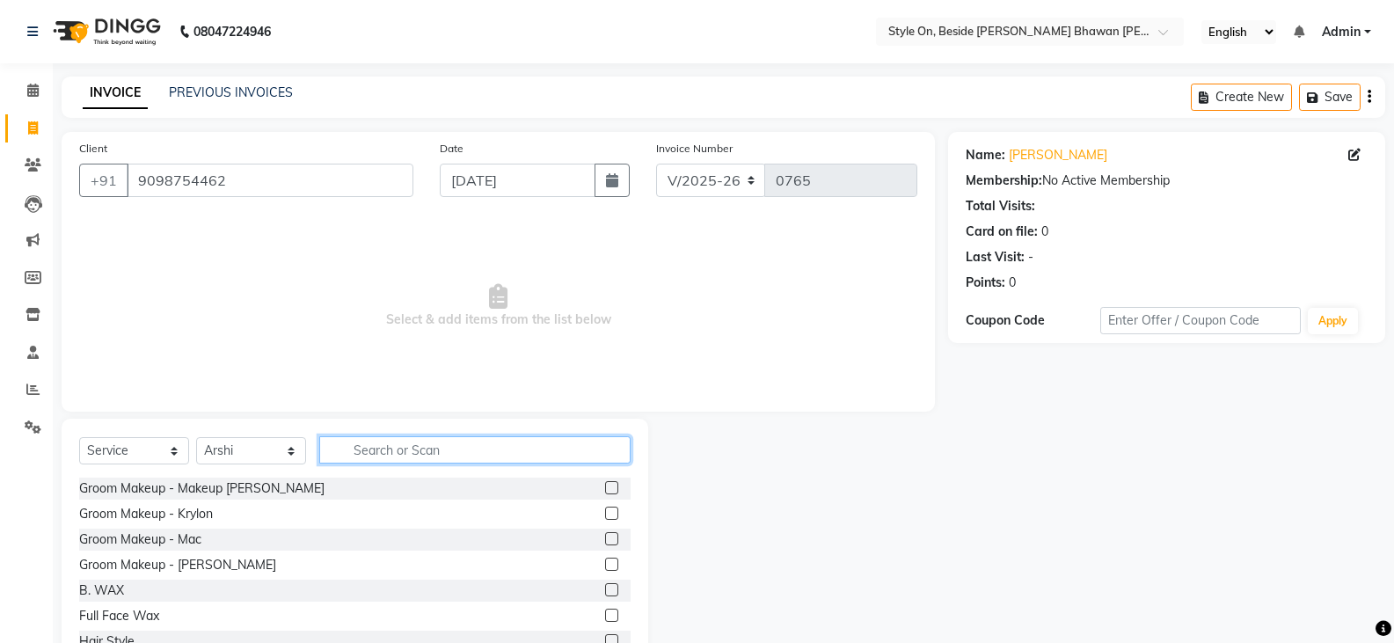
click at [418, 458] on input "text" at bounding box center [474, 449] width 311 height 27
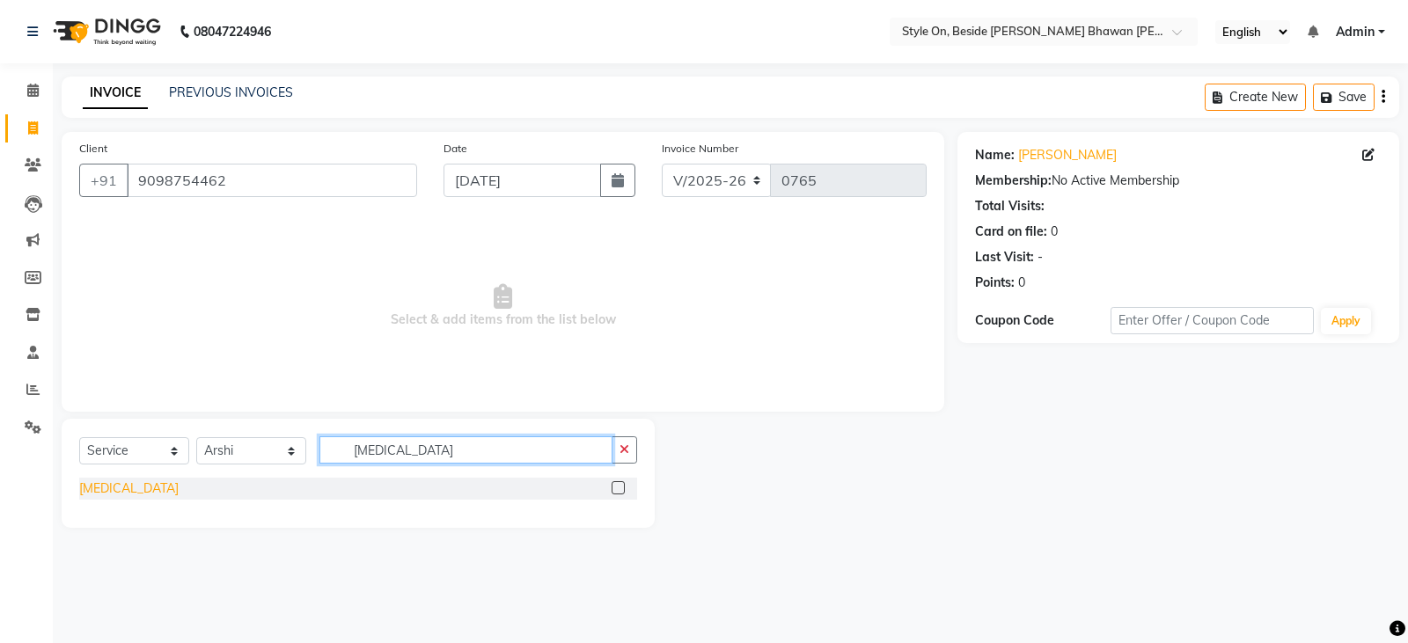
type input "[MEDICAL_DATA]"
click at [89, 481] on div "[MEDICAL_DATA]" at bounding box center [128, 488] width 99 height 18
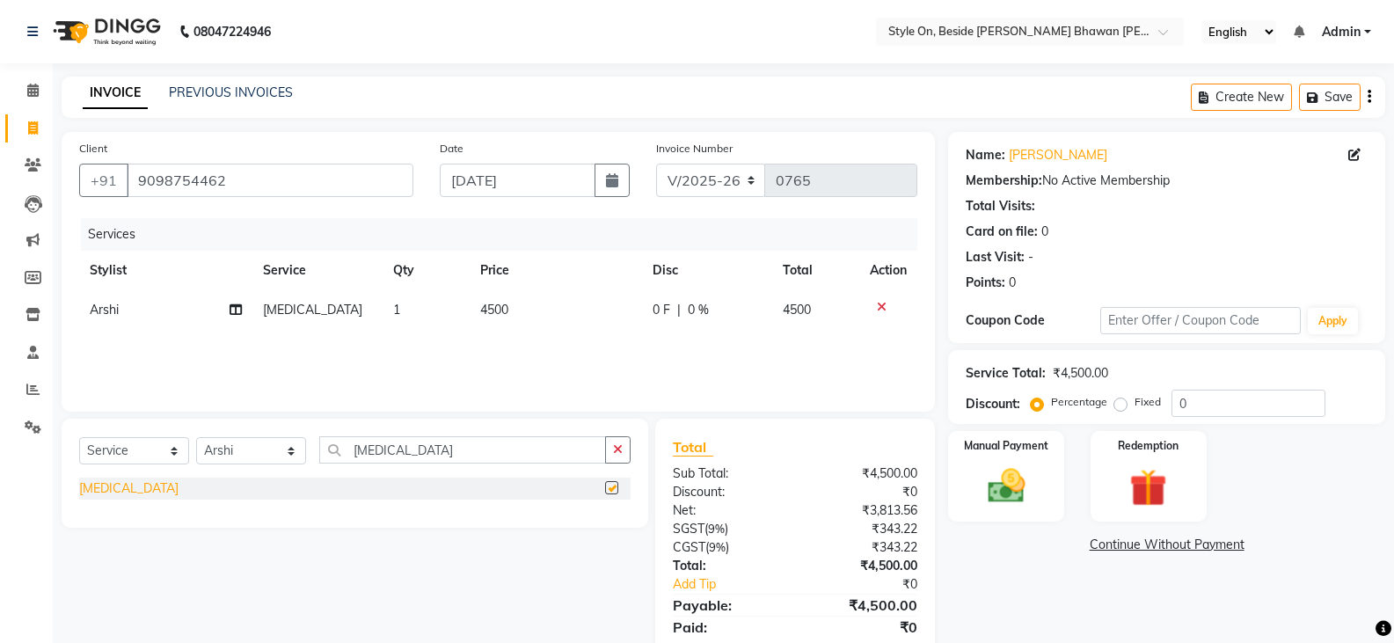
checkbox input "false"
click at [478, 298] on td "4500" at bounding box center [556, 310] width 173 height 40
select select "27827"
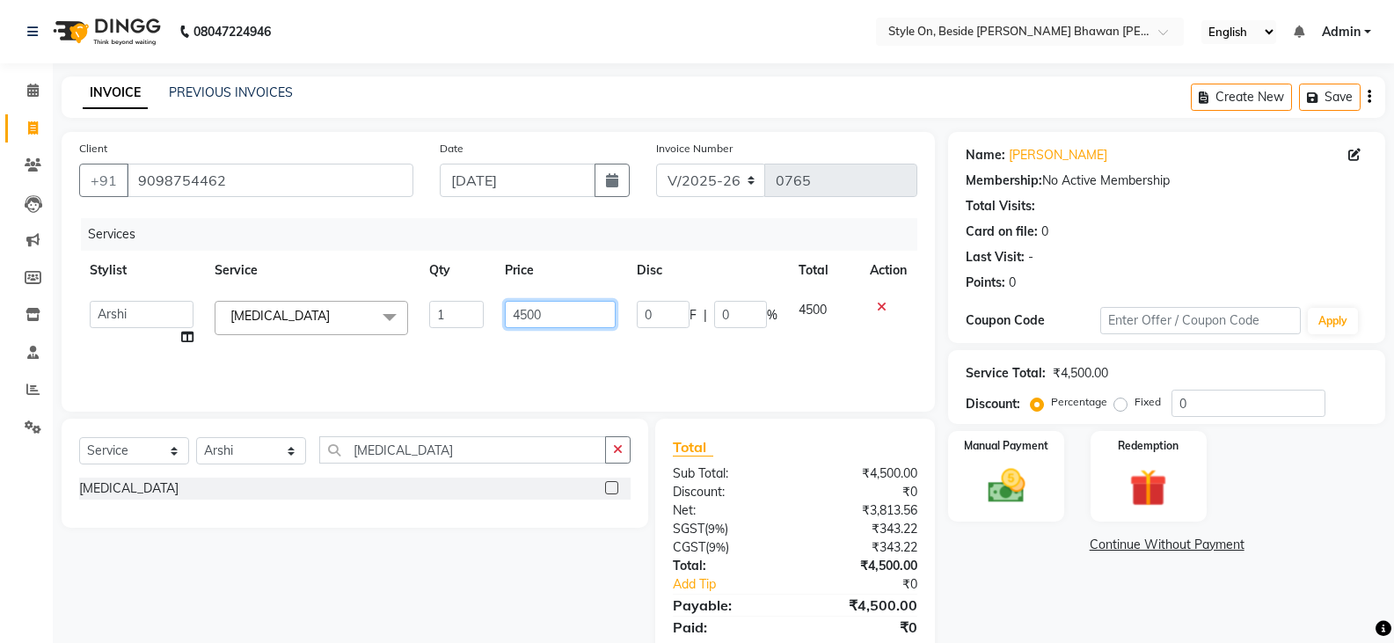
click at [529, 317] on input "4500" at bounding box center [560, 314] width 110 height 27
type input "4000"
click at [479, 354] on div "Services Stylist Service Qty Price Disc Total Action [PERSON_NAME] Anju [PERSON…" at bounding box center [498, 306] width 838 height 176
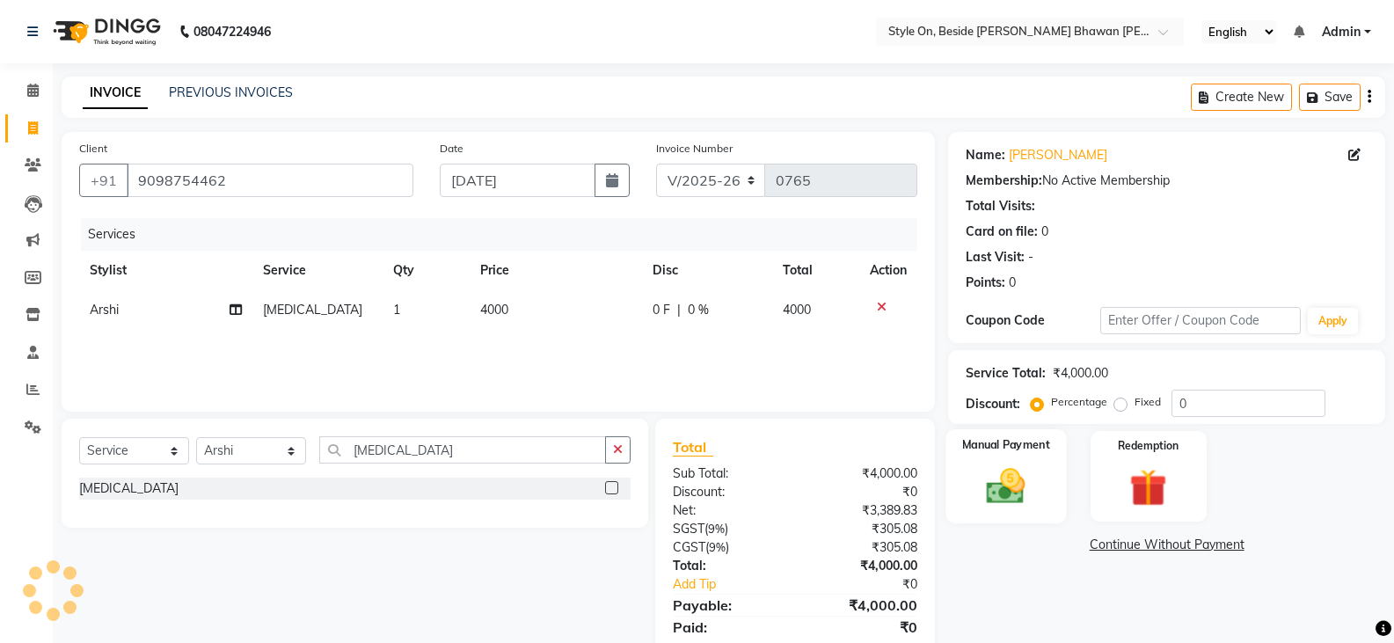
click at [1005, 509] on div "Manual Payment" at bounding box center [1007, 476] width 121 height 94
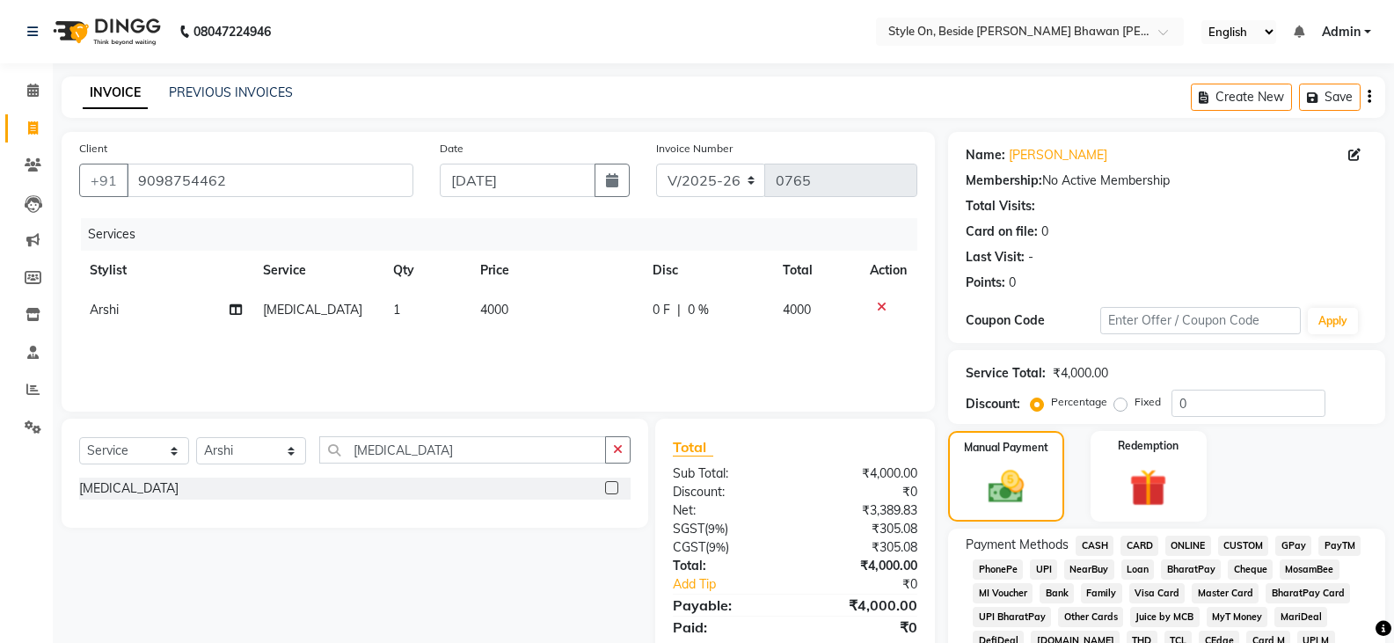
click at [1098, 547] on span "CASH" at bounding box center [1095, 546] width 38 height 20
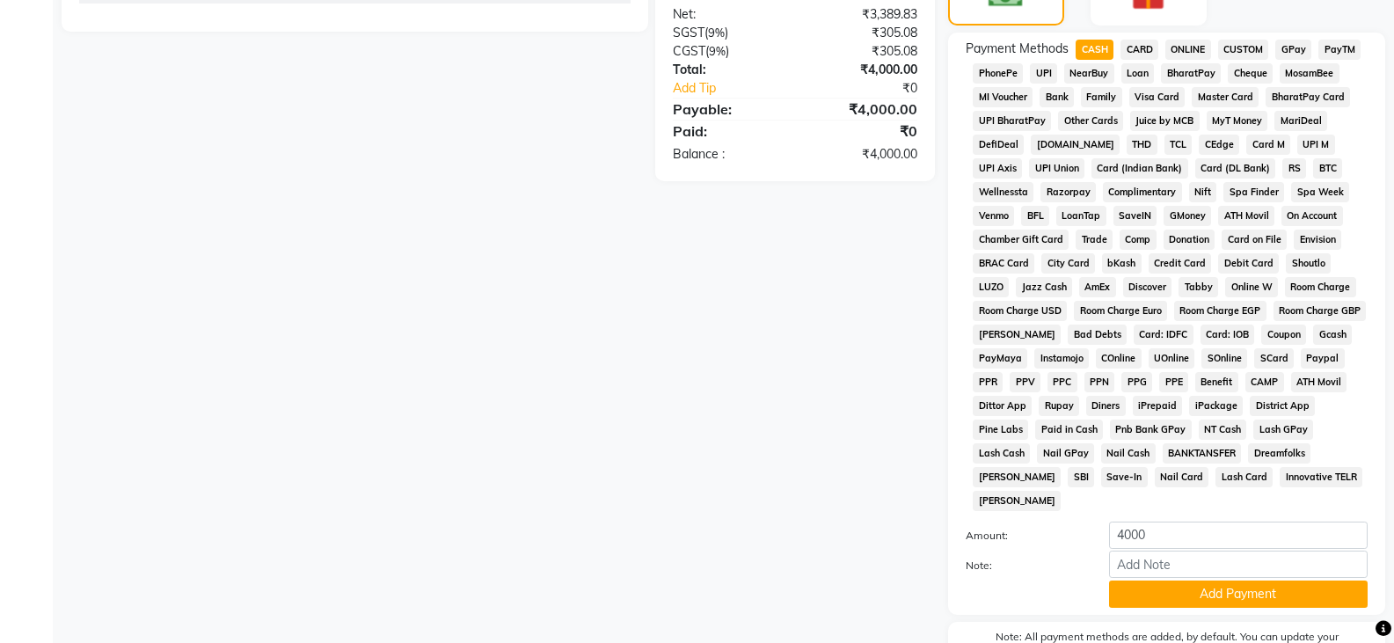
scroll to position [528, 0]
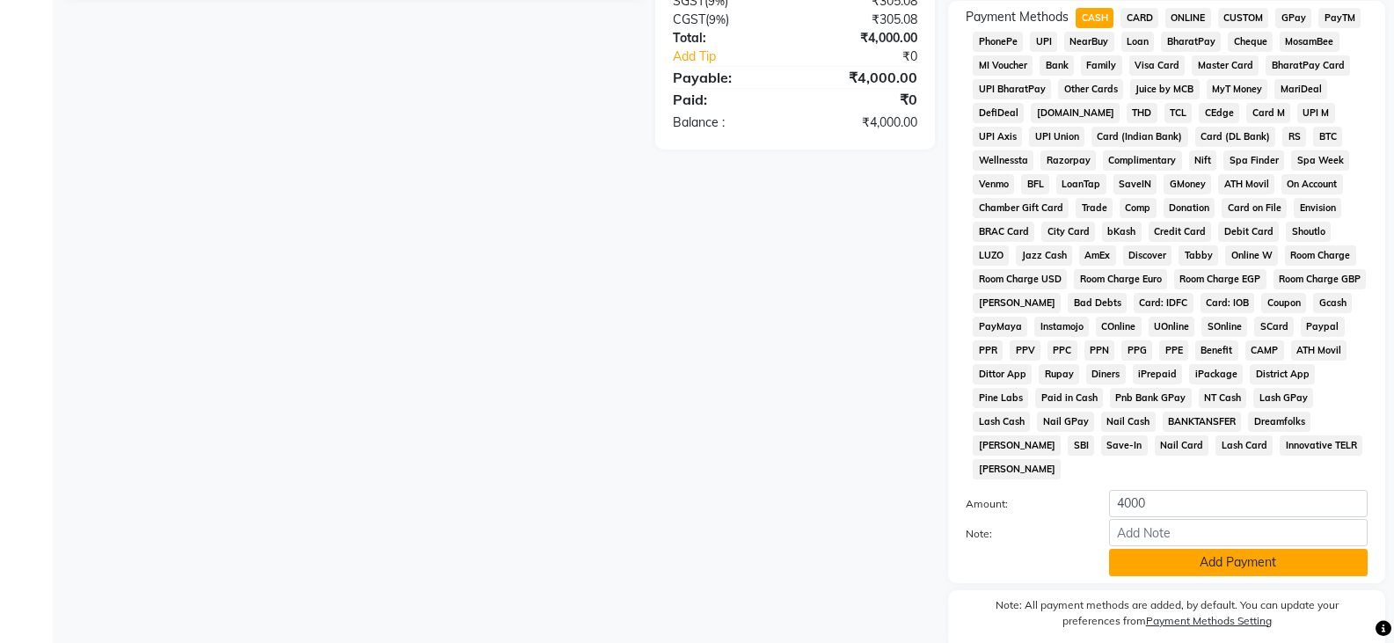
click at [1189, 549] on button "Add Payment" at bounding box center [1238, 562] width 259 height 27
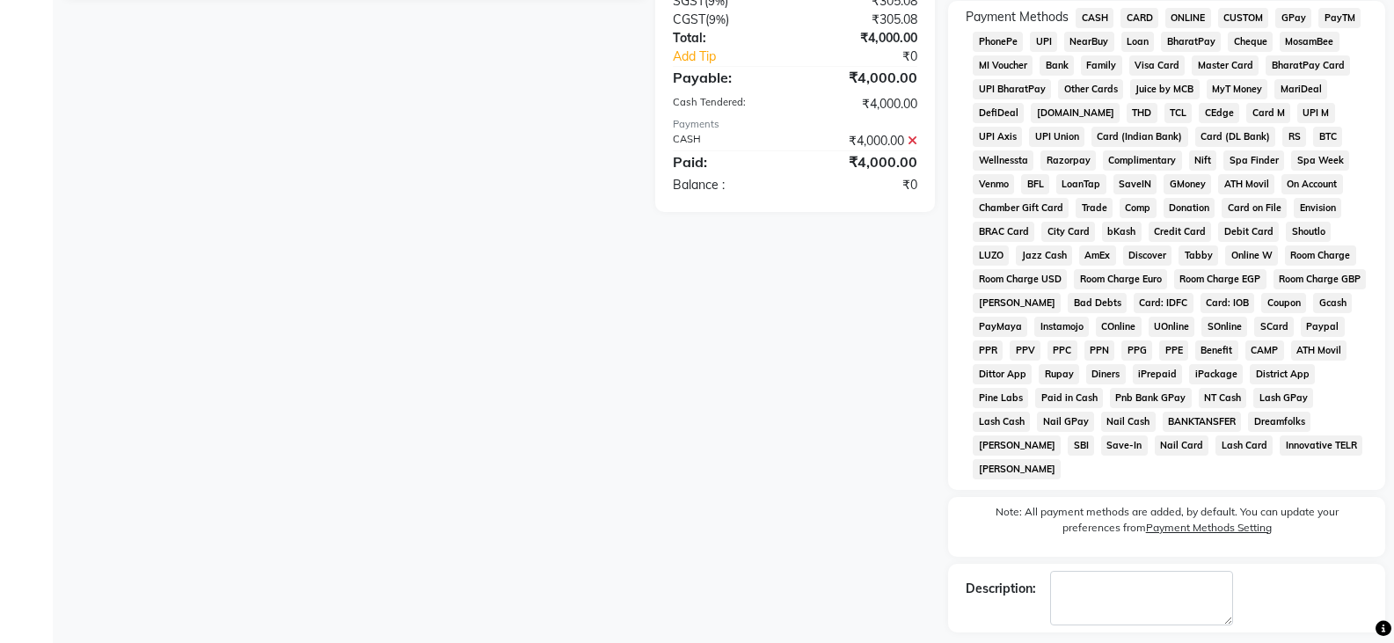
scroll to position [580, 0]
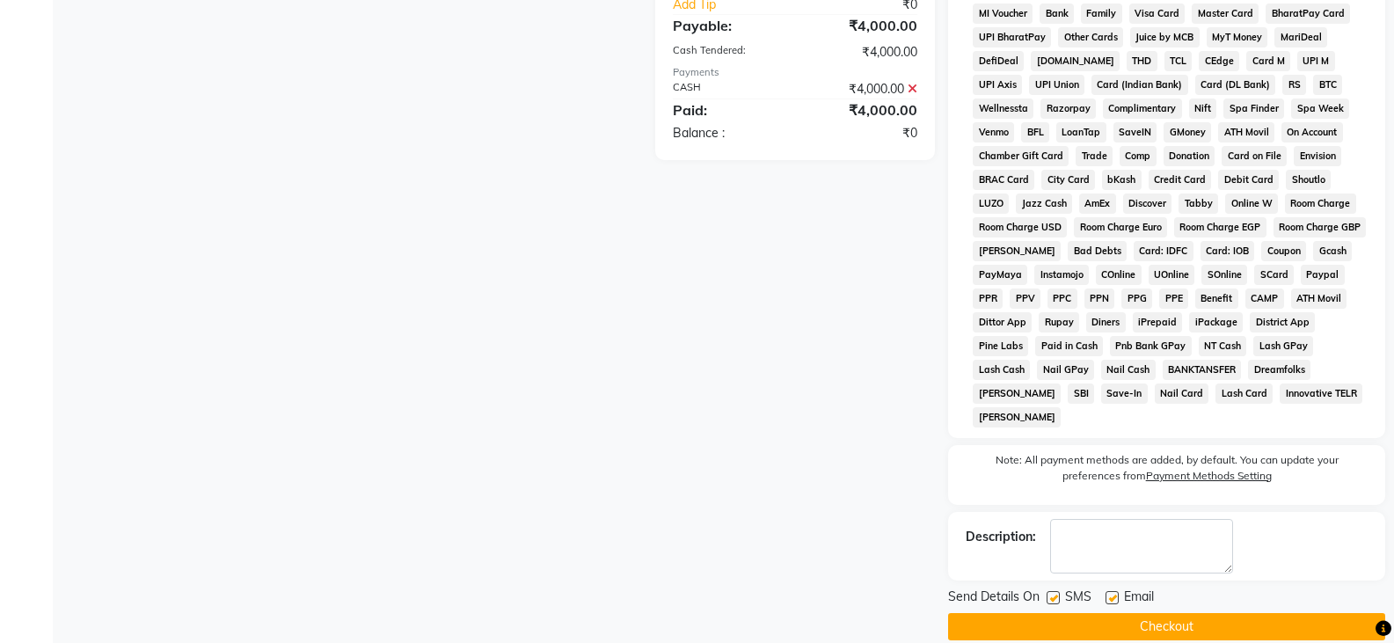
click at [1186, 613] on button "Checkout" at bounding box center [1166, 626] width 437 height 27
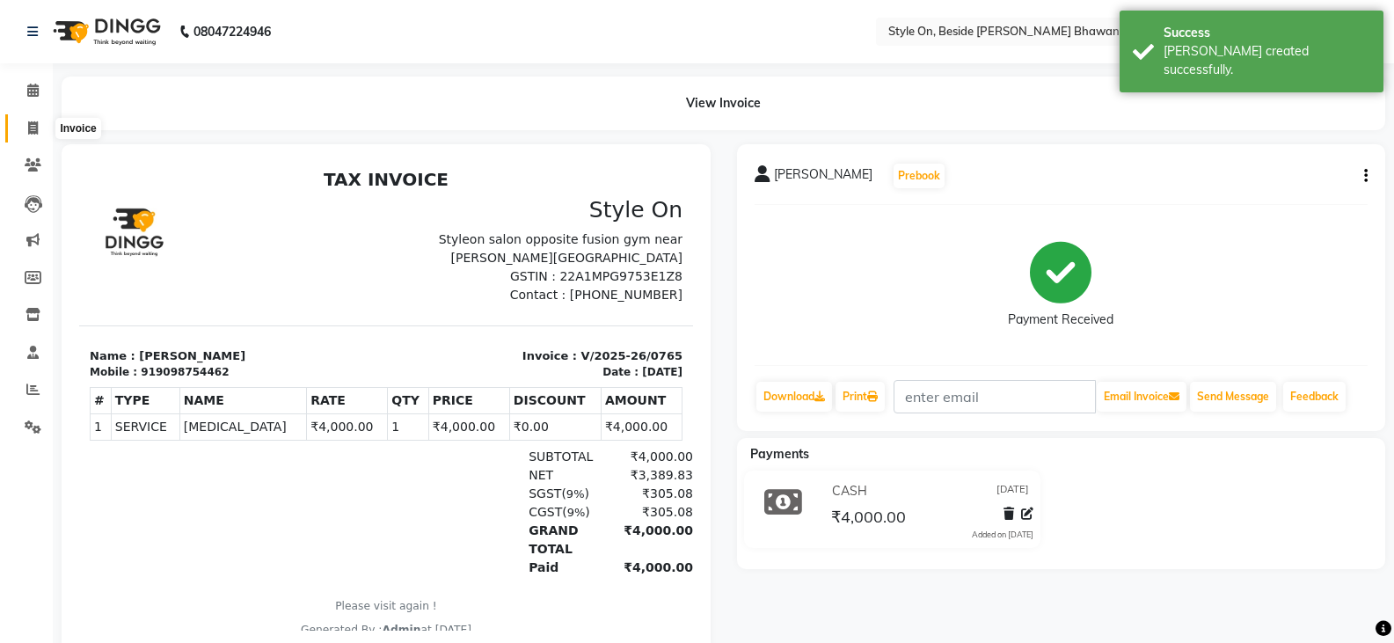
click at [36, 130] on icon at bounding box center [33, 127] width 10 height 13
select select "4700"
select select "service"
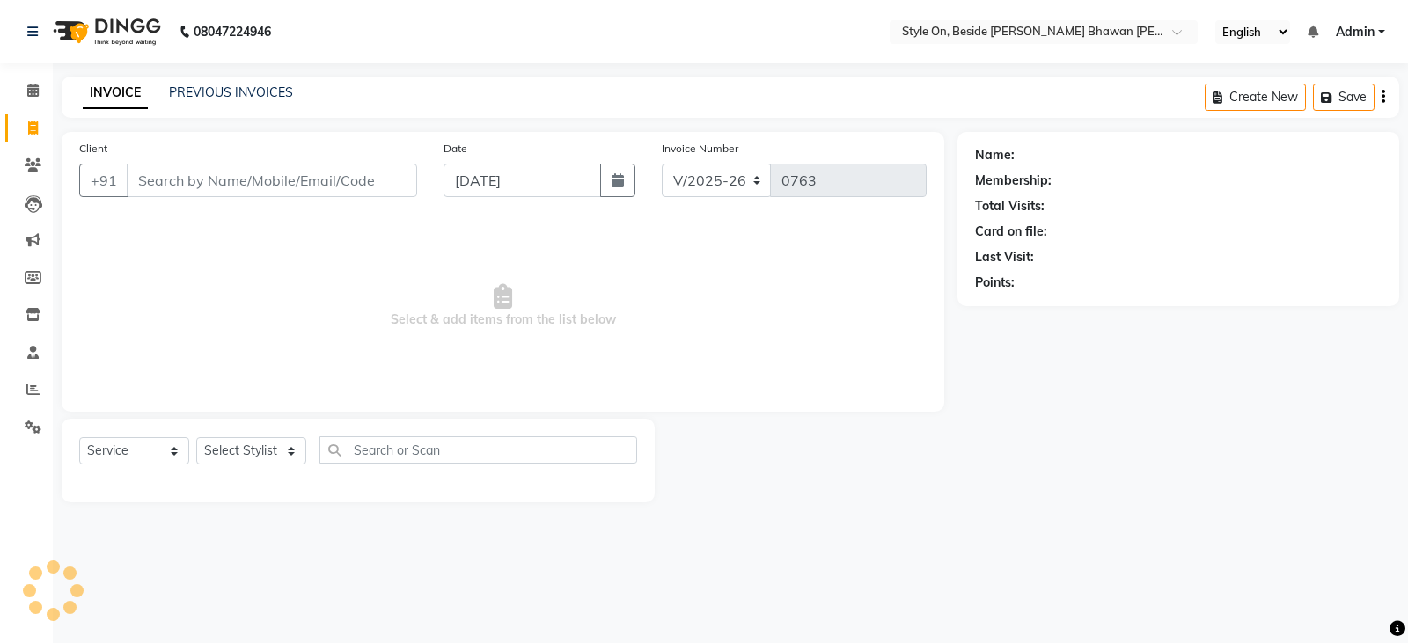
select select "4700"
select select "service"
click at [31, 318] on icon at bounding box center [33, 314] width 15 height 13
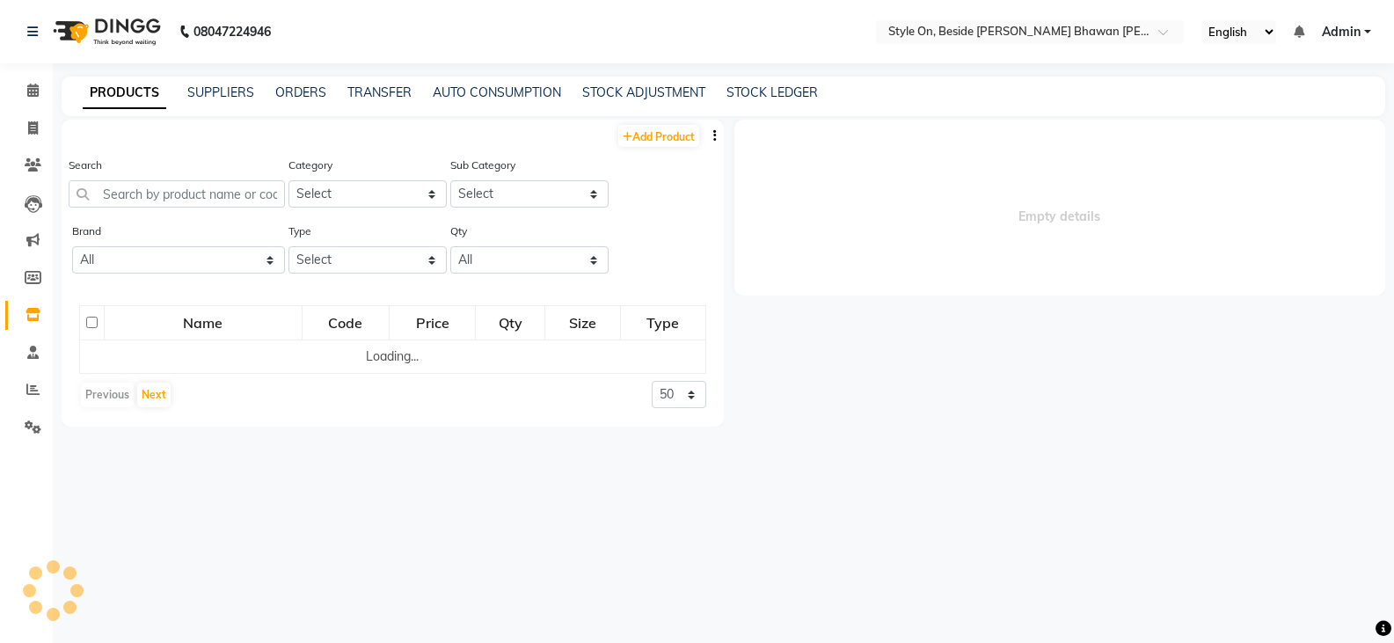
select select
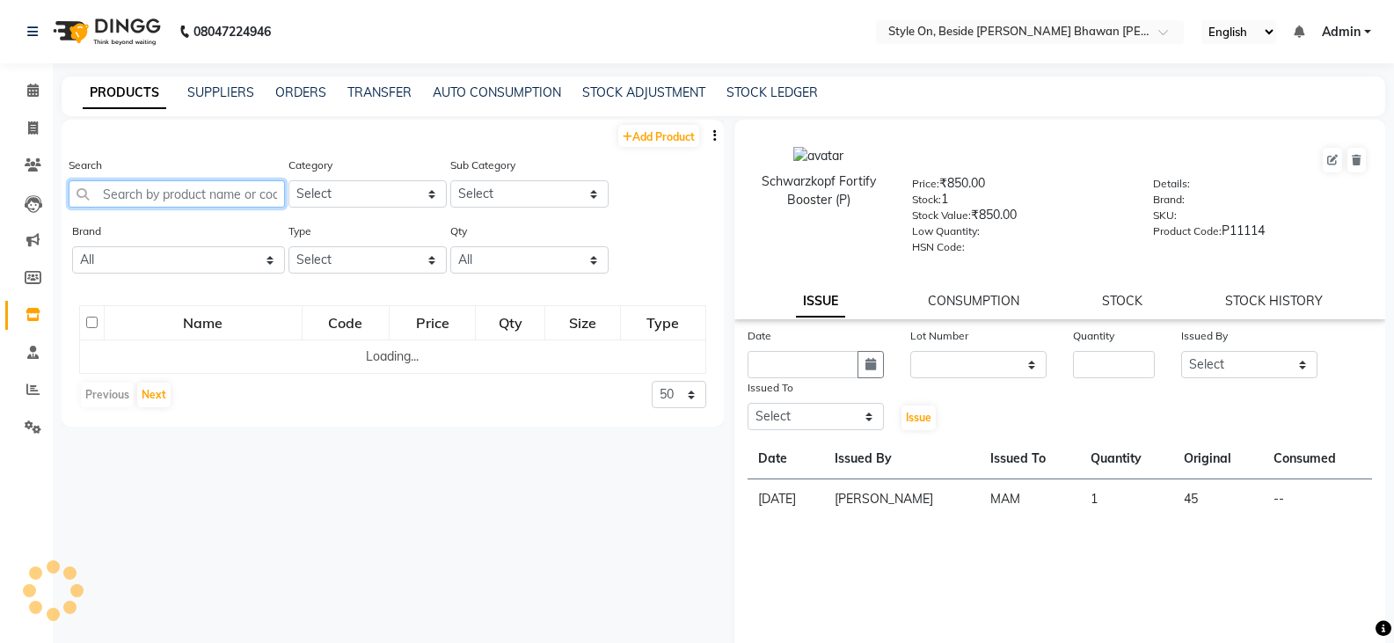
click at [235, 196] on input "text" at bounding box center [177, 193] width 216 height 27
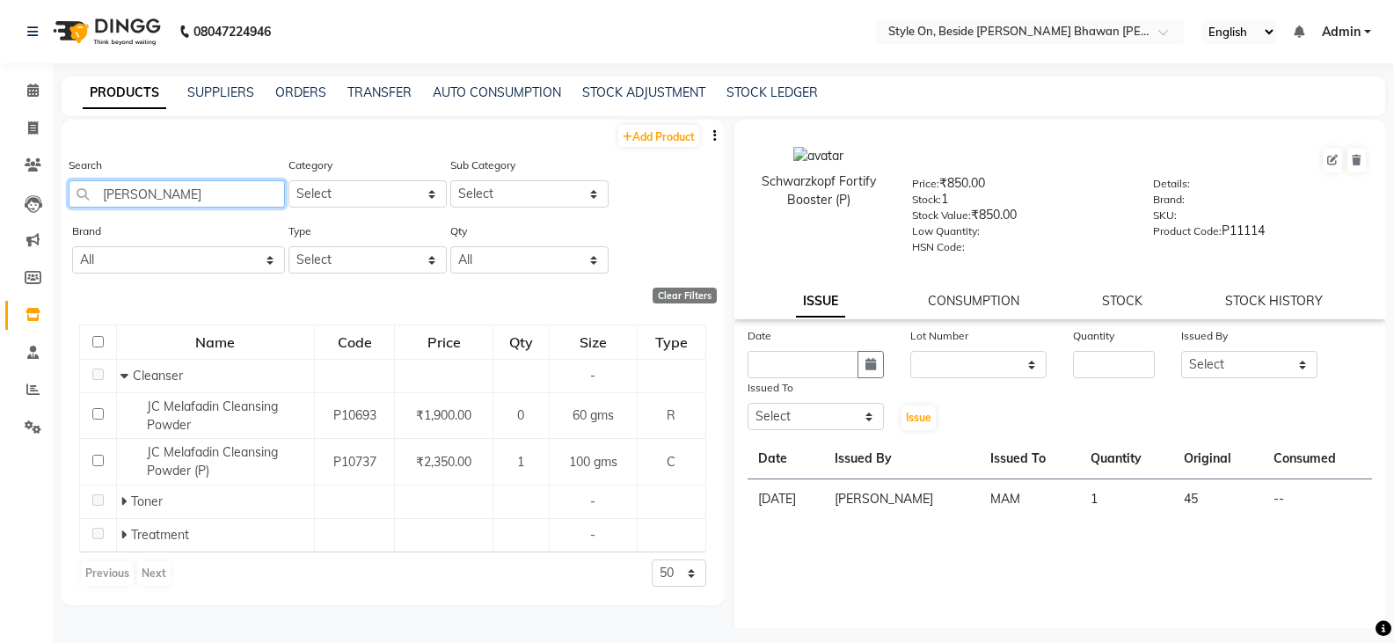
type input "JC Melafadin"
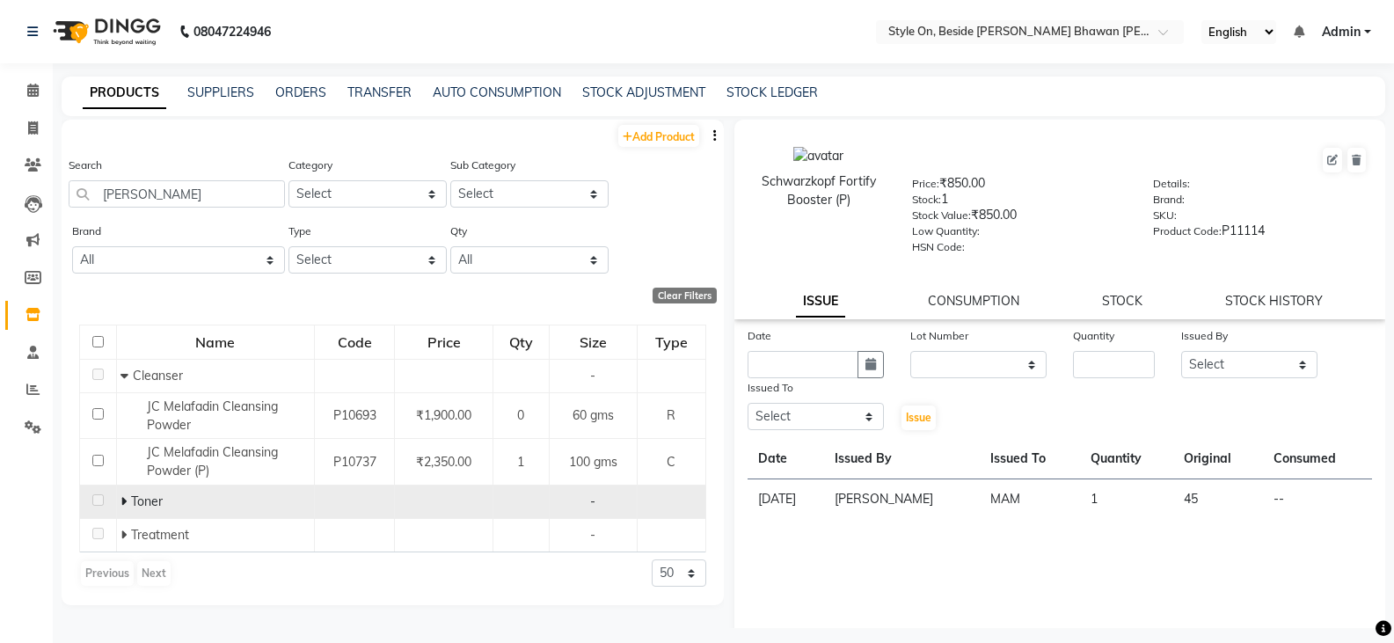
click at [121, 501] on icon at bounding box center [124, 501] width 6 height 12
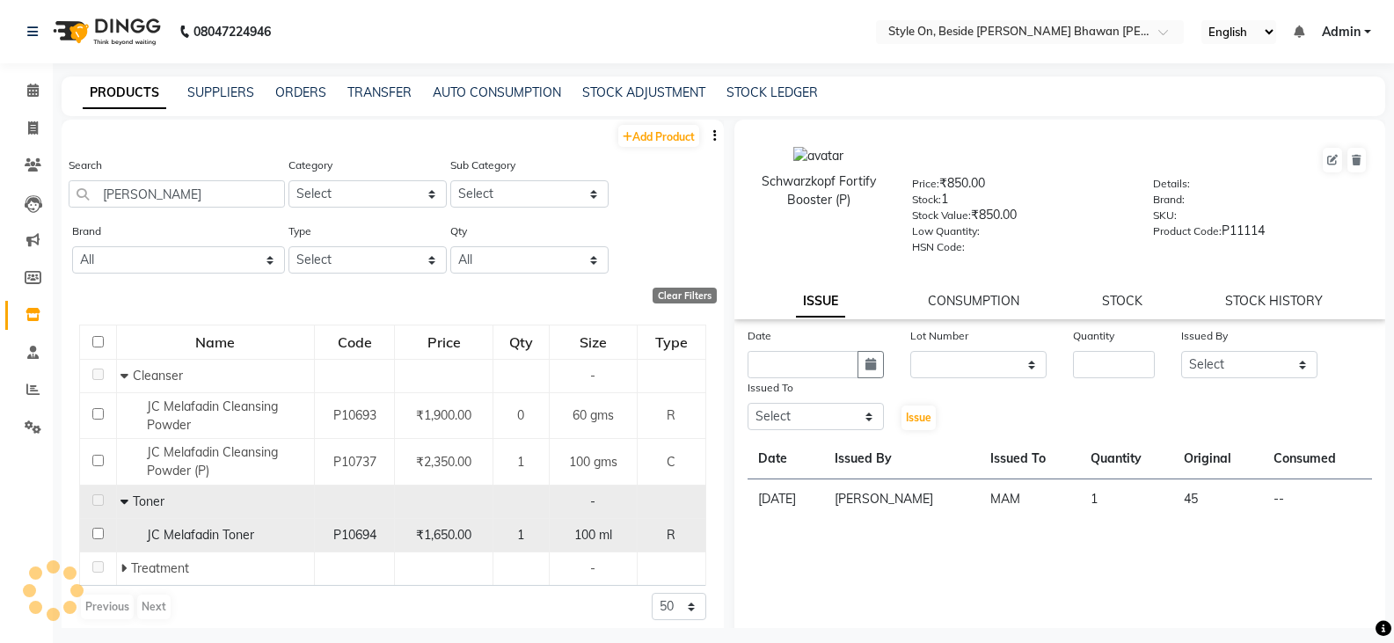
click at [207, 530] on span "JC Melafadin Toner" at bounding box center [200, 535] width 107 height 16
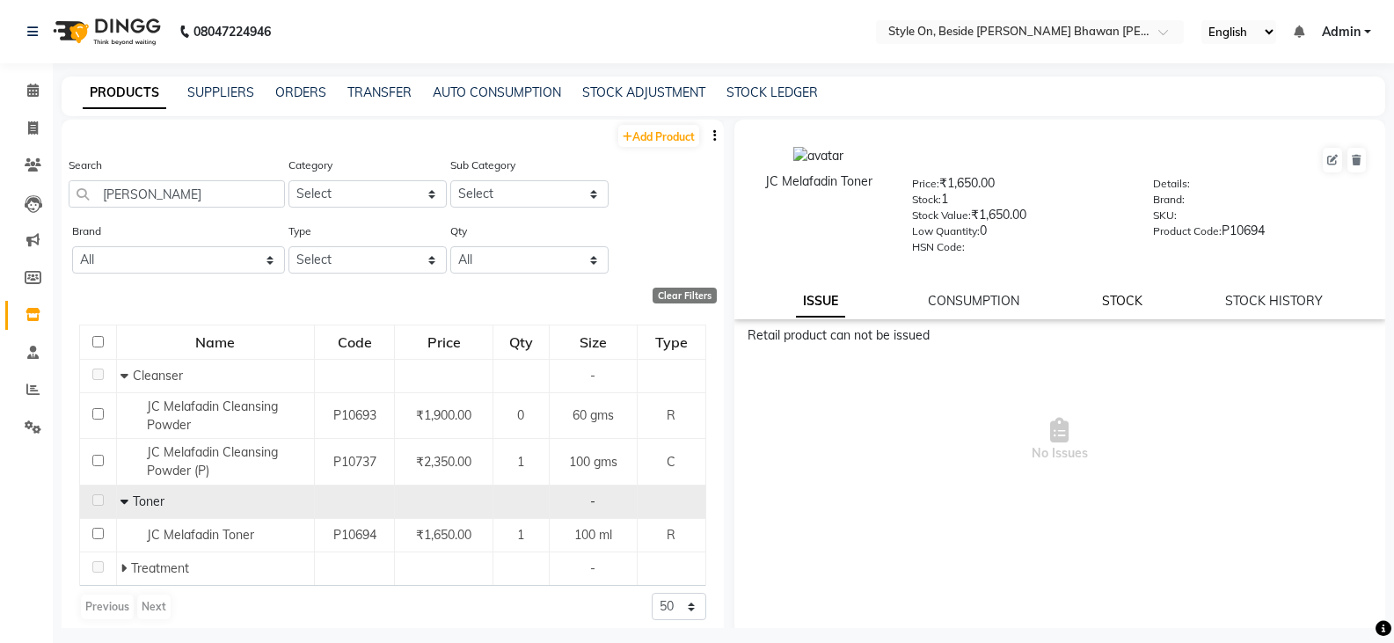
click at [1128, 304] on link "STOCK" at bounding box center [1122, 301] width 40 height 16
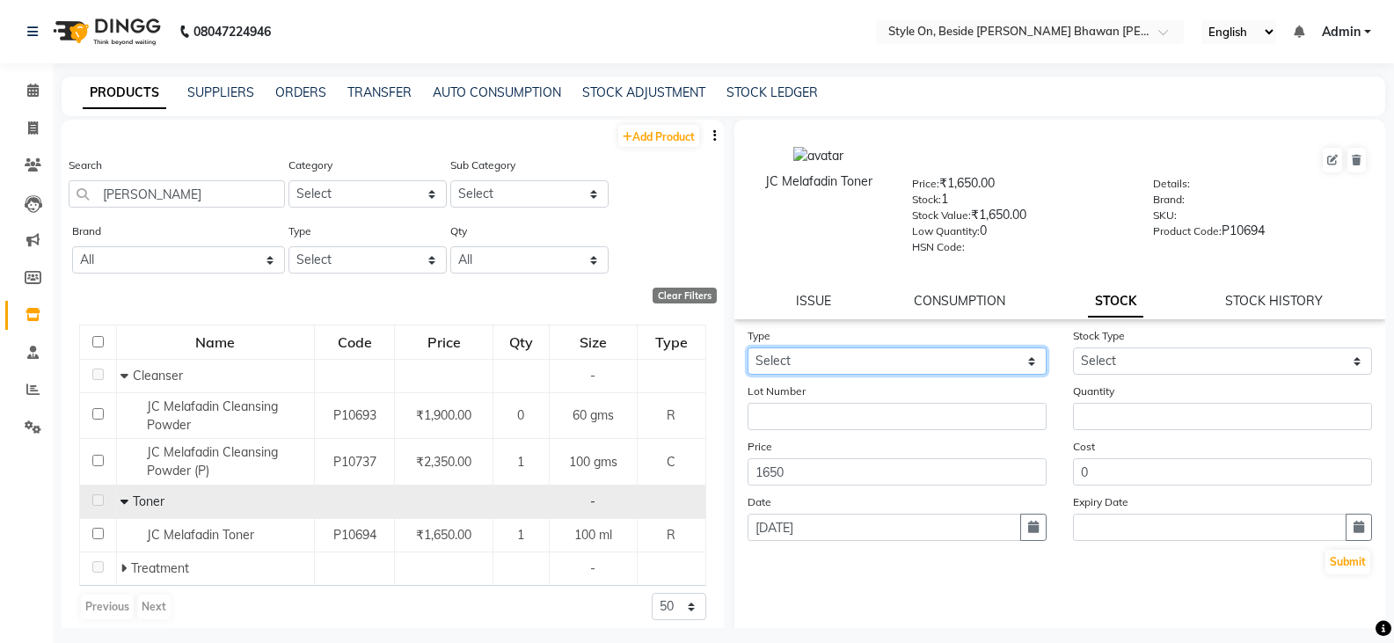
click at [842, 363] on select "Select In Out" at bounding box center [897, 360] width 299 height 27
select select "in"
click at [748, 347] on select "Select In Out" at bounding box center [897, 360] width 299 height 27
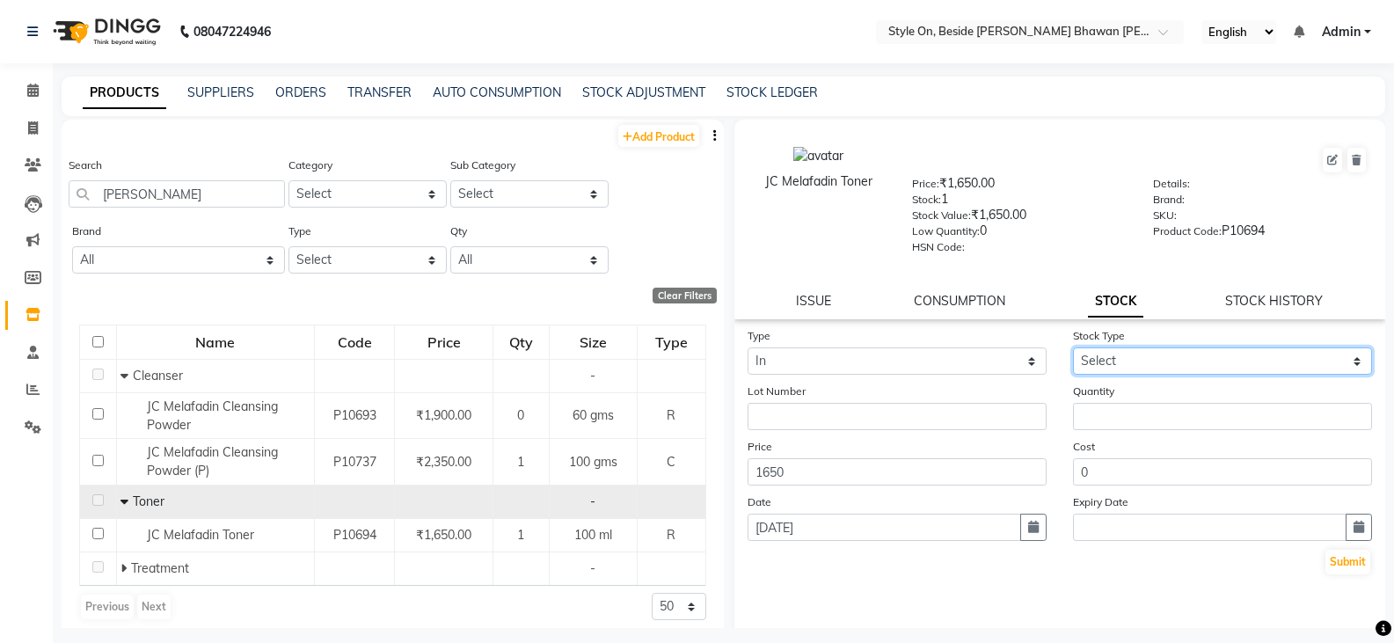
click at [1096, 355] on select "Select New Stock Adjustment Return Other" at bounding box center [1222, 360] width 299 height 27
select select "new stock"
click at [1073, 347] on select "Select New Stock Adjustment Return Other" at bounding box center [1222, 360] width 299 height 27
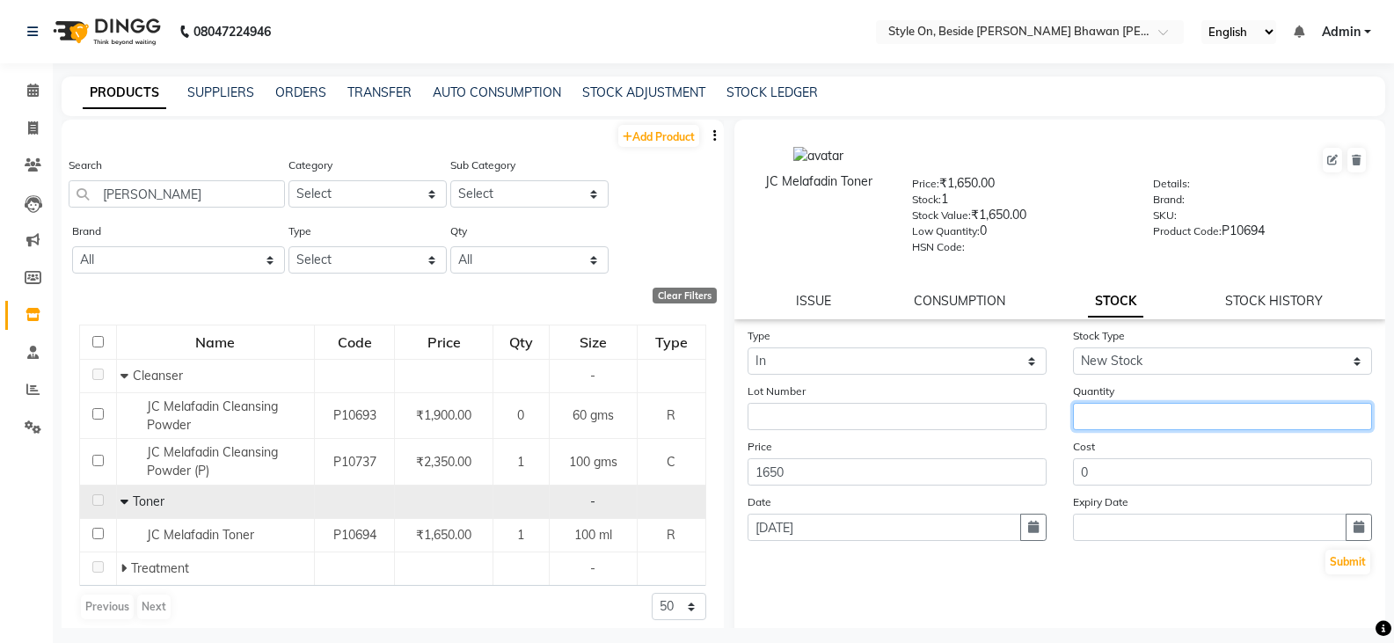
click at [1102, 405] on input "number" at bounding box center [1222, 416] width 299 height 27
type input "6"
click at [1332, 572] on button "Submit" at bounding box center [1348, 562] width 45 height 25
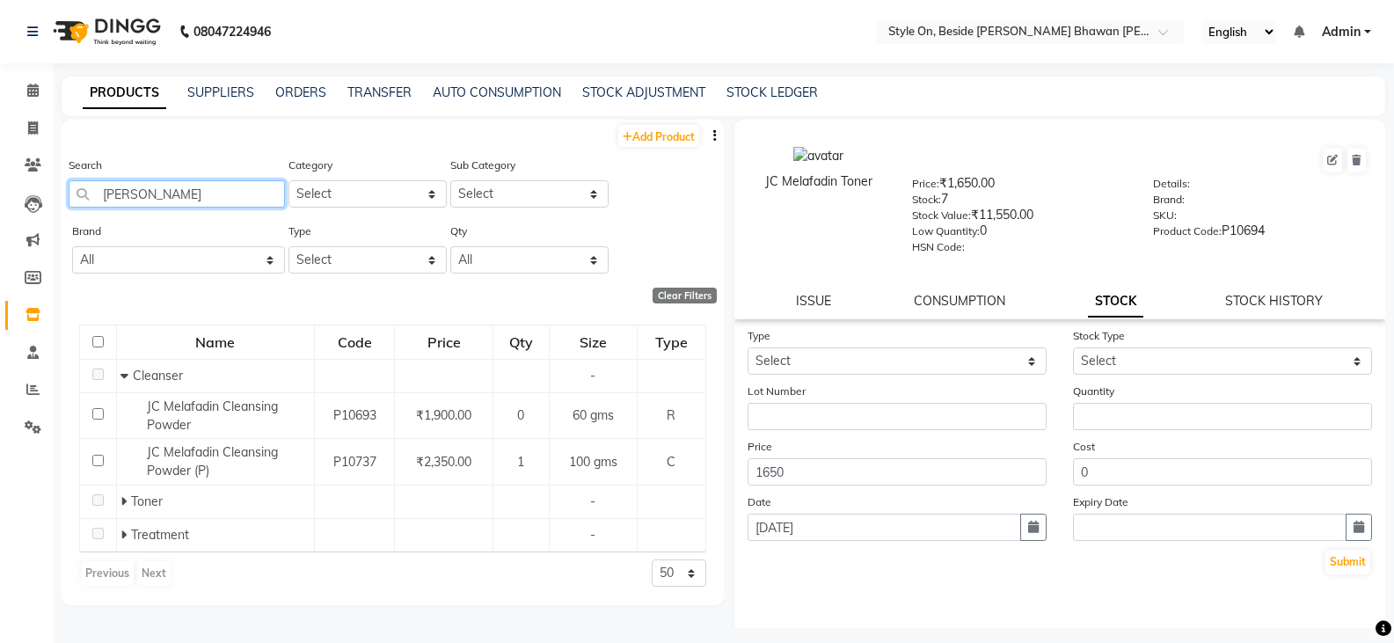
drag, startPoint x: 184, startPoint y: 196, endPoint x: 123, endPoint y: 212, distance: 62.7
click at [123, 212] on div "Search JC Melafadin" at bounding box center [177, 189] width 216 height 66
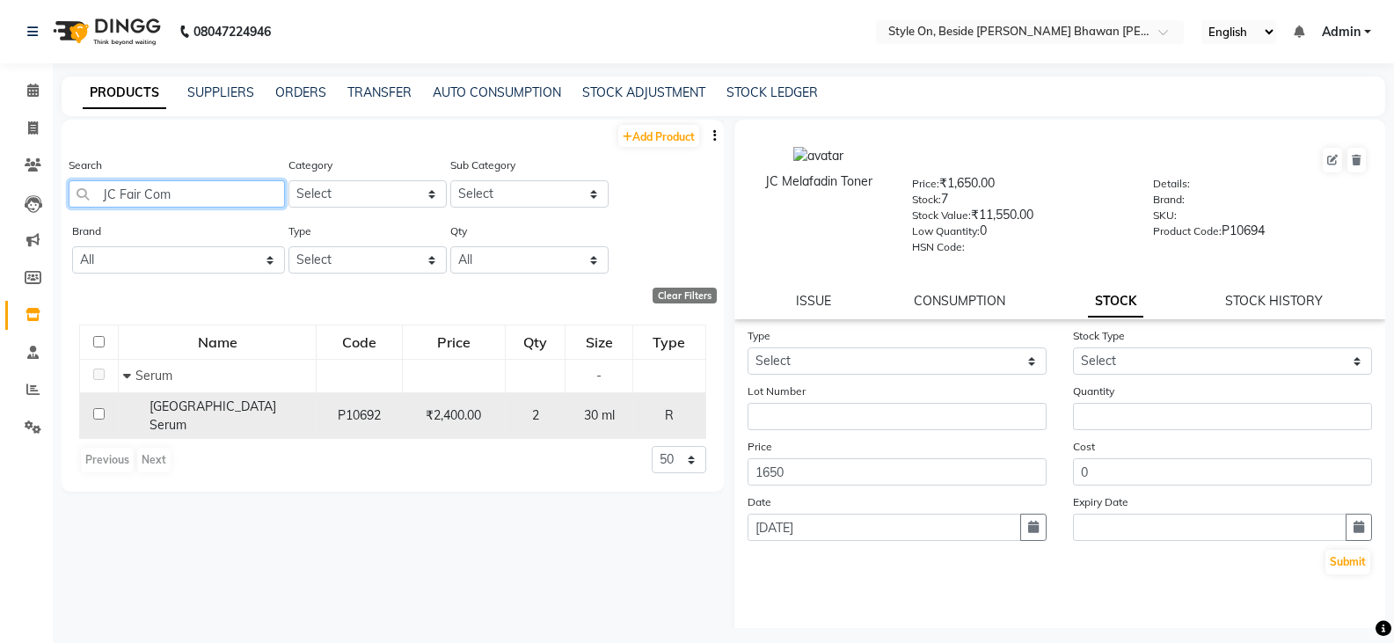
type input "JC Fair Com"
click at [191, 414] on span "[GEOGRAPHIC_DATA] Serum" at bounding box center [213, 416] width 127 height 34
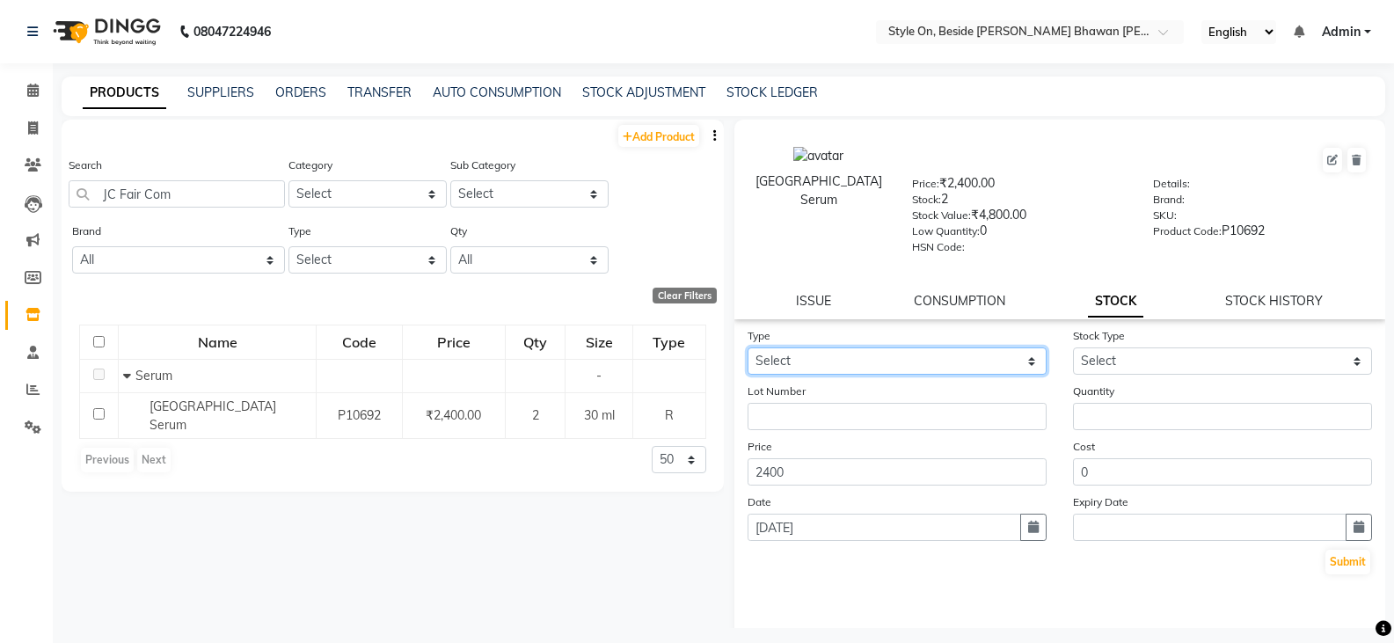
click at [847, 355] on select "Select In Out" at bounding box center [897, 360] width 299 height 27
select select "in"
click at [748, 347] on select "Select In Out" at bounding box center [897, 360] width 299 height 27
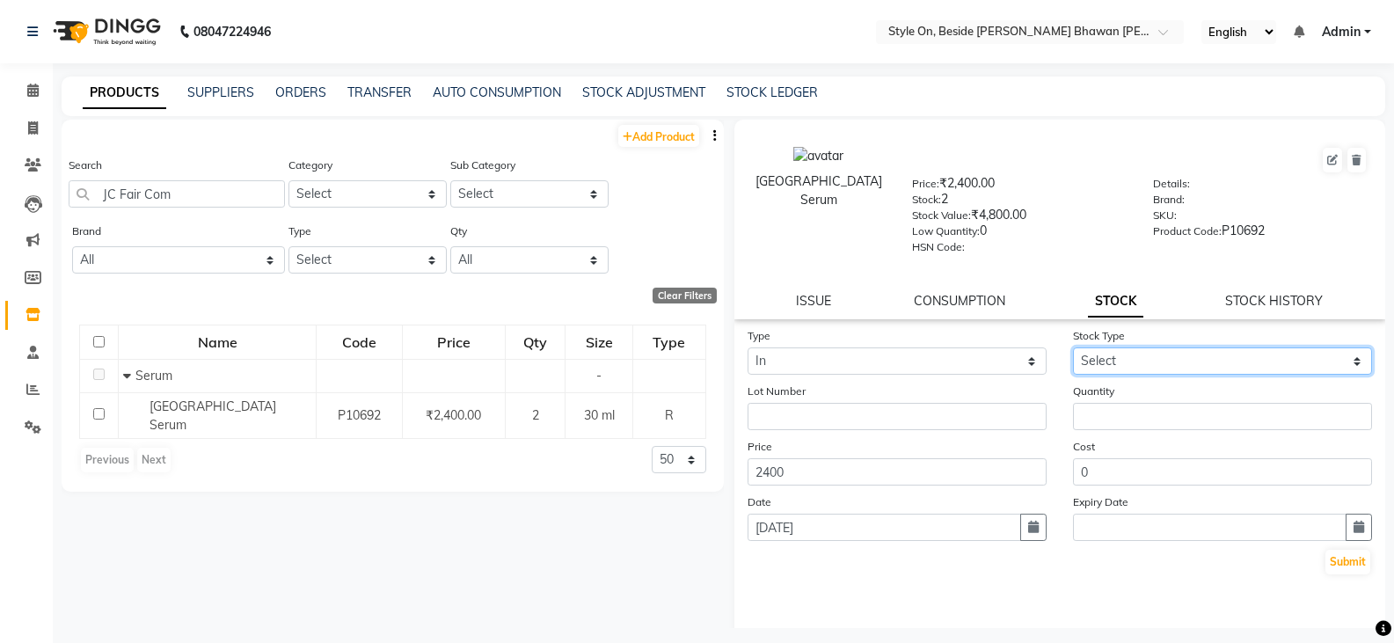
click at [1084, 360] on select "Select New Stock Adjustment Return Other" at bounding box center [1222, 360] width 299 height 27
select select "new stock"
click at [1073, 347] on select "Select New Stock Adjustment Return Other" at bounding box center [1222, 360] width 299 height 27
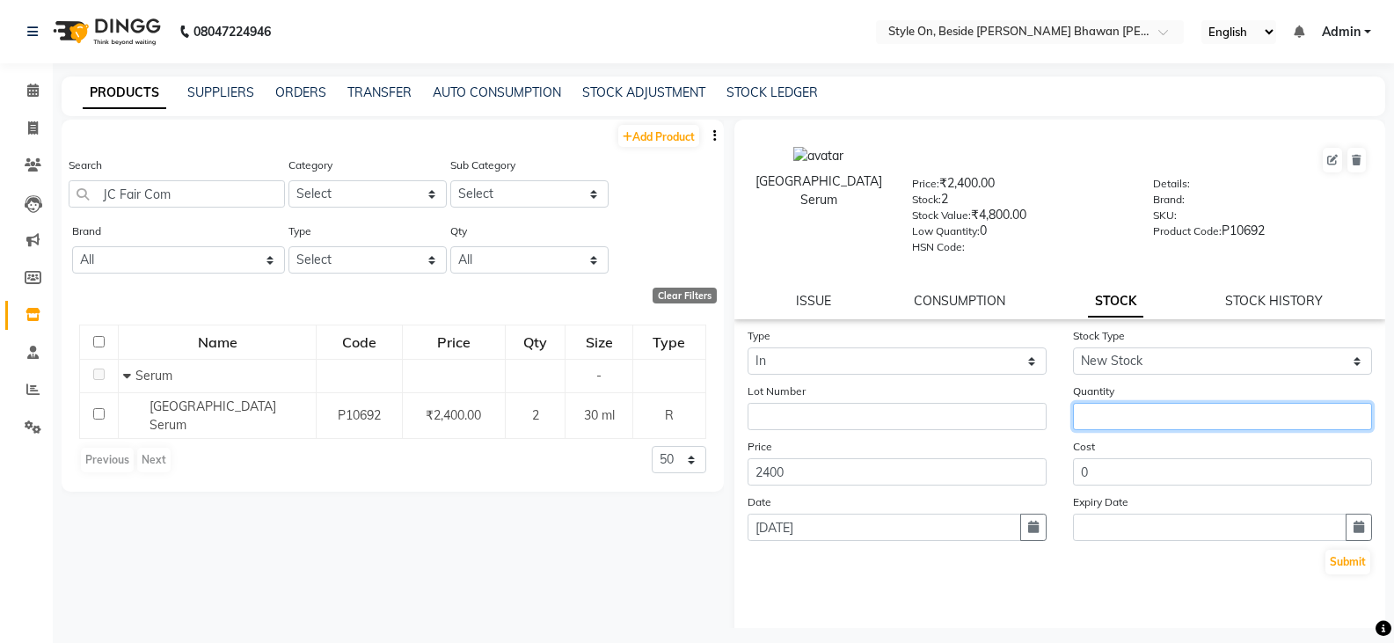
click at [1099, 415] on input "number" at bounding box center [1222, 416] width 299 height 27
type input "10"
click at [1335, 567] on button "Submit" at bounding box center [1348, 562] width 45 height 25
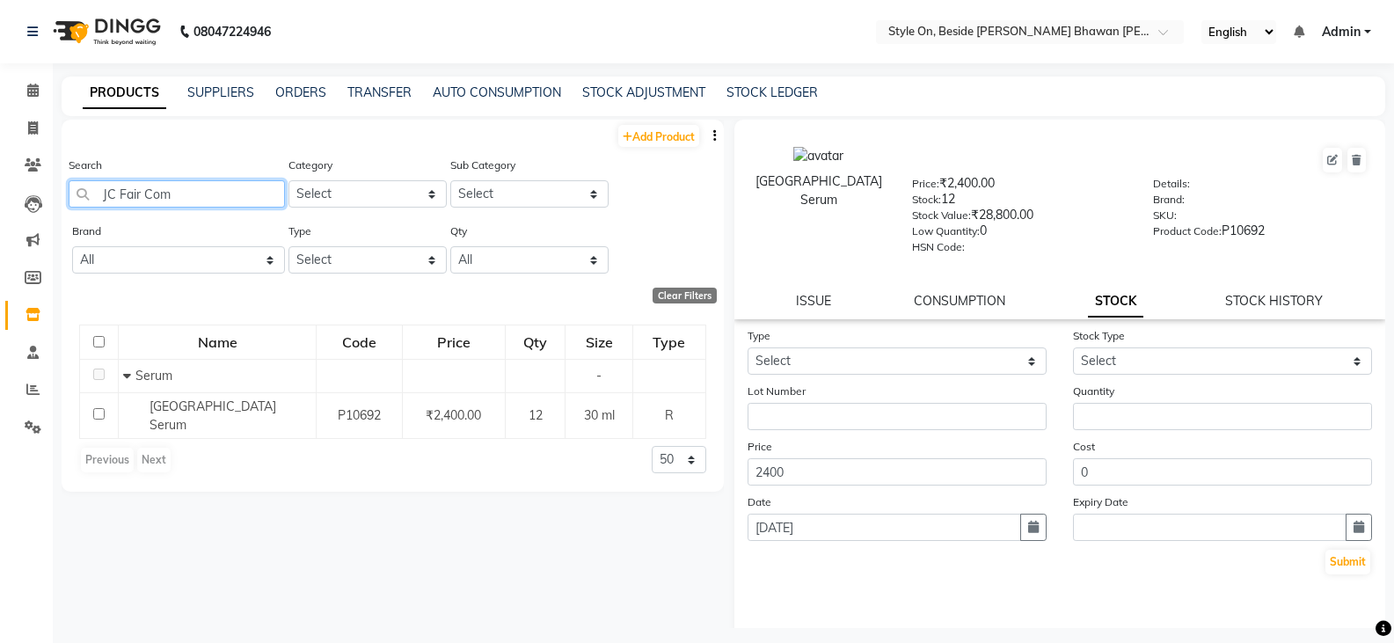
drag, startPoint x: 208, startPoint y: 192, endPoint x: 121, endPoint y: 208, distance: 88.7
click at [121, 208] on div "Search JC Fair Com" at bounding box center [177, 189] width 216 height 66
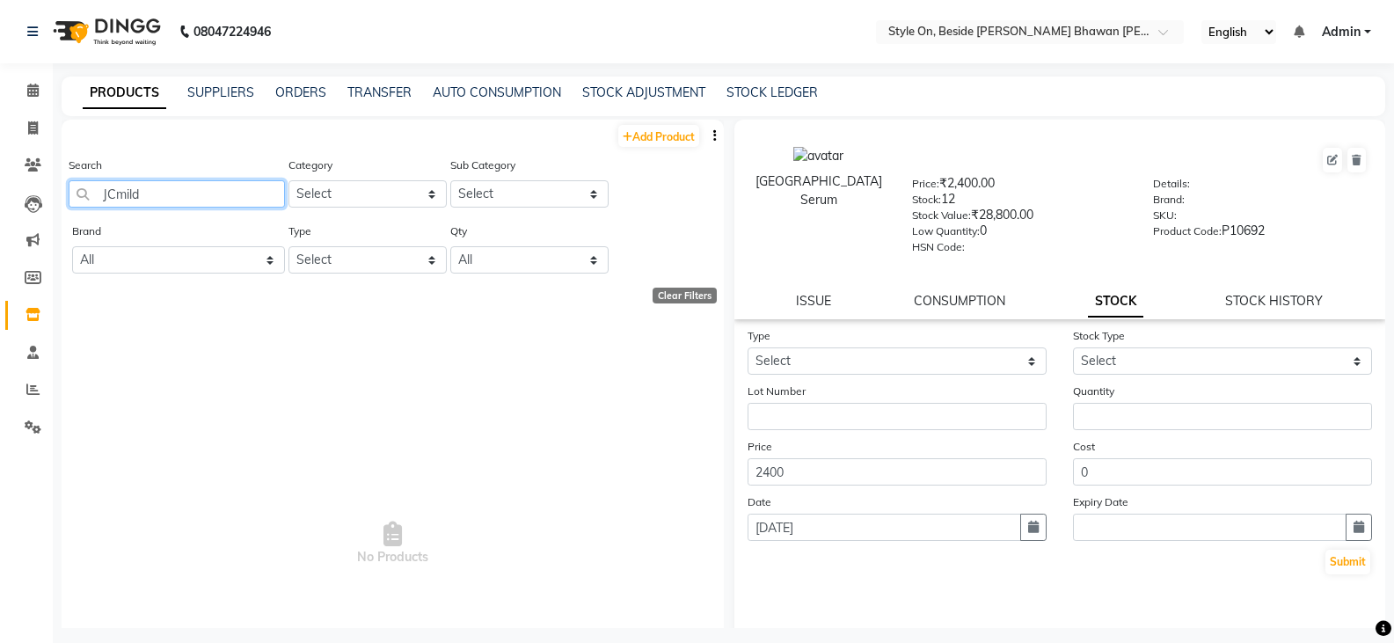
click at [116, 200] on input "JCmild" at bounding box center [177, 193] width 216 height 27
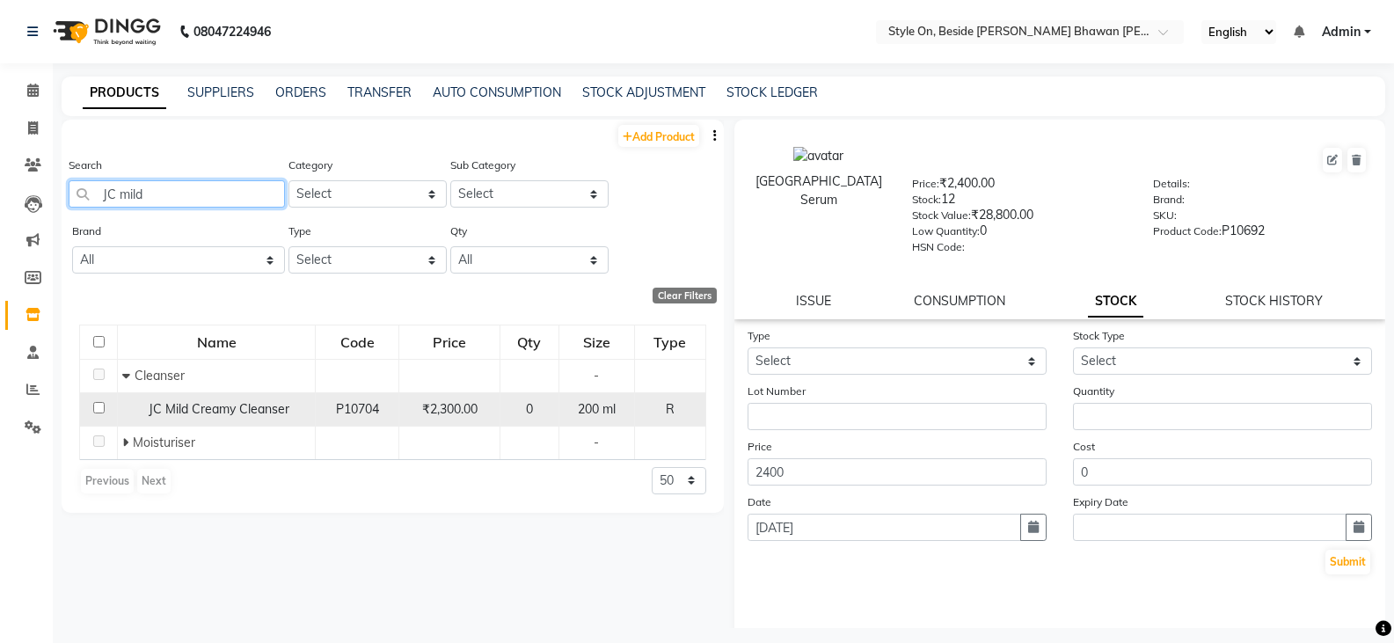
type input "JC mild"
click at [212, 407] on span "JC Mild Creamy Cleanser" at bounding box center [219, 409] width 141 height 16
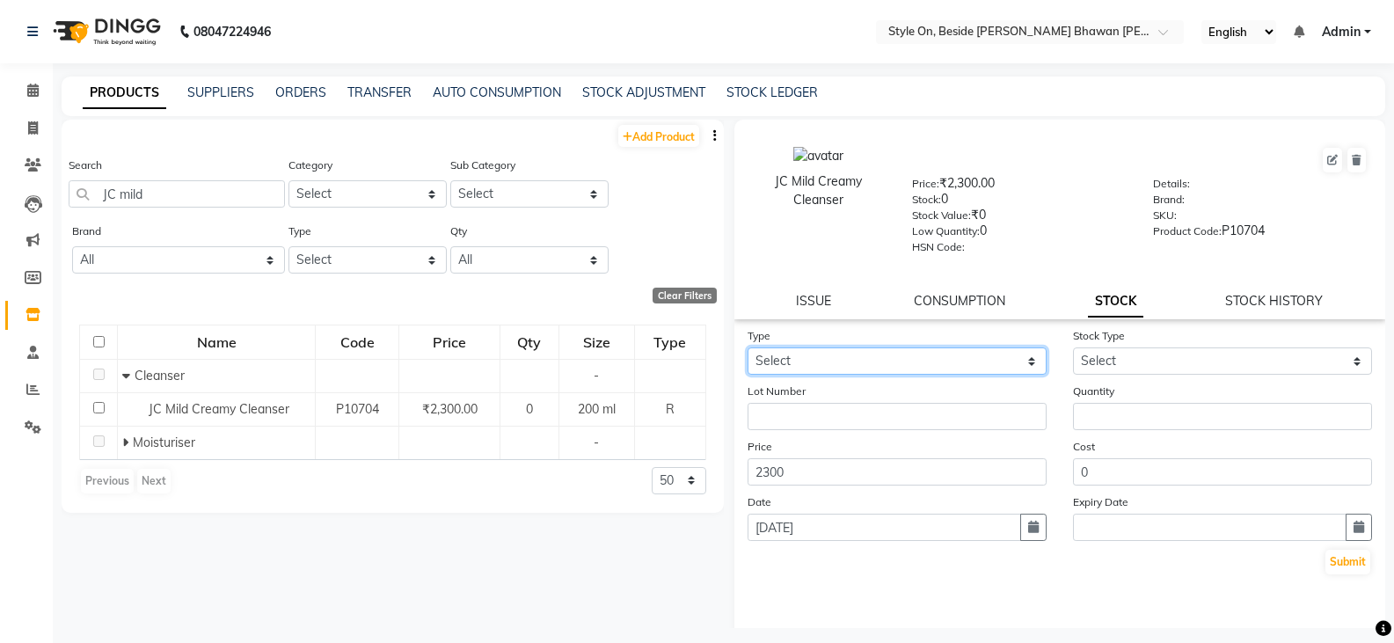
click at [841, 363] on select "Select In Out" at bounding box center [897, 360] width 299 height 27
select select "in"
click at [748, 347] on select "Select In Out" at bounding box center [897, 360] width 299 height 27
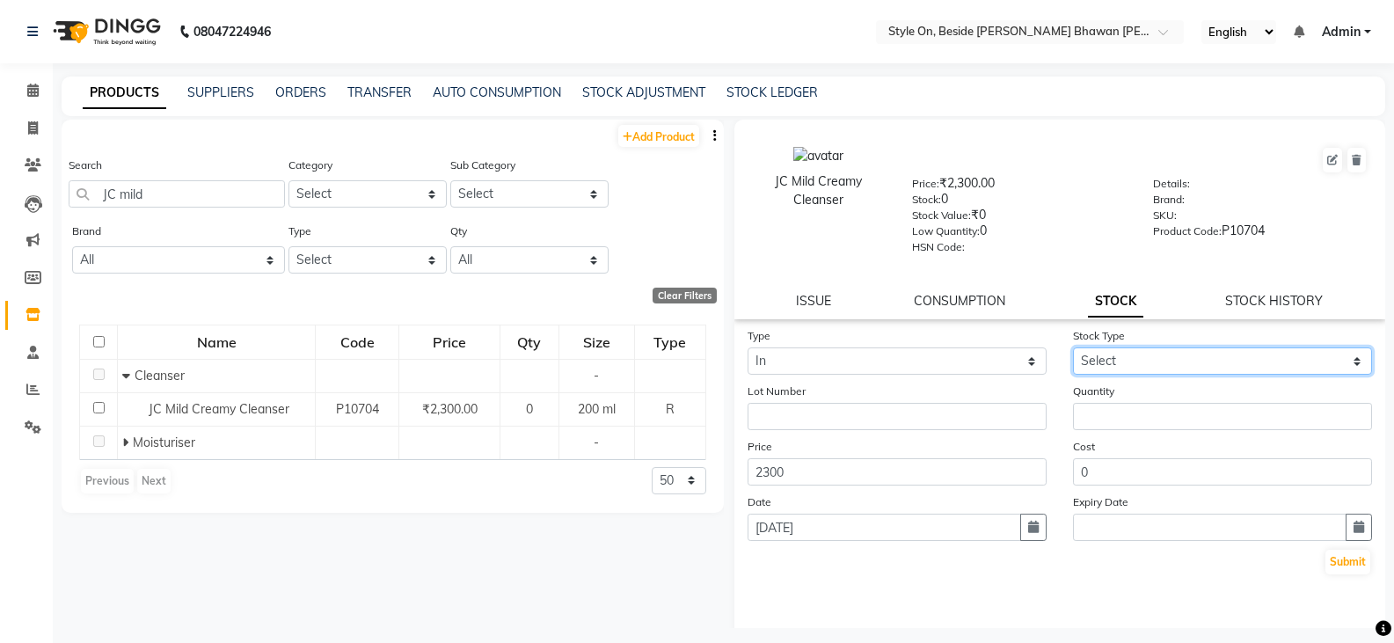
click at [1101, 354] on select "Select New Stock Adjustment Return Other" at bounding box center [1222, 360] width 299 height 27
select select "new stock"
click at [1073, 347] on select "Select New Stock Adjustment Return Other" at bounding box center [1222, 360] width 299 height 27
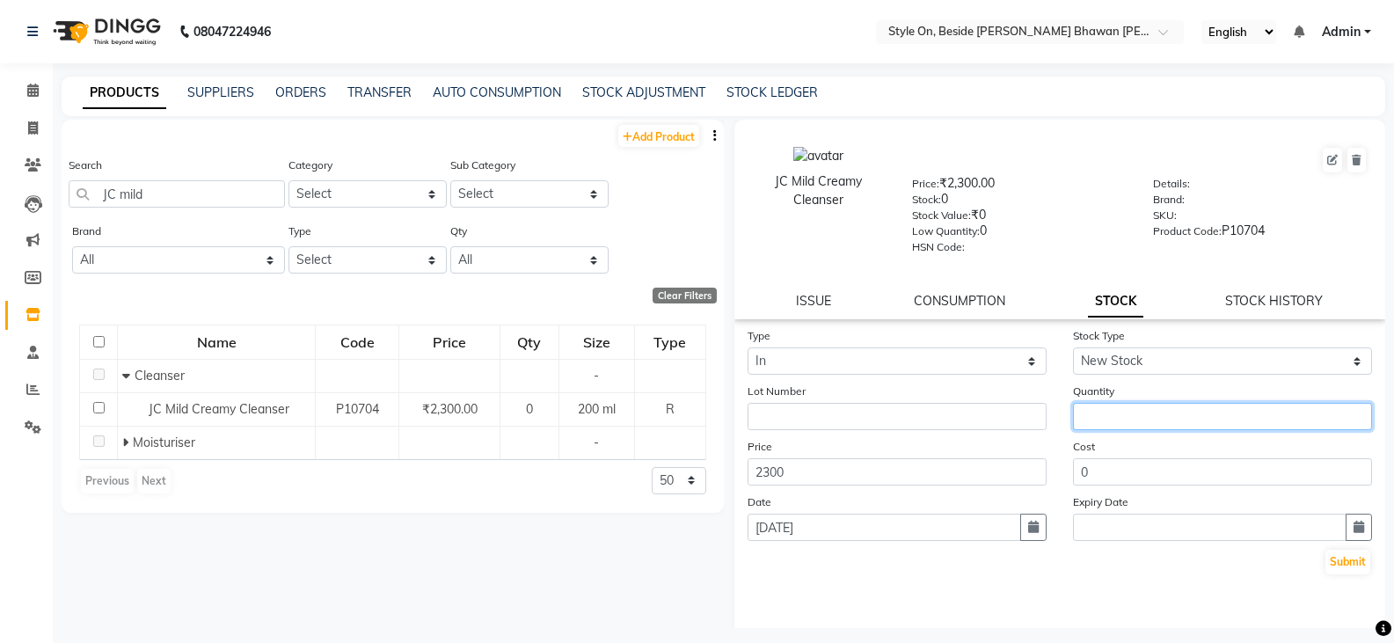
click at [1098, 411] on input "number" at bounding box center [1222, 416] width 299 height 27
type input "3"
click at [1330, 559] on button "Submit" at bounding box center [1348, 562] width 45 height 25
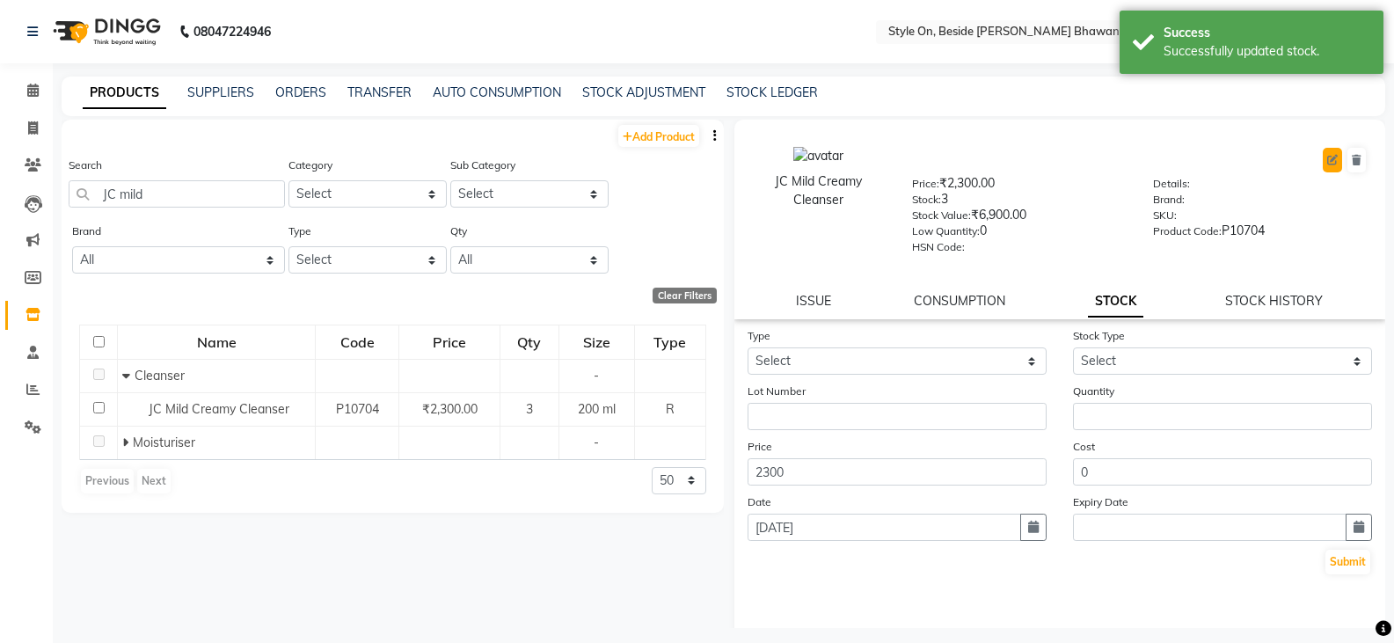
click at [1327, 160] on icon at bounding box center [1332, 160] width 11 height 11
select select "R"
select select "648201150"
select select "648201151"
select select "true"
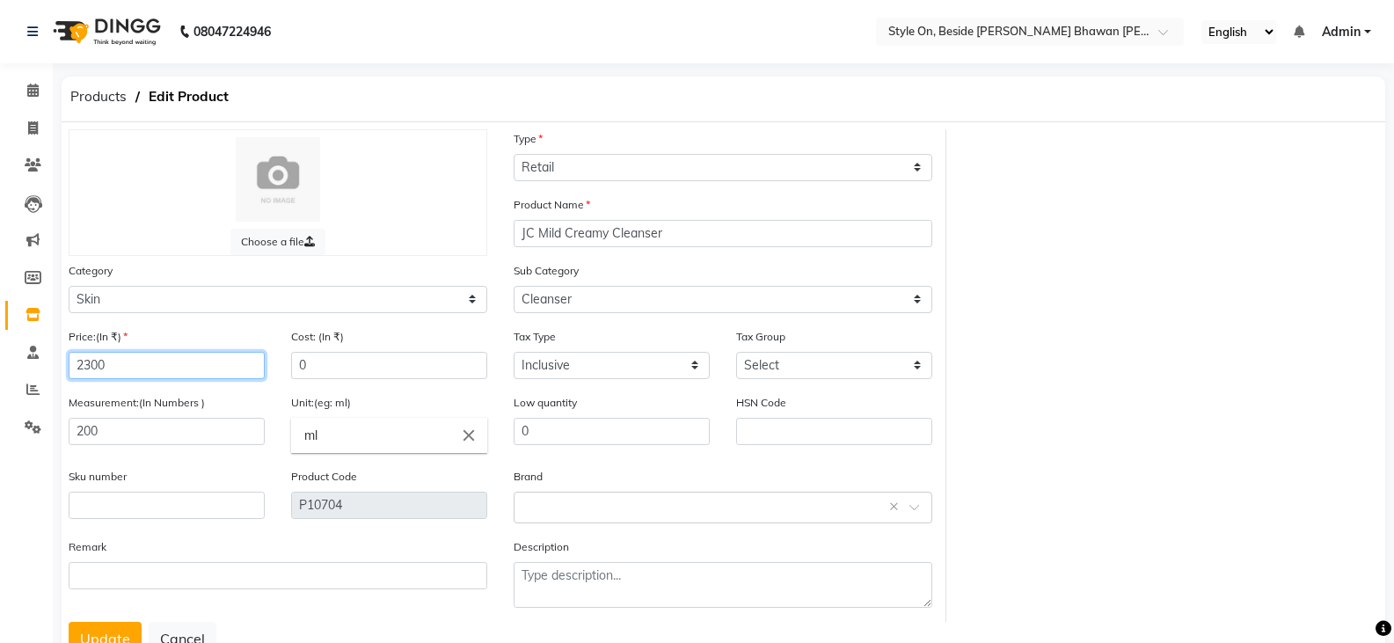
drag, startPoint x: 101, startPoint y: 366, endPoint x: 84, endPoint y: 375, distance: 19.7
click at [84, 375] on input "2300" at bounding box center [167, 365] width 196 height 27
type input "2550"
click at [117, 635] on button "Update" at bounding box center [105, 638] width 73 height 33
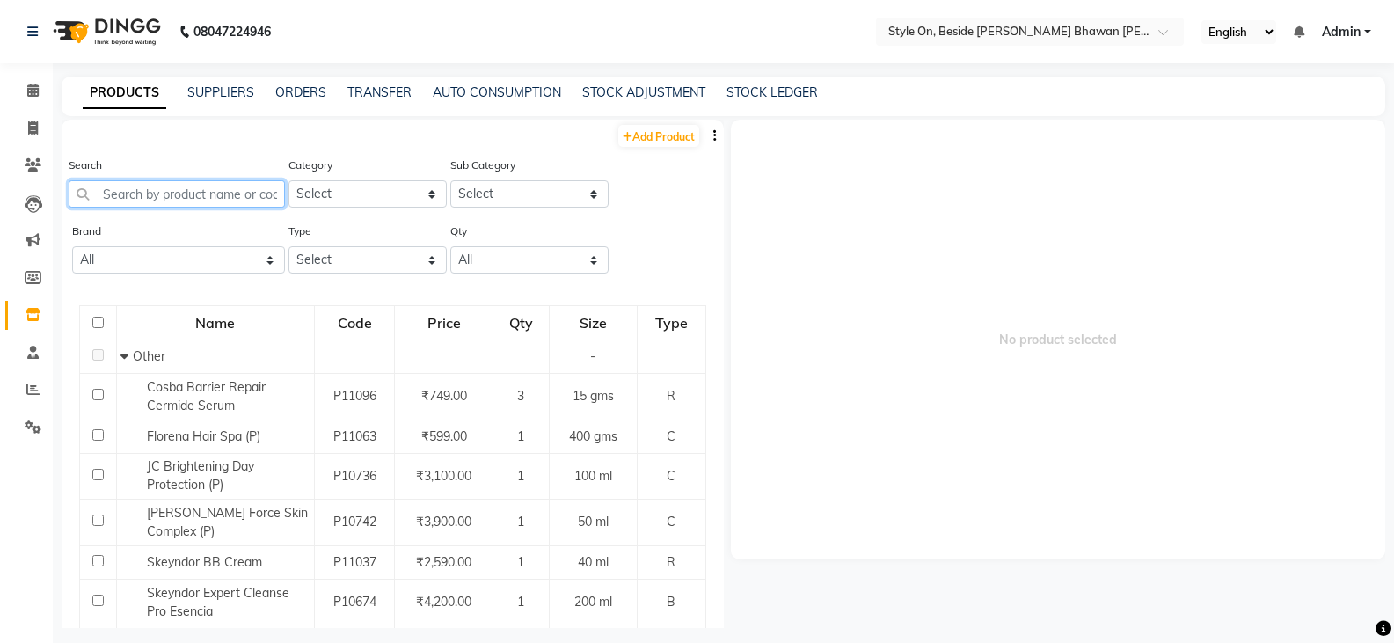
click at [209, 202] on input "text" at bounding box center [177, 193] width 216 height 27
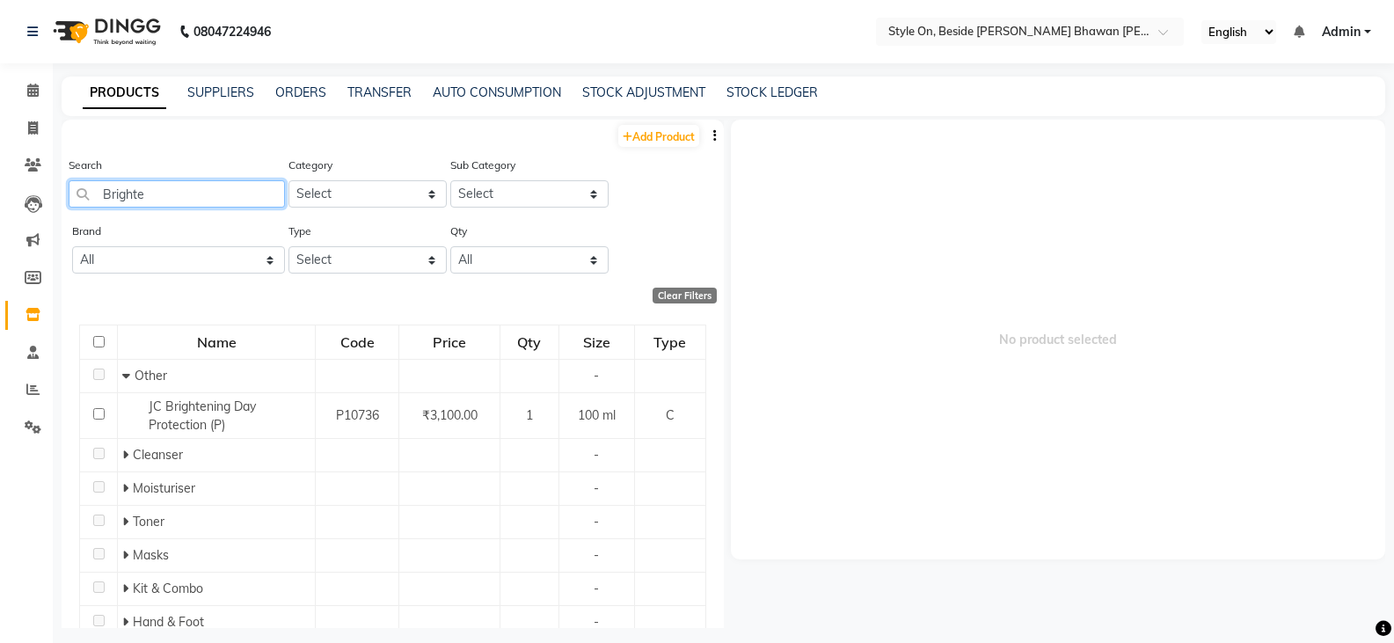
drag, startPoint x: 94, startPoint y: 199, endPoint x: 103, endPoint y: 202, distance: 9.5
click at [94, 199] on input "Brighte" at bounding box center [177, 193] width 216 height 27
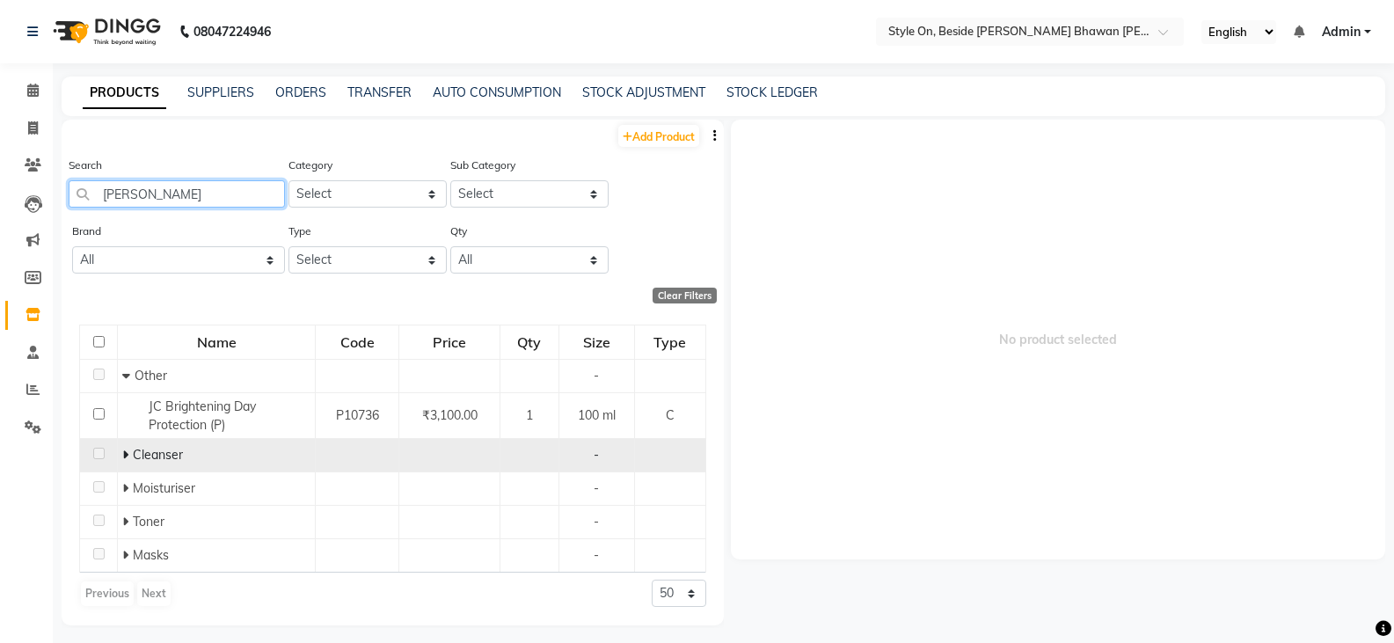
type input "[PERSON_NAME]"
click at [124, 458] on icon at bounding box center [125, 455] width 6 height 12
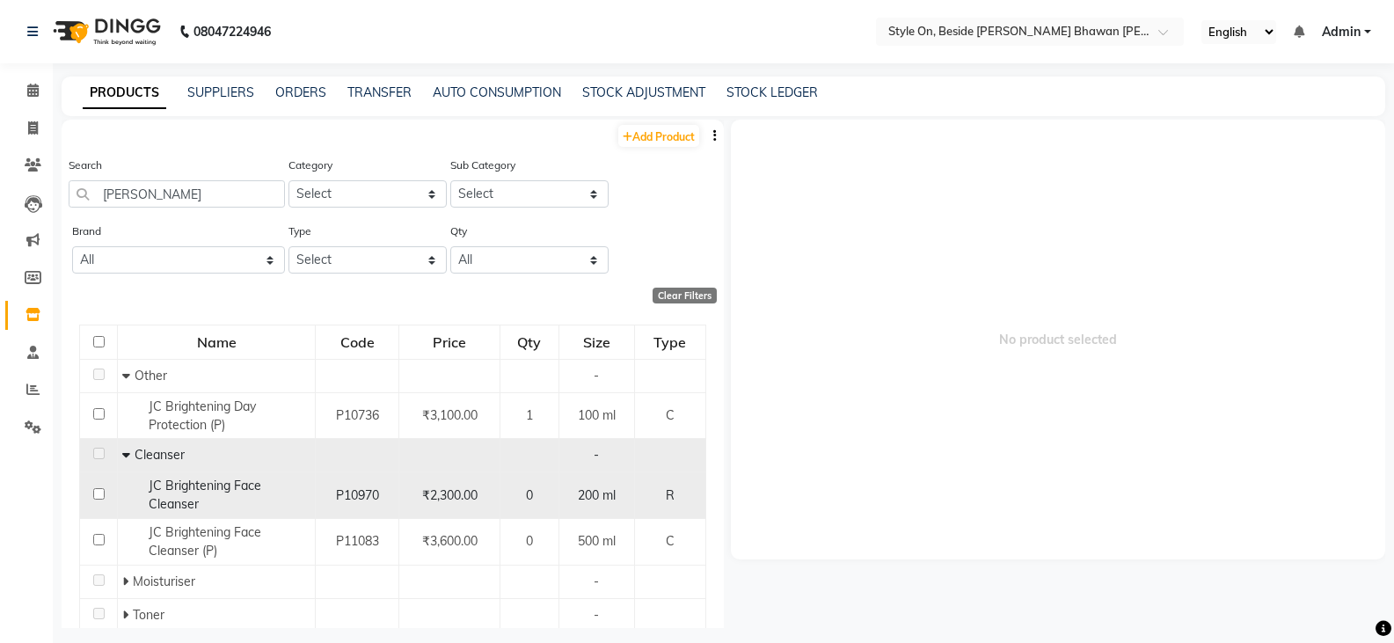
click at [182, 493] on span "JC Brightening Face Cleanser" at bounding box center [205, 495] width 113 height 34
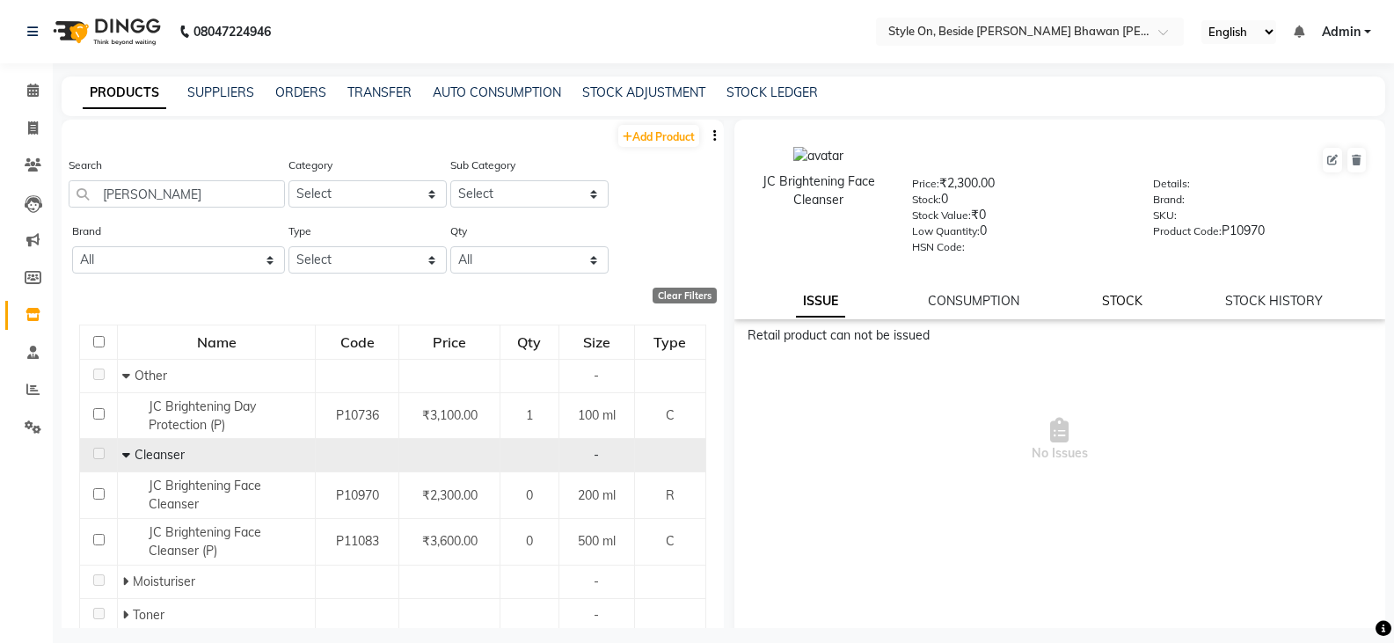
click at [1111, 302] on link "STOCK" at bounding box center [1122, 301] width 40 height 16
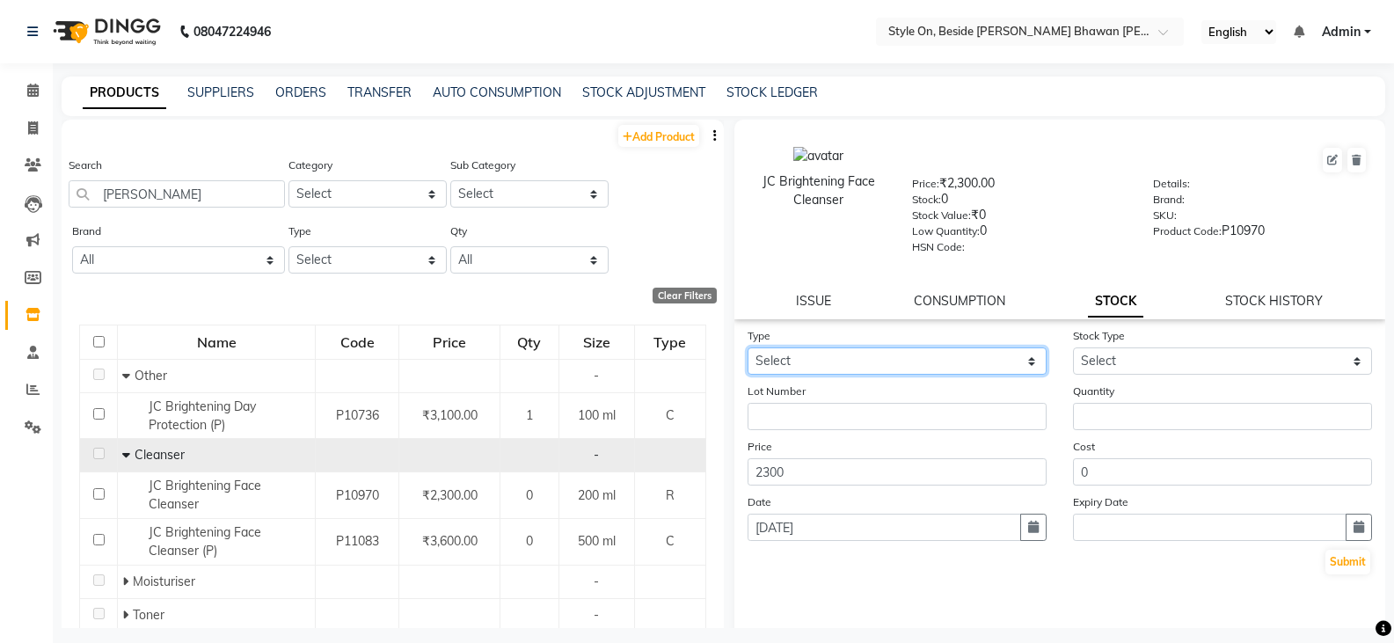
click at [831, 362] on select "Select In Out" at bounding box center [897, 360] width 299 height 27
select select "in"
click at [748, 347] on select "Select In Out" at bounding box center [897, 360] width 299 height 27
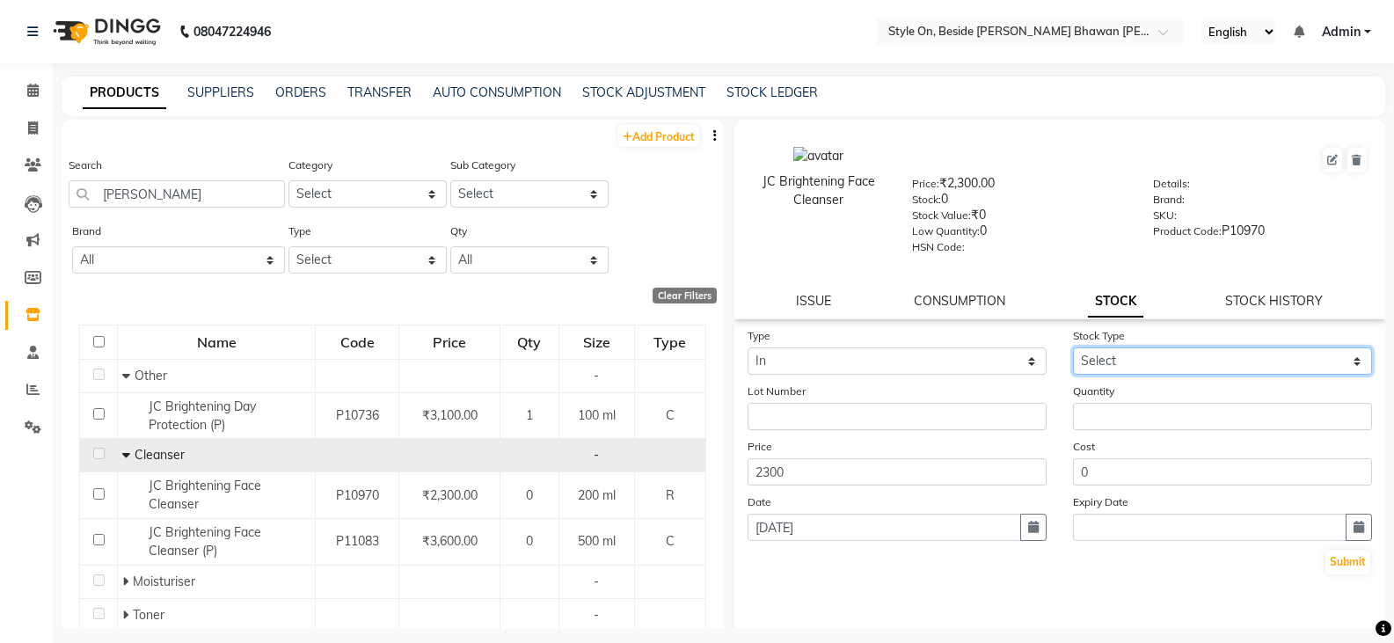
click at [1121, 362] on select "Select New Stock Adjustment Return Other" at bounding box center [1222, 360] width 299 height 27
select select "new stock"
click at [1073, 347] on select "Select New Stock Adjustment Return Other" at bounding box center [1222, 360] width 299 height 27
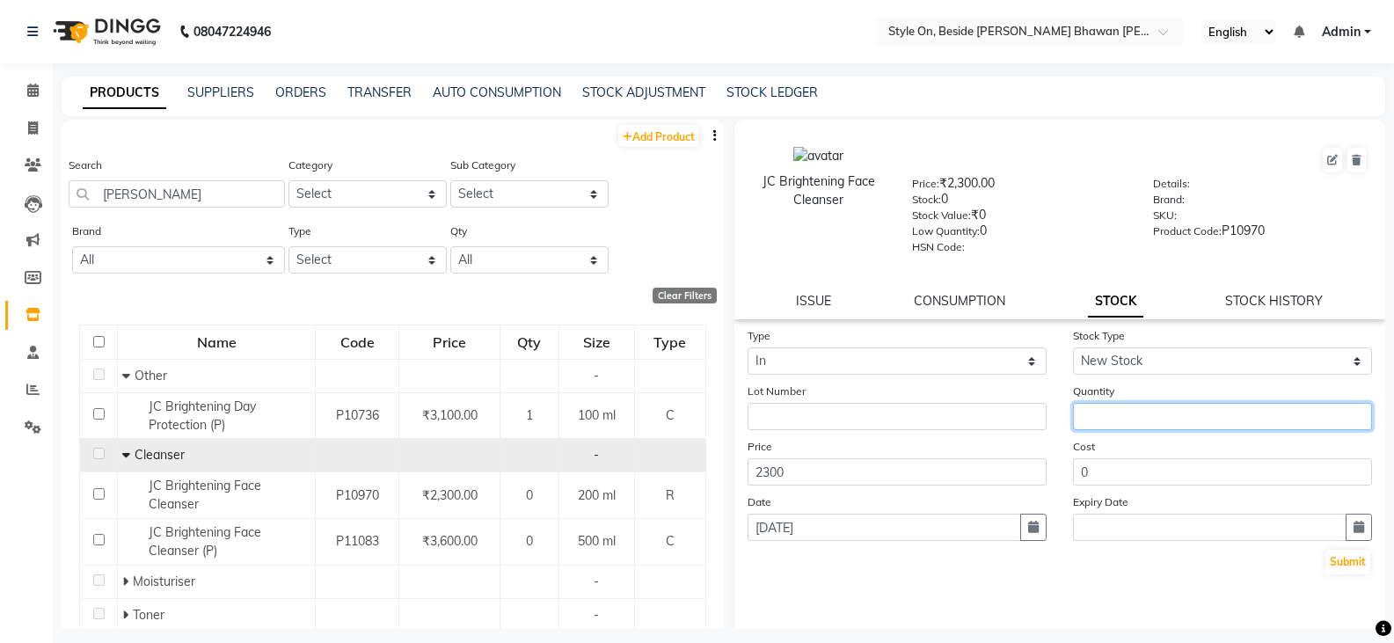
click at [1131, 423] on input "number" at bounding box center [1222, 416] width 299 height 27
type input "6"
drag, startPoint x: 1339, startPoint y: 563, endPoint x: 1328, endPoint y: 562, distance: 10.6
click at [1340, 562] on button "Submit" at bounding box center [1348, 562] width 45 height 25
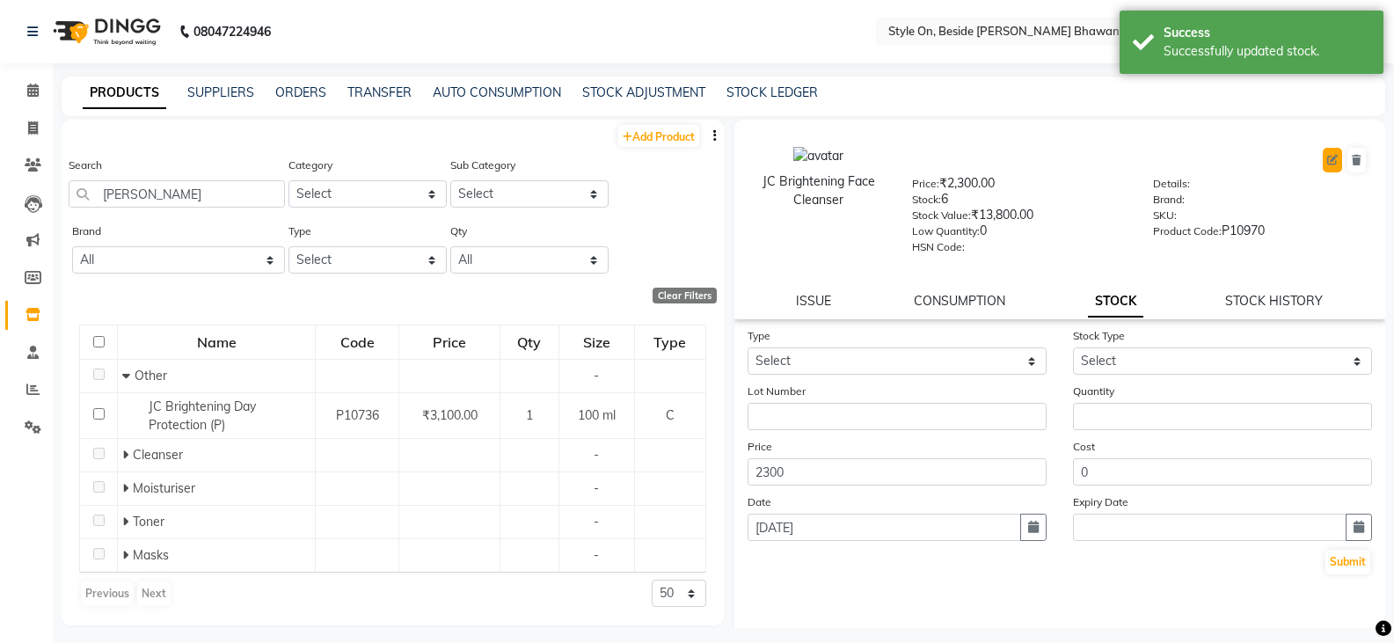
click at [1327, 157] on icon at bounding box center [1332, 160] width 11 height 11
select select "R"
select select "648201150"
select select "true"
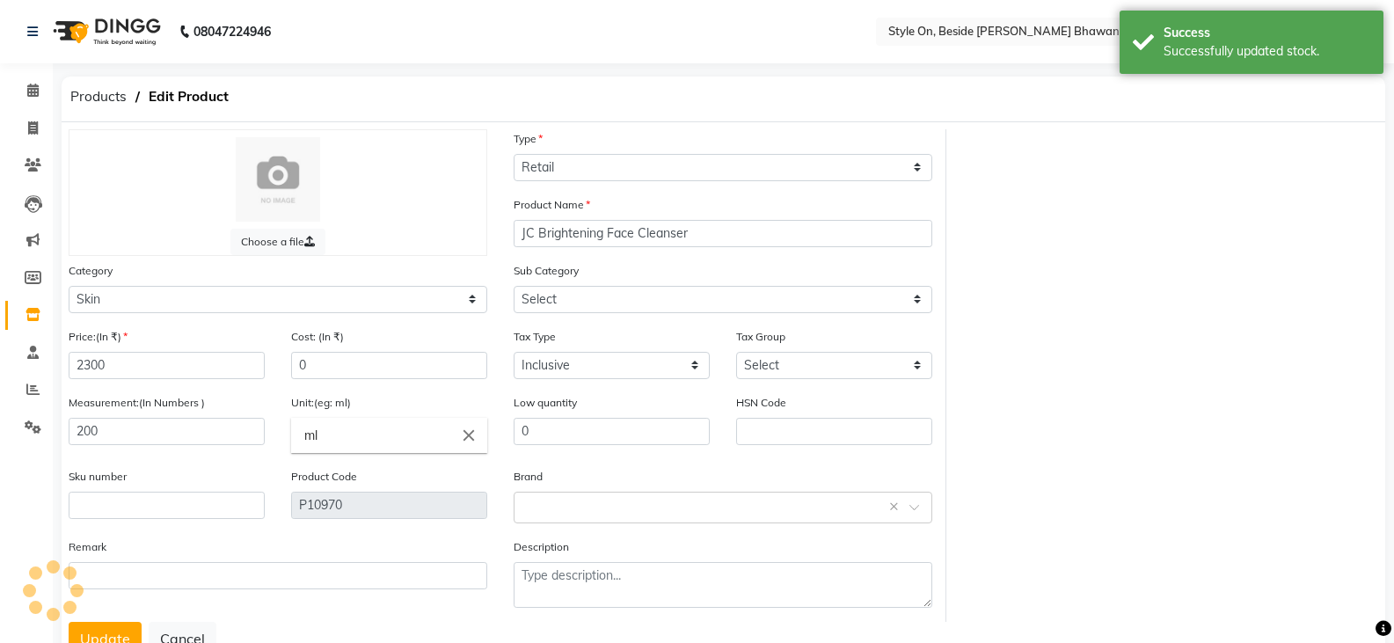
select select "648201151"
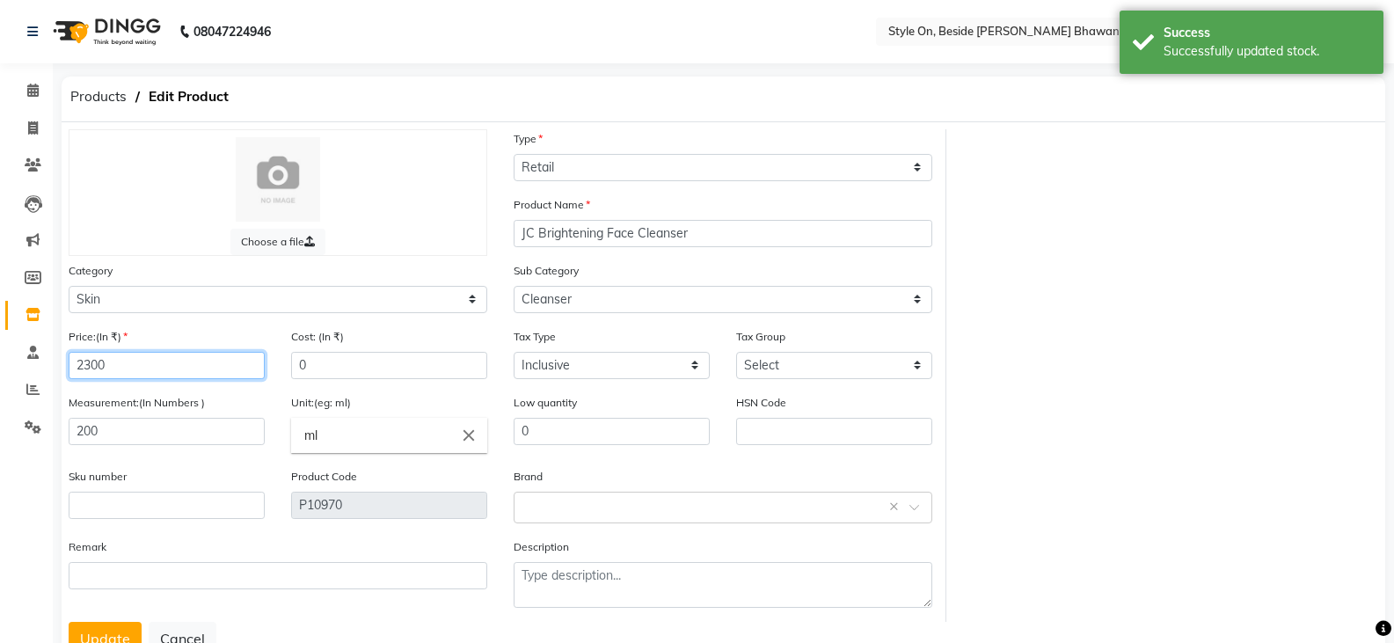
click at [91, 368] on input "2300" at bounding box center [167, 365] width 196 height 27
type input "2500"
click at [91, 633] on button "Update" at bounding box center [105, 638] width 73 height 33
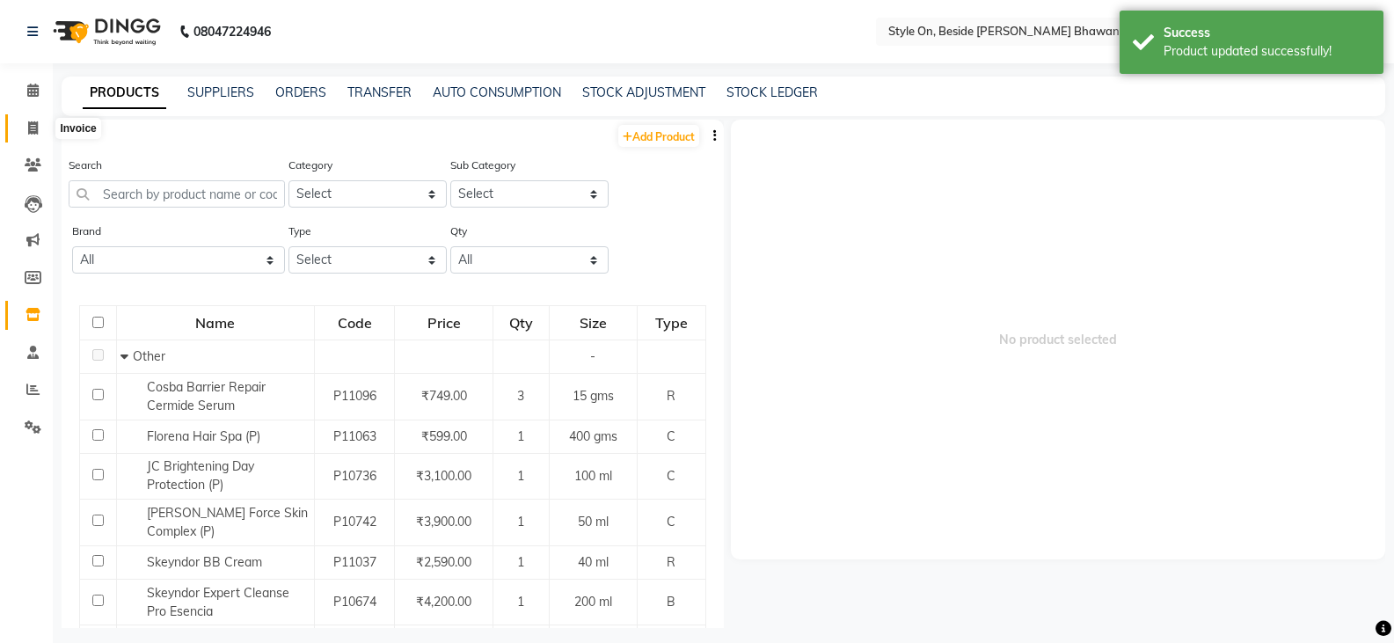
click at [39, 125] on span at bounding box center [33, 129] width 31 height 20
select select "service"
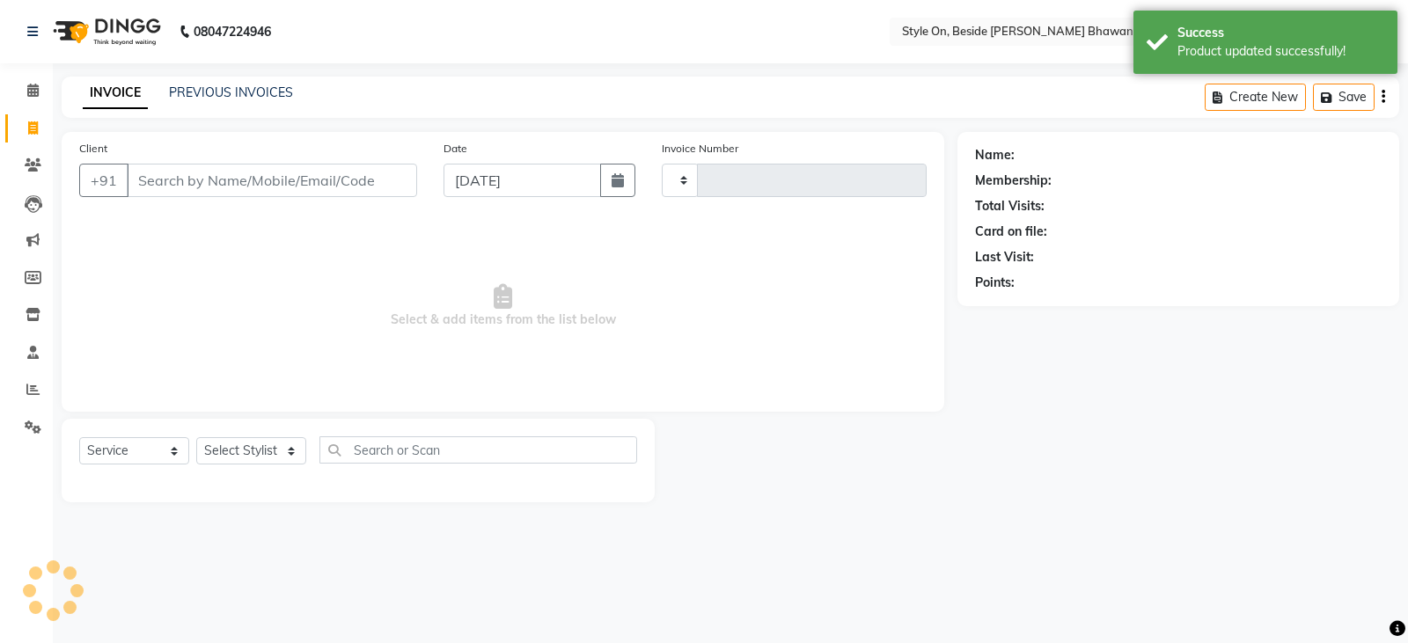
type input "0763"
select select "4700"
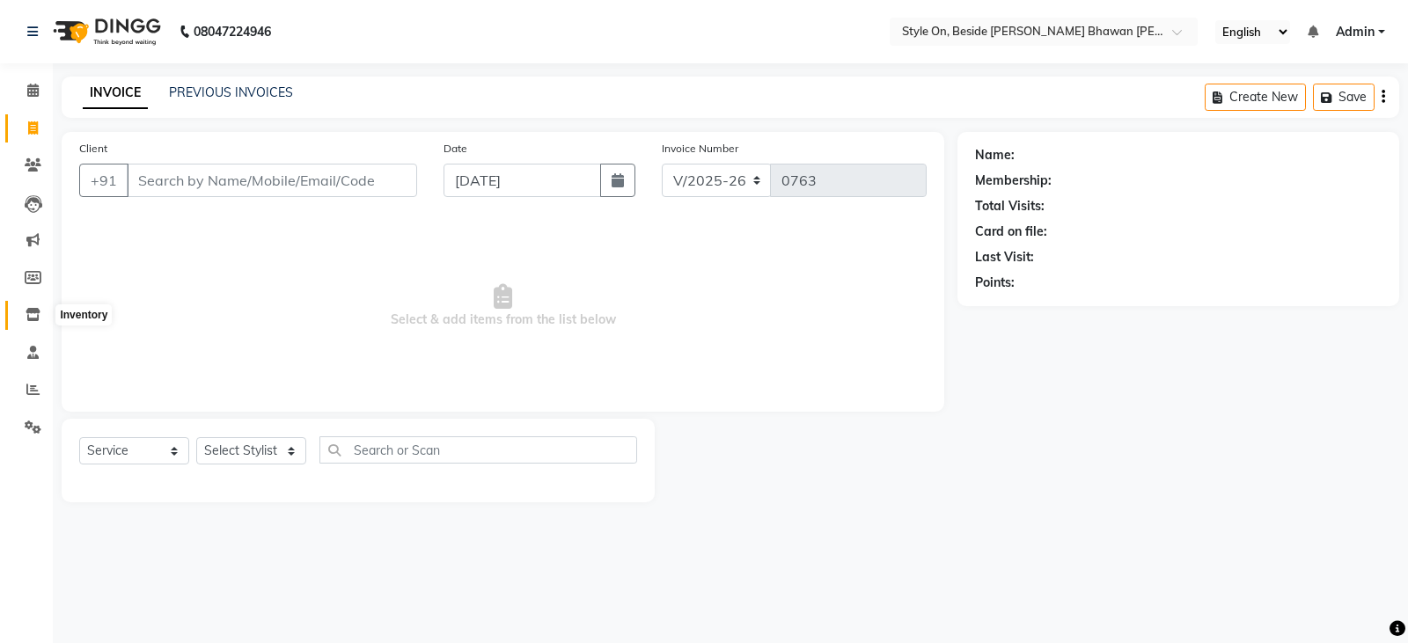
click at [35, 314] on icon at bounding box center [33, 314] width 15 height 13
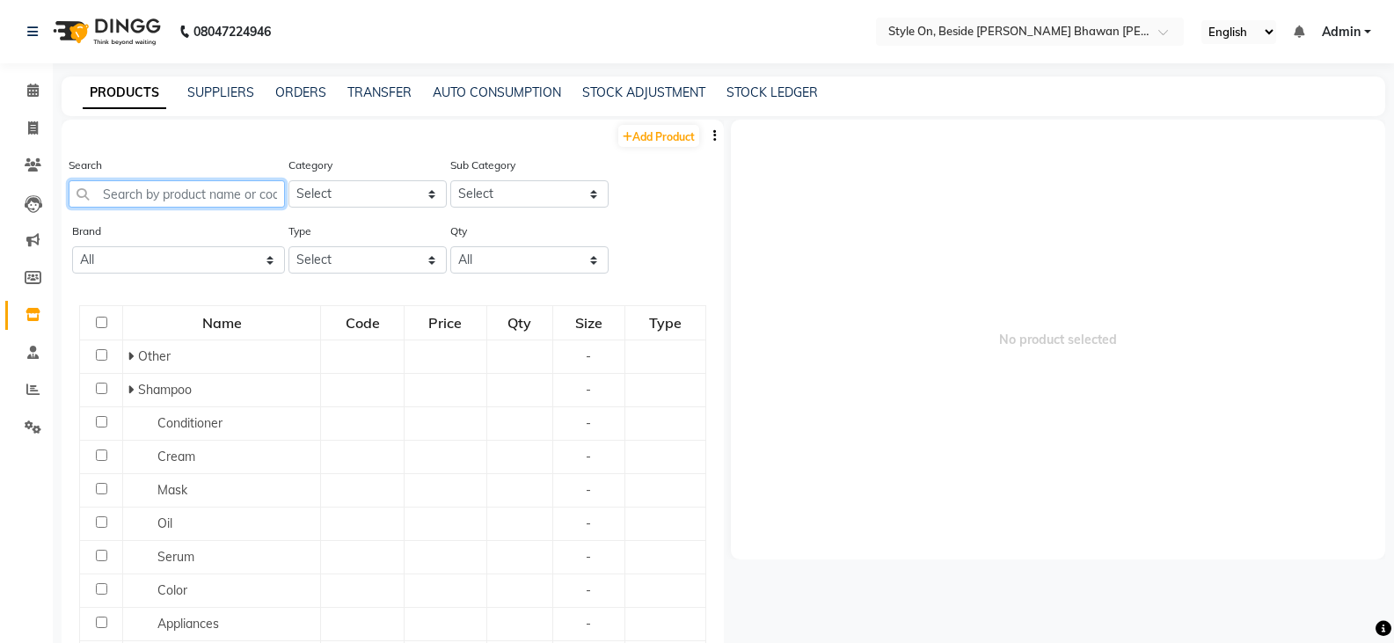
click at [161, 190] on input "text" at bounding box center [177, 193] width 216 height 27
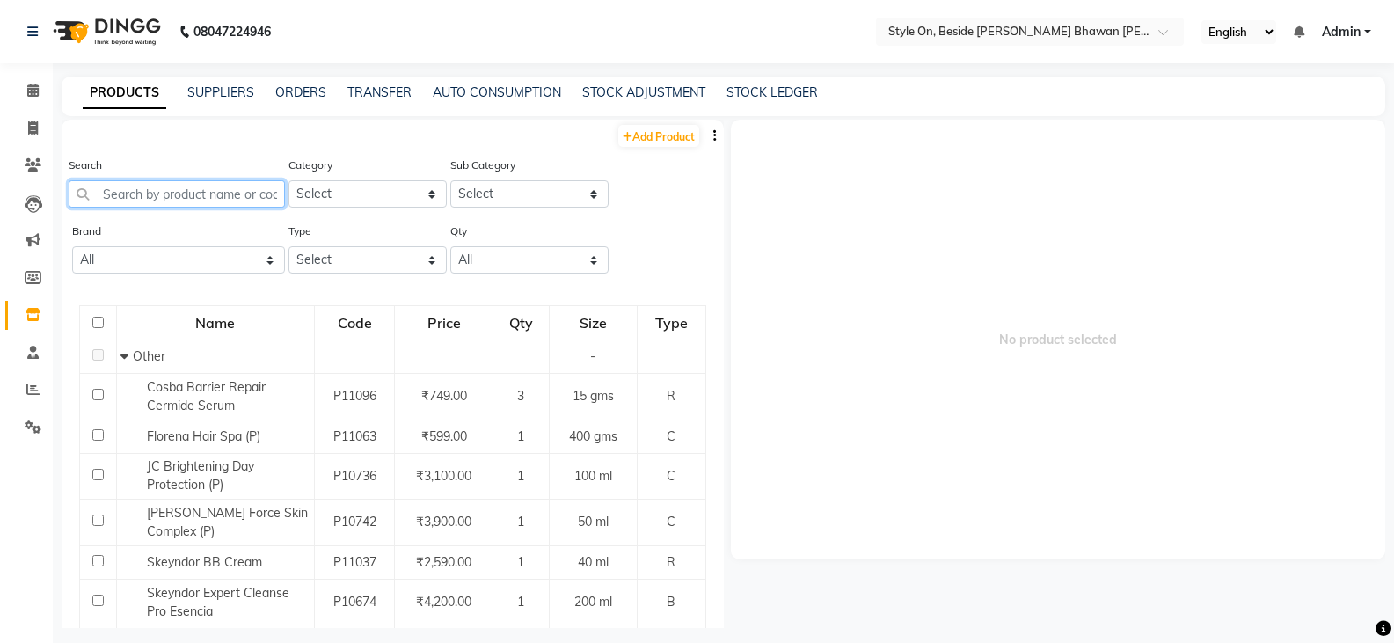
type input "B"
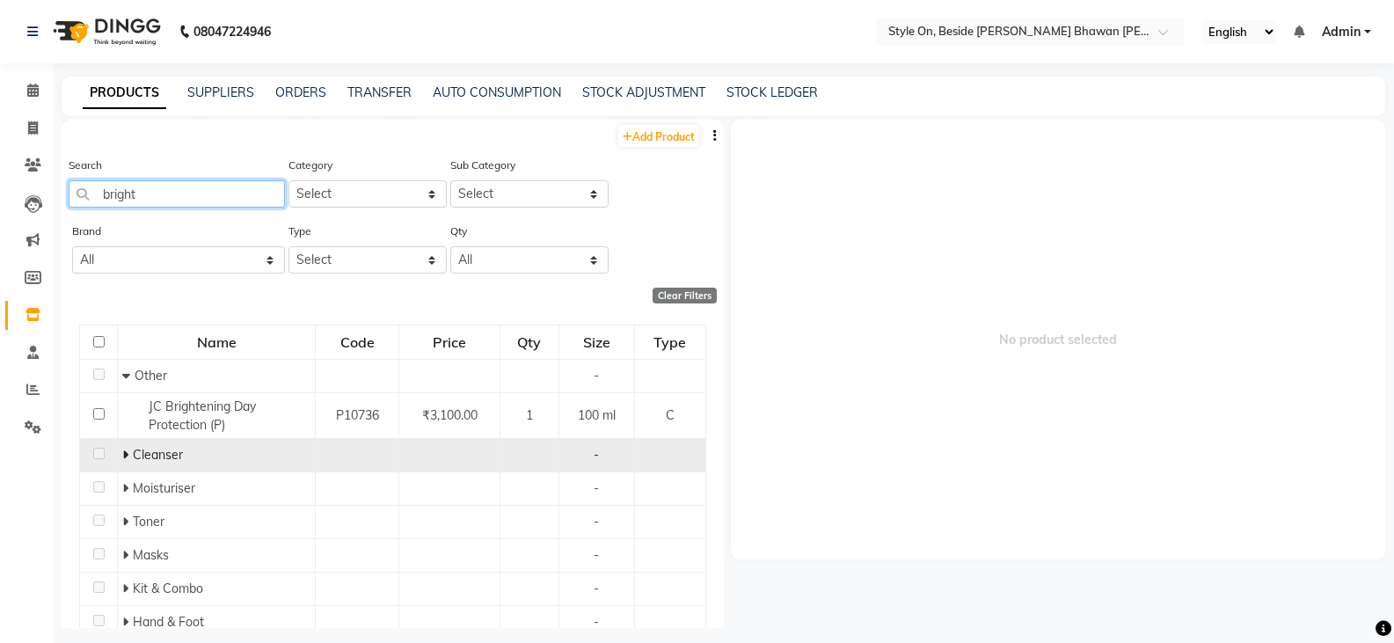
type input "bright"
click at [126, 453] on icon at bounding box center [125, 455] width 6 height 12
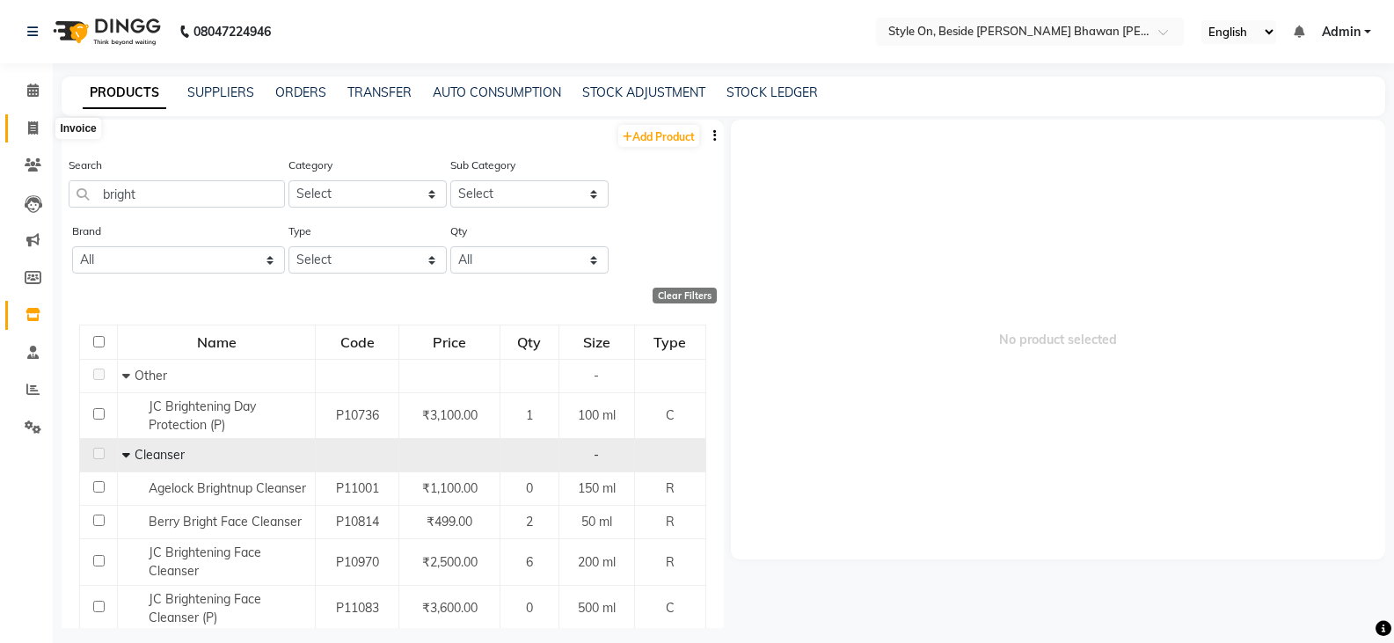
click at [24, 125] on span at bounding box center [33, 129] width 31 height 20
select select "service"
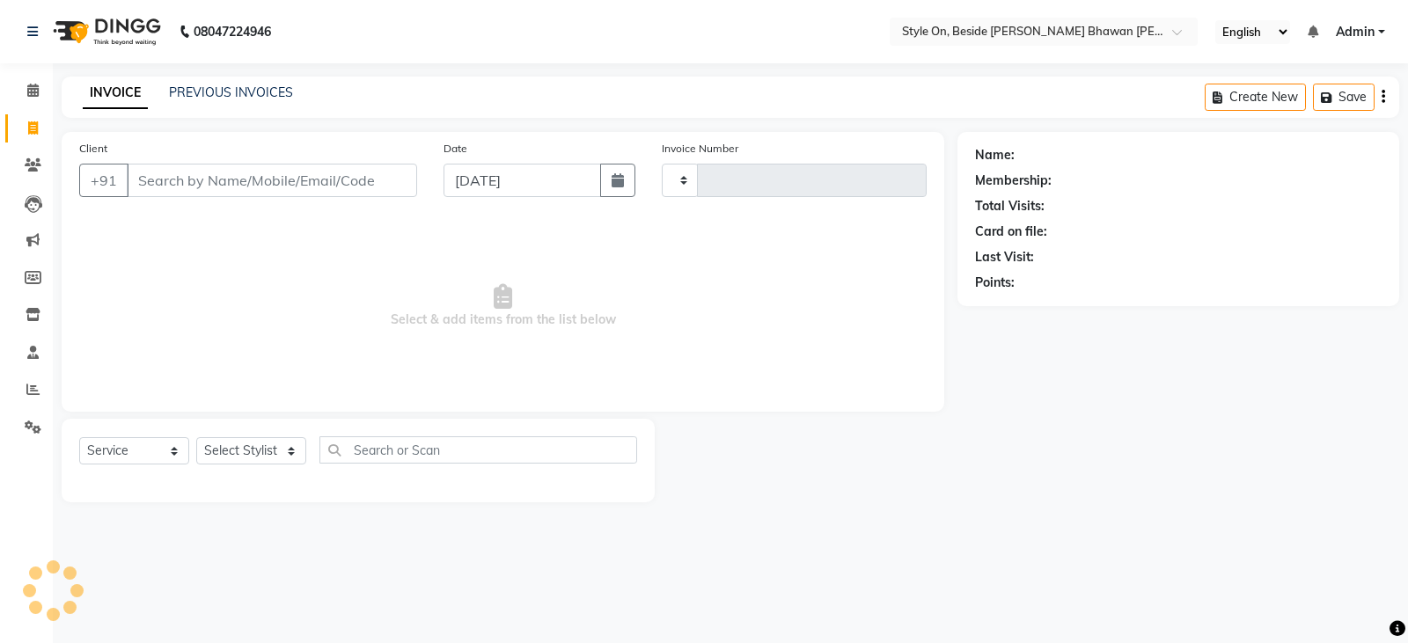
type input "0763"
select select "4700"
drag, startPoint x: 31, startPoint y: 317, endPoint x: 64, endPoint y: 303, distance: 36.3
click at [31, 317] on icon at bounding box center [33, 314] width 15 height 13
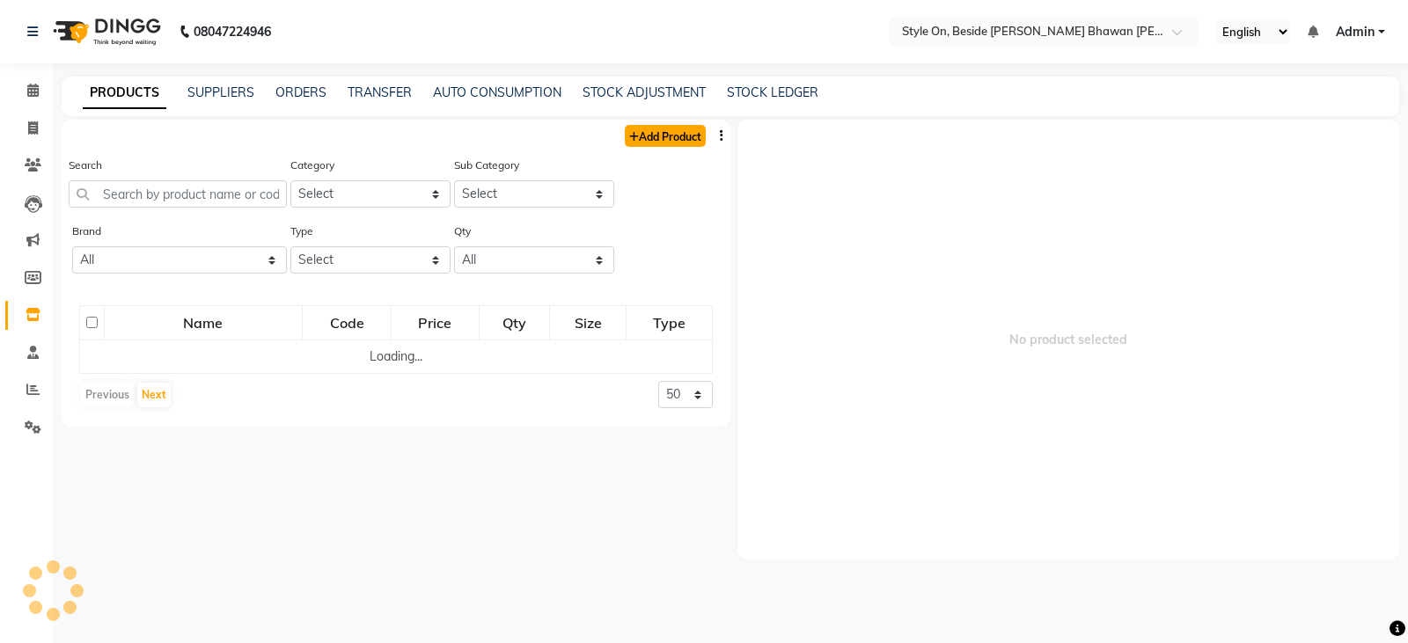
click at [672, 138] on link "Add Product" at bounding box center [665, 136] width 81 height 22
select select "true"
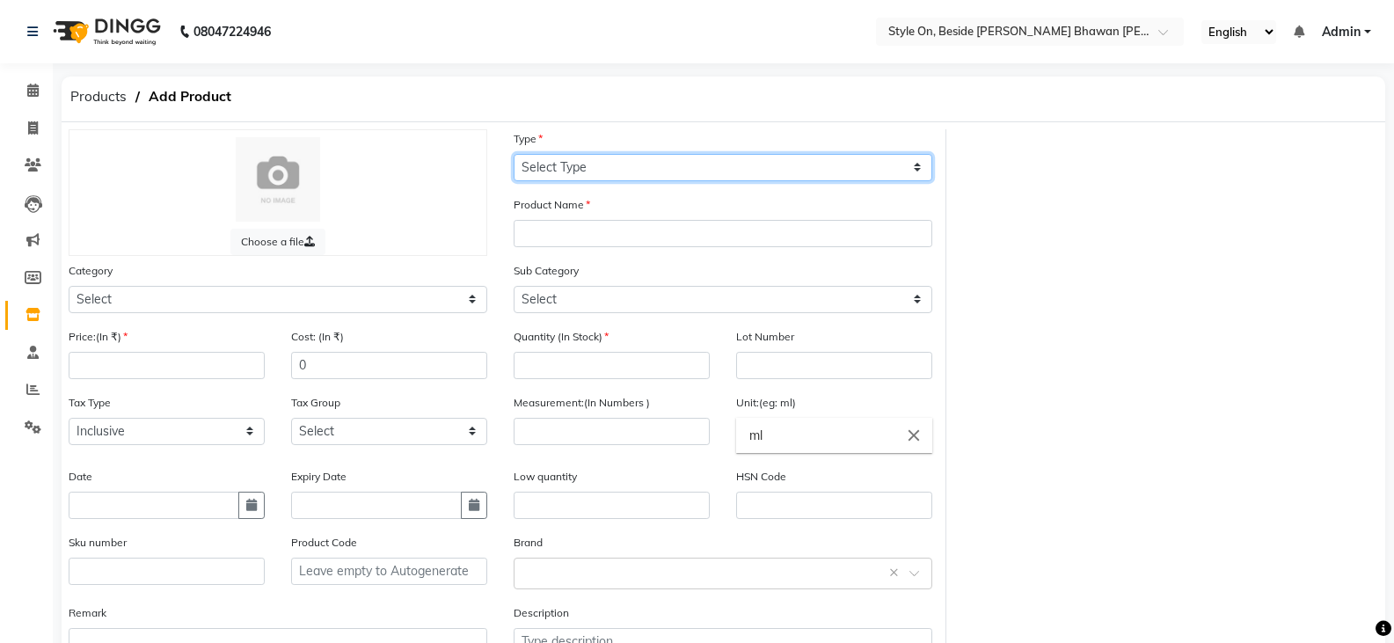
click at [574, 166] on select "Select Type Both Retail Consumable" at bounding box center [723, 167] width 419 height 27
select select "R"
click at [514, 154] on select "Select Type Both Retail Consumable" at bounding box center [723, 167] width 419 height 27
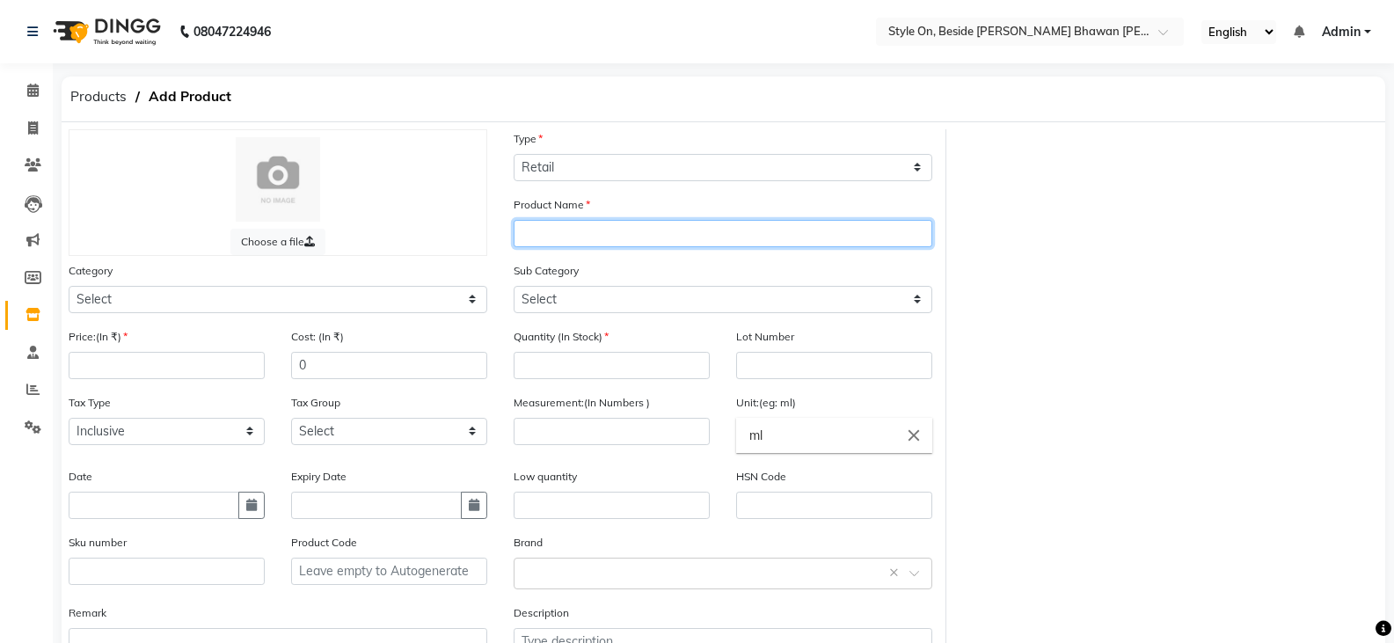
click at [547, 230] on input "text" at bounding box center [723, 233] width 419 height 27
type input "JC Dark Spot Perfector"
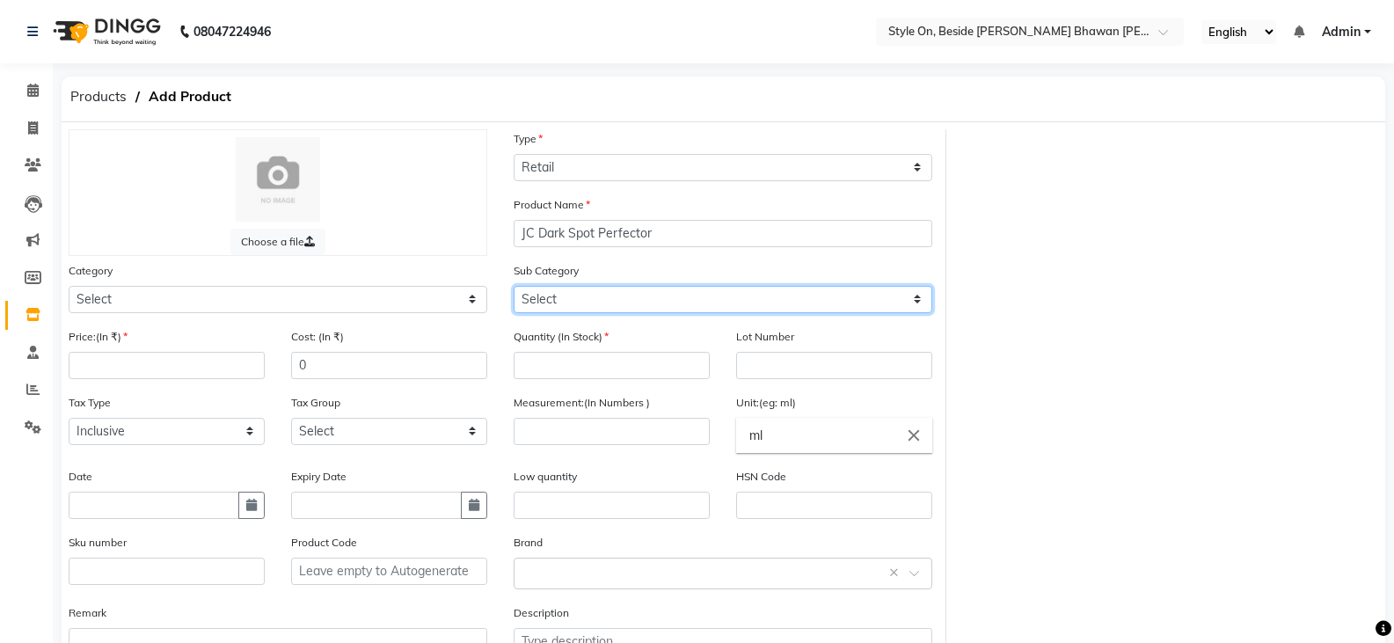
click at [545, 303] on select "Select" at bounding box center [723, 299] width 419 height 27
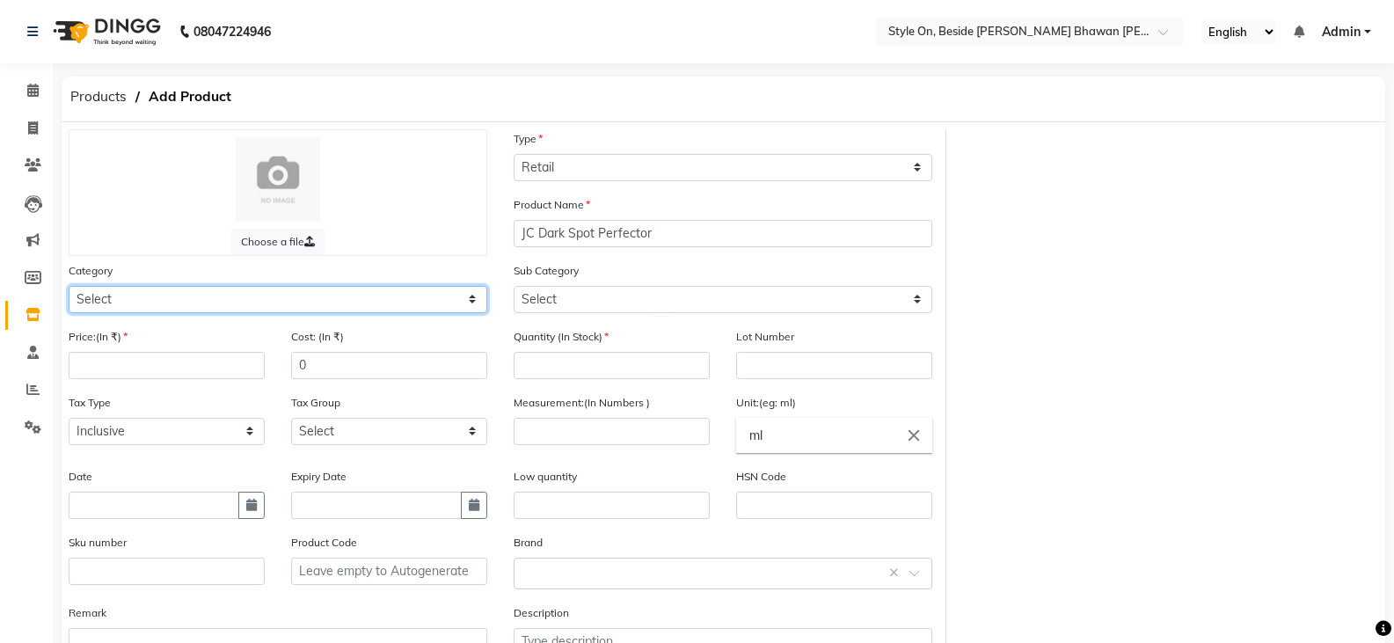
click at [82, 304] on select "Select Hair Skin Makeup Personal Care Appliances Beard Waxing Disposable Thread…" at bounding box center [278, 299] width 419 height 27
select select "648201150"
click at [69, 286] on select "Select Hair Skin Makeup Personal Care Appliances Beard Waxing Disposable Thread…" at bounding box center [278, 299] width 419 height 27
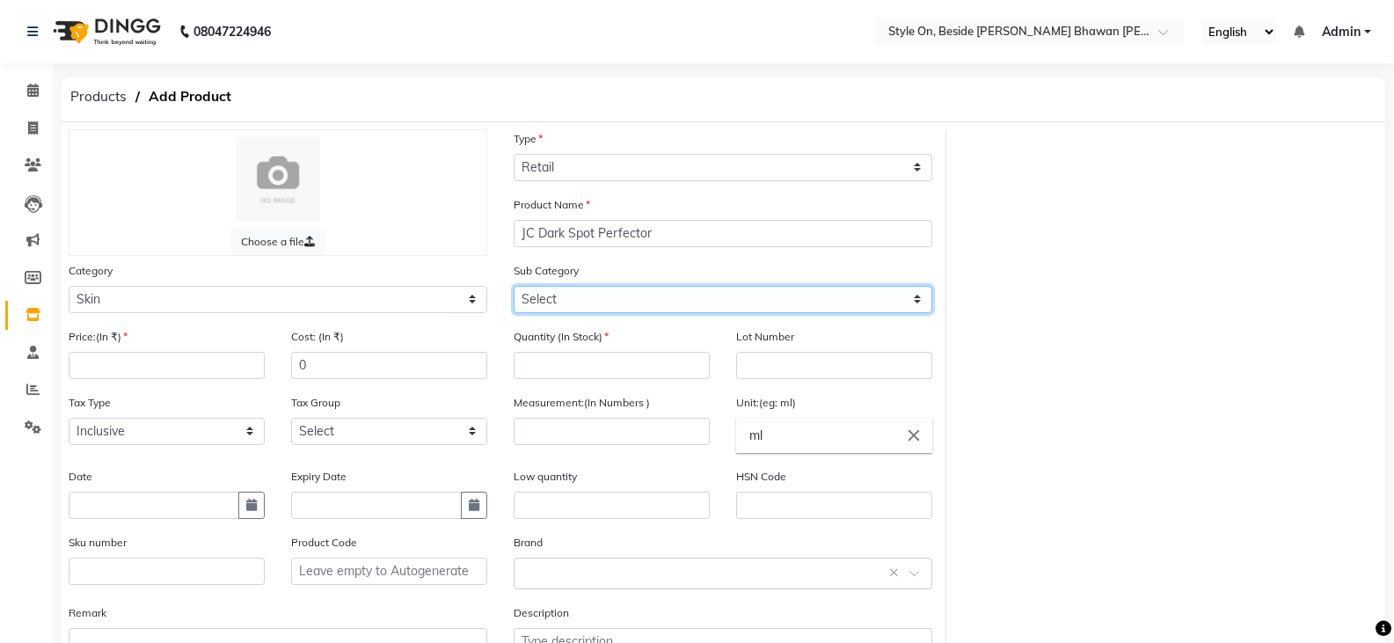
click at [530, 302] on select "Select Cleanser Facial Moisturiser Serum Toner Sun Care Masks Lip Care Eye Care…" at bounding box center [723, 299] width 419 height 27
select select "648201154"
click at [514, 286] on select "Select Cleanser Facial Moisturiser Serum Toner Sun Care Masks Lip Care Eye Care…" at bounding box center [723, 299] width 419 height 27
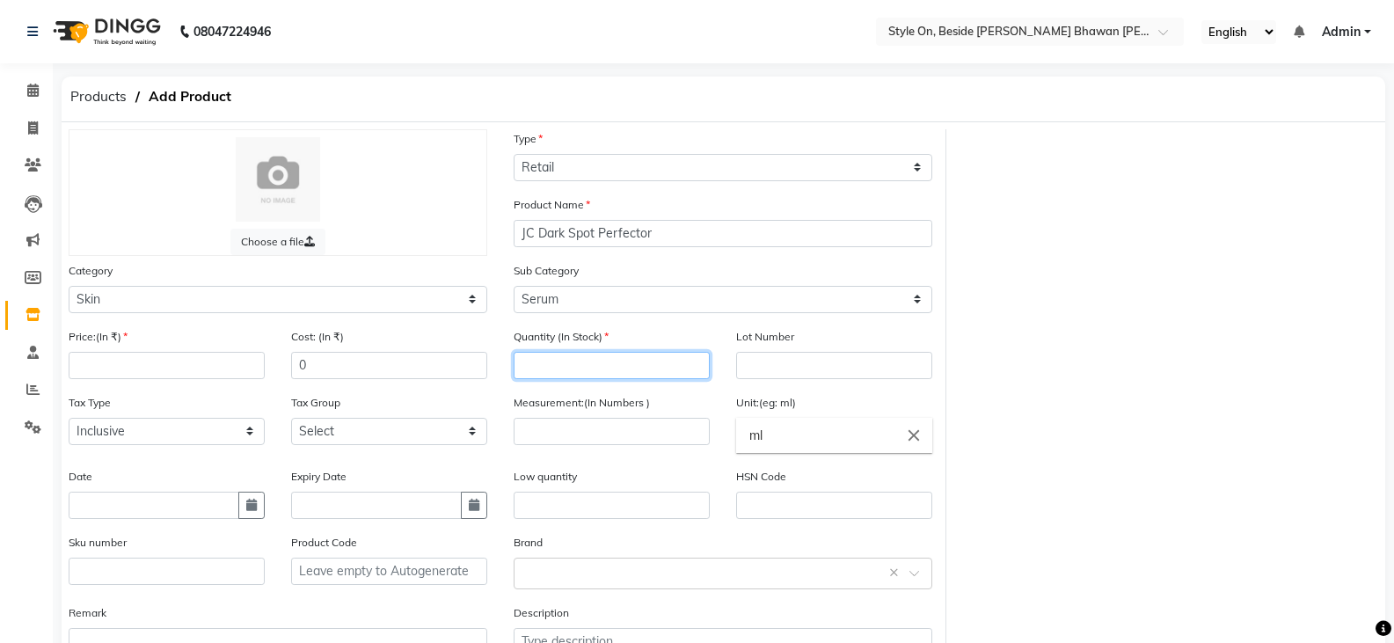
click at [599, 368] on input "number" at bounding box center [612, 365] width 196 height 27
type input "4"
type input "1"
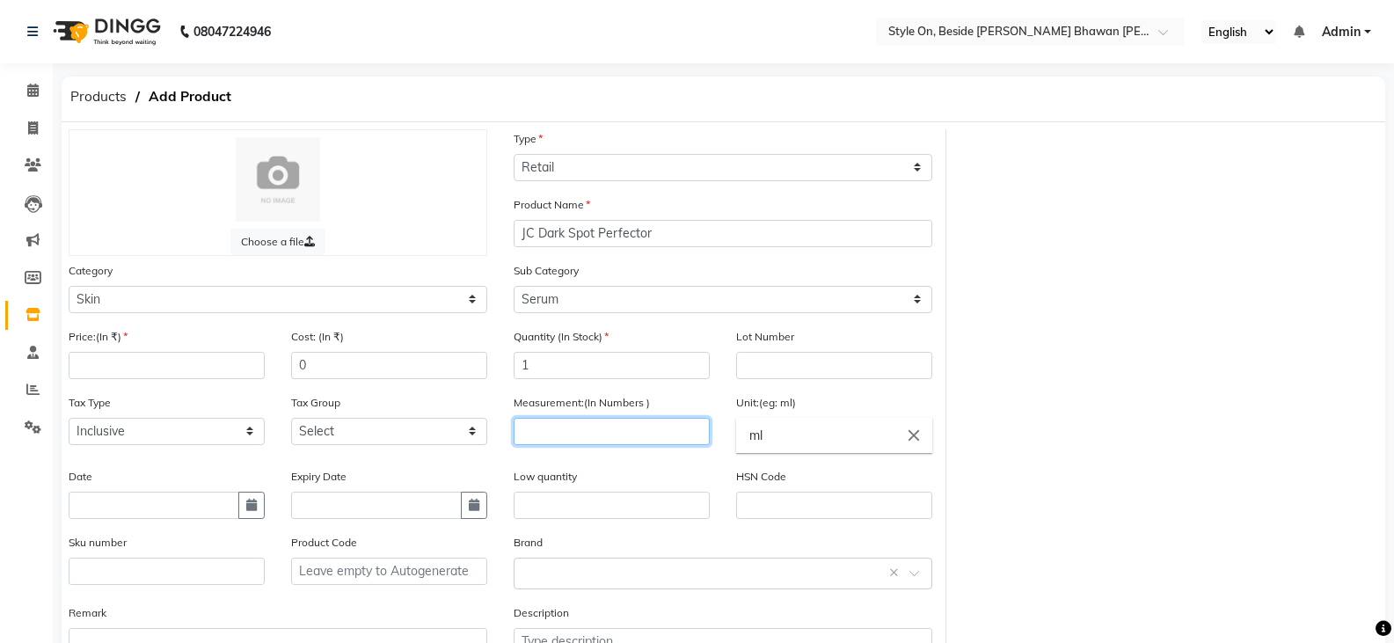
drag, startPoint x: 581, startPoint y: 434, endPoint x: 572, endPoint y: 423, distance: 13.7
click at [578, 431] on input "number" at bounding box center [612, 431] width 196 height 27
type input "30"
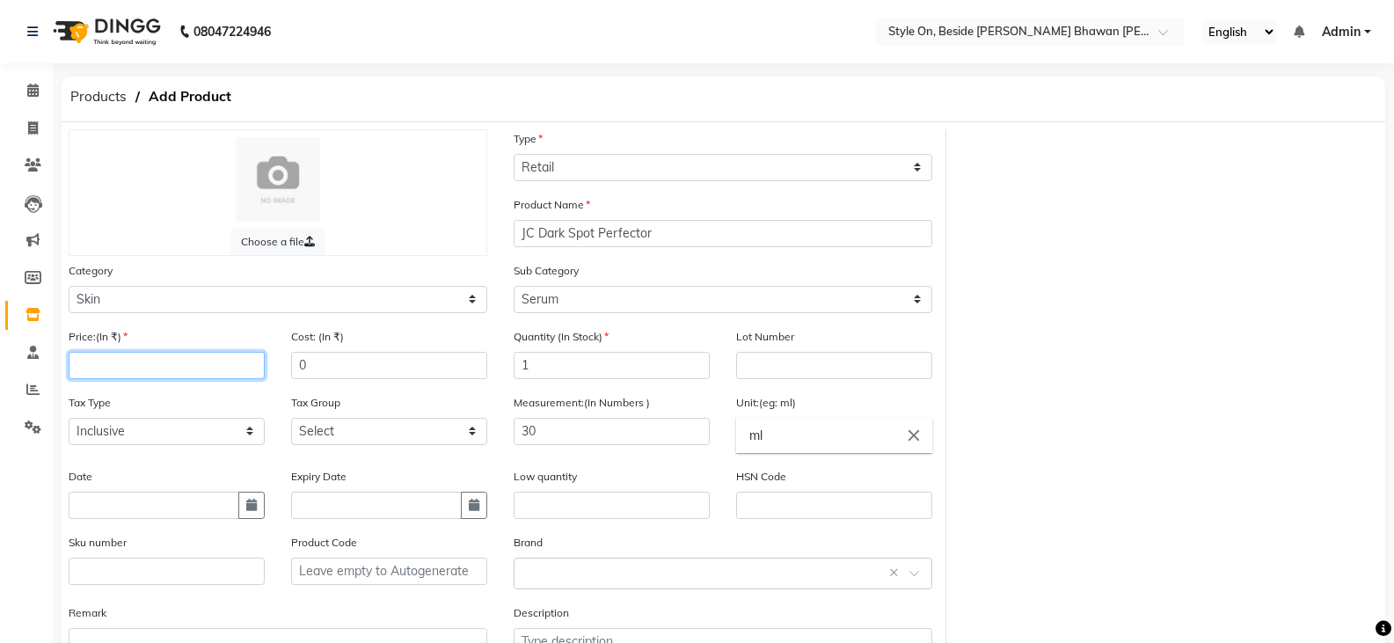
click at [195, 369] on input "number" at bounding box center [167, 365] width 196 height 27
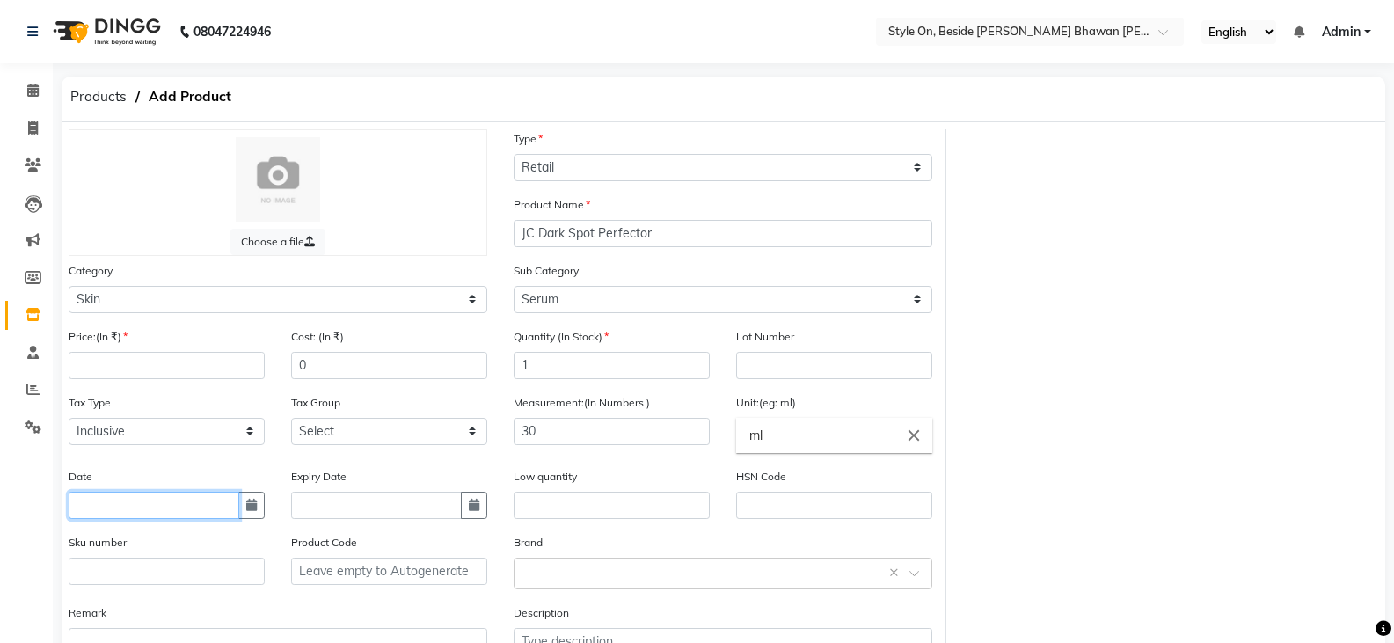
click at [97, 501] on input "text" at bounding box center [154, 505] width 171 height 27
select select "9"
select select "2025"
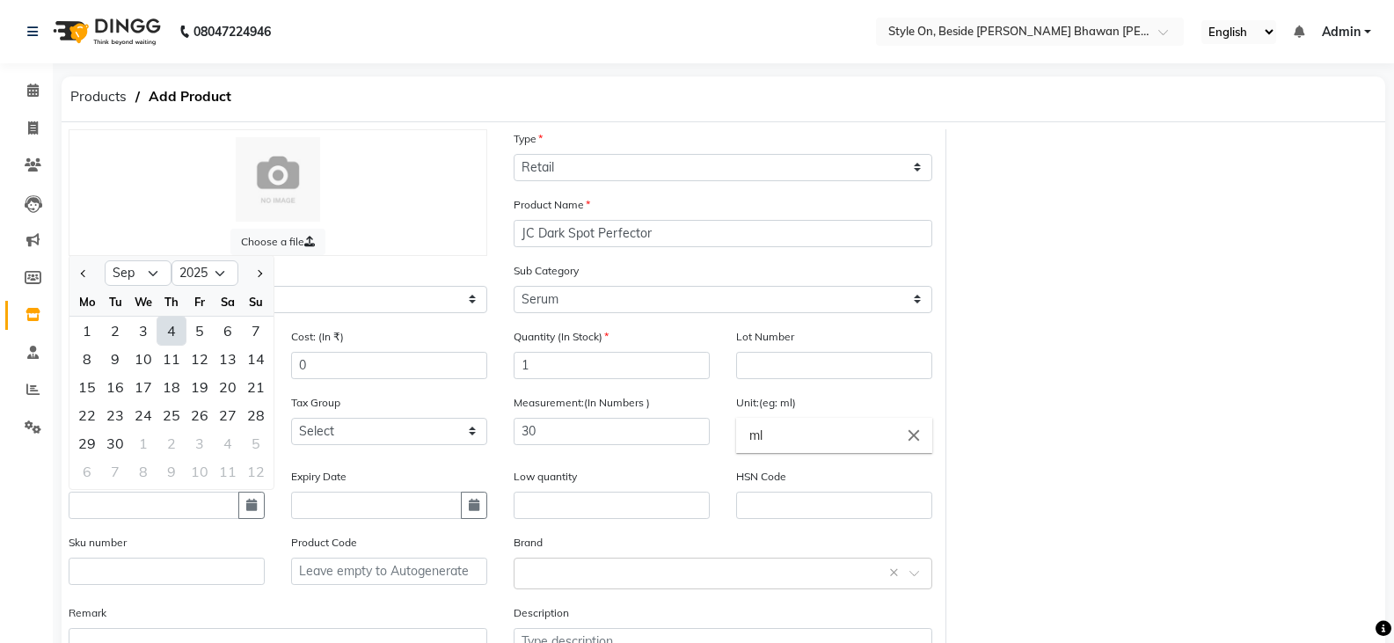
click at [175, 331] on div "4" at bounding box center [171, 331] width 28 height 28
type input "[DATE]"
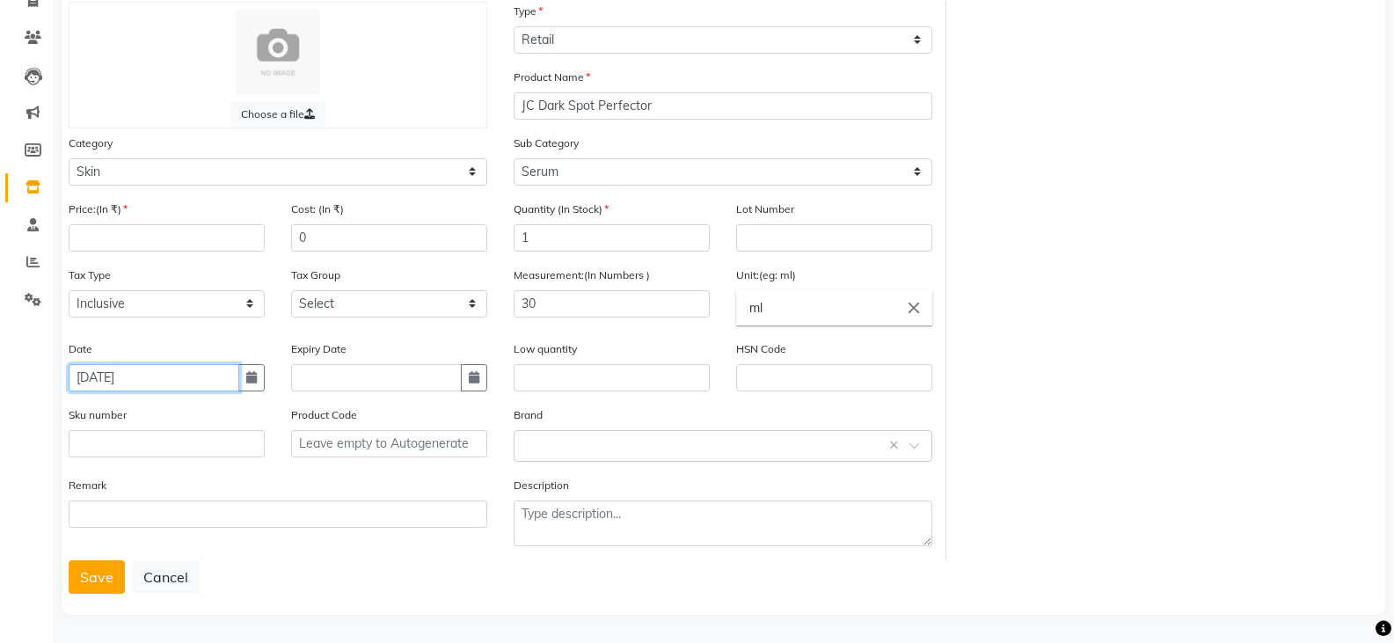
scroll to position [129, 0]
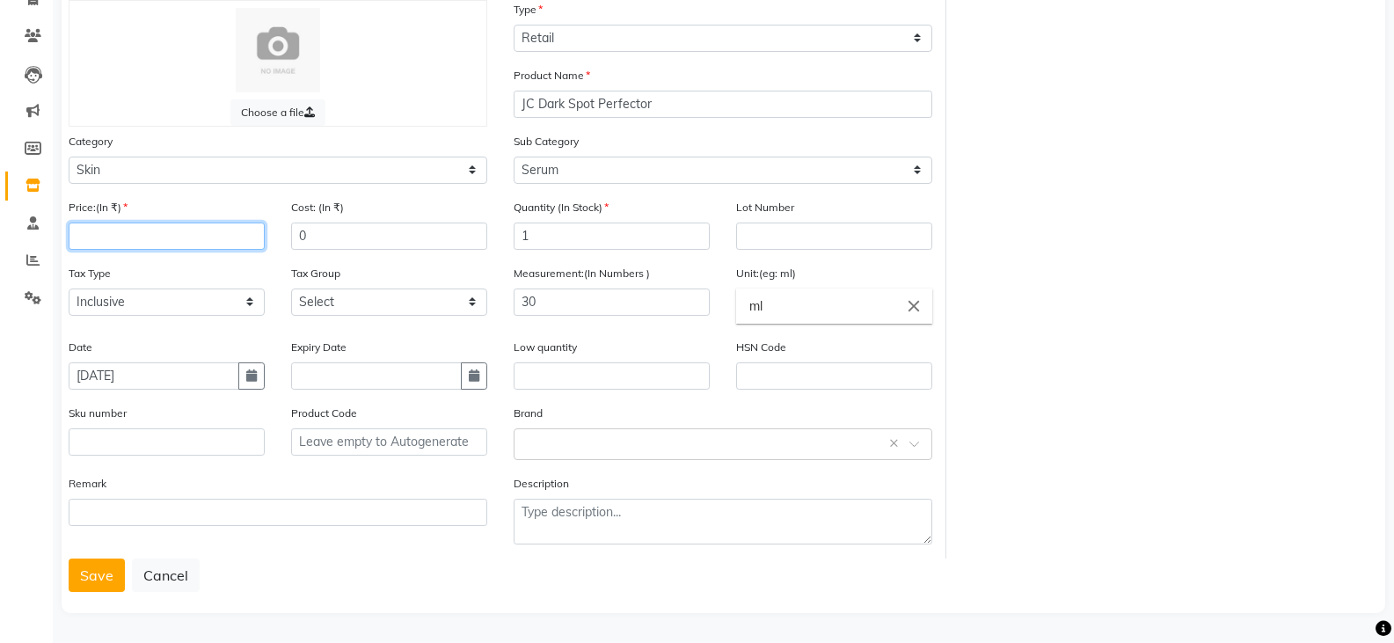
click at [134, 244] on input "number" at bounding box center [167, 236] width 196 height 27
type input "3900"
click at [93, 573] on button "Save" at bounding box center [97, 575] width 56 height 33
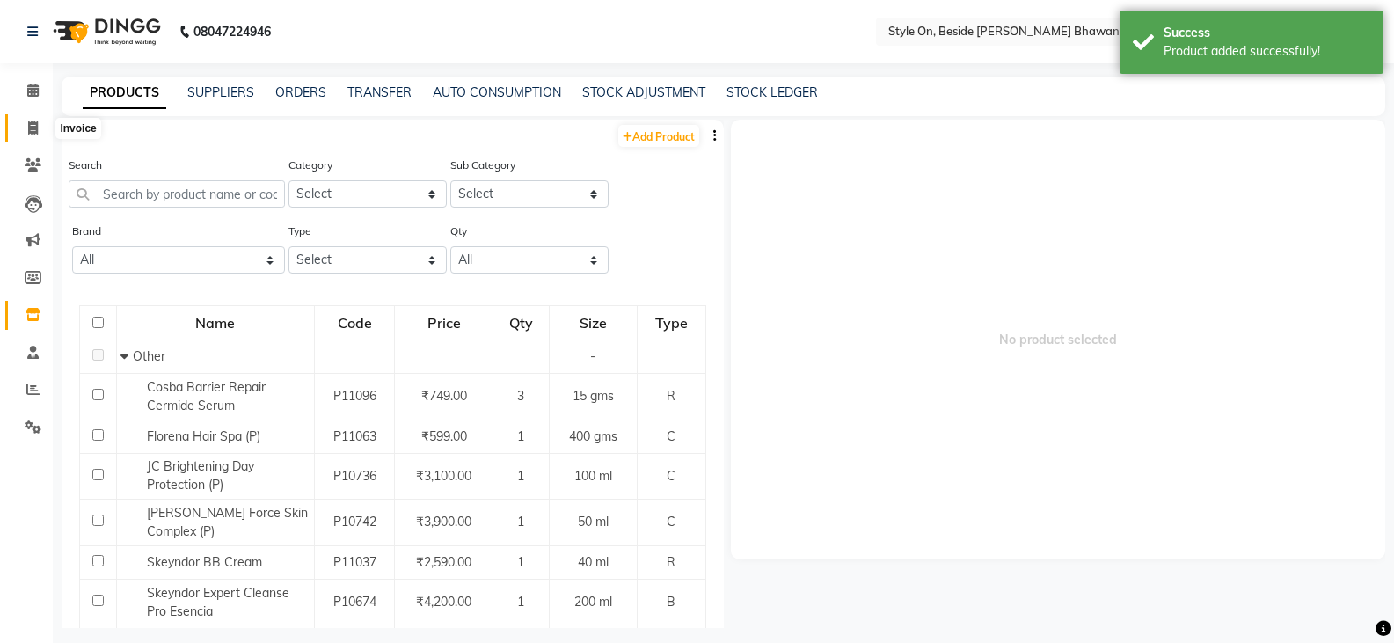
click at [34, 128] on icon at bounding box center [33, 127] width 10 height 13
select select "4700"
select select "service"
